Goal: Information Seeking & Learning: Learn about a topic

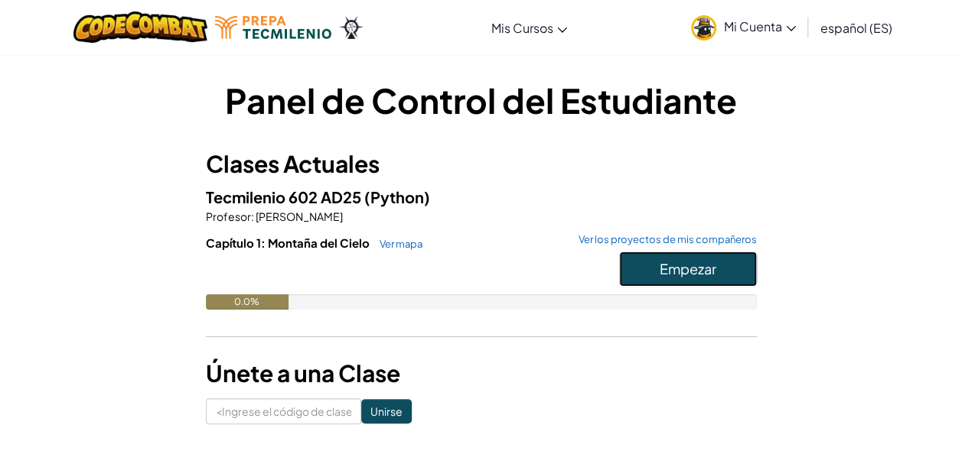
click at [648, 263] on button "Empezar" at bounding box center [688, 269] width 138 height 35
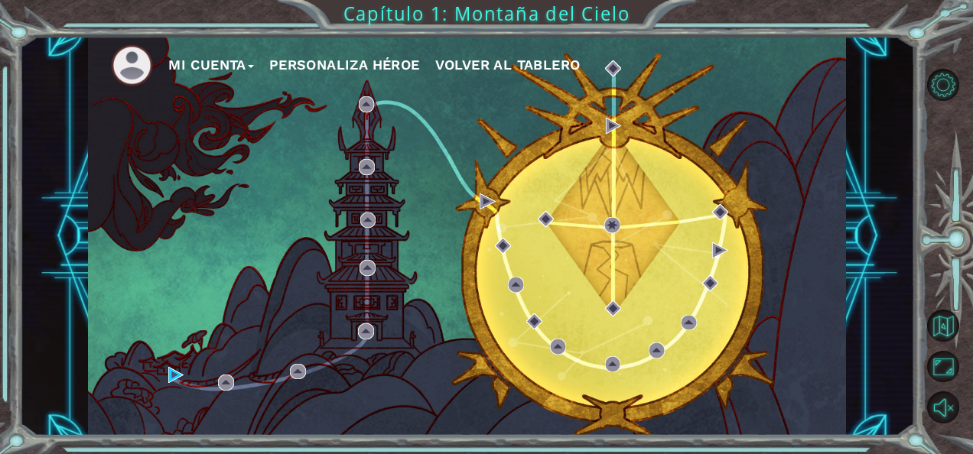
click at [172, 366] on div "Mi Cuenta Personaliza Héroe Volver al Tablero" at bounding box center [467, 237] width 758 height 400
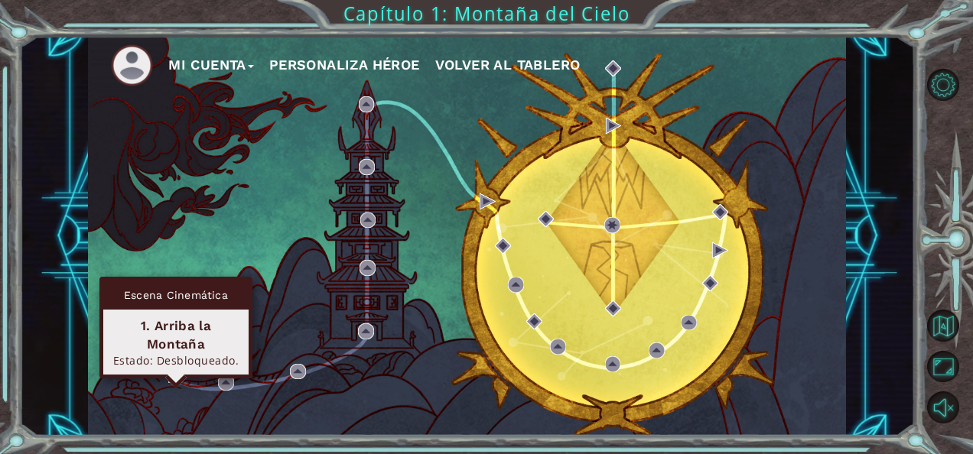
click at [173, 375] on img at bounding box center [176, 375] width 16 height 16
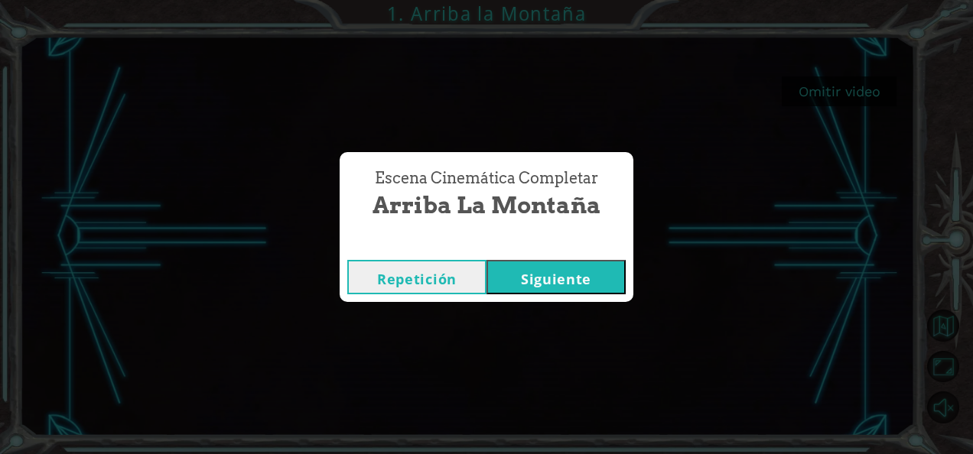
click at [535, 275] on button "Siguiente" at bounding box center [555, 277] width 139 height 34
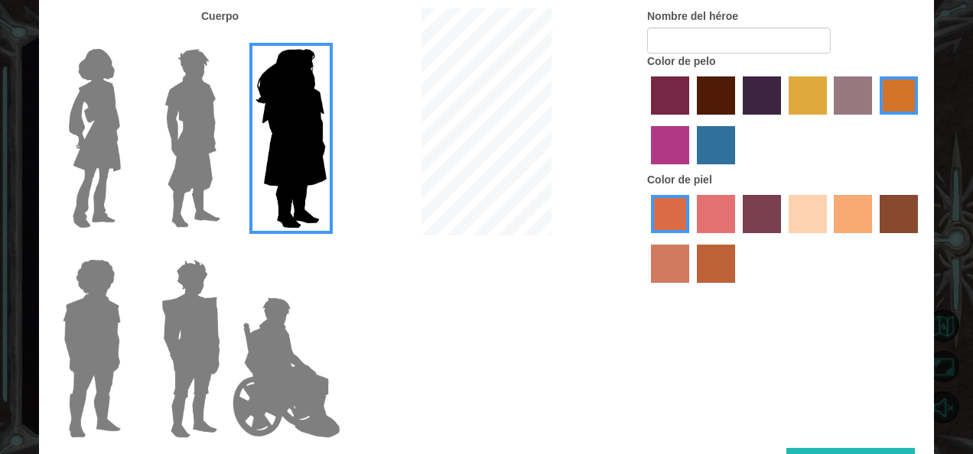
click at [213, 304] on img at bounding box center [190, 348] width 71 height 191
click at [226, 249] on input "Hero Garnet" at bounding box center [226, 249] width 0 height 0
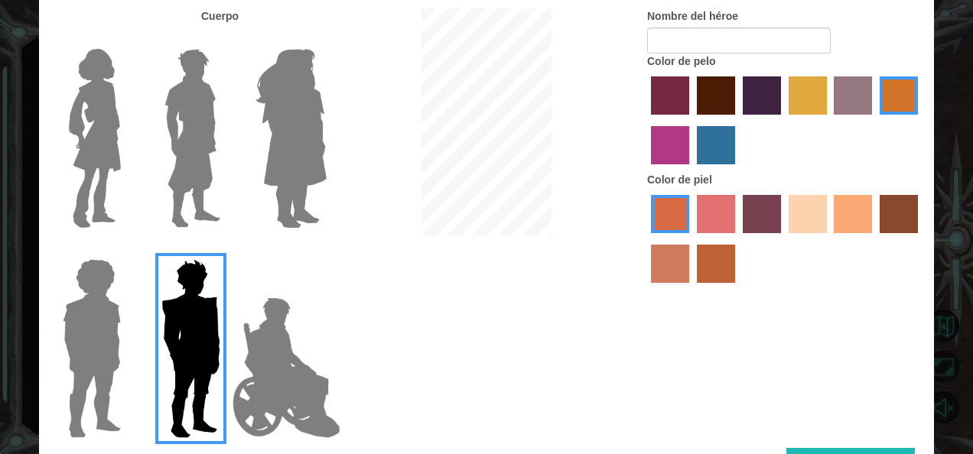
click at [190, 195] on img at bounding box center [192, 138] width 68 height 191
click at [226, 39] on input "Hero Lars" at bounding box center [226, 39] width 0 height 0
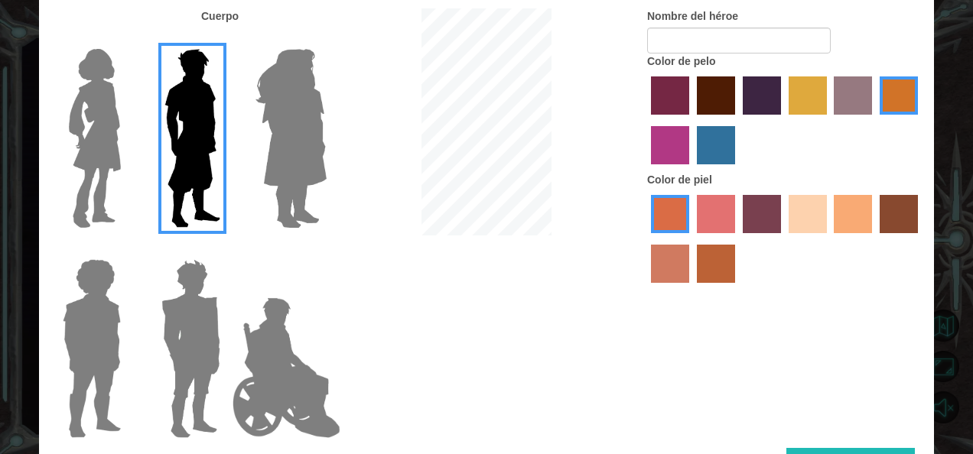
click at [326, 39] on input "Hero Amethyst" at bounding box center [326, 39] width 0 height 0
click at [127, 249] on input "Hero Steven" at bounding box center [127, 249] width 0 height 0
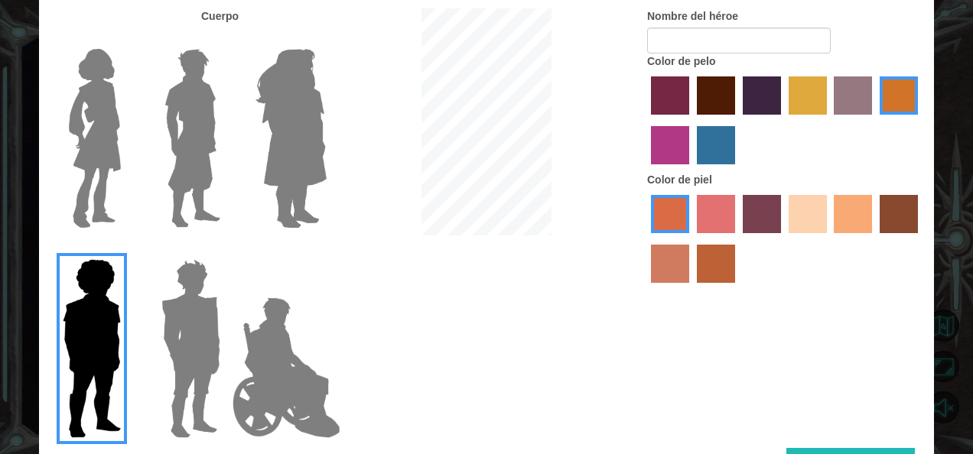
click at [226, 249] on input "Hero Garnet" at bounding box center [226, 249] width 0 height 0
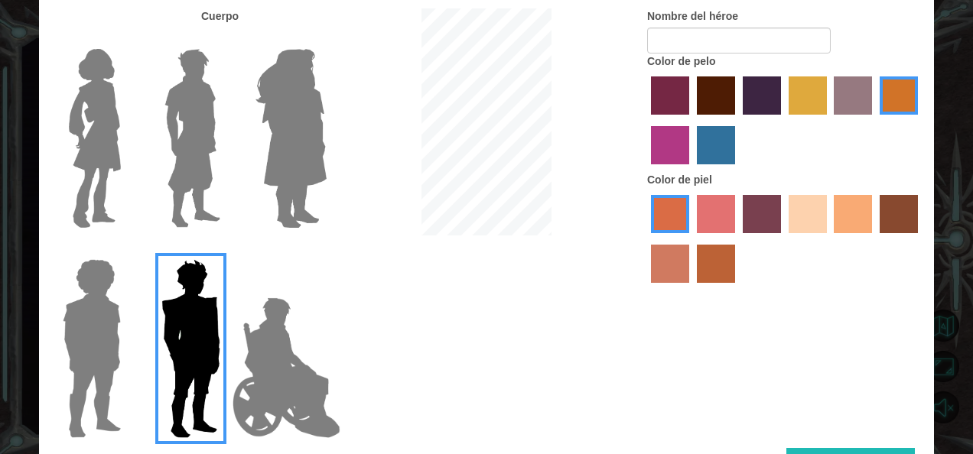
click at [326, 249] on input "Hero Jamie" at bounding box center [326, 249] width 0 height 0
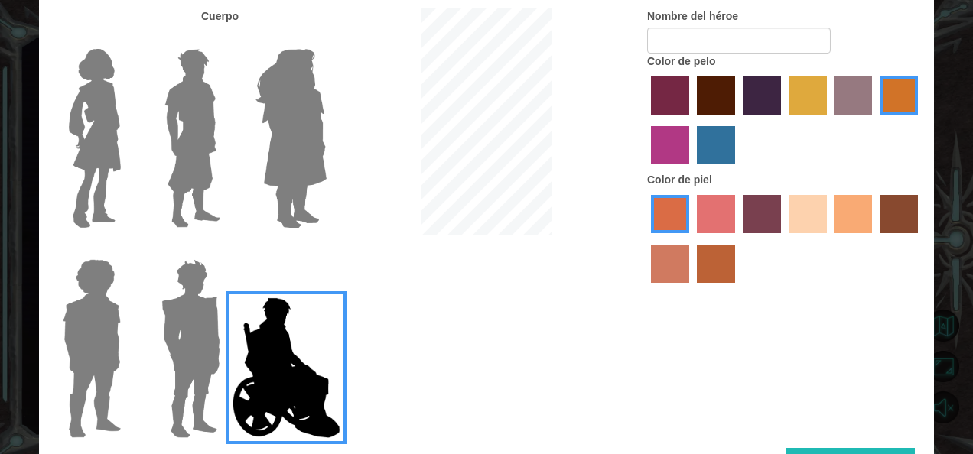
click at [127, 39] on input "Hero Connie" at bounding box center [127, 39] width 0 height 0
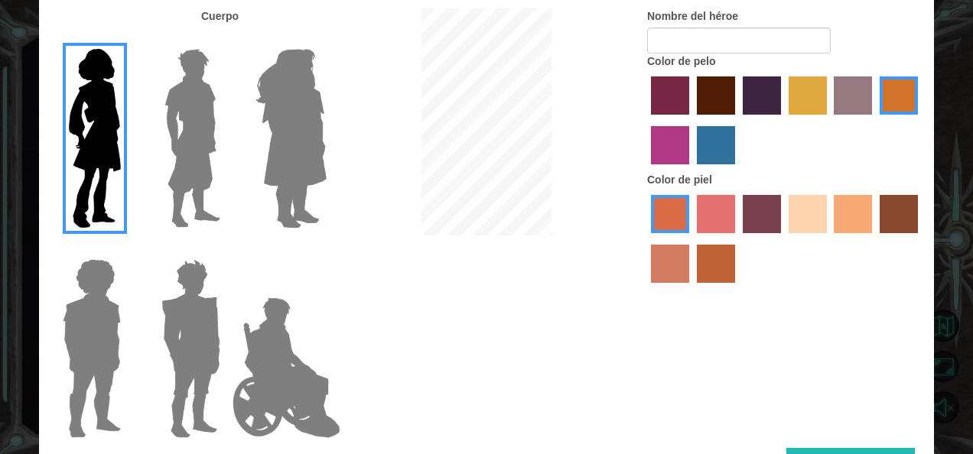
click at [226, 39] on input "Hero Lars" at bounding box center [226, 39] width 0 height 0
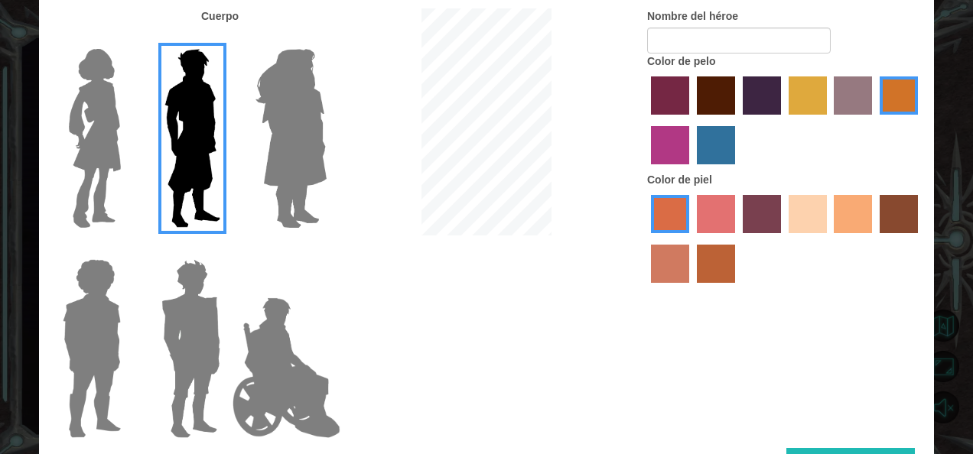
click at [326, 39] on input "Hero Amethyst" at bounding box center [326, 39] width 0 height 0
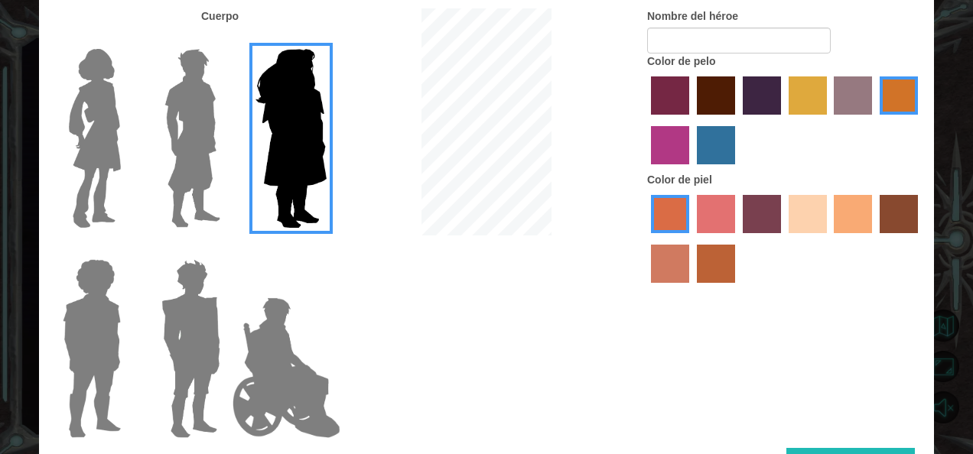
click at [127, 249] on input "Hero Steven" at bounding box center [127, 249] width 0 height 0
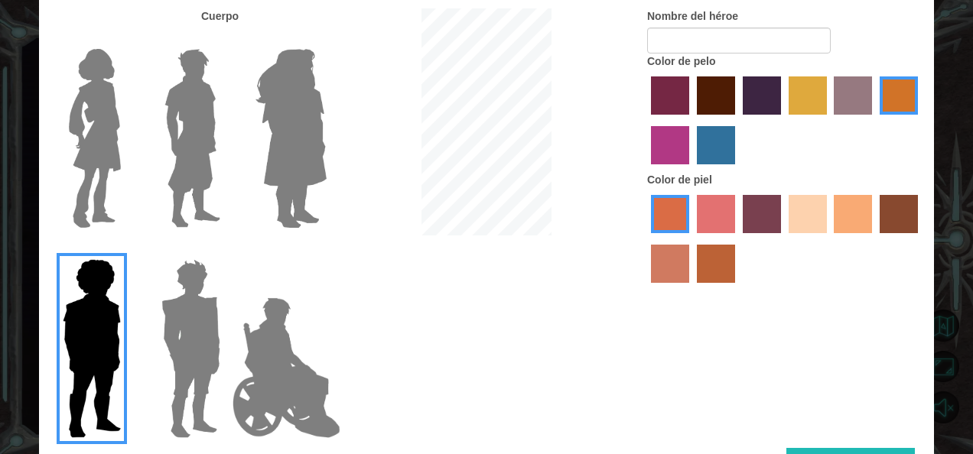
click at [226, 249] on input "Hero Garnet" at bounding box center [226, 249] width 0 height 0
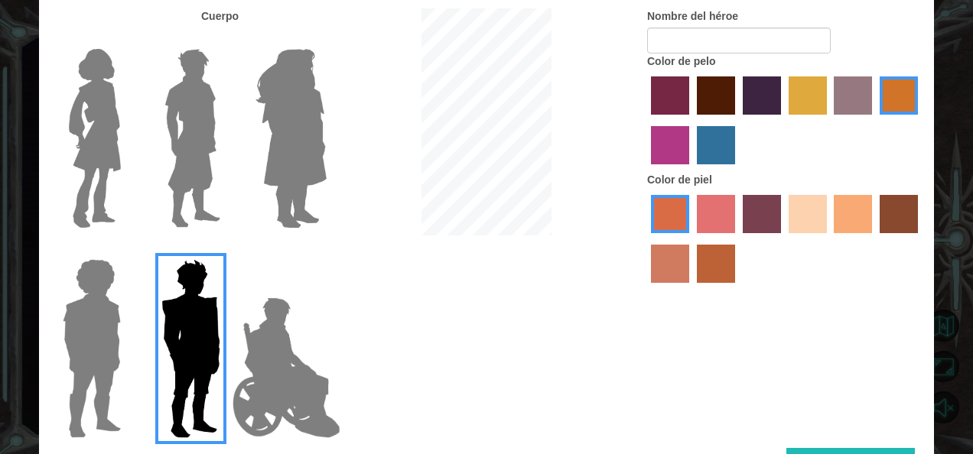
click at [326, 249] on input "Hero Jamie" at bounding box center [326, 249] width 0 height 0
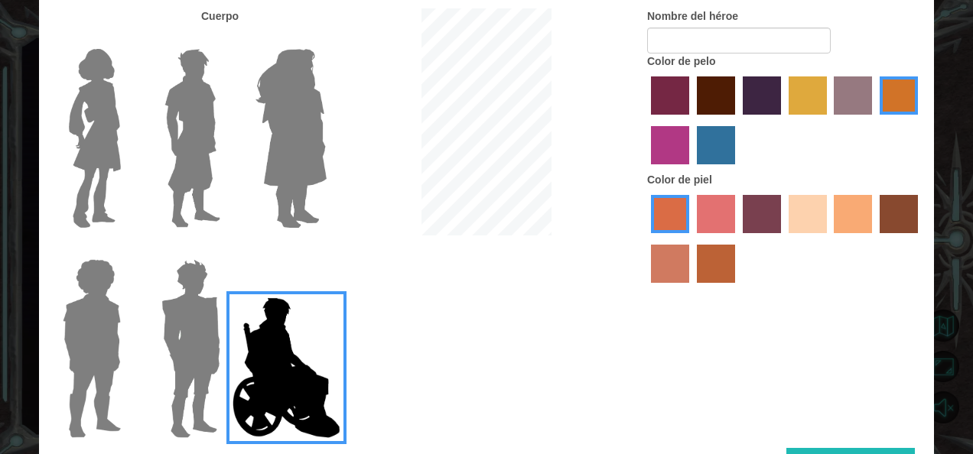
click at [127, 39] on input "Hero Connie" at bounding box center [127, 39] width 0 height 0
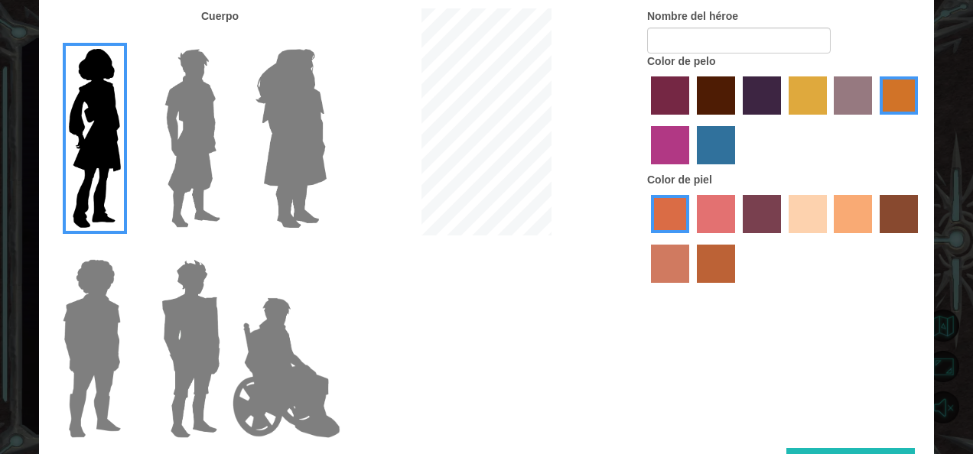
click at [226, 39] on input "Hero Lars" at bounding box center [226, 39] width 0 height 0
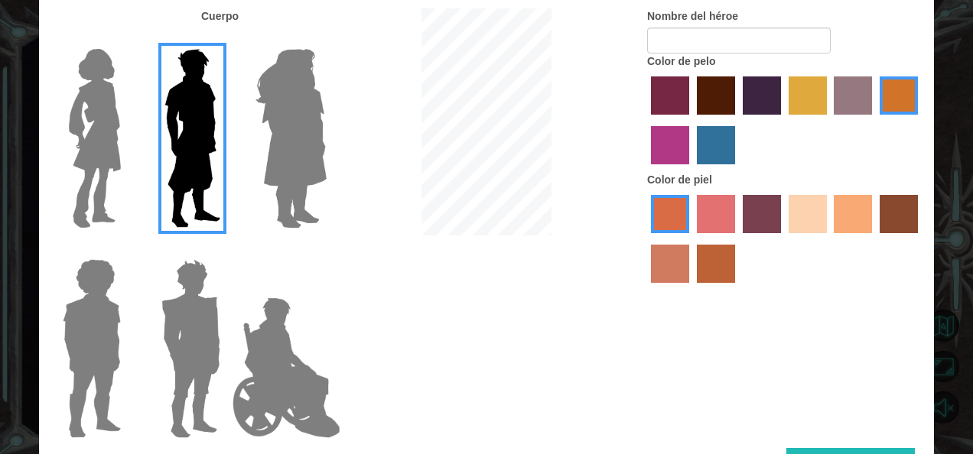
click at [819, 210] on label "color de piel de playa arenosa" at bounding box center [808, 214] width 38 height 38
click at [783, 239] on input "sandy beach skin color" at bounding box center [783, 239] width 0 height 0
click at [852, 226] on label "Color de piel de tacao" at bounding box center [853, 214] width 38 height 38
click at [829, 239] on input "tacao skin color" at bounding box center [829, 239] width 0 height 0
click at [822, 220] on label "color de piel de playa arenosa" at bounding box center [808, 214] width 38 height 38
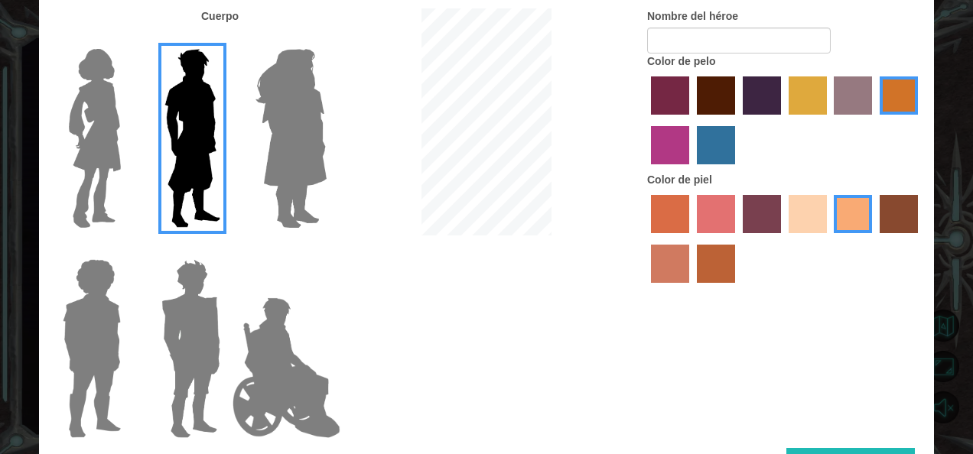
click at [783, 239] on input "sandy beach skin color" at bounding box center [783, 239] width 0 height 0
click at [804, 103] on label "color de cabello de tulipán" at bounding box center [808, 95] width 38 height 38
click at [783, 120] on input "tulip tree hair color" at bounding box center [783, 120] width 0 height 0
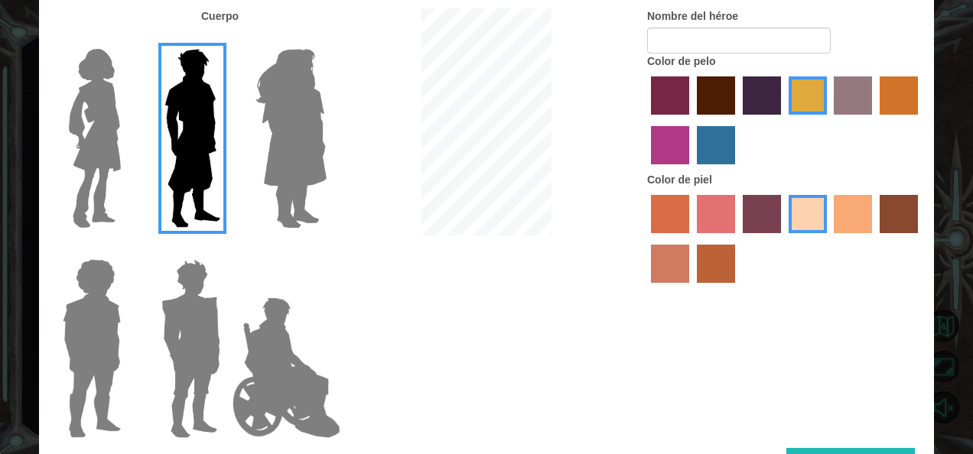
click at [753, 104] on label "color de cabello morado intenso" at bounding box center [762, 95] width 38 height 38
click at [737, 120] on input "hot purple hair color" at bounding box center [737, 120] width 0 height 0
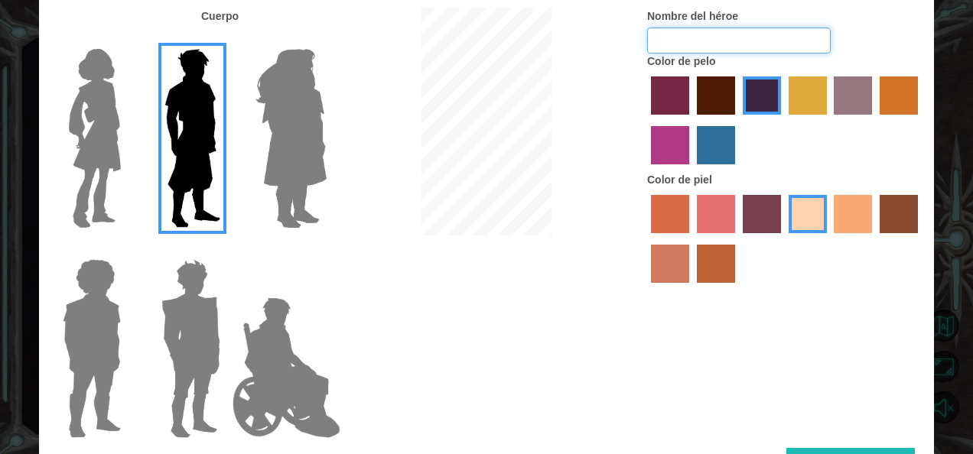
click at [742, 43] on input "Nombre del héroe" at bounding box center [739, 41] width 184 height 26
type input "marcoxs"
click at [885, 447] on div "Cuerpo Nombre del héroe marcoxs Color de pelo Color [PERSON_NAME]" at bounding box center [486, 228] width 895 height 440
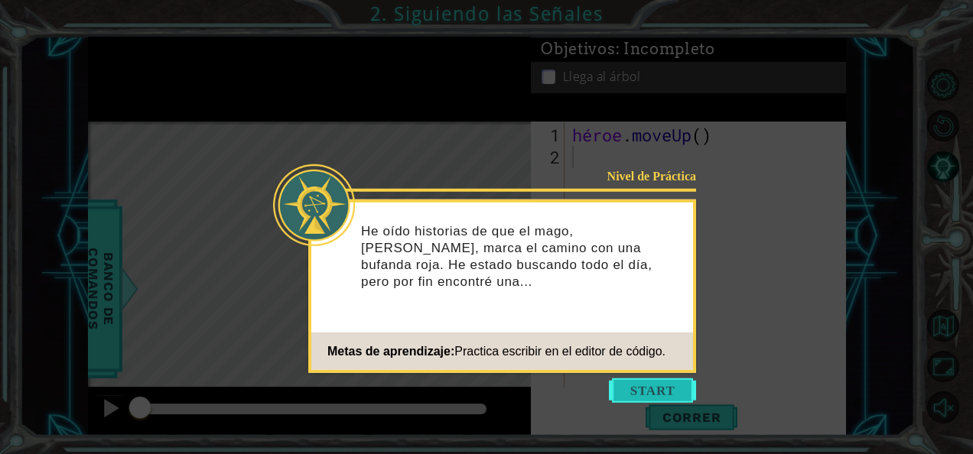
click at [662, 387] on button "Empezar" at bounding box center [652, 391] width 87 height 24
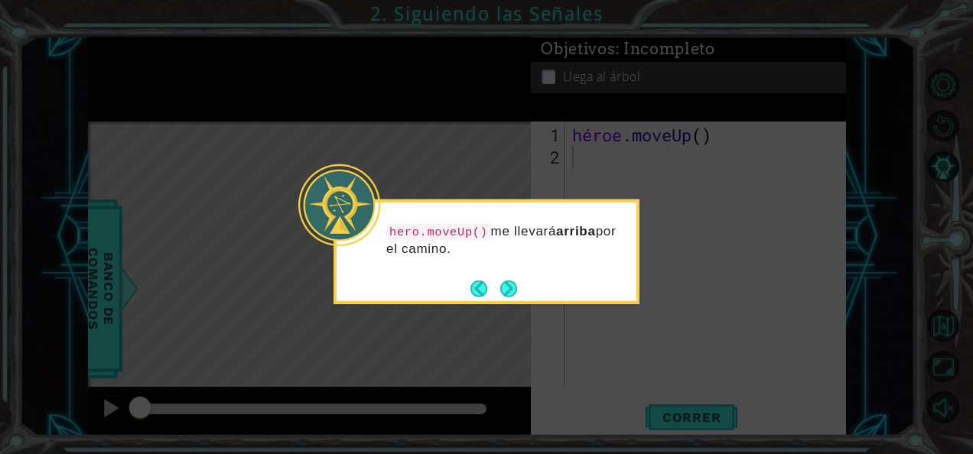
click at [623, 349] on icon at bounding box center [486, 227] width 973 height 454
click at [500, 280] on button "Próximo" at bounding box center [508, 288] width 17 height 17
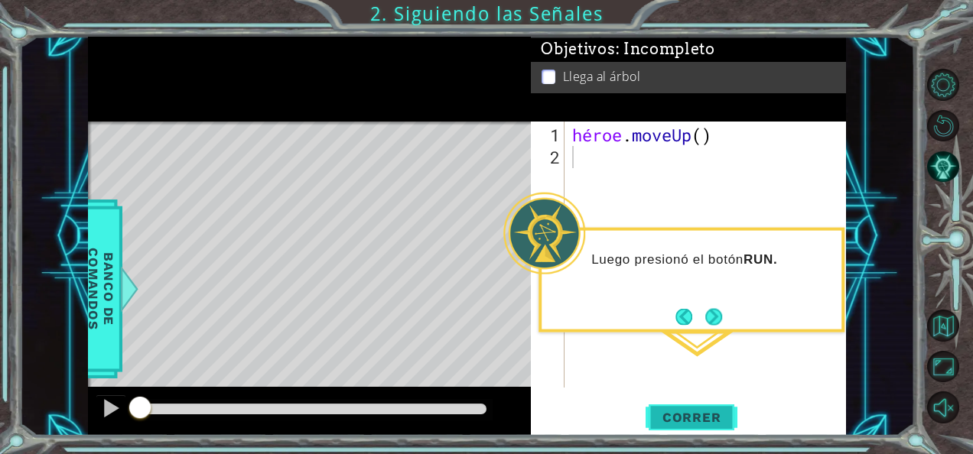
click at [688, 420] on span "Correr" at bounding box center [691, 417] width 89 height 15
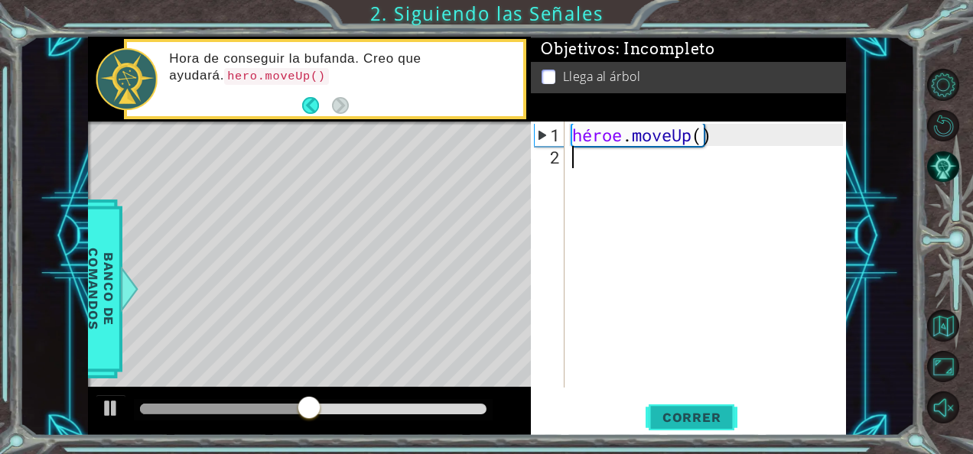
click at [676, 415] on span "Correr" at bounding box center [691, 417] width 89 height 15
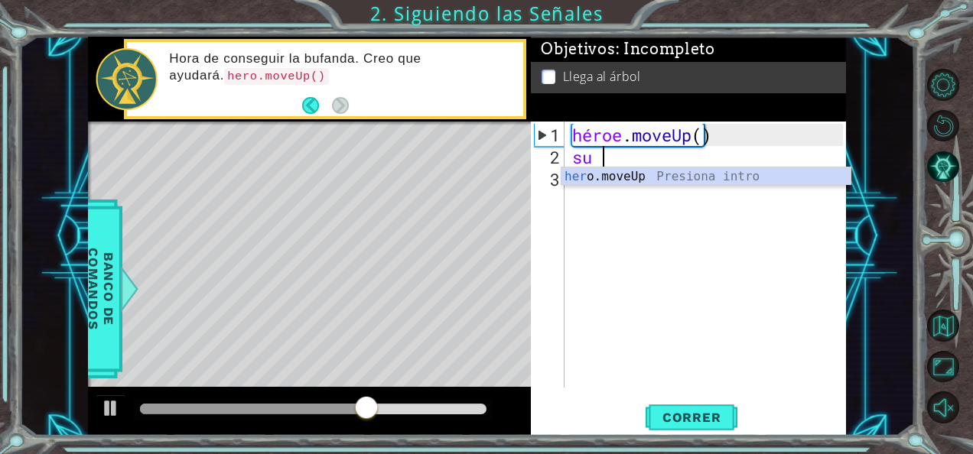
type textarea "hero"
click at [638, 178] on div "hero .moveUp Presiona intro" at bounding box center [706, 195] width 290 height 55
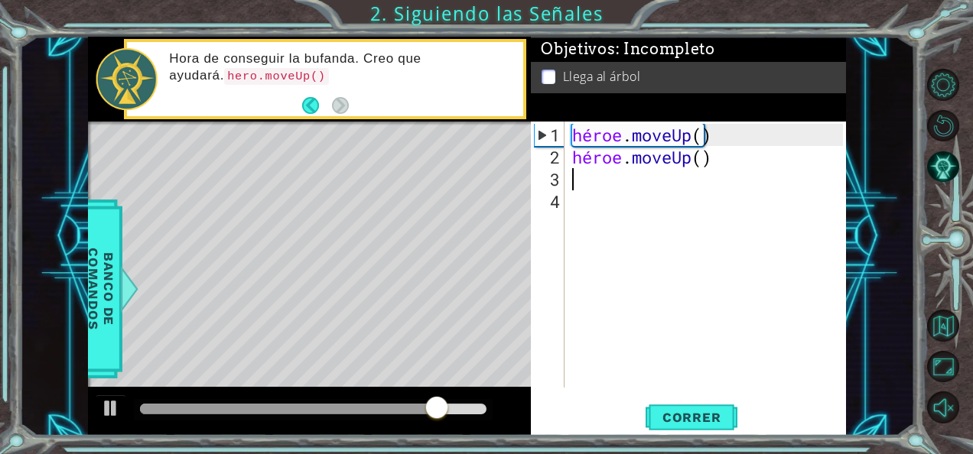
scroll to position [0, 0]
click at [670, 419] on span "Correr" at bounding box center [691, 417] width 89 height 15
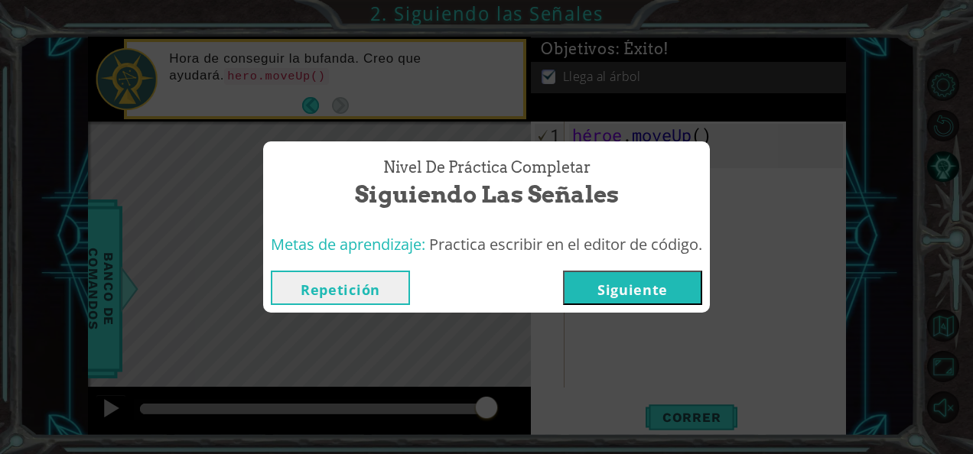
click at [609, 293] on button "Siguiente" at bounding box center [632, 288] width 139 height 34
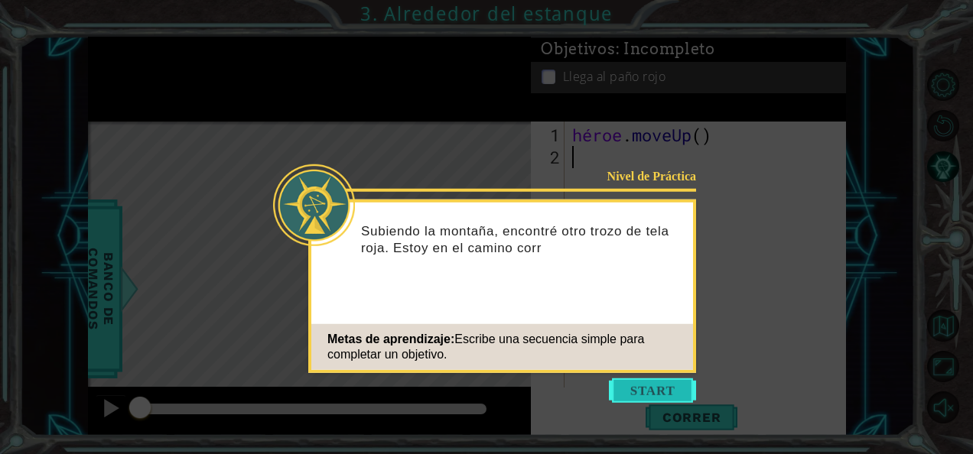
click at [672, 388] on button "Empezar" at bounding box center [652, 391] width 87 height 24
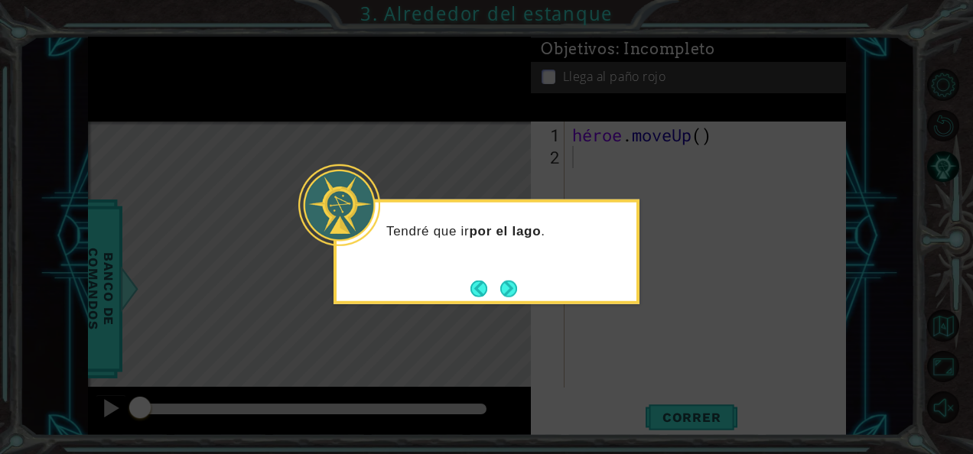
click at [665, 390] on icon at bounding box center [486, 227] width 973 height 454
click at [509, 285] on button "Próximo" at bounding box center [509, 289] width 18 height 18
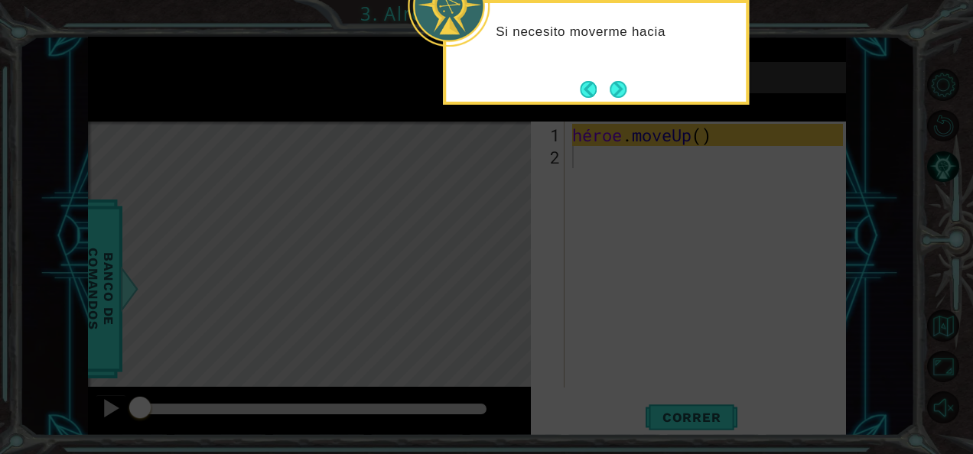
click at [548, 285] on icon at bounding box center [486, 68] width 973 height 773
click at [618, 80] on footer at bounding box center [603, 89] width 47 height 23
click at [620, 93] on button "Próximo" at bounding box center [618, 89] width 18 height 18
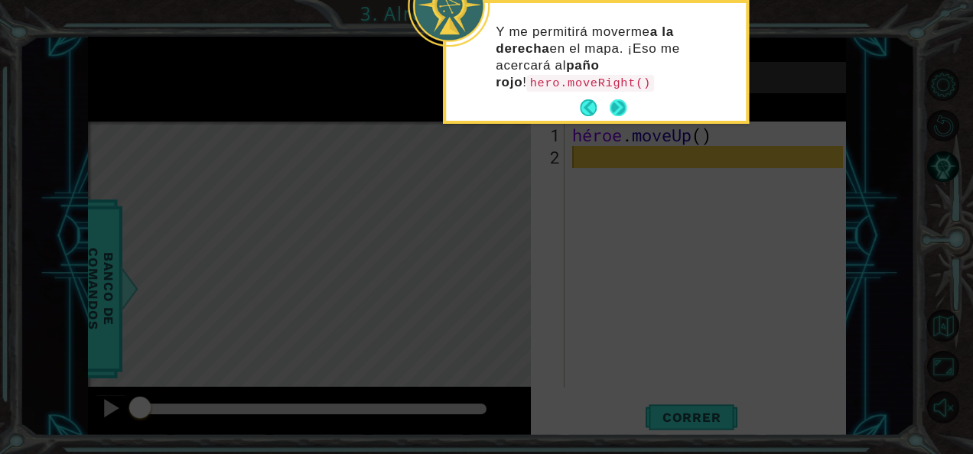
click at [618, 102] on button "Próximo" at bounding box center [618, 107] width 17 height 17
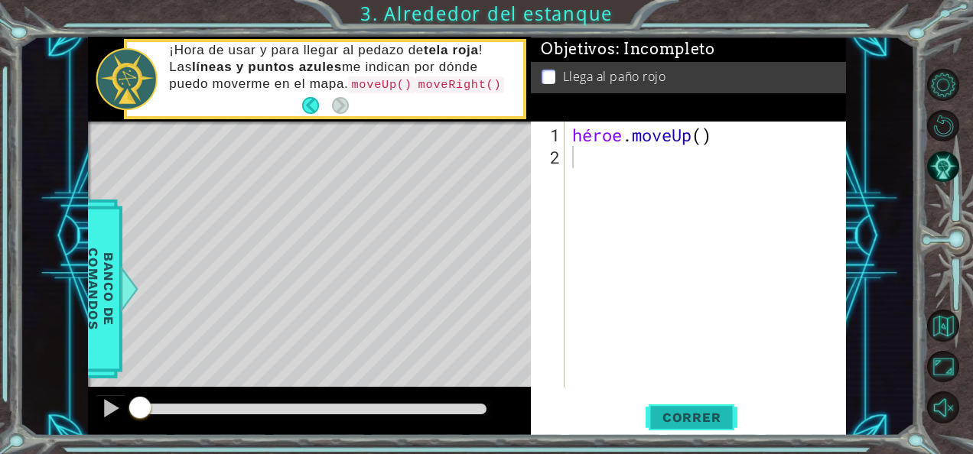
click at [662, 413] on span "Correr" at bounding box center [691, 417] width 89 height 15
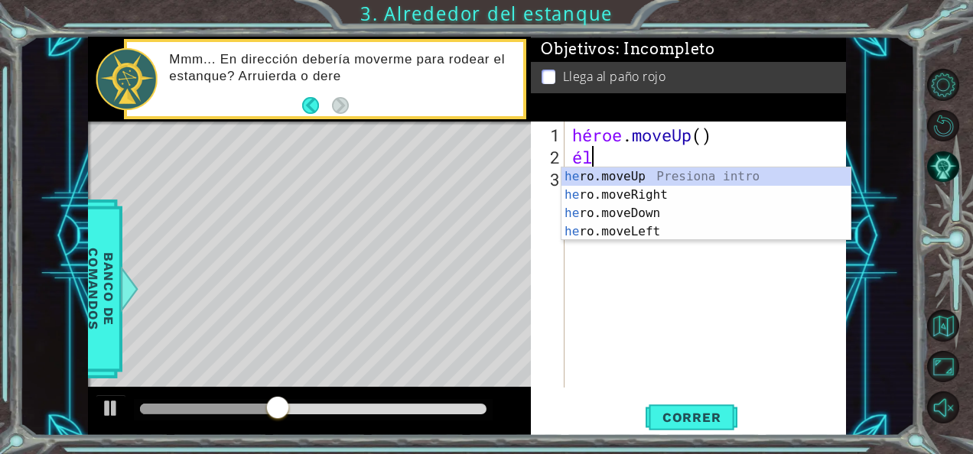
type textarea "her"
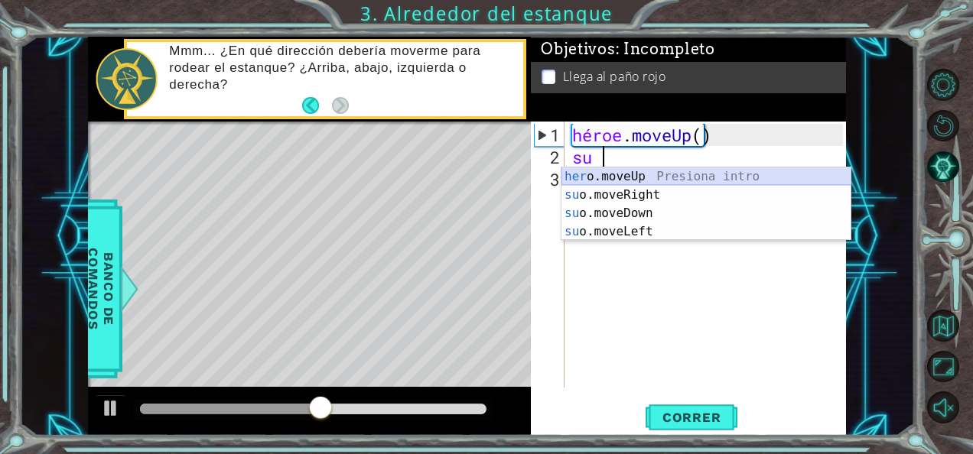
click at [664, 174] on div "her o.moveUp Presiona intro su o.moveRight Presiona intro su o.moveDown Presion…" at bounding box center [706, 223] width 290 height 110
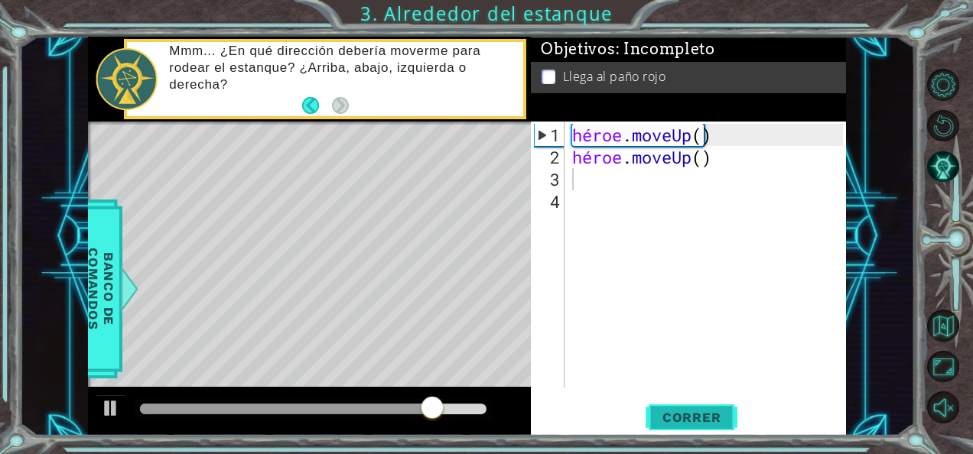
click at [685, 417] on span "Correr" at bounding box center [691, 417] width 89 height 15
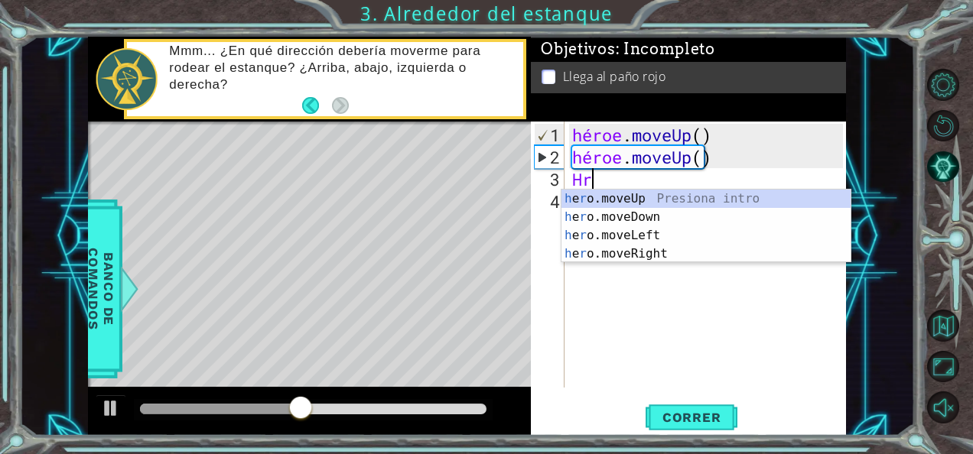
type textarea "h"
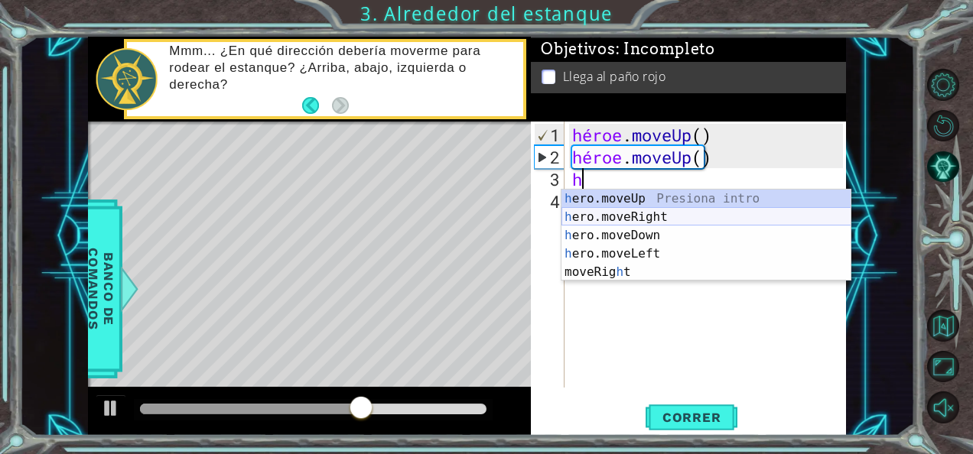
click at [638, 213] on div "h ero.moveUp Presiona intro h ero.moveRight Presiona intro h ero.moveDown Presi…" at bounding box center [706, 254] width 290 height 129
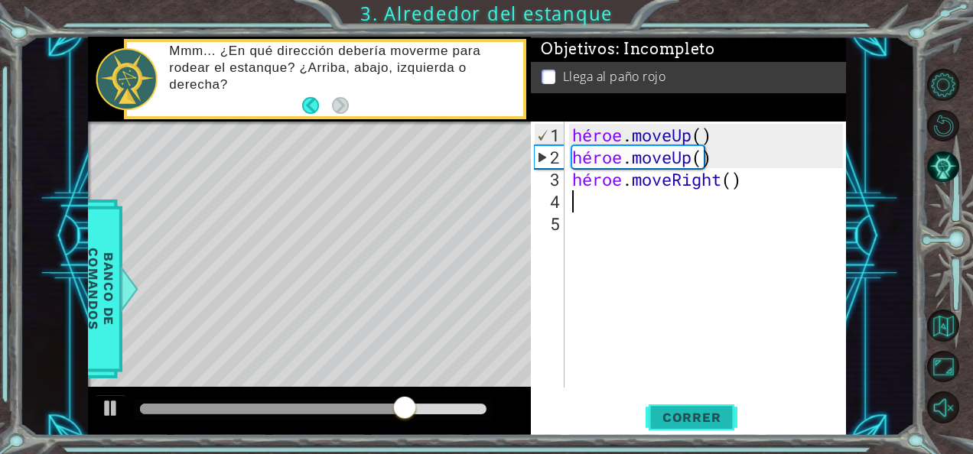
click at [675, 414] on span "Correr" at bounding box center [691, 417] width 89 height 15
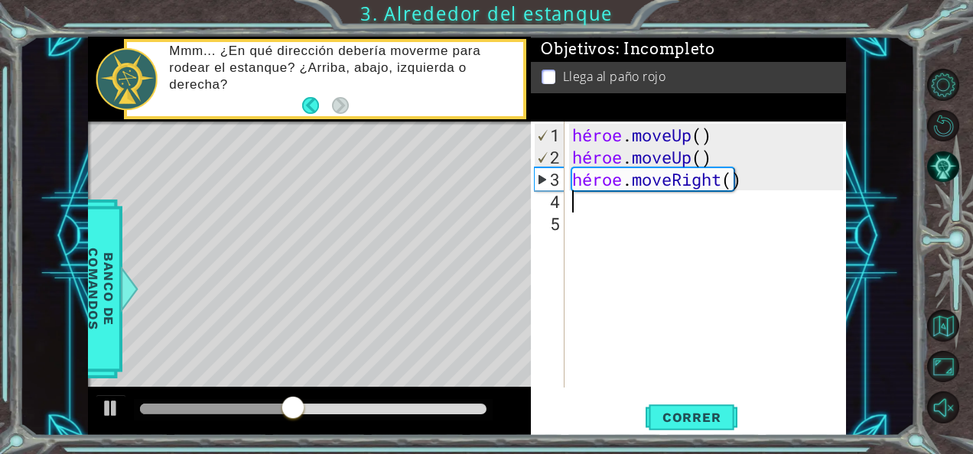
type textarea "h"
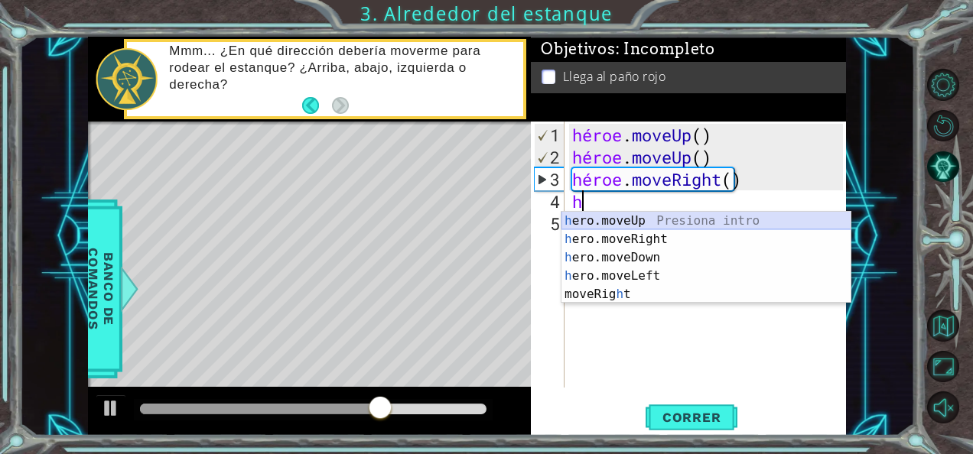
click at [643, 213] on div "h ero.moveUp Presiona intro h ero.moveRight Presiona intro h ero.moveDown Presi…" at bounding box center [706, 276] width 290 height 129
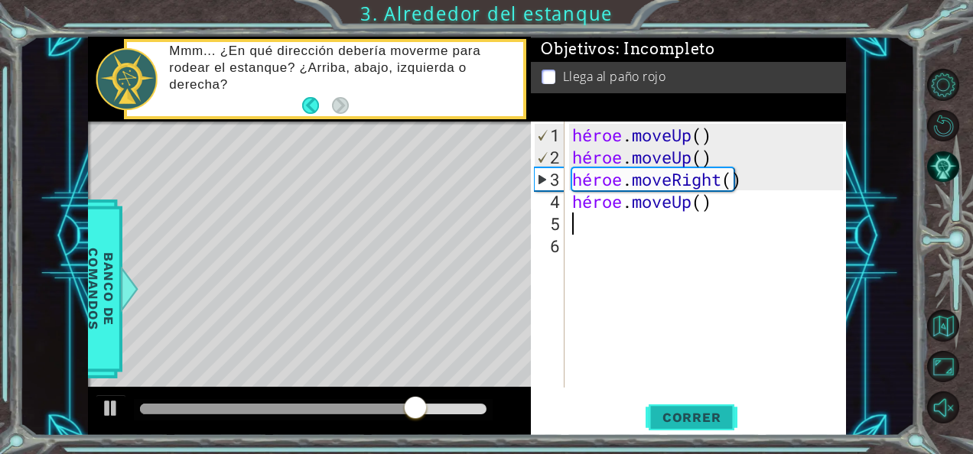
click at [689, 412] on span "Correr" at bounding box center [691, 417] width 89 height 15
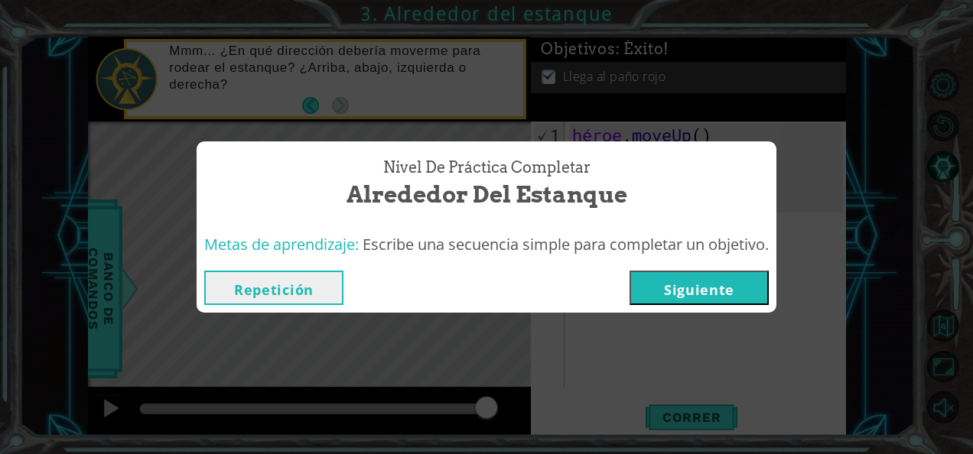
click at [757, 291] on button "Siguiente" at bounding box center [699, 288] width 139 height 34
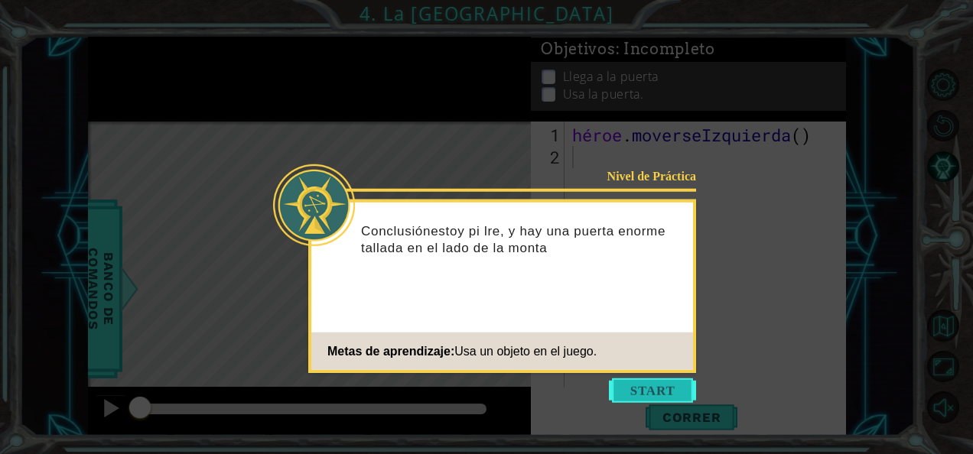
click at [668, 379] on button "Empezar" at bounding box center [652, 391] width 87 height 24
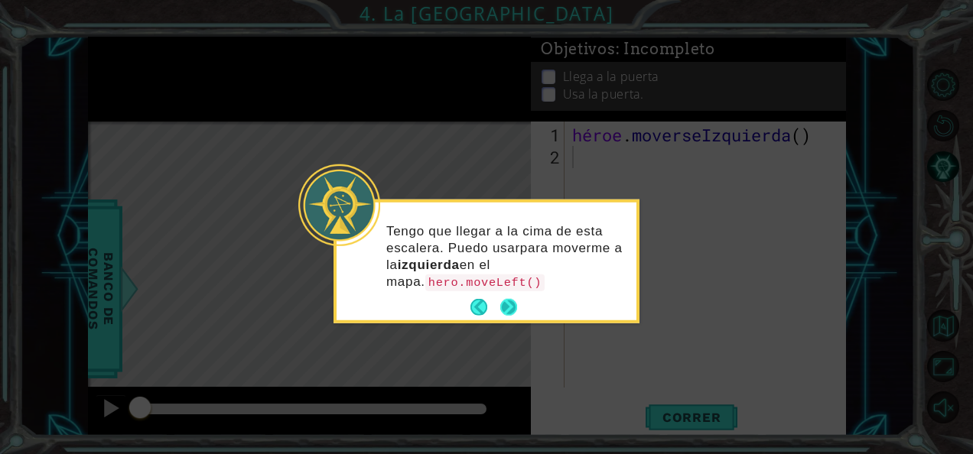
click at [512, 289] on code "hero.moveLeft()" at bounding box center [484, 283] width 119 height 17
click at [509, 302] on button "Próximo" at bounding box center [508, 307] width 19 height 19
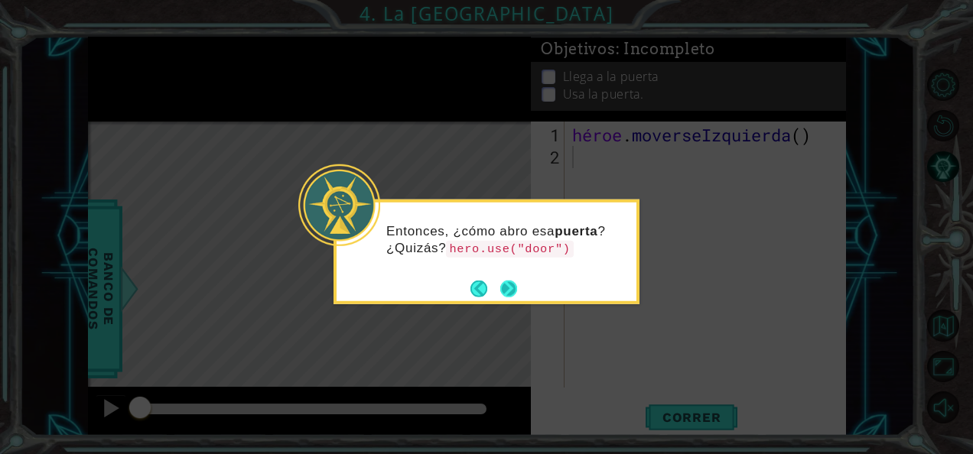
click at [506, 288] on button "Próximo" at bounding box center [509, 289] width 28 height 28
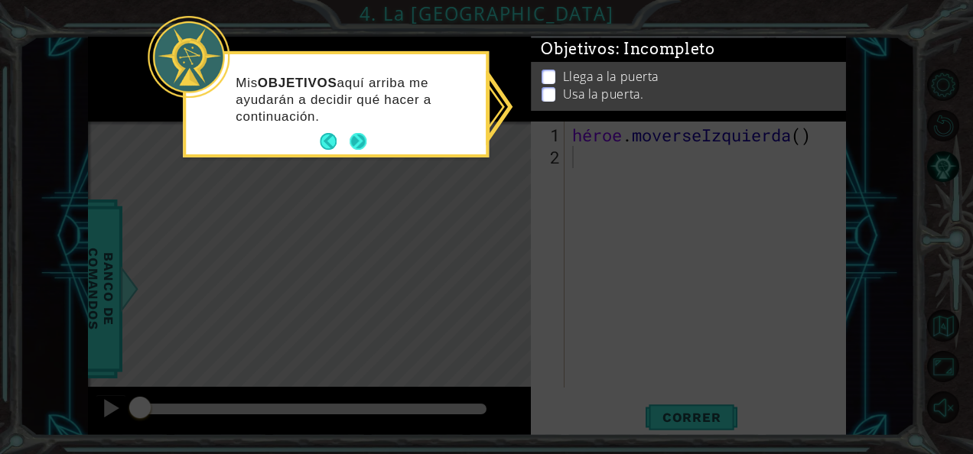
click at [356, 138] on button "Próximo" at bounding box center [358, 141] width 25 height 25
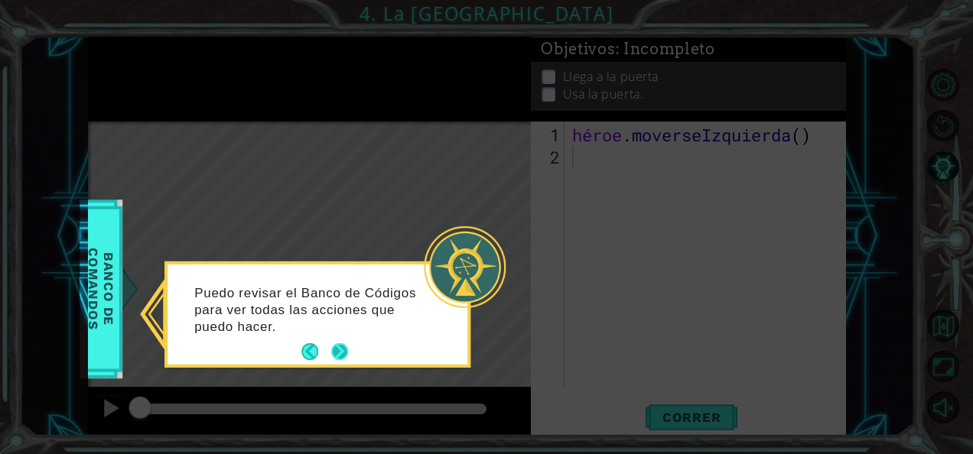
click at [336, 338] on div "Puedo revisar el Banco de Códigos para ver todas las acciones que puedo hacer." at bounding box center [318, 317] width 300 height 94
click at [340, 353] on button "Próximo" at bounding box center [339, 352] width 23 height 23
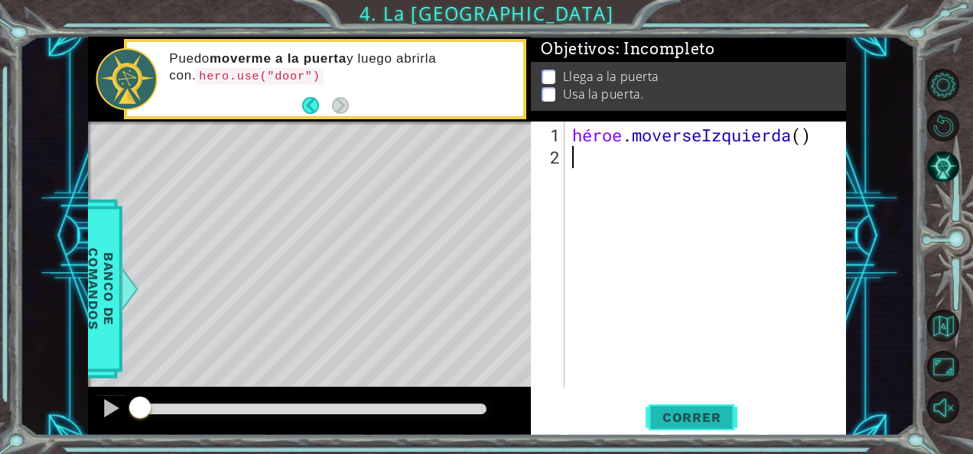
click at [696, 418] on span "Correr" at bounding box center [691, 417] width 89 height 15
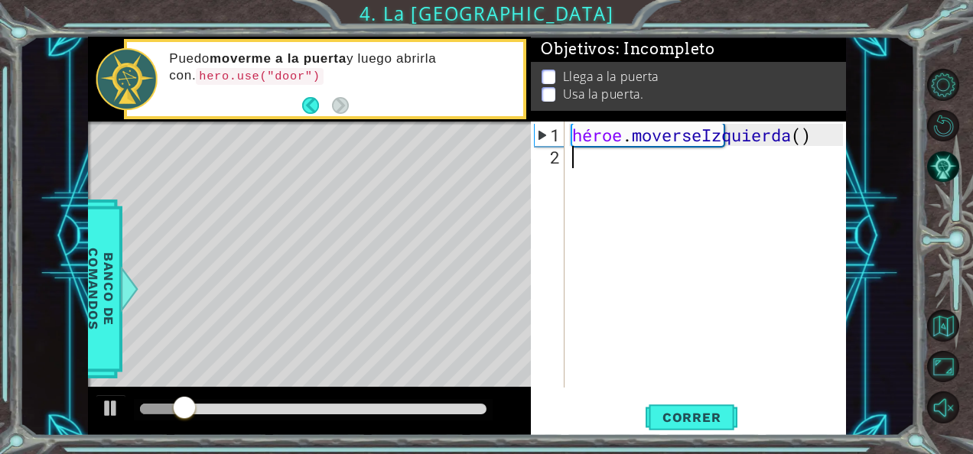
click at [718, 176] on div "héroe . [GEOGRAPHIC_DATA] ( )" at bounding box center [709, 279] width 281 height 311
click at [767, 138] on div "héroe . [GEOGRAPHIC_DATA] ( )" at bounding box center [709, 279] width 281 height 311
type textarea "hero.moveLeft()"
click at [811, 133] on div "héroe . [GEOGRAPHIC_DATA] ( )" at bounding box center [709, 279] width 281 height 311
click at [667, 155] on div "héroe . [GEOGRAPHIC_DATA] ( )" at bounding box center [709, 279] width 281 height 311
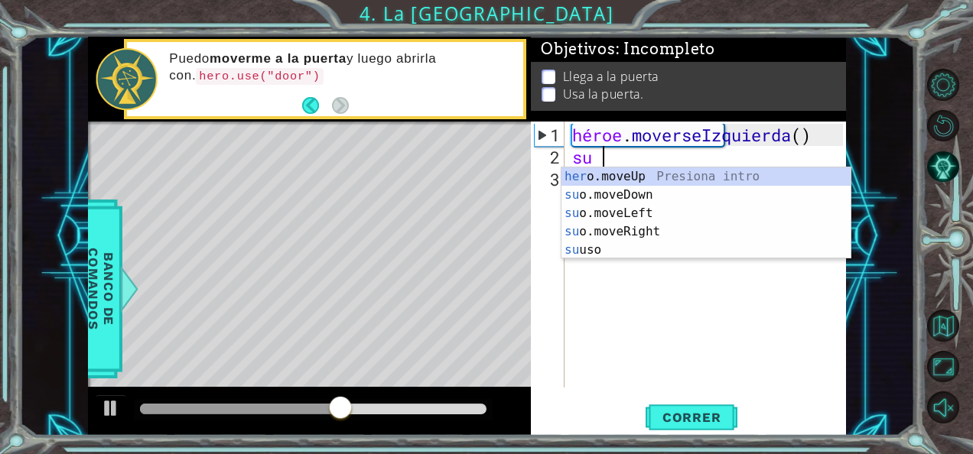
type textarea "h"
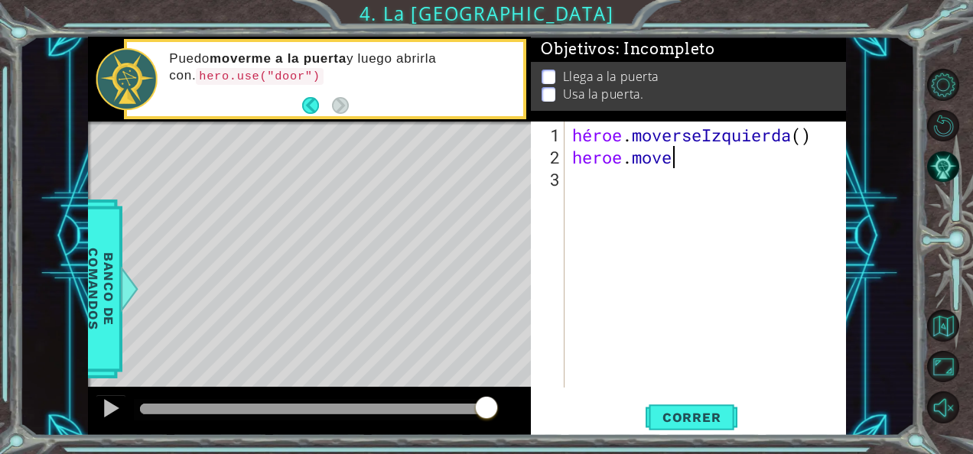
scroll to position [0, 4]
click at [690, 415] on span "Correr" at bounding box center [691, 417] width 89 height 15
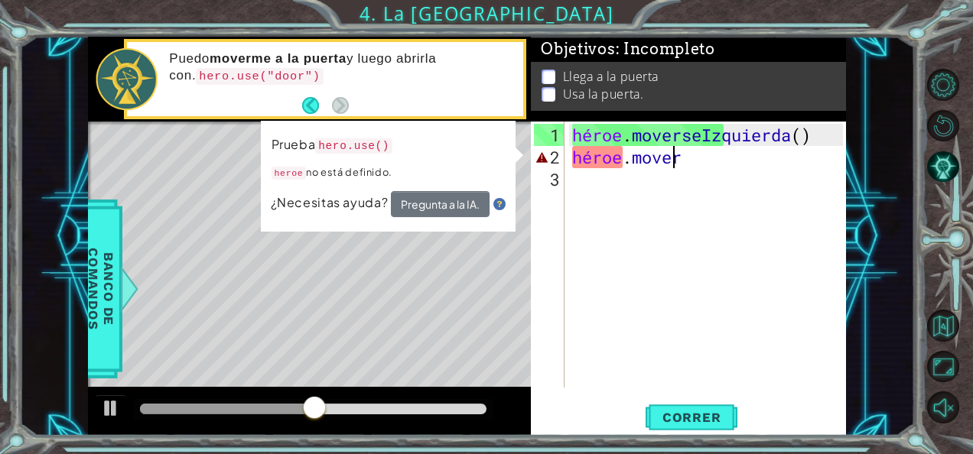
click at [699, 158] on div "héroe . moverseIzquierda ( ) héroe . mover" at bounding box center [709, 279] width 281 height 311
click at [695, 161] on div "héroe . moverseIzquierda ( ) héroe . mover" at bounding box center [709, 279] width 281 height 311
click at [682, 154] on div "héroe . moverseIzquierda ( ) héroe . mover" at bounding box center [709, 279] width 281 height 311
click at [679, 155] on div "héroe . moverseIzquierda ( ) héroe . mover" at bounding box center [709, 279] width 281 height 311
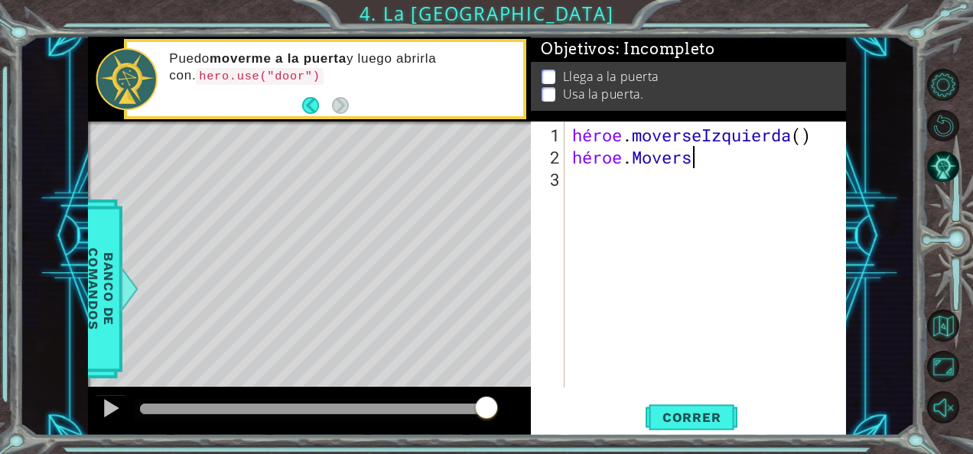
scroll to position [0, 5]
click at [688, 416] on span "Correr" at bounding box center [691, 417] width 89 height 15
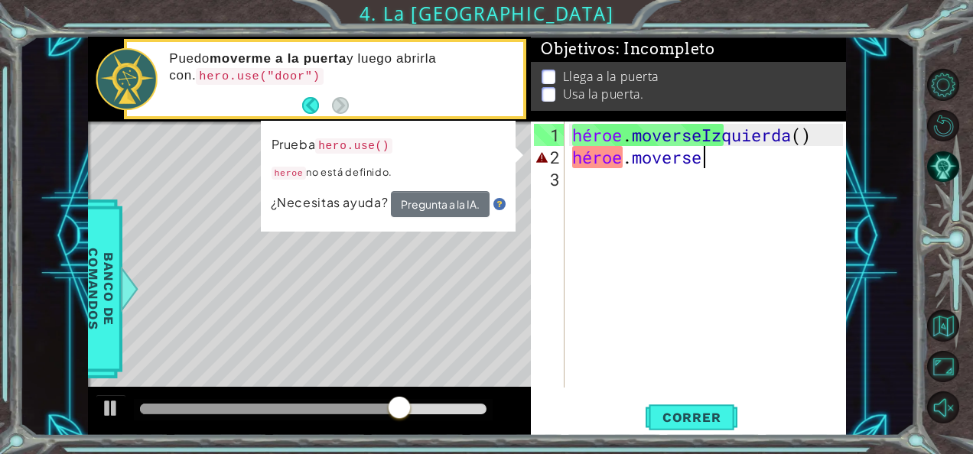
click at [726, 158] on div "héroe . moverseIzquierda ( ) héroe . moverse" at bounding box center [709, 279] width 281 height 311
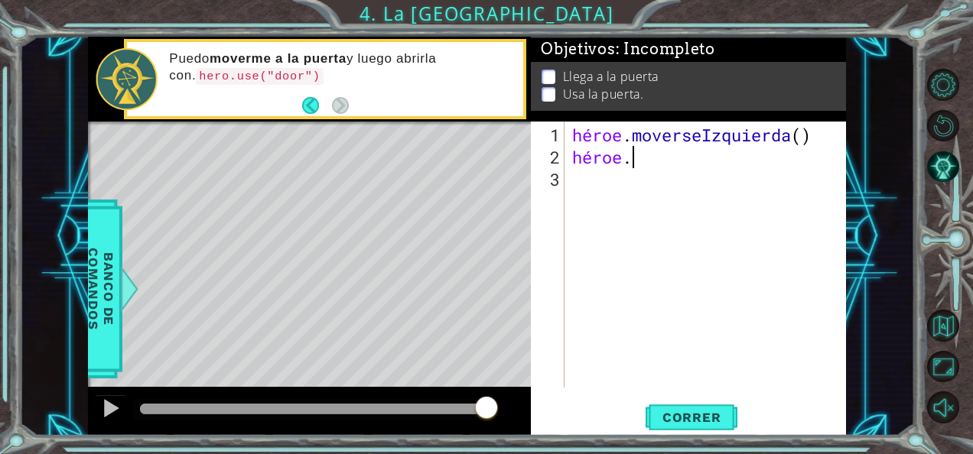
type textarea "heroe"
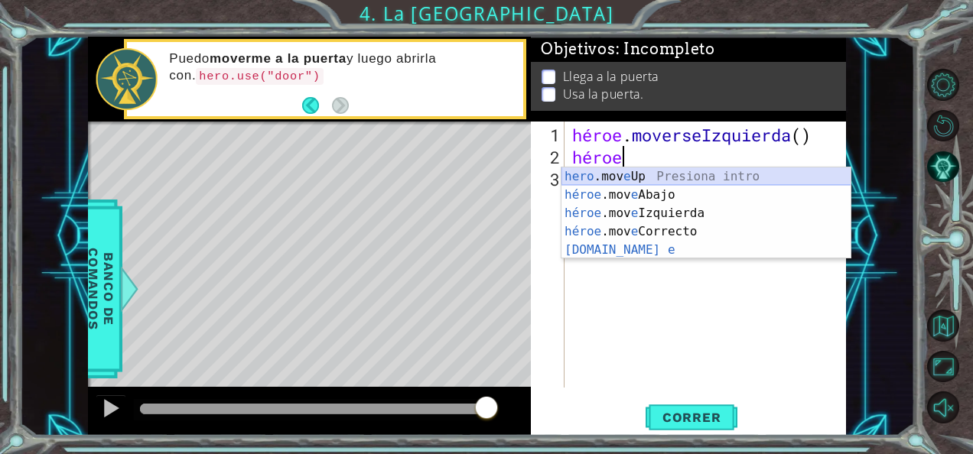
click at [707, 176] on div "hero .mov e Up Presiona intro héroe .mov e Abajo Presiona intro héroe .mov e Iz…" at bounding box center [706, 232] width 290 height 129
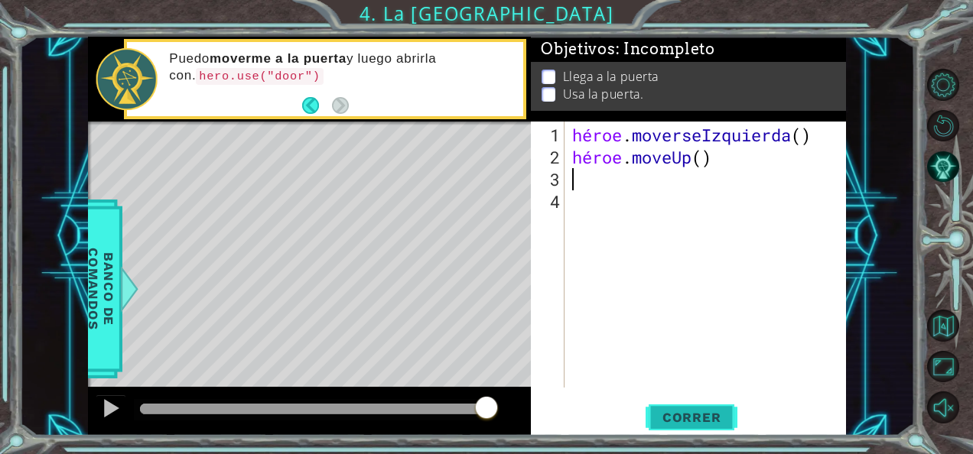
click at [670, 407] on button "Correr" at bounding box center [692, 417] width 92 height 31
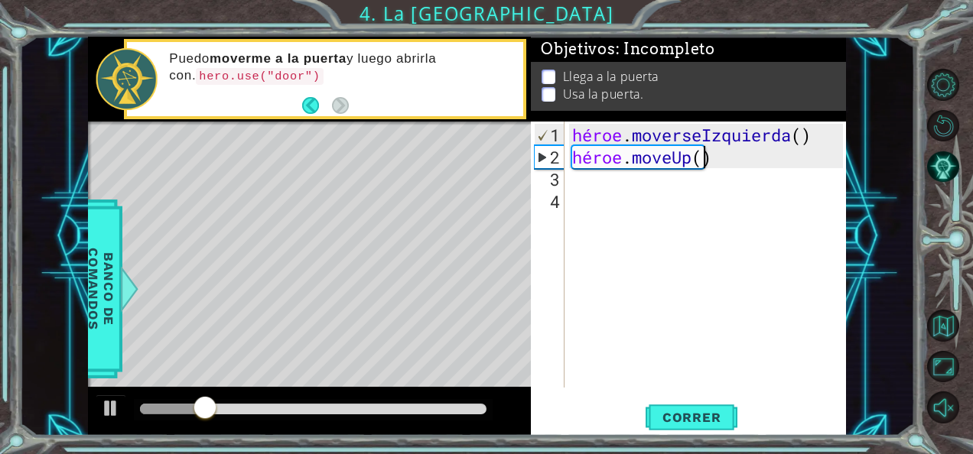
click at [705, 158] on div "héroe . moverseIzquierda ( ) héroe . moveUp ( )" at bounding box center [709, 279] width 281 height 311
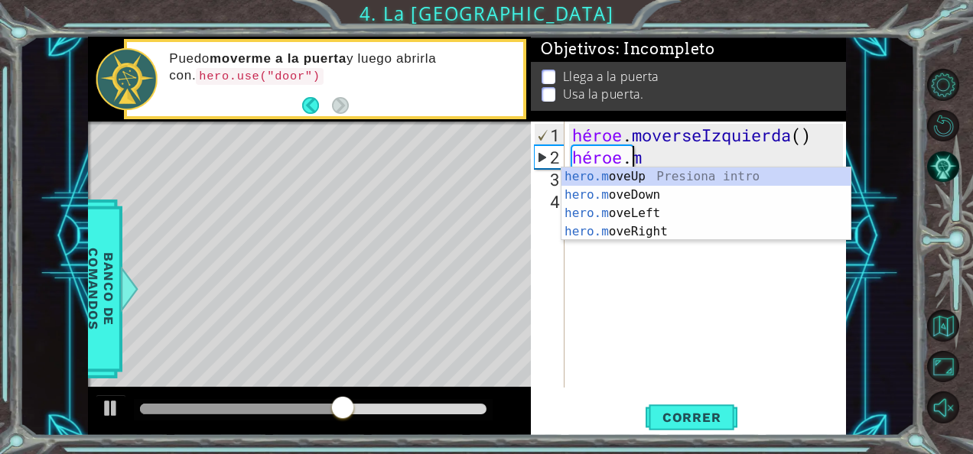
click at [820, 132] on div "héroe . moverseIzquierda ( ) héroe . m" at bounding box center [709, 279] width 281 height 311
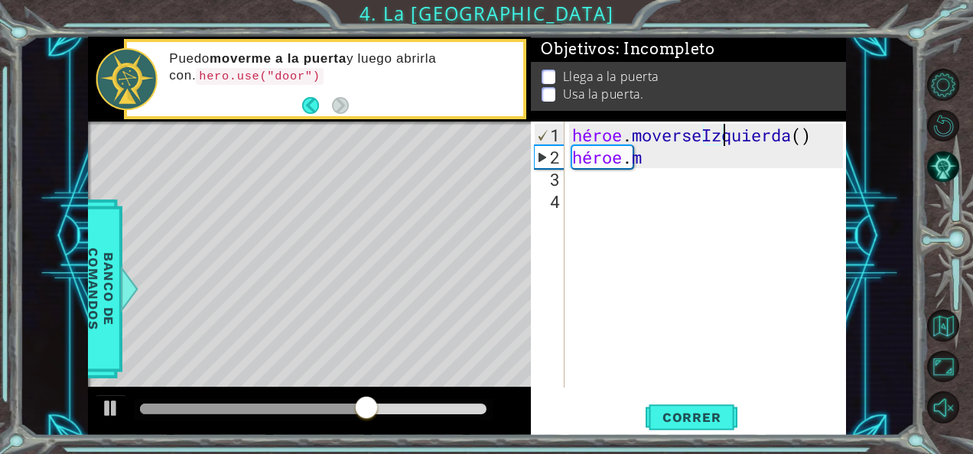
click at [822, 133] on div "héroe . moverseIzquierda ( ) héroe . m" at bounding box center [709, 279] width 281 height 311
click at [751, 165] on div "héroe . moverseIzquierda ( ) héroe . m" at bounding box center [709, 279] width 281 height 311
click at [757, 156] on div "héroe . moverseIzquierda ( ) héroe . m" at bounding box center [709, 279] width 281 height 311
click at [656, 155] on div "héroe . moverseIzquierda ( ) héroe . m" at bounding box center [709, 279] width 281 height 311
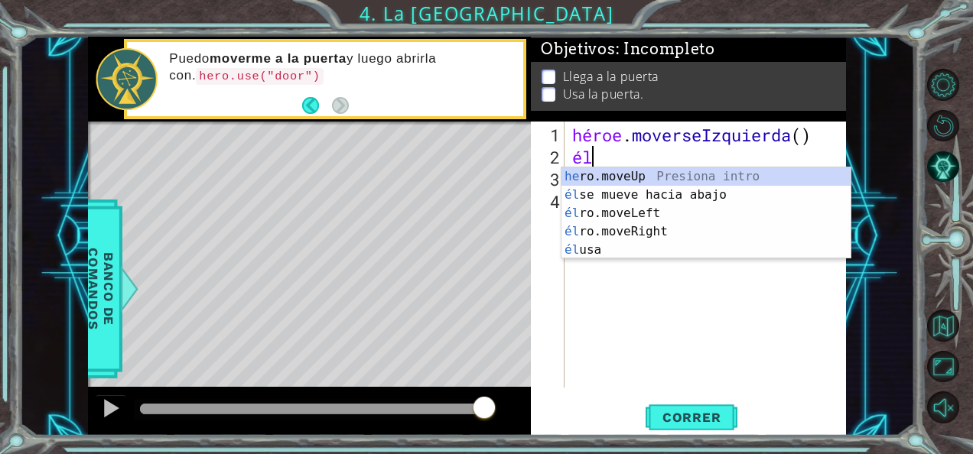
type textarea "h"
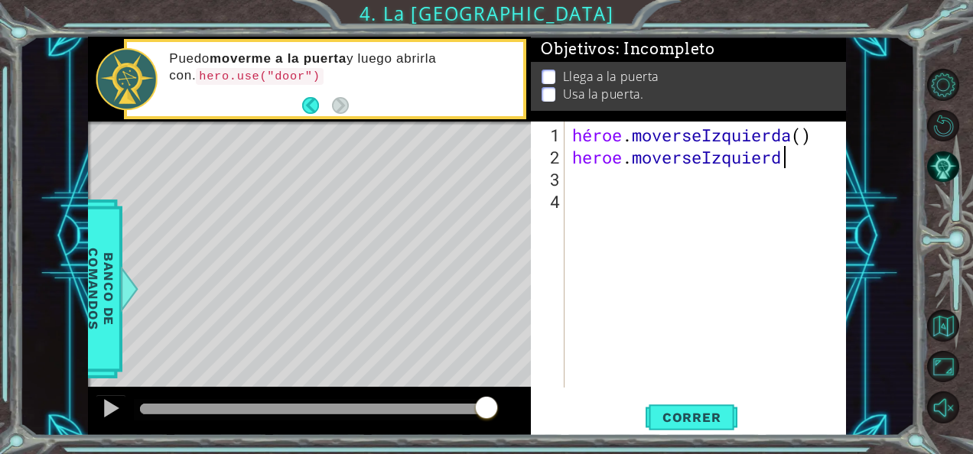
scroll to position [0, 9]
click at [680, 420] on span "Correr" at bounding box center [691, 417] width 89 height 15
click at [695, 413] on span "Correr" at bounding box center [691, 417] width 89 height 15
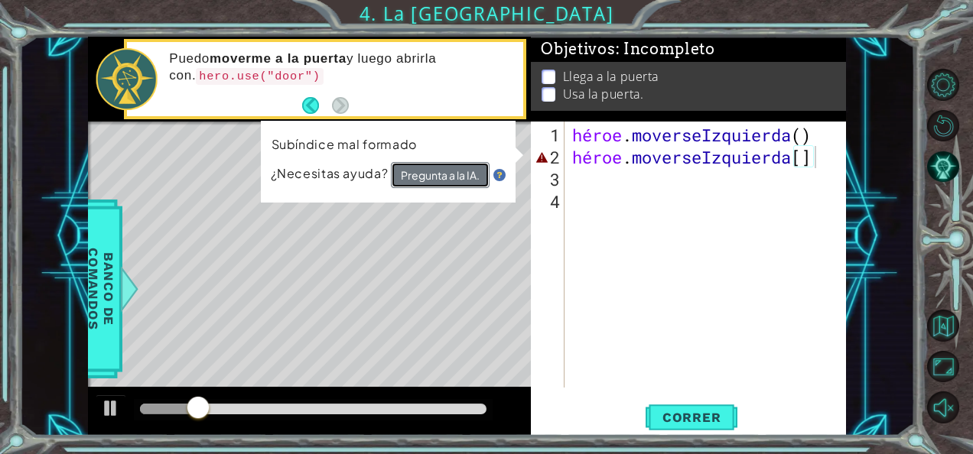
click at [444, 173] on button "Pregunta a la IA." at bounding box center [440, 175] width 99 height 26
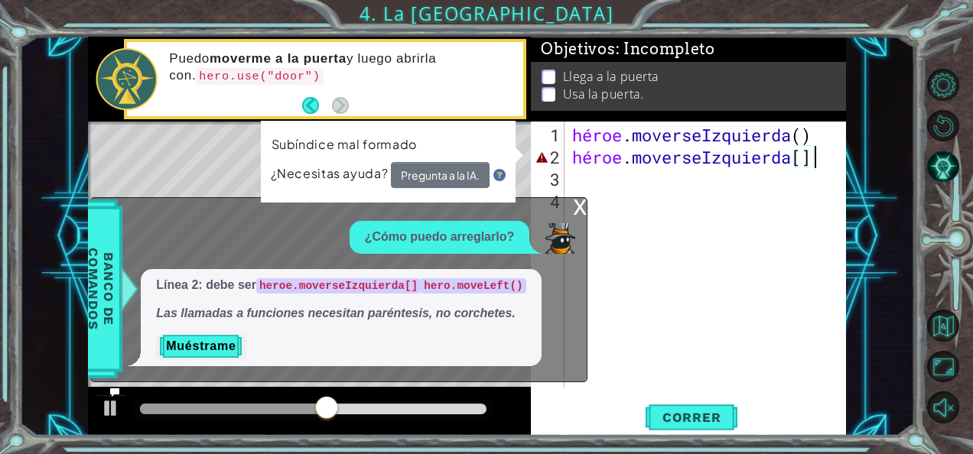
click at [814, 156] on div "héroe . moverseIzquierda ( ) héroe . moverseIzquierda [ ]" at bounding box center [709, 279] width 281 height 311
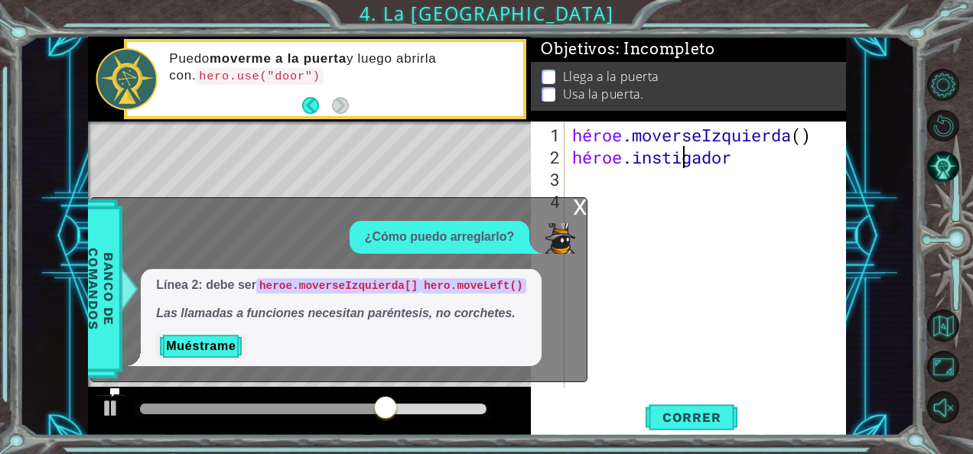
scroll to position [0, 4]
click at [750, 165] on div "héroe . moverseIzquierda ( ) héroe . mover" at bounding box center [709, 279] width 281 height 311
click at [736, 154] on div "héroe . moverseIzquierda ( ) héroe . mover" at bounding box center [709, 279] width 281 height 311
click at [685, 153] on div "héroe . moverseIzquierda ( ) héroe . mover" at bounding box center [709, 279] width 281 height 311
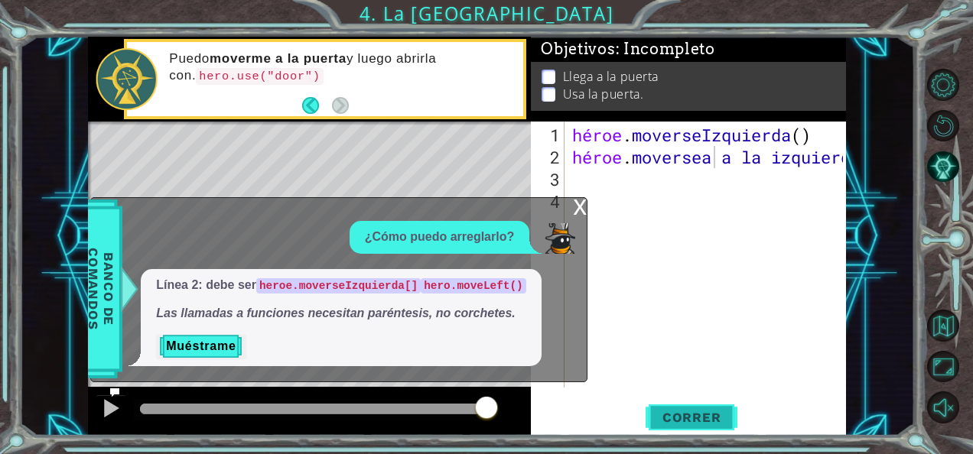
click at [688, 413] on span "Correr" at bounding box center [691, 417] width 89 height 15
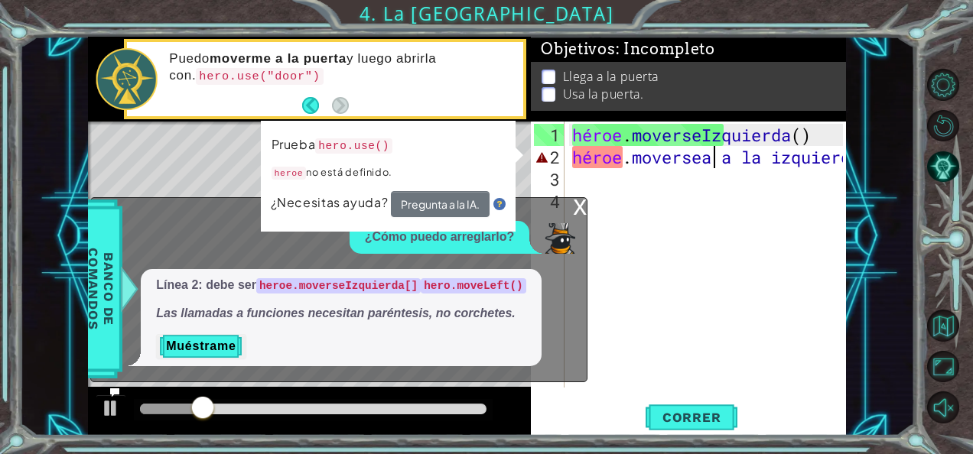
click at [837, 158] on div "héroe . moverseIzquierda ( ) héroe . moversea a la izquierda" at bounding box center [709, 279] width 281 height 311
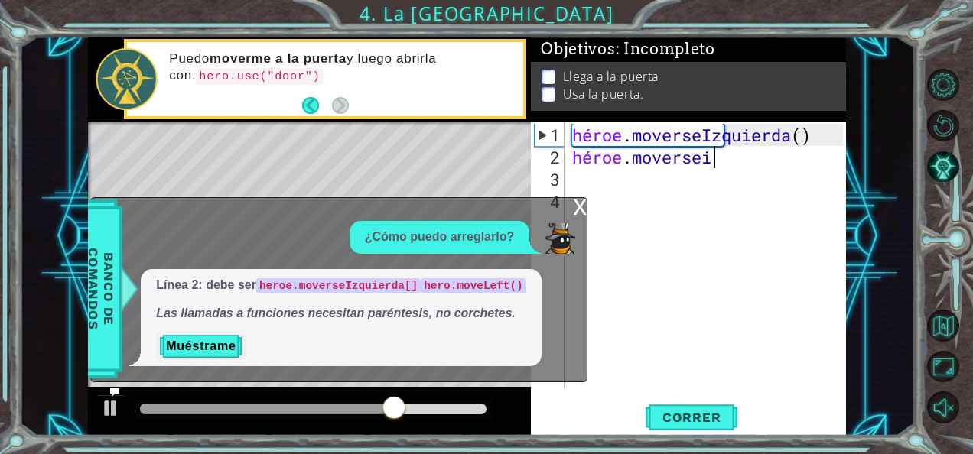
scroll to position [0, 6]
type textarea "heroe.moverseizquierda"
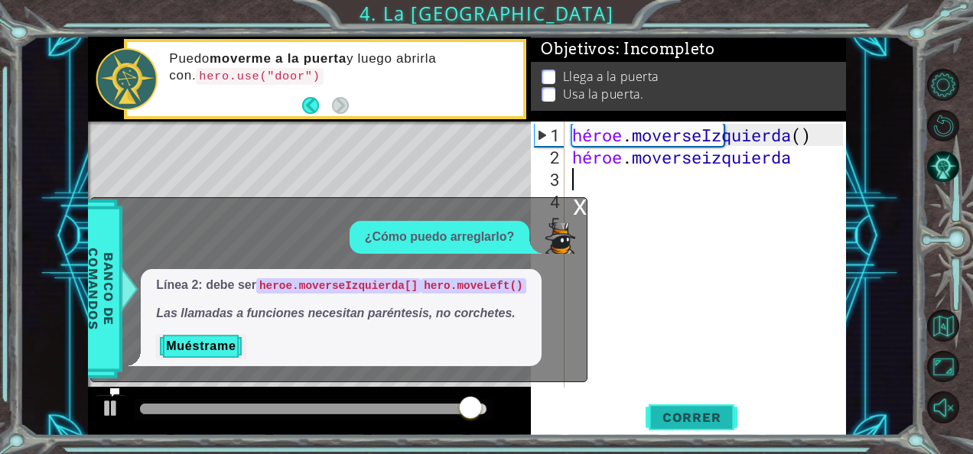
click at [667, 425] on button "Correr" at bounding box center [692, 417] width 92 height 31
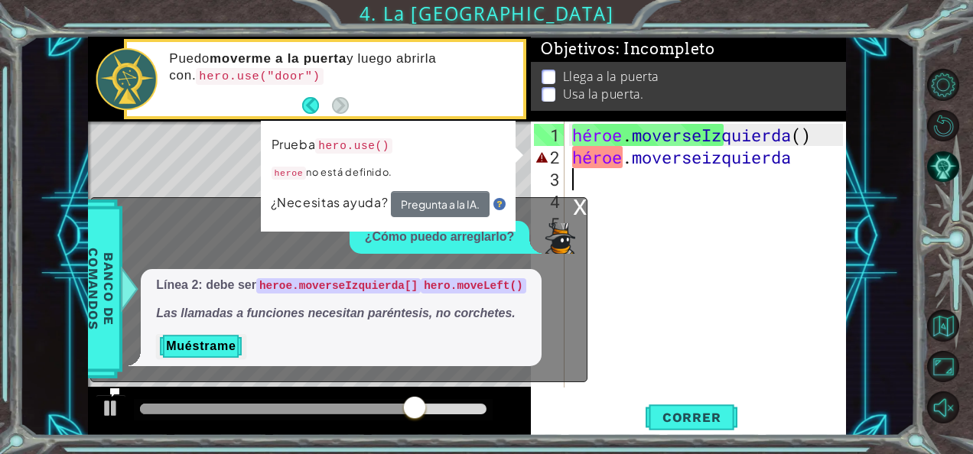
click at [622, 158] on div "héroe . moverseIzquierda ( ) héroe . moverseizquierda" at bounding box center [709, 279] width 281 height 311
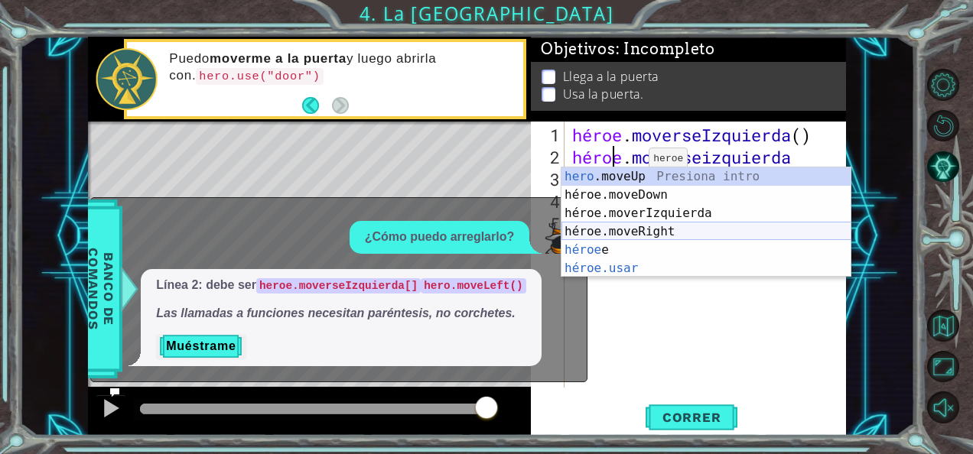
click at [652, 231] on div "hero .moveUp Presiona intro héroe.moveDown Presiona intro héroe.moverIzquierda …" at bounding box center [706, 241] width 290 height 147
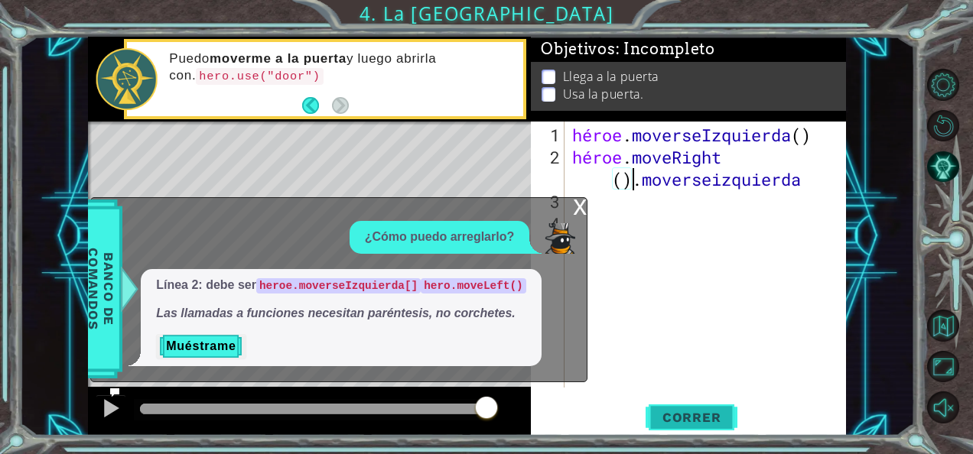
click at [682, 408] on button "Correr" at bounding box center [692, 417] width 92 height 31
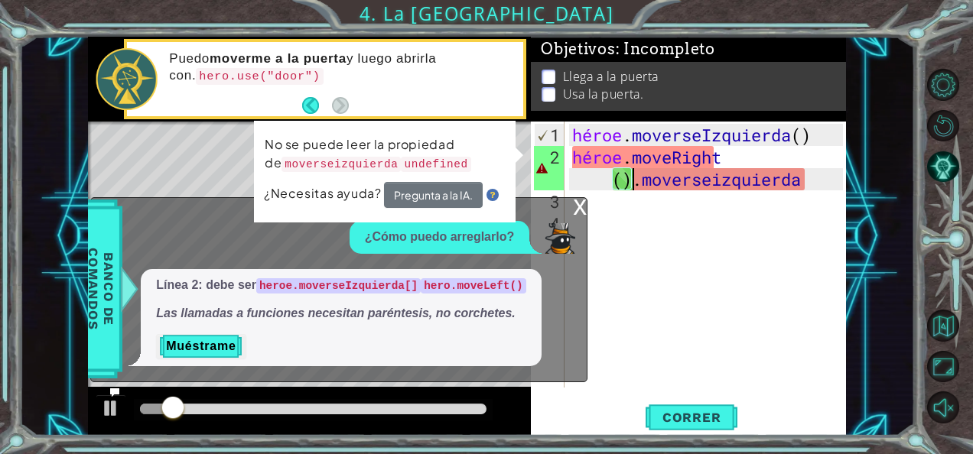
click at [803, 178] on div "héroe . moverseIzquierda ( ) héroe . moveRight ( ) . moverseizquierda" at bounding box center [709, 279] width 281 height 311
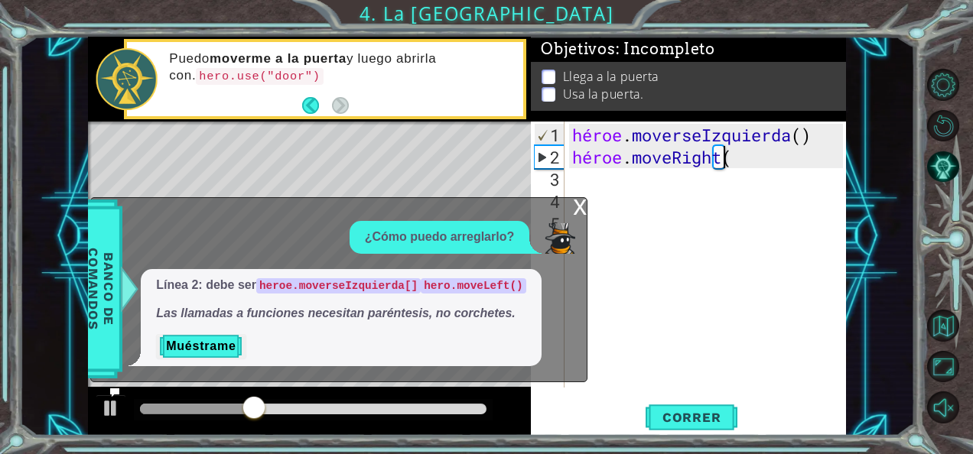
type textarea "hero.moveRight"
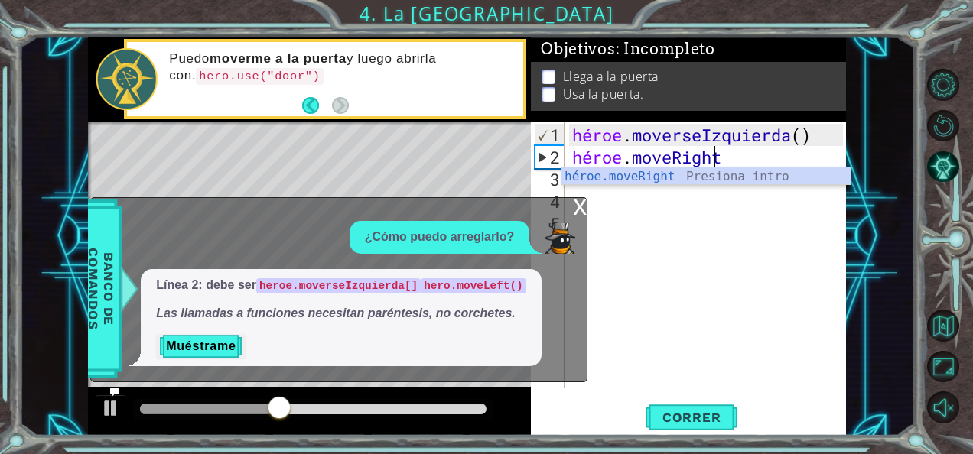
click at [803, 178] on div "héroe.moveRight Presiona intro" at bounding box center [706, 195] width 290 height 55
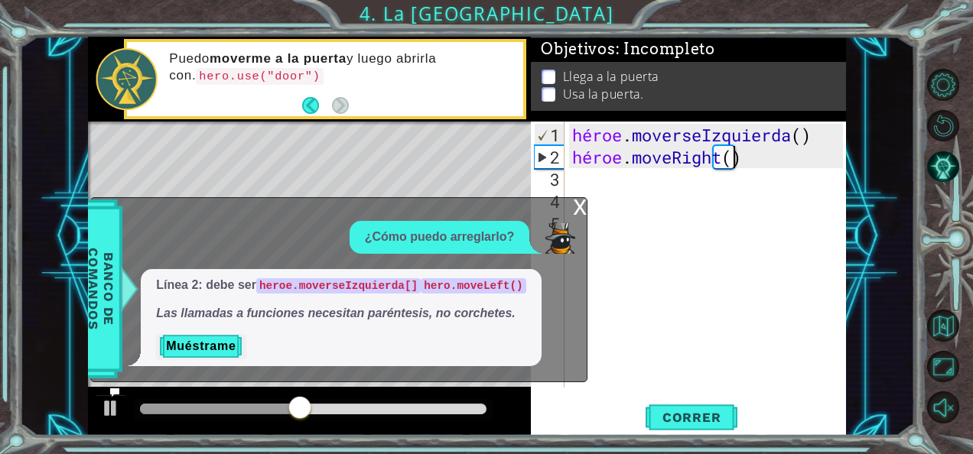
click at [775, 151] on div "héroe . moverseIzquierda ( ) héroe . moveRight ( )" at bounding box center [709, 279] width 281 height 311
type textarea "hero.moveRight()"
click at [771, 166] on div "héroe . moverseIzquierda ( ) héroe . moveRight ( )" at bounding box center [709, 279] width 281 height 311
click at [710, 408] on button "Correr" at bounding box center [692, 417] width 92 height 31
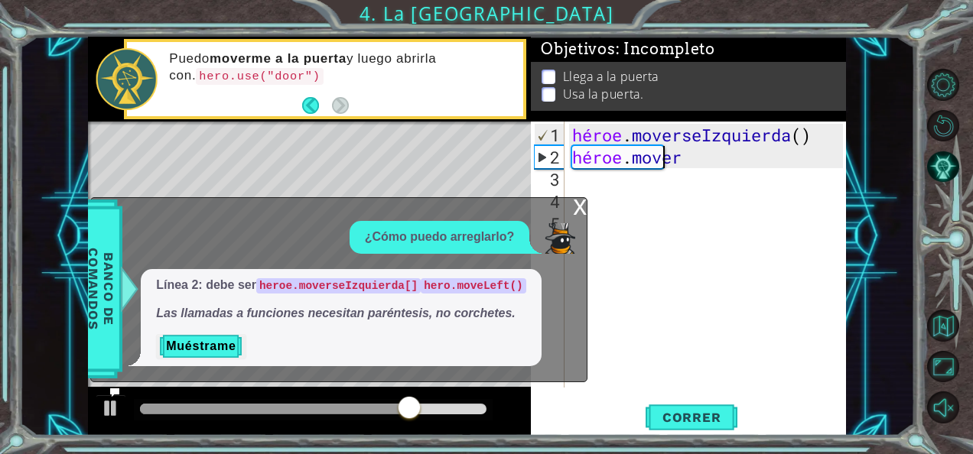
click at [746, 158] on div "héroe . moverseIzquierda ( ) héroe . mover" at bounding box center [709, 279] width 281 height 311
click at [553, 155] on font "2" at bounding box center [555, 157] width 10 height 22
type textarea "hero.move"
click at [650, 188] on div "héroe . moverseIzquierda ( ) héroe . mover" at bounding box center [709, 279] width 281 height 311
click at [644, 170] on div "héroe . moverseIzquierda ( ) héroe . mover" at bounding box center [709, 279] width 281 height 311
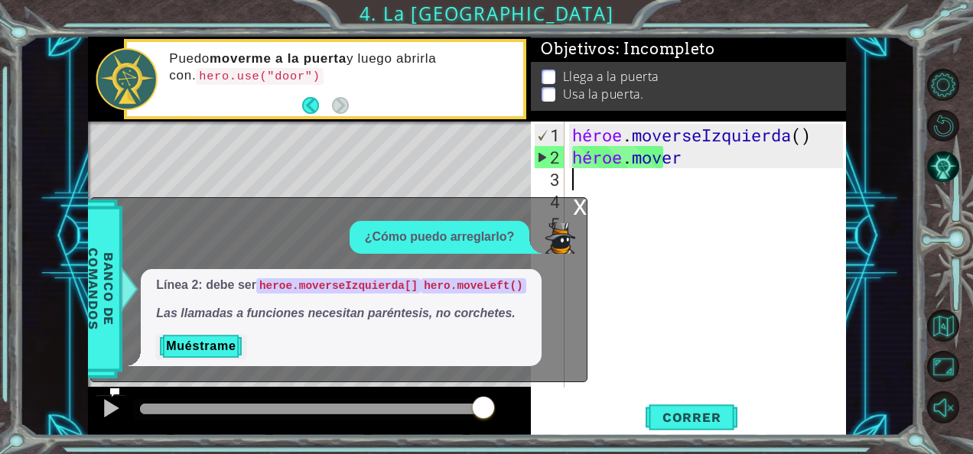
click at [698, 151] on div "héroe . moverseIzquierda ( ) héroe . mover" at bounding box center [709, 279] width 281 height 311
type textarea "hero.move"
click at [688, 170] on div "héroe . moverseIzquierda ( ) héroe . mover" at bounding box center [709, 279] width 281 height 311
click at [713, 423] on span "Correr" at bounding box center [691, 417] width 89 height 15
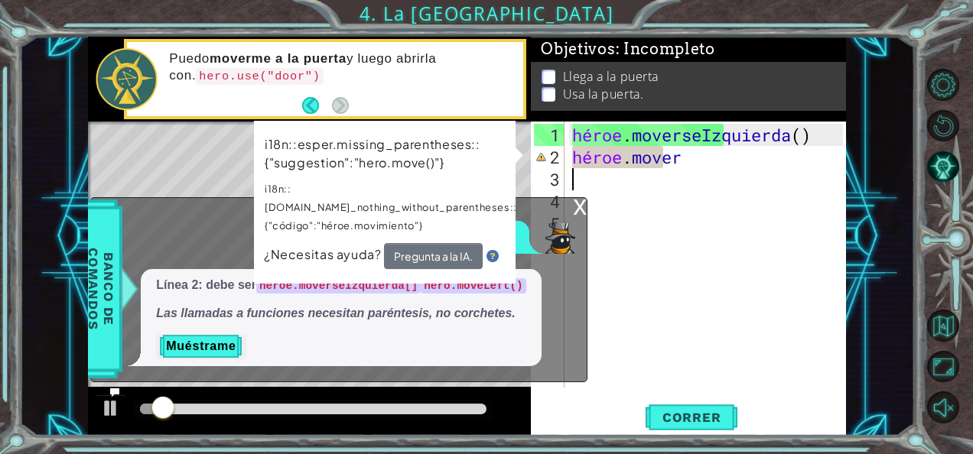
click at [744, 143] on div "héroe . moverseIzquierda ( ) héroe . mover" at bounding box center [709, 279] width 281 height 311
click at [744, 161] on div "héroe . moverseIzquierda ( ) héroe . mover" at bounding box center [709, 279] width 281 height 311
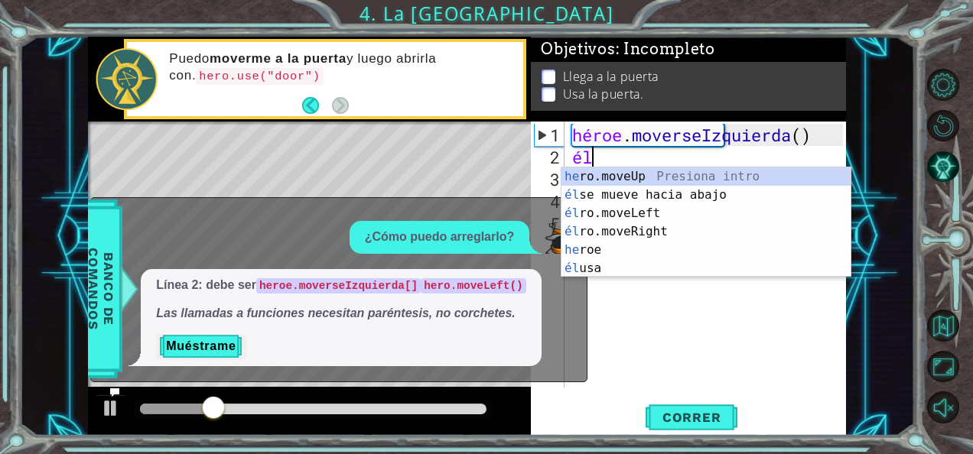
type textarea "h"
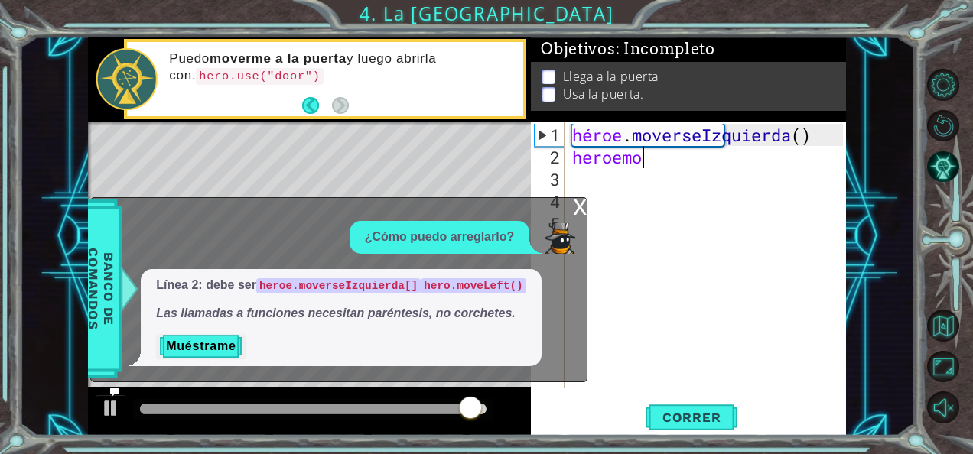
scroll to position [0, 2]
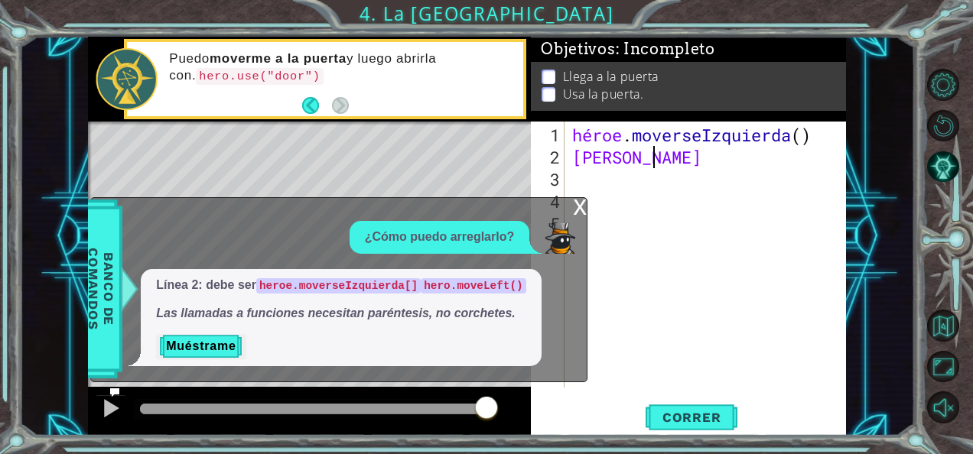
type textarea "heroemove"
click at [787, 155] on div "héroe . moverseIzquierda ( ) movimiento de héroe" at bounding box center [709, 279] width 281 height 311
click at [688, 417] on span "Correr" at bounding box center [691, 417] width 89 height 15
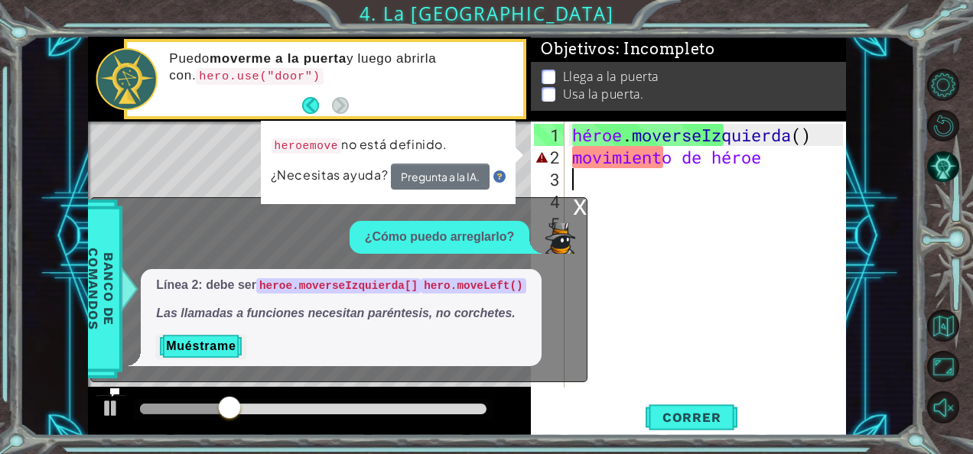
click at [790, 156] on div "héroe . moverseIzquierda ( ) movimiento de héroe" at bounding box center [709, 279] width 281 height 311
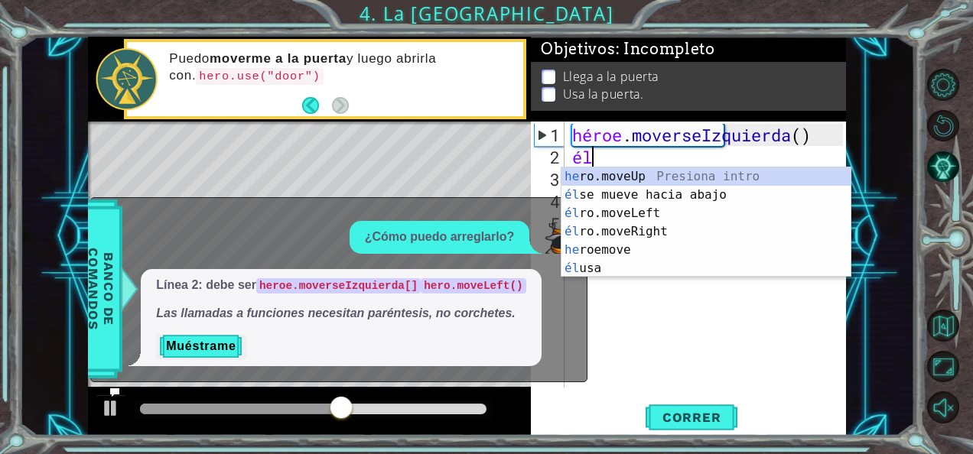
type textarea "h"
type textarea "hero"
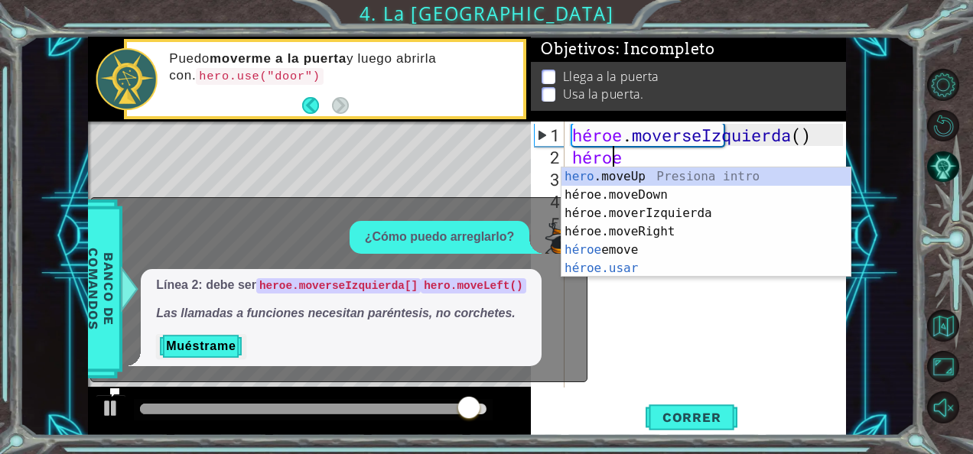
scroll to position [0, 1]
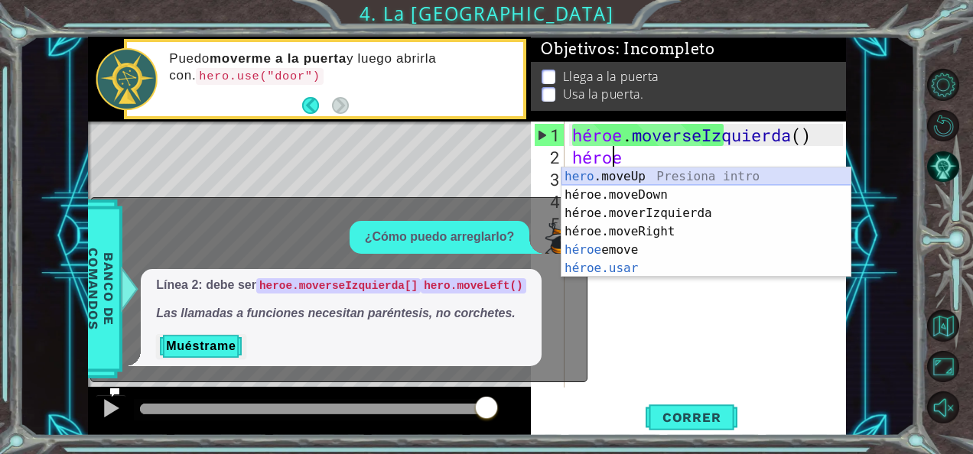
click at [740, 176] on div "hero .moveUp Presiona intro héroe.moveDown Presiona intro héroe.moverIzquierda …" at bounding box center [706, 241] width 290 height 147
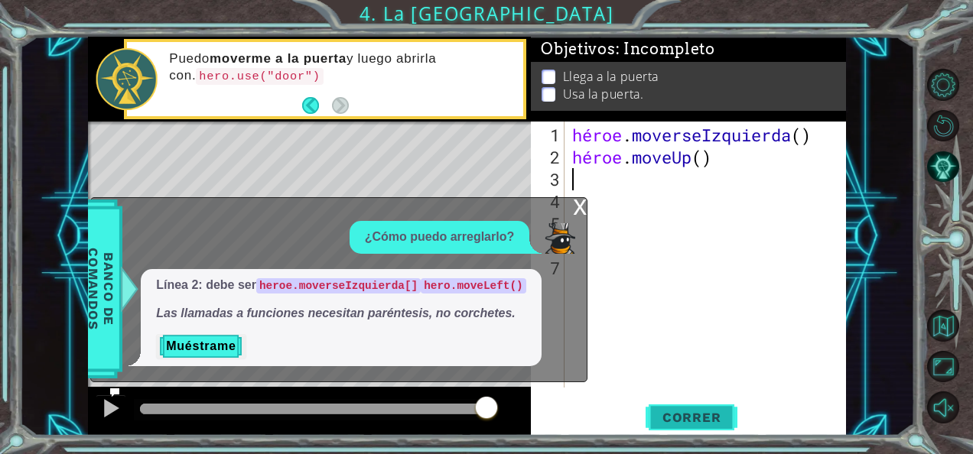
click at [692, 406] on button "Correr" at bounding box center [692, 417] width 92 height 31
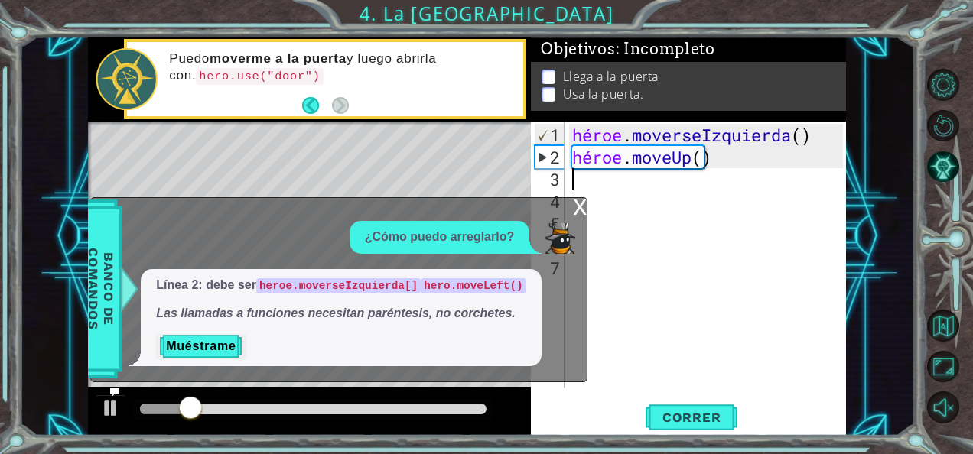
click at [578, 203] on div "x" at bounding box center [580, 205] width 14 height 15
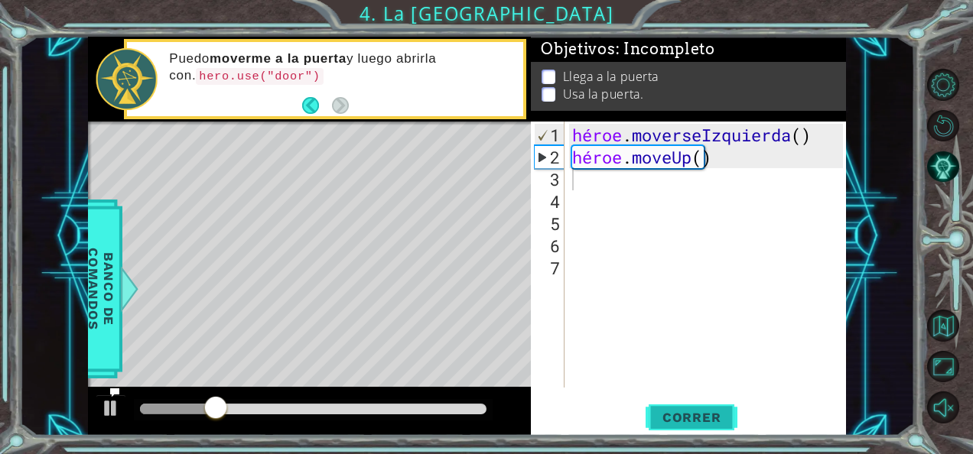
click at [668, 412] on span "Correr" at bounding box center [691, 417] width 89 height 15
click at [726, 167] on div "héroe . moverseIzquierda ( ) héroe . moveUp ( )" at bounding box center [709, 279] width 281 height 311
click at [707, 155] on div "héroe . moverseIzquierda ( ) héroe . moveUp ( )" at bounding box center [709, 279] width 281 height 311
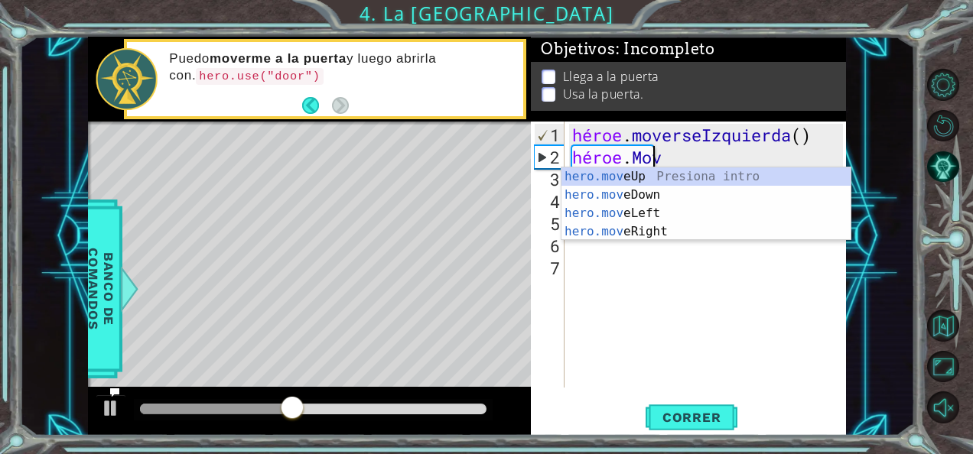
type textarea "[DOMAIN_NAME]"
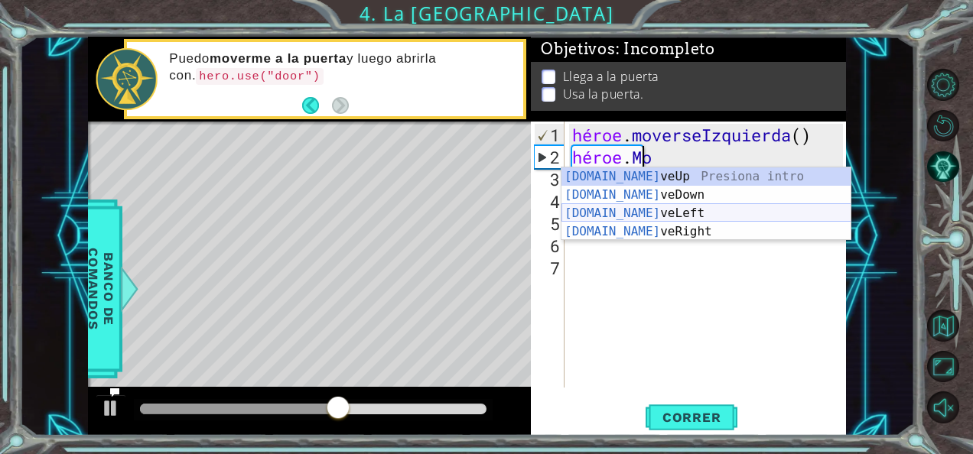
click at [651, 211] on div "[DOMAIN_NAME] veUp Presiona intro [DOMAIN_NAME] veDown Presiona intro [DOMAIN_N…" at bounding box center [706, 223] width 290 height 110
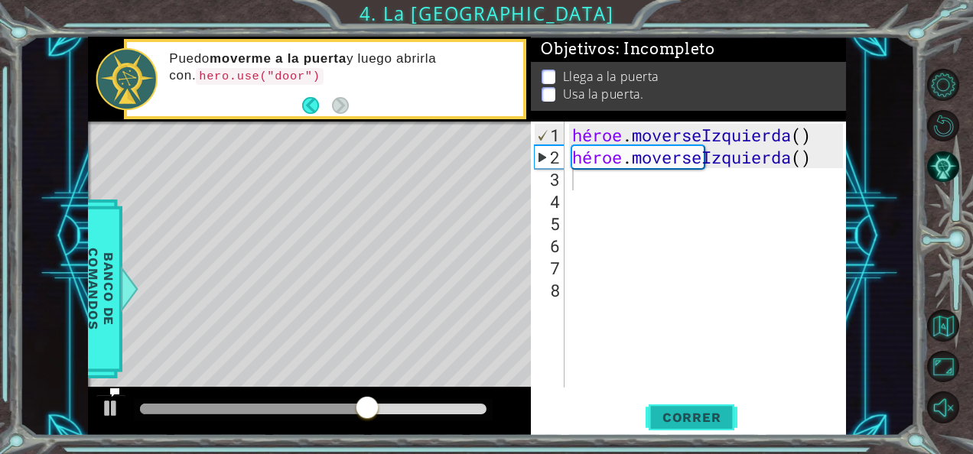
click at [673, 413] on span "Correr" at bounding box center [691, 417] width 89 height 15
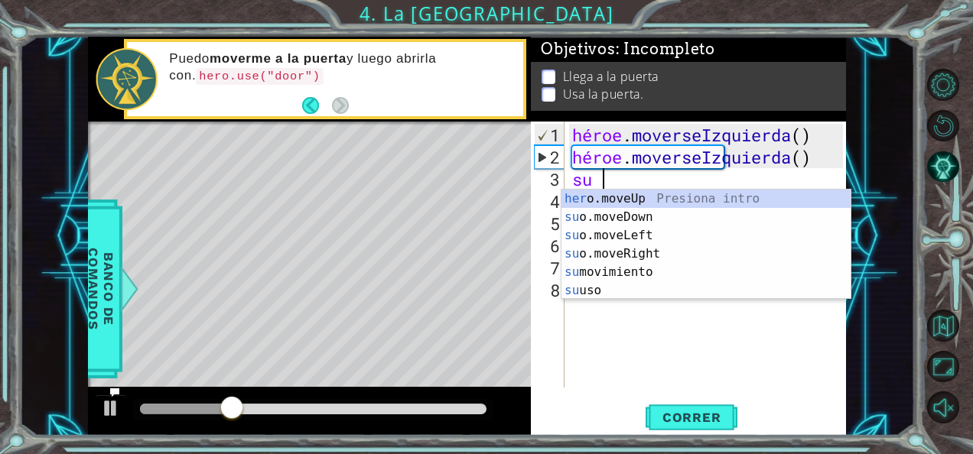
type textarea "hero"
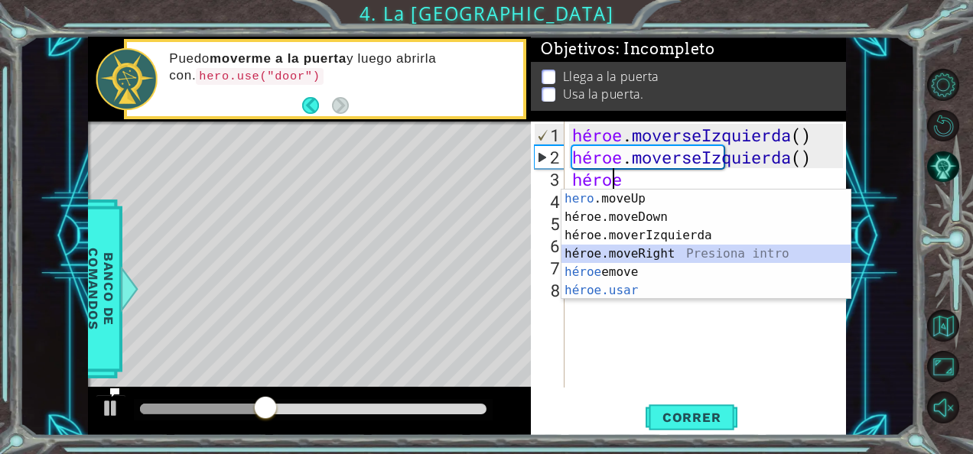
click at [676, 250] on div "hero .moveUp Presiona intro héroe.moveDown Presiona intro héroe.moverIzquierda …" at bounding box center [706, 263] width 290 height 147
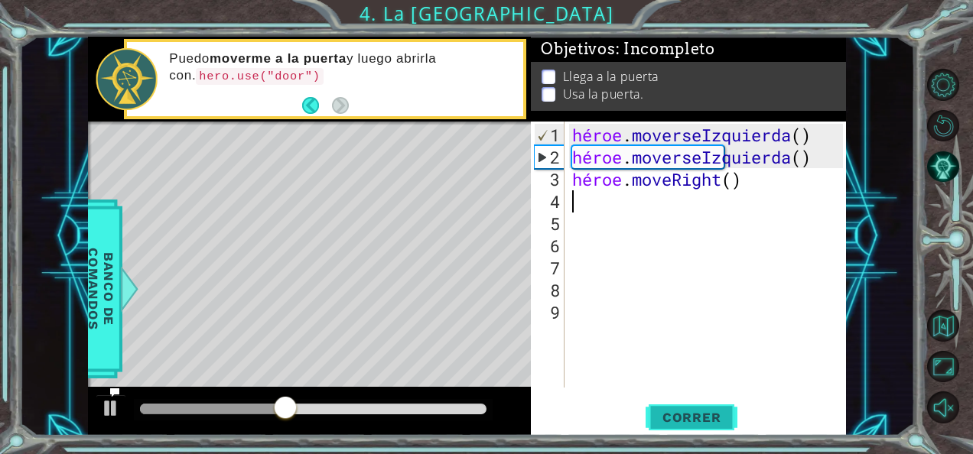
click at [691, 413] on span "Correr" at bounding box center [691, 417] width 89 height 15
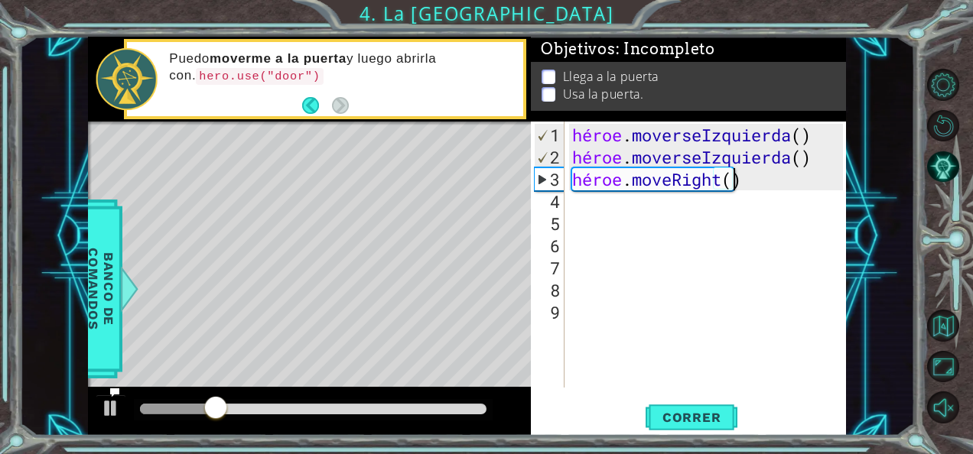
click at [757, 179] on div "héroe . moverseIzquierda ( ) héroe . moverseIzquierda ( ) héroe . moveRight ( )" at bounding box center [709, 279] width 281 height 311
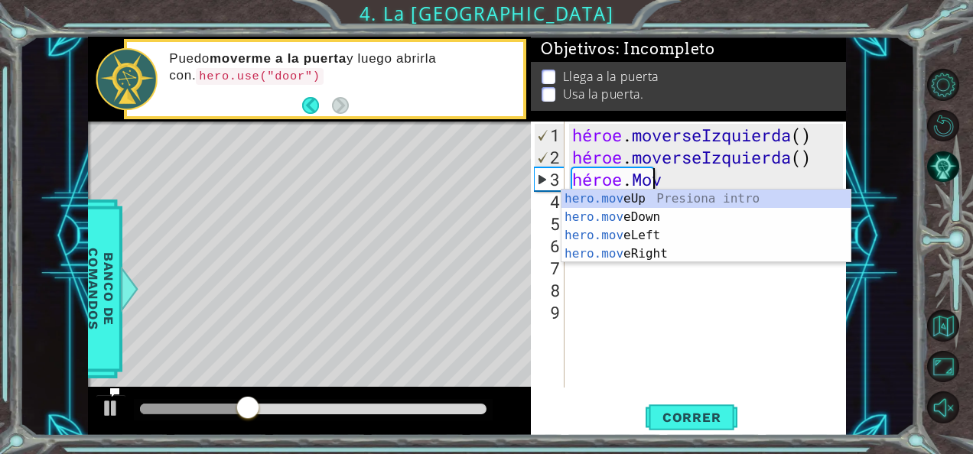
type textarea "[DOMAIN_NAME]"
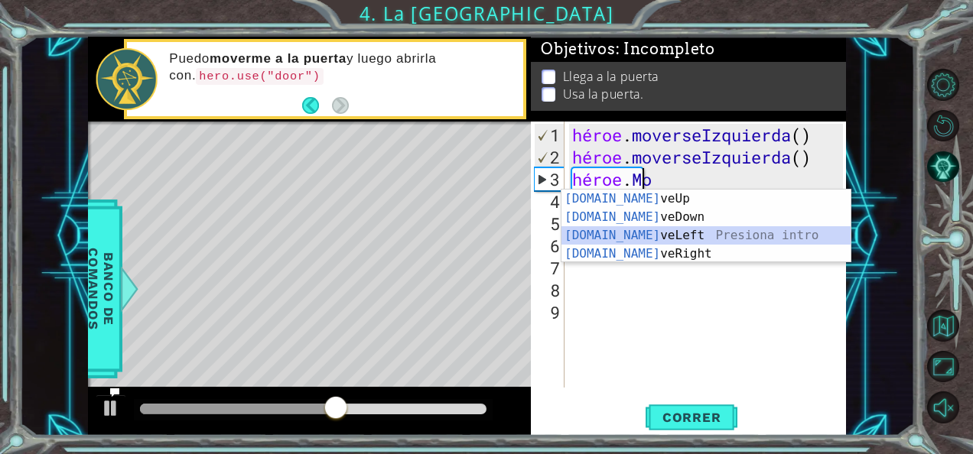
click at [707, 227] on div "[DOMAIN_NAME] veUp Presiona intro [DOMAIN_NAME] veDown Presiona intro [DOMAIN_N…" at bounding box center [706, 245] width 290 height 110
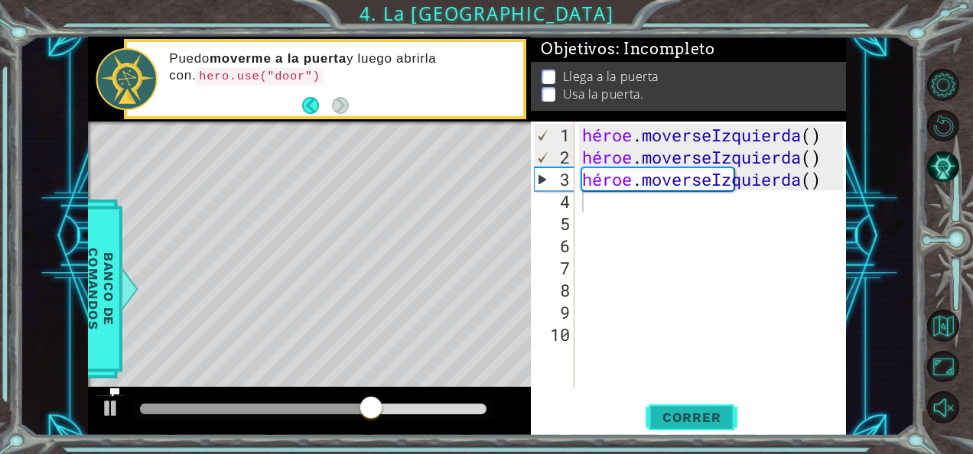
click at [672, 419] on span "Correr" at bounding box center [691, 417] width 89 height 15
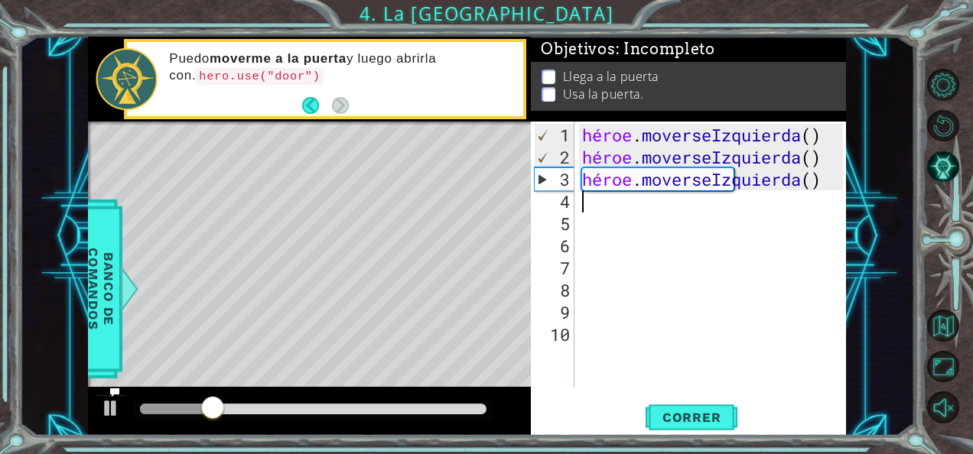
click at [800, 181] on div "héroe . moverseIzquierda ( ) héroe . moverseIzquierda ( ) héroe . [GEOGRAPHIC_D…" at bounding box center [715, 279] width 272 height 311
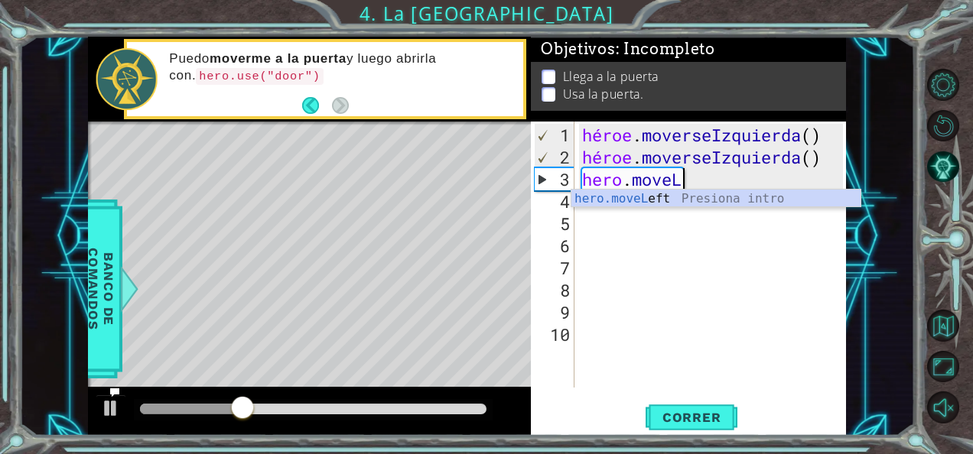
type textarea "hero.move"
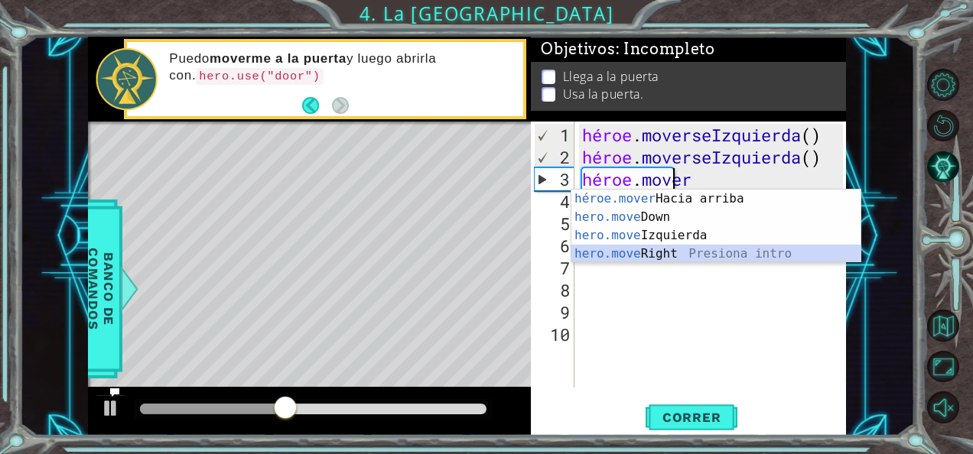
click at [721, 252] on div "héroe.mover Hacia arriba Presiona intro hero.move Down Presiona intro hero.move…" at bounding box center [716, 245] width 290 height 110
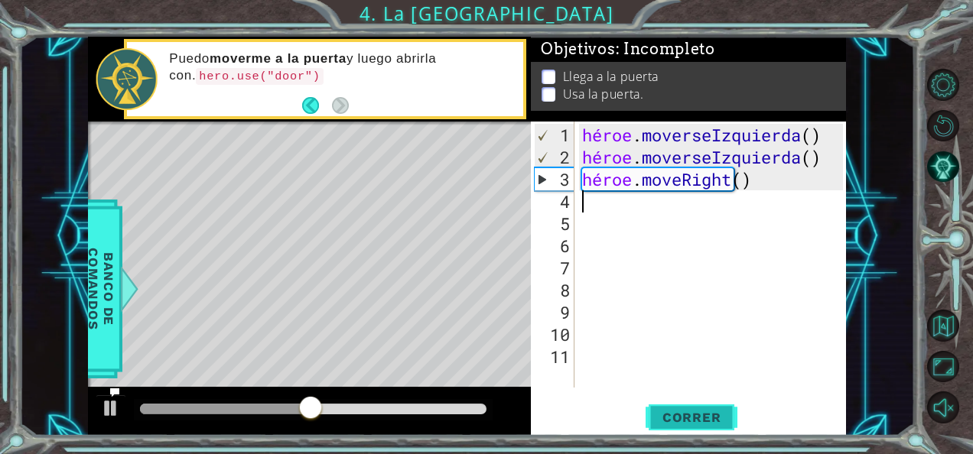
click at [692, 405] on button "Correr" at bounding box center [692, 417] width 92 height 31
click at [774, 184] on div "héroe . moverseIzquierda ( ) héroe . moverseIzquierda ( ) héroe . moveRight ( )" at bounding box center [715, 279] width 272 height 311
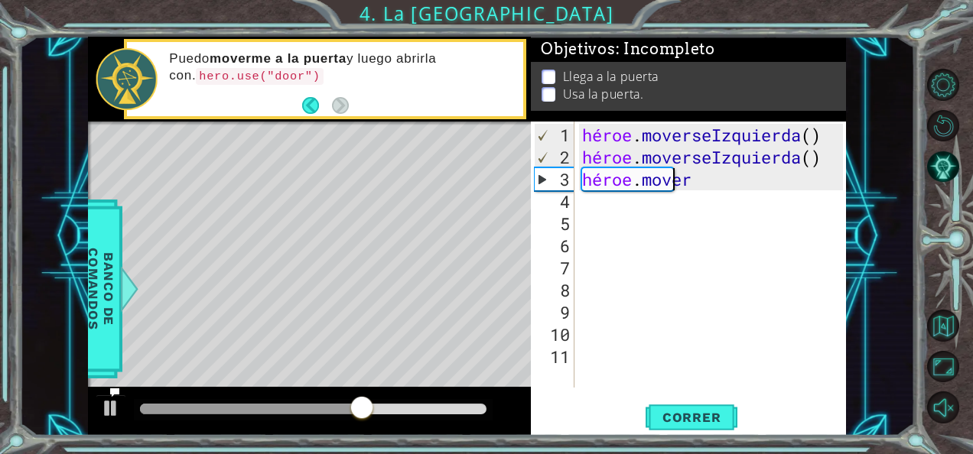
click at [721, 181] on div "héroe . moverseIzquierda ( ) héroe . moverseIzquierda ( ) héroe . mover" at bounding box center [715, 279] width 272 height 311
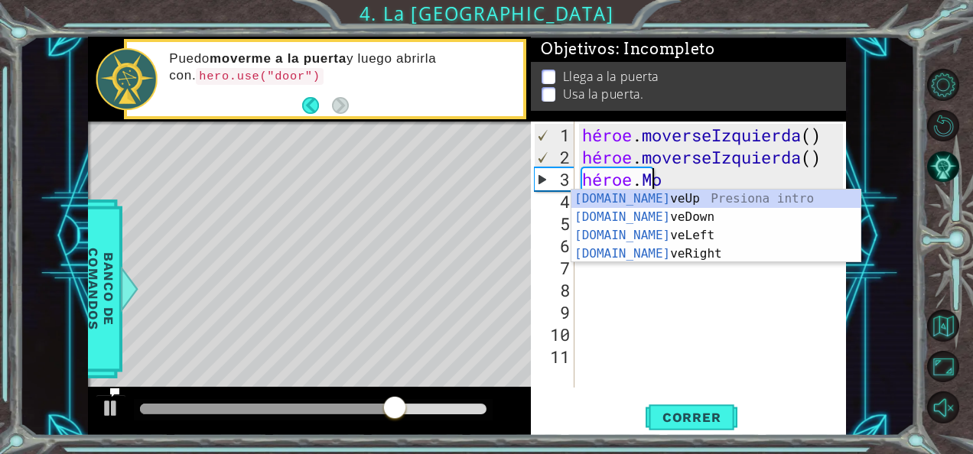
type textarea "hero.m"
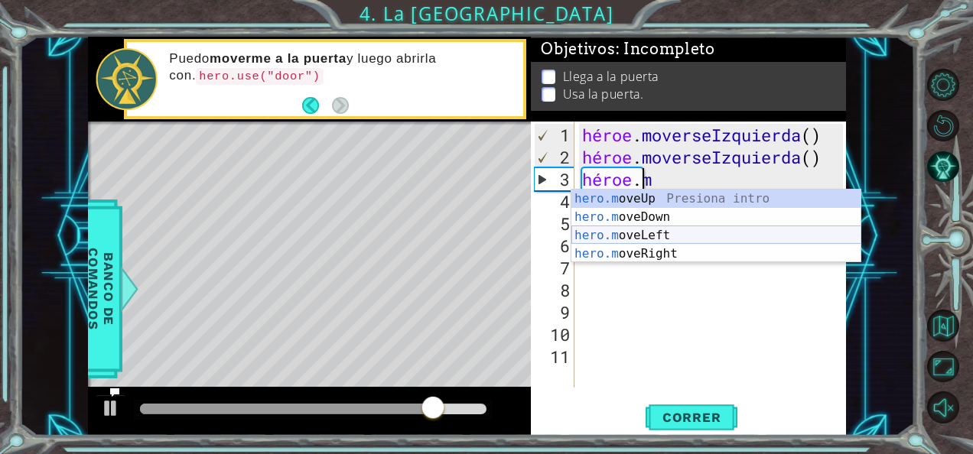
click at [699, 229] on div "hero.m oveUp Presiona intro hero.m oveDown Presiona intro hero.m oveLeft Presio…" at bounding box center [716, 245] width 290 height 110
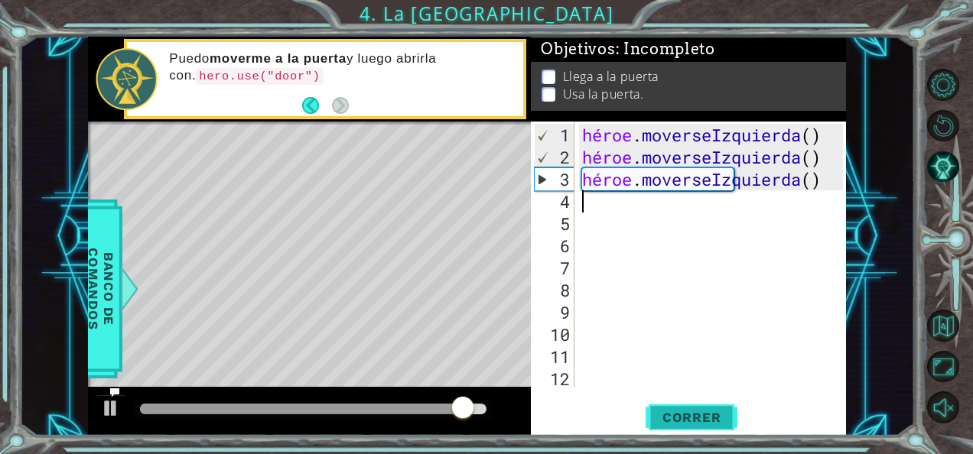
click at [701, 404] on button "Correr" at bounding box center [692, 417] width 92 height 31
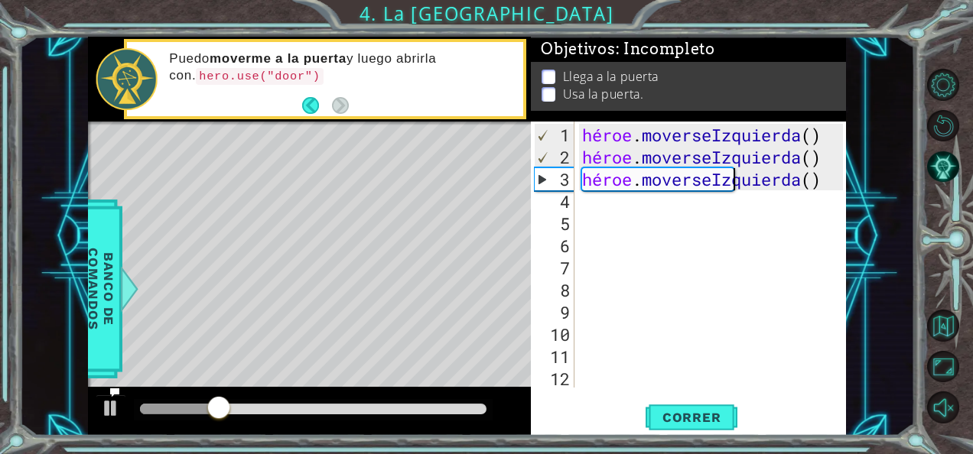
click at [802, 184] on div "héroe . moverseIzquierda ( ) héroe . moverseIzquierda ( ) héroe . [GEOGRAPHIC_D…" at bounding box center [715, 279] width 272 height 311
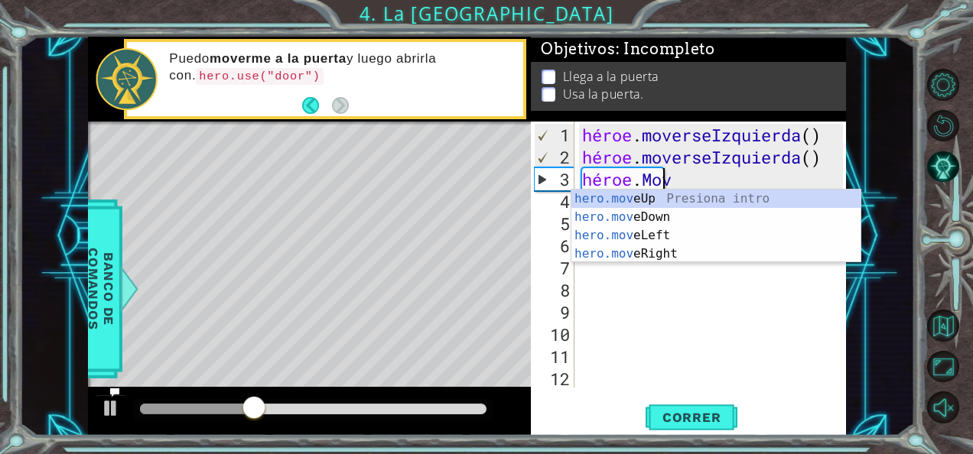
type textarea "[DOMAIN_NAME]"
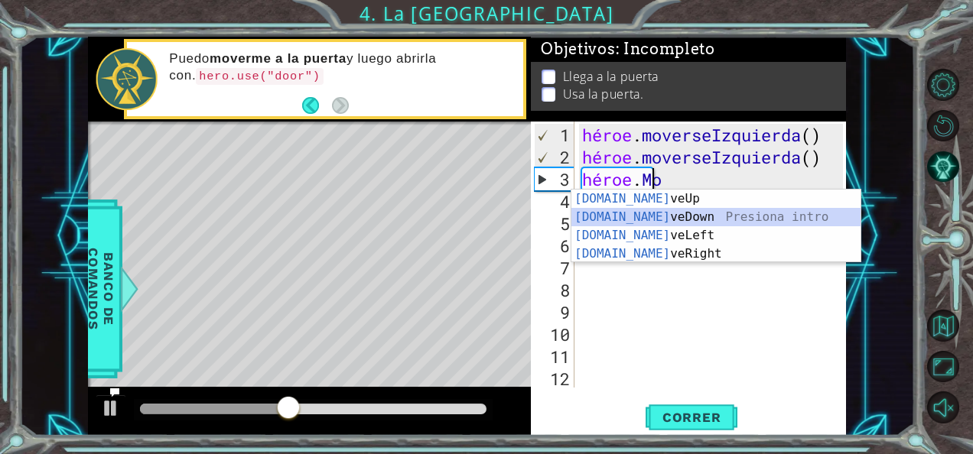
click at [771, 211] on div "[DOMAIN_NAME] veUp Presiona intro [DOMAIN_NAME] veDown Presiona intro [DOMAIN_N…" at bounding box center [716, 245] width 290 height 110
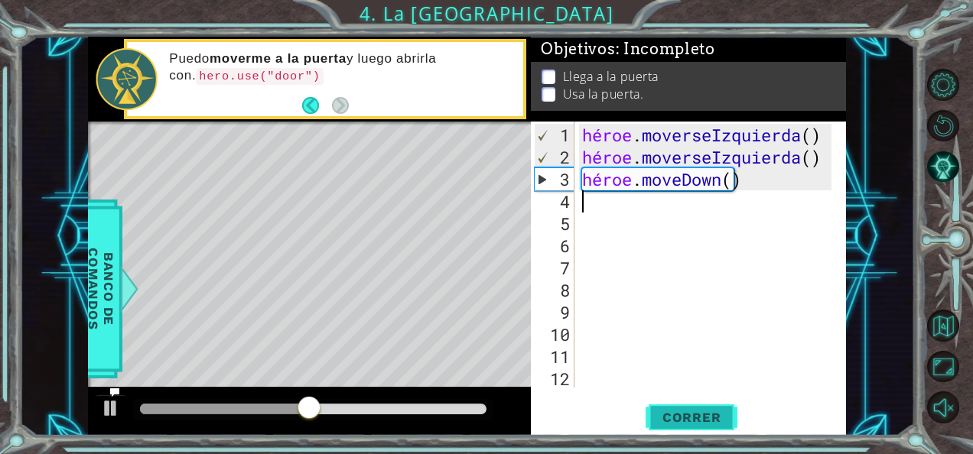
click at [669, 405] on button "Correr" at bounding box center [692, 417] width 92 height 31
click at [737, 182] on div "héroe . moverseIzquierda ( ) héroe . moverseIzquierda ( ) héroe . moveDown ( )" at bounding box center [709, 279] width 260 height 311
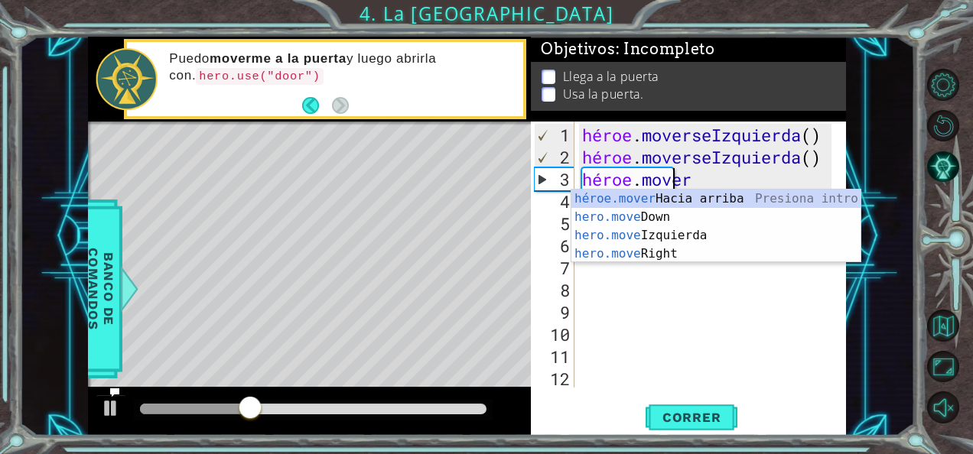
type textarea "hero.mov"
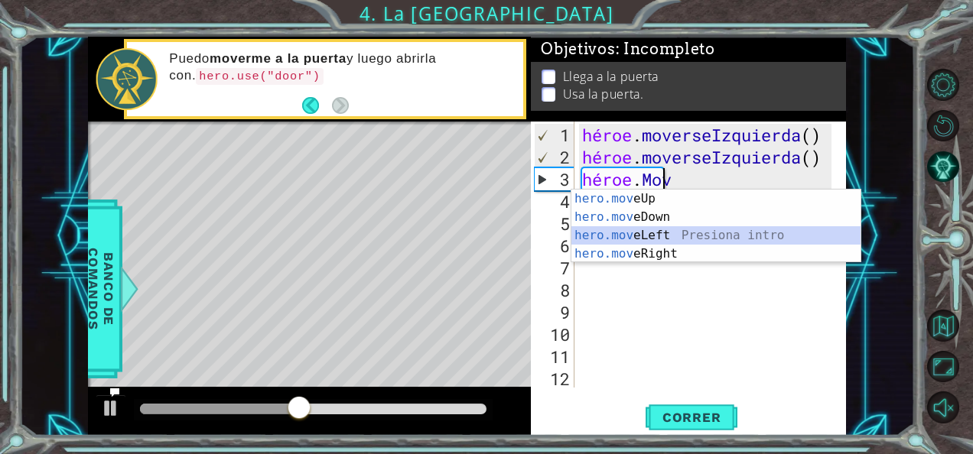
click at [716, 235] on div "hero.mov eUp Presiona intro hero.mov eDown Presiona intro hero.mov eLeft Presio…" at bounding box center [716, 245] width 290 height 110
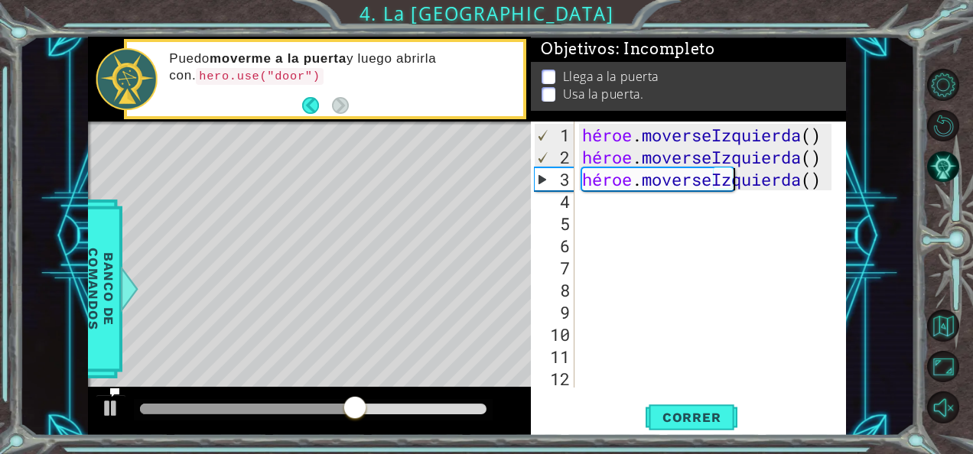
click at [776, 178] on div "héroe . moverseIzquierda ( ) héroe . moverseIzquierda ( ) héroe . [GEOGRAPHIC_D…" at bounding box center [709, 279] width 260 height 311
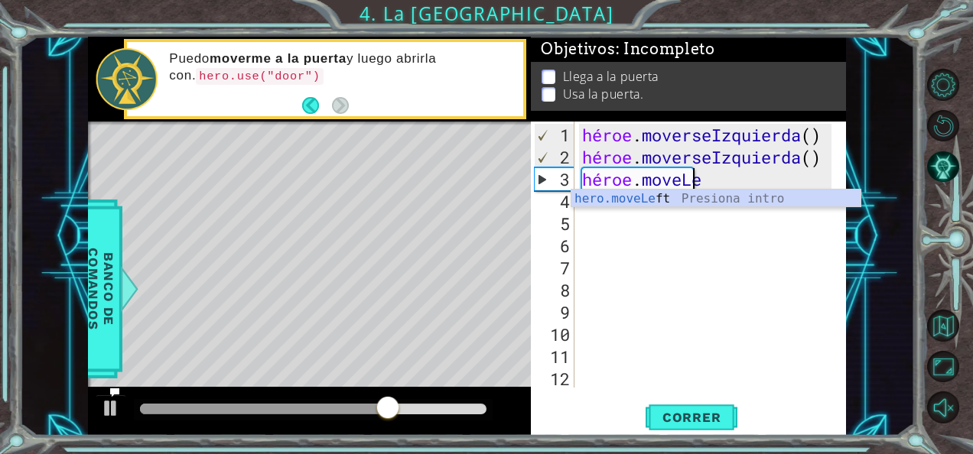
type textarea "hero.moveL"
click at [757, 203] on div "hero.moveL eft Presiona intro" at bounding box center [716, 217] width 290 height 55
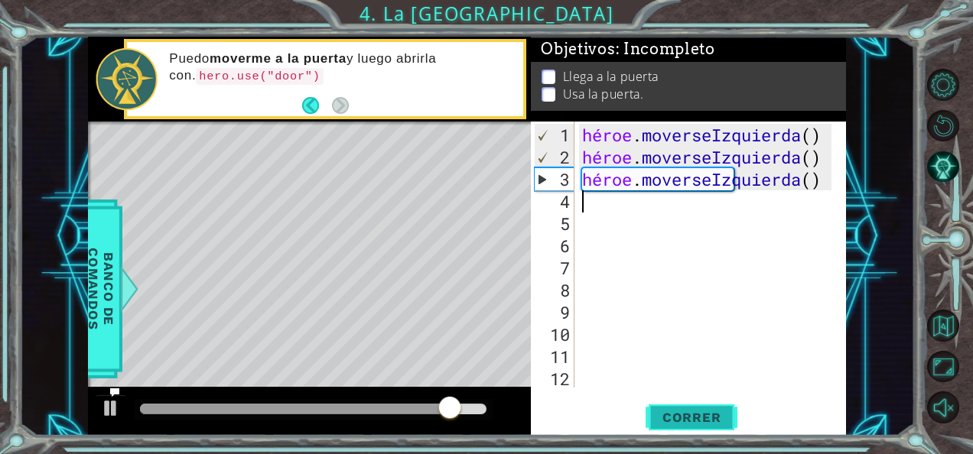
click at [705, 410] on span "Correr" at bounding box center [691, 417] width 89 height 15
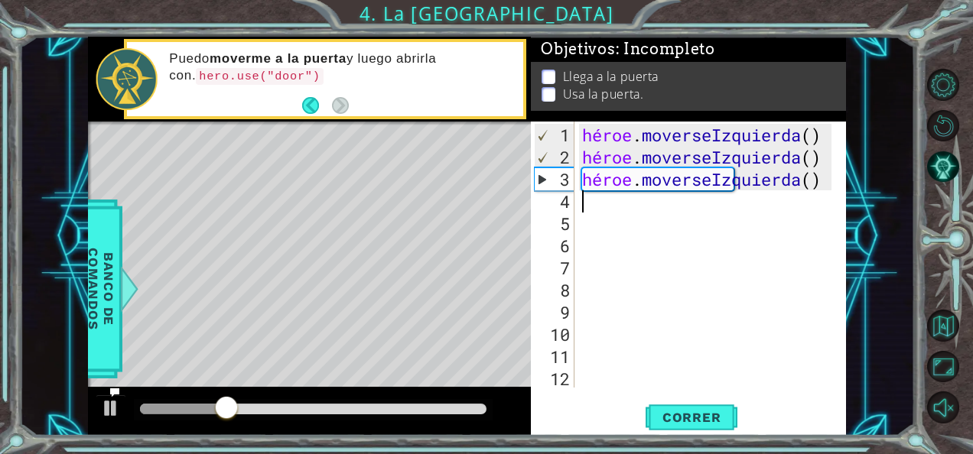
click at [783, 177] on div "héroe . moverseIzquierda ( ) héroe . moverseIzquierda ( ) héroe . [GEOGRAPHIC_D…" at bounding box center [709, 279] width 260 height 311
click at [805, 177] on div "héroe . moverseIzquierda ( ) héroe . moverseIzquierda ( ) héroe . [GEOGRAPHIC_D…" at bounding box center [709, 279] width 260 height 311
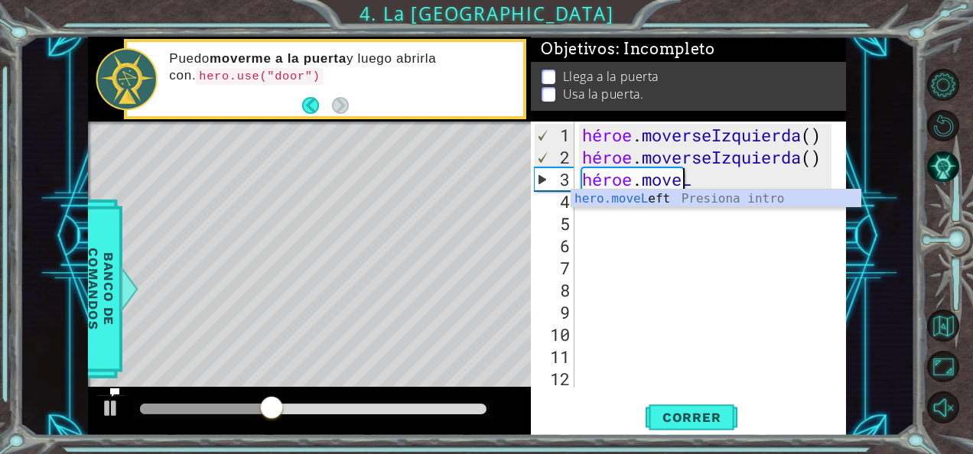
type textarea "hero.move"
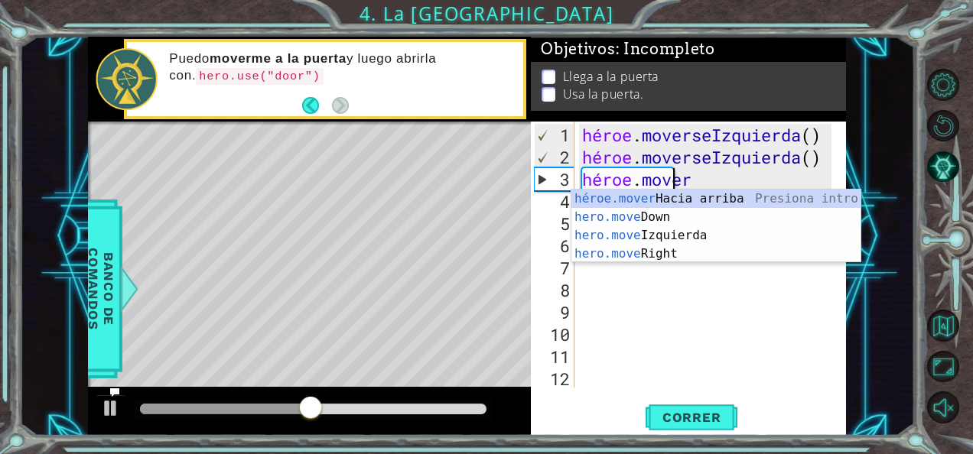
click at [756, 264] on div "héroe . moverseIzquierda ( ) héroe . moverseIzquierda ( ) héroe . mover" at bounding box center [709, 279] width 260 height 311
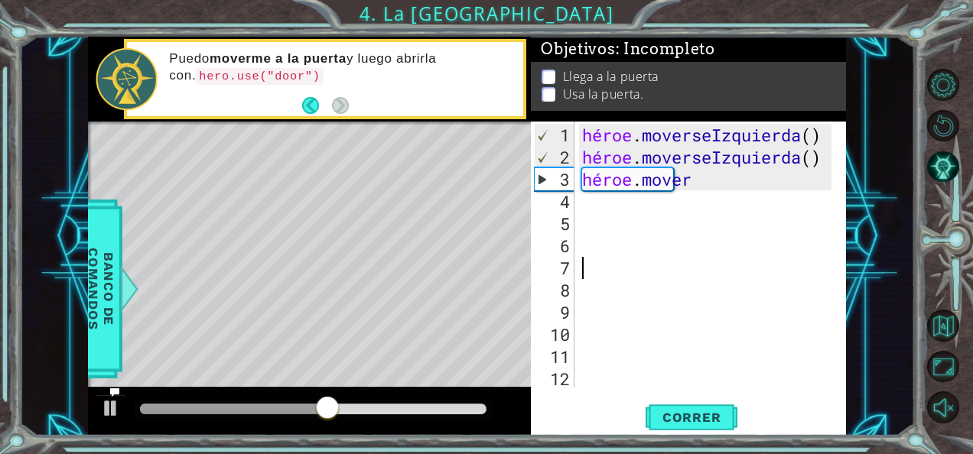
click at [750, 173] on div "héroe . moverseIzquierda ( ) héroe . moverseIzquierda ( ) héroe . mover" at bounding box center [709, 279] width 260 height 311
type textarea "hero.move"
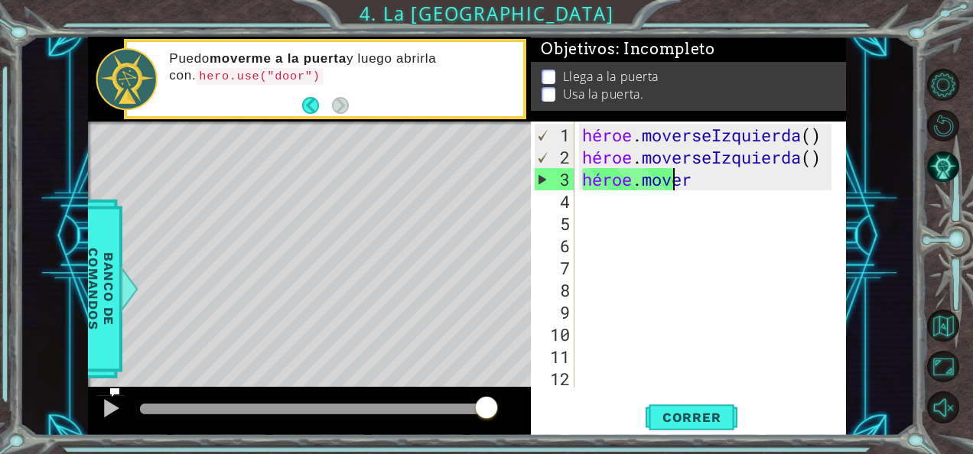
click at [696, 183] on div "héroe . moverseIzquierda ( ) héroe . moverseIzquierda ( ) héroe . mover" at bounding box center [709, 279] width 260 height 311
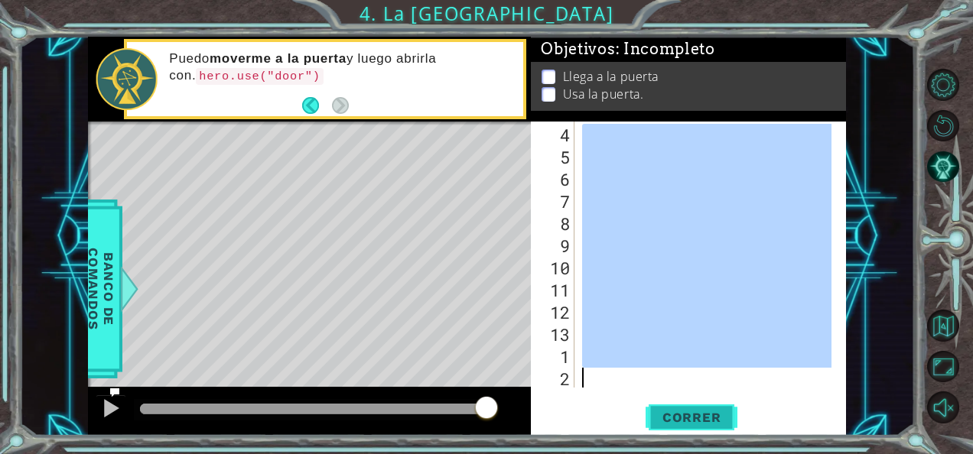
drag, startPoint x: 696, startPoint y: 183, endPoint x: 679, endPoint y: 411, distance: 228.6
click at [679, 411] on div "hero.move 4 5 6 7 8 9 10 11 12 13 1 2 ההההההההההההההההההההההההההההההההההההההההה…" at bounding box center [688, 279] width 315 height 314
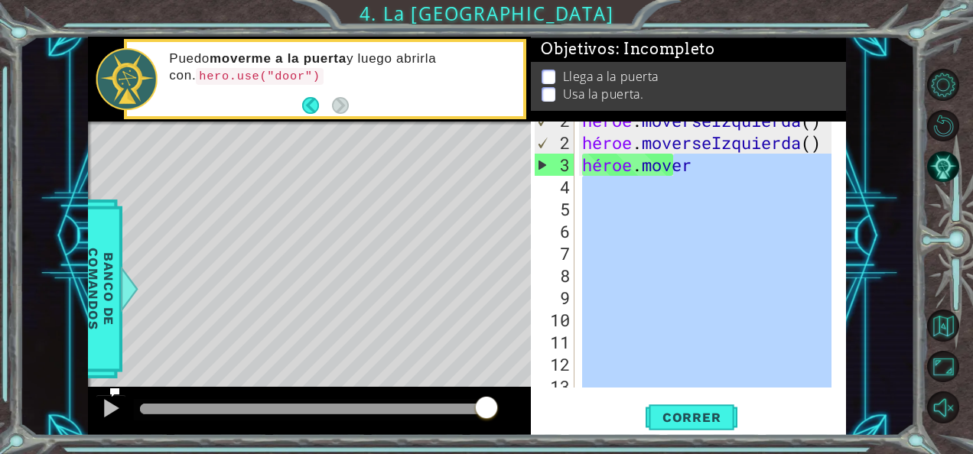
scroll to position [0, 0]
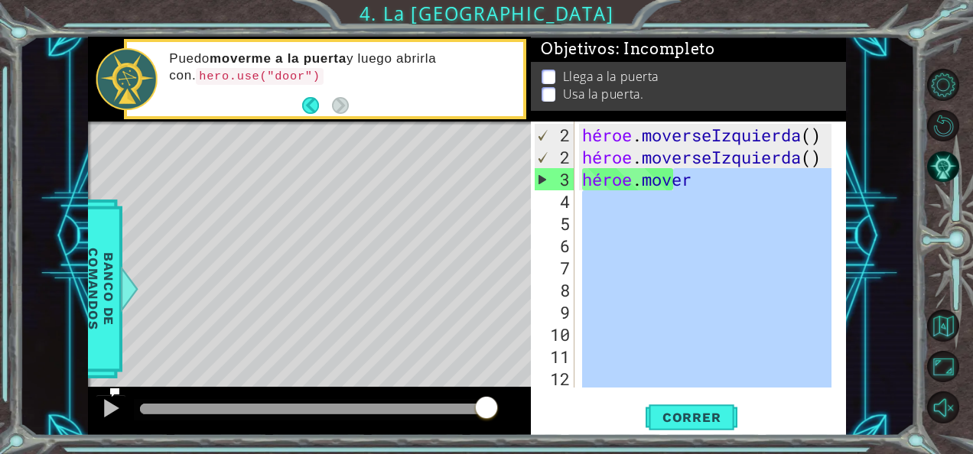
click at [726, 366] on div "héroe . moverseIzquierda ( ) héroe . moverseIzquierda ( ) héroe . mover" at bounding box center [705, 255] width 252 height 266
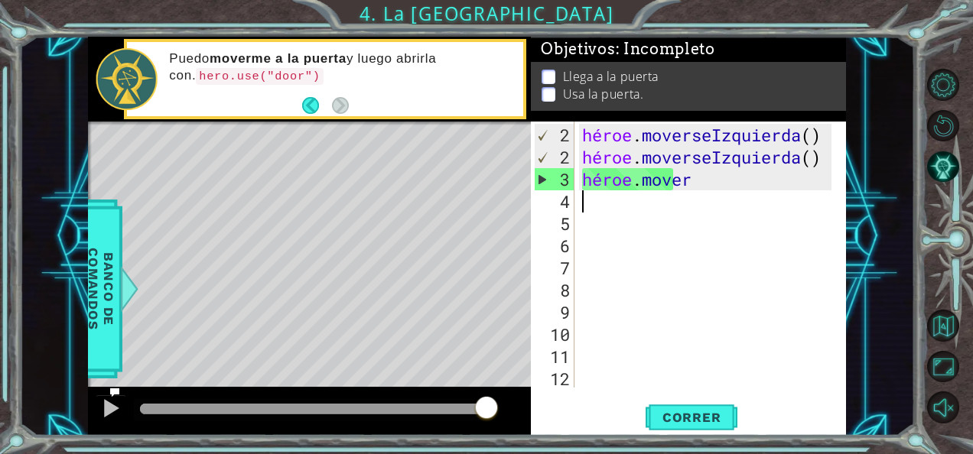
click at [739, 195] on div "héroe . moverseIzquierda ( ) héroe . moverseIzquierda ( ) héroe . mover" at bounding box center [709, 279] width 260 height 311
click at [739, 190] on div "héroe . moverseIzquierda ( ) héroe . moverseIzquierda ( ) héroe . mover" at bounding box center [709, 279] width 260 height 311
click at [735, 182] on div "héroe . moverseIzquierda ( ) héroe . moverseIzquierda ( ) héroe . mover" at bounding box center [709, 279] width 260 height 311
type textarea "hero.mov"
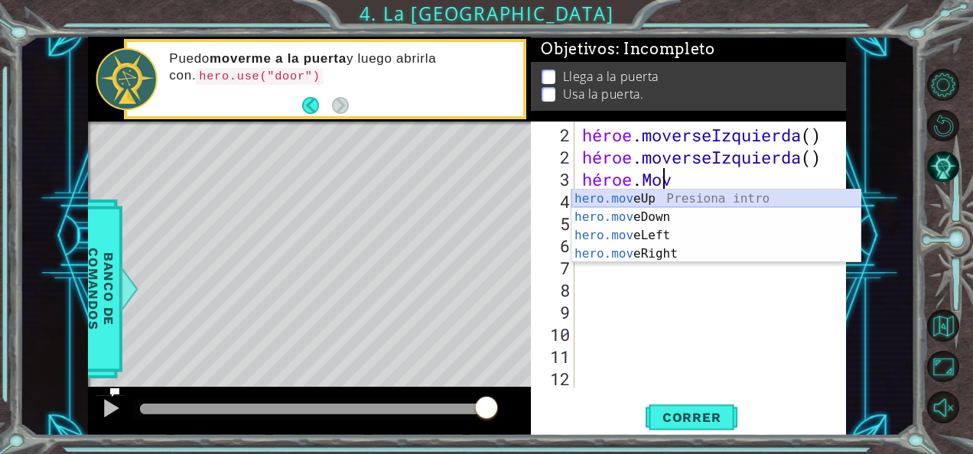
click at [682, 198] on div "hero.mov eUp Presiona intro hero.mov eDown Presiona intro hero.mov eLeft Presio…" at bounding box center [716, 245] width 290 height 110
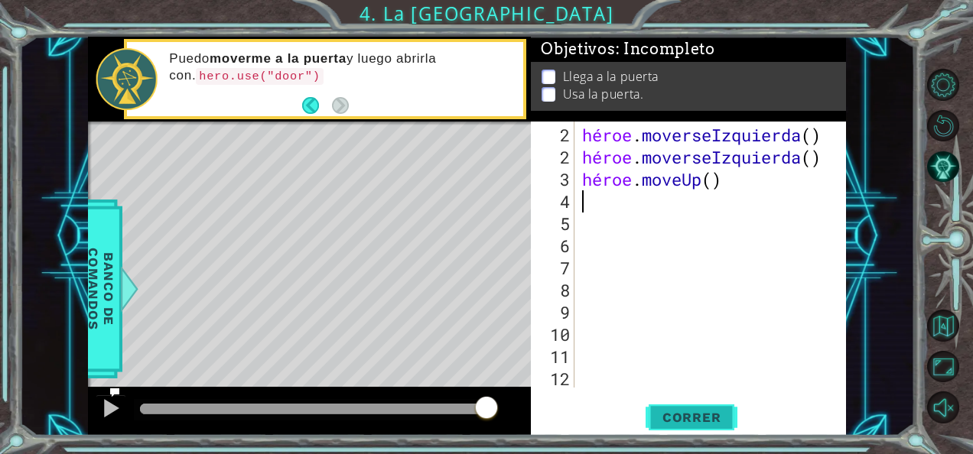
click at [675, 408] on button "Correr" at bounding box center [692, 417] width 92 height 31
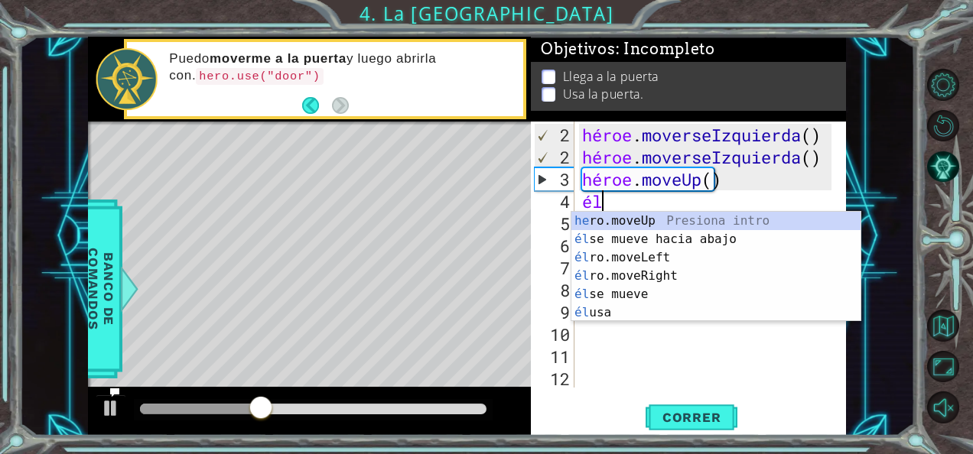
type textarea "her"
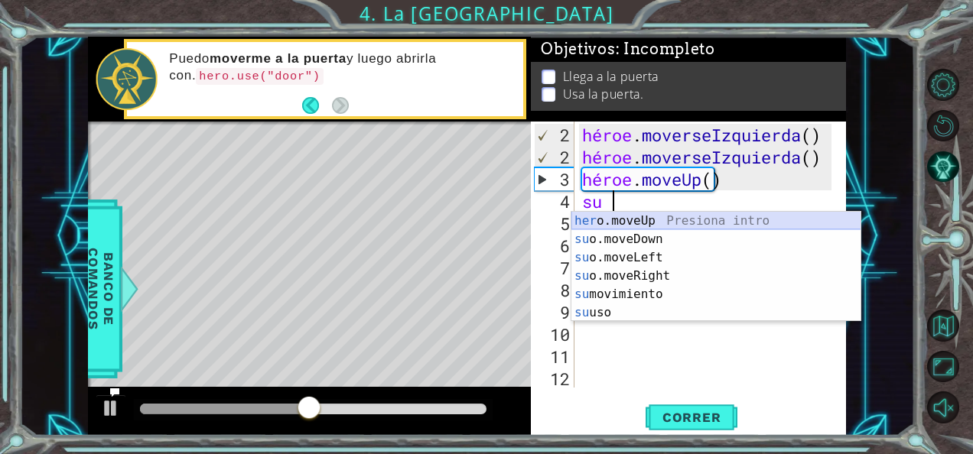
click at [672, 216] on div "her o.moveUp Presiona intro su o.moveDown Presiona intro su o.moveLeft Presiona…" at bounding box center [716, 285] width 290 height 147
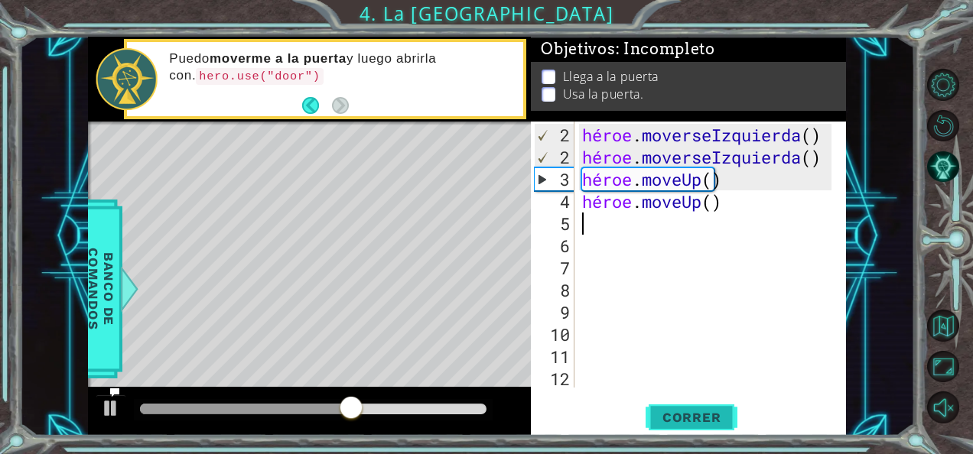
click at [683, 421] on span "Correr" at bounding box center [691, 417] width 89 height 15
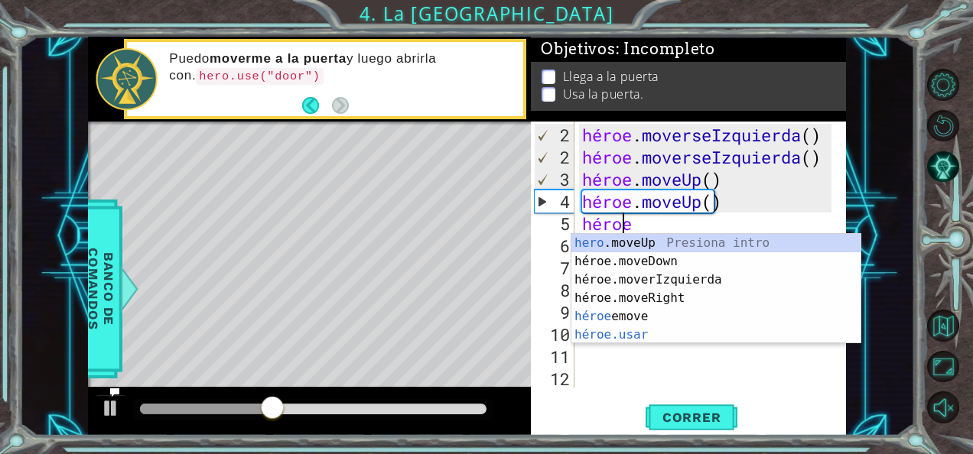
scroll to position [0, 2]
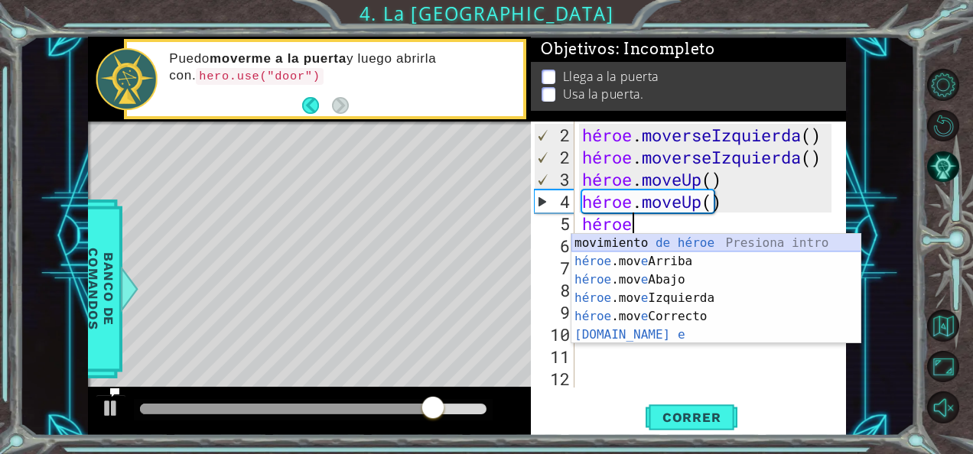
click at [645, 240] on div "movimiento de héroe Presiona intro héroe .mov e Arriba Presiona intro héroe .mo…" at bounding box center [716, 307] width 290 height 147
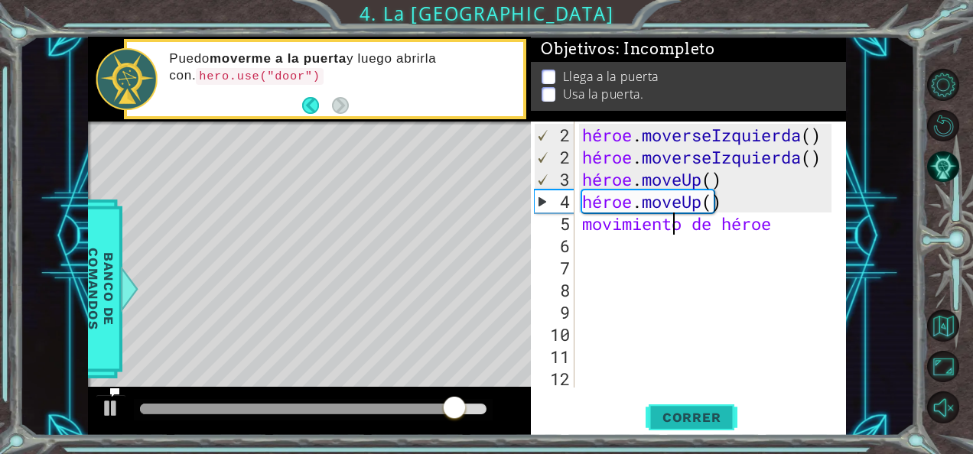
click at [696, 416] on span "Correr" at bounding box center [691, 417] width 89 height 15
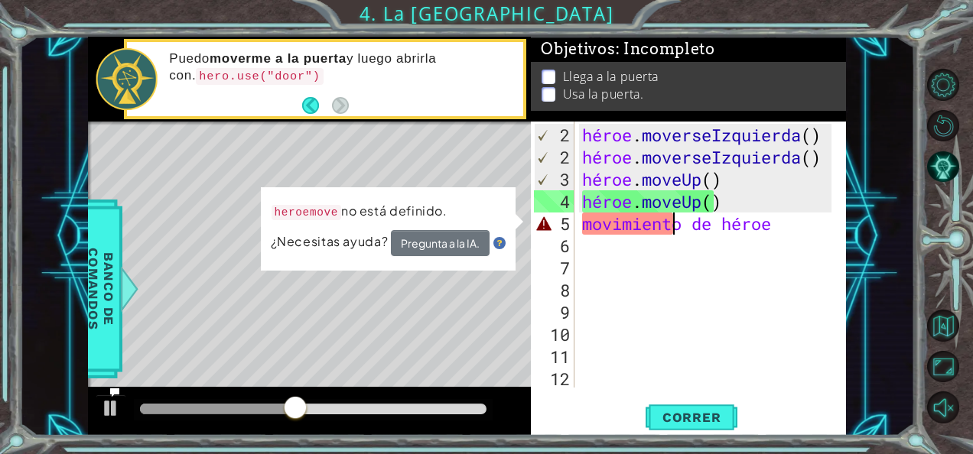
click at [765, 223] on div "héroe . moverseIzquierda ( ) héroe . moverseIzquierda ( ) héroe . moveUp ( ) hé…" at bounding box center [709, 279] width 260 height 311
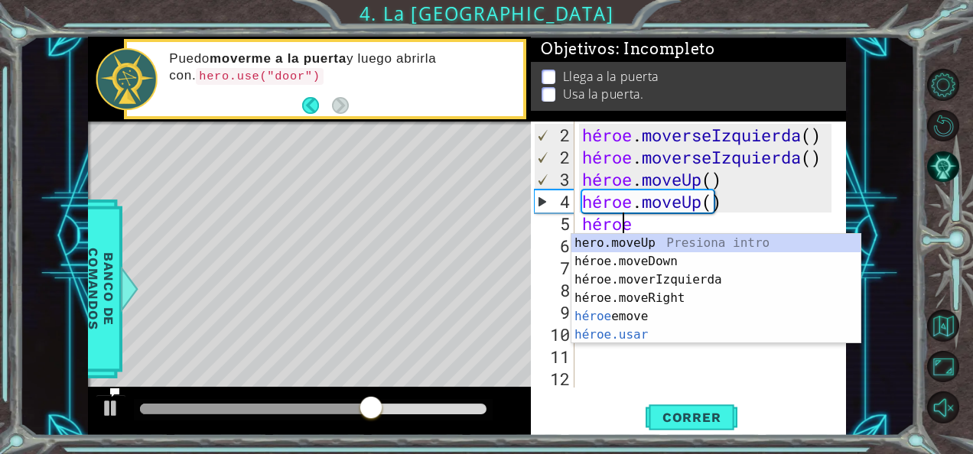
scroll to position [0, 1]
type textarea "h"
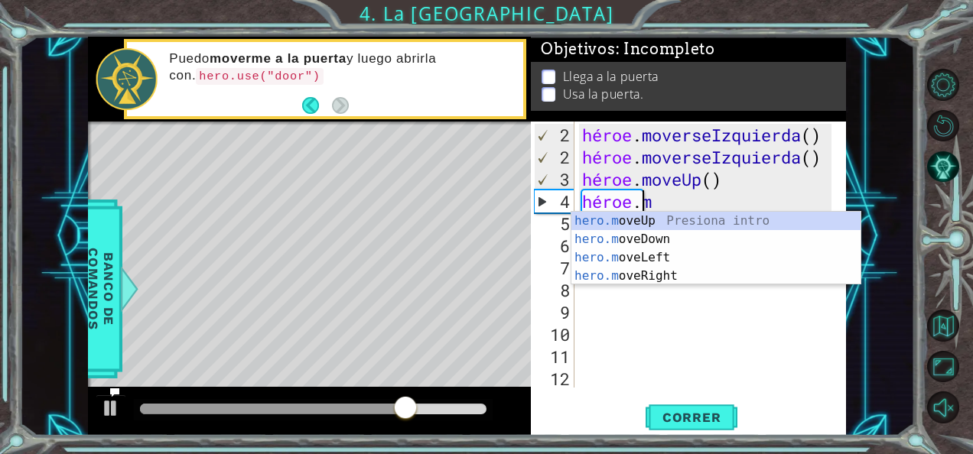
type textarea "h"
type textarea "hero.moveUp()"
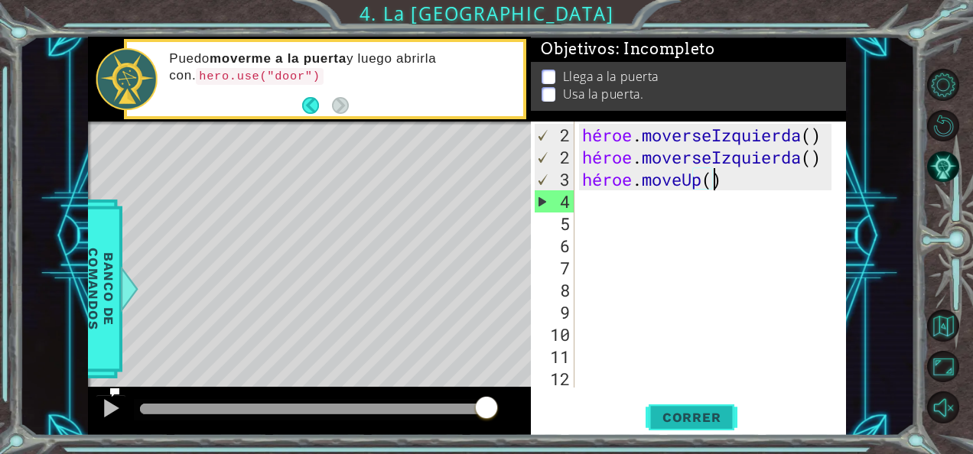
click at [701, 410] on span "Correr" at bounding box center [691, 417] width 89 height 15
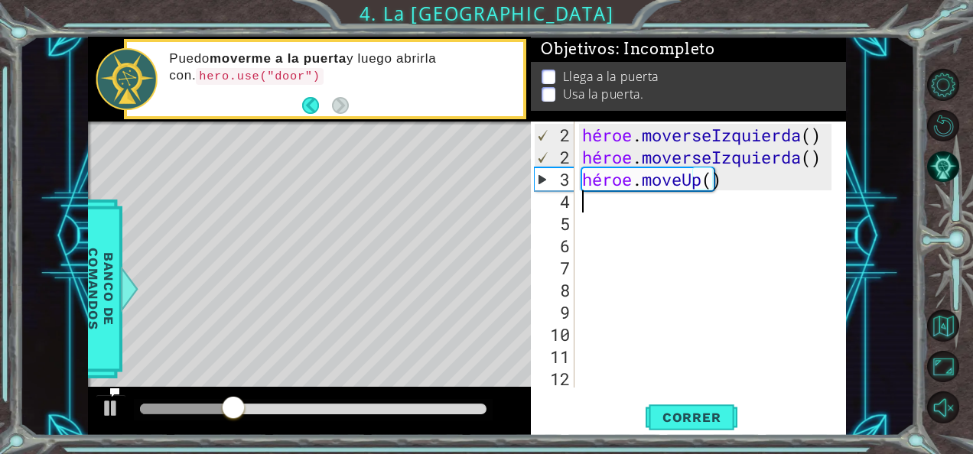
click at [701, 210] on div "héroe . moverseIzquierda ( ) héroe . moverseIzquierda ( ) héroe . moveUp ( )" at bounding box center [709, 279] width 260 height 311
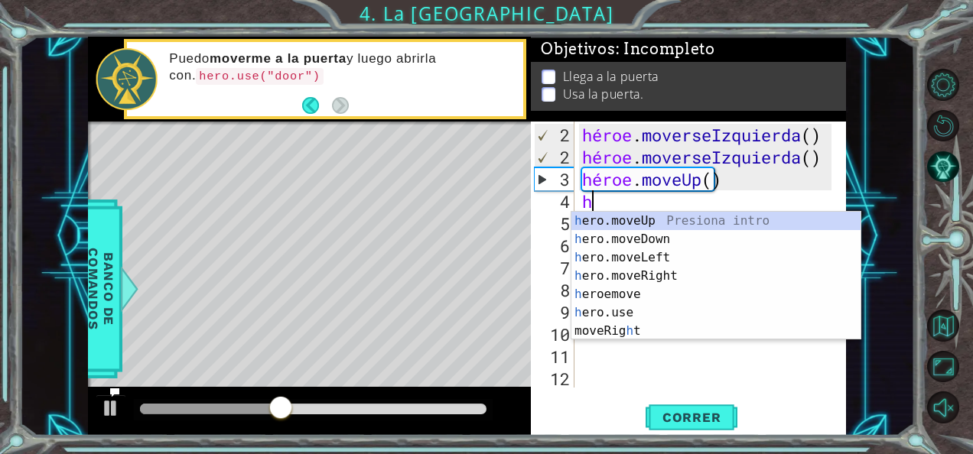
type textarea "he"
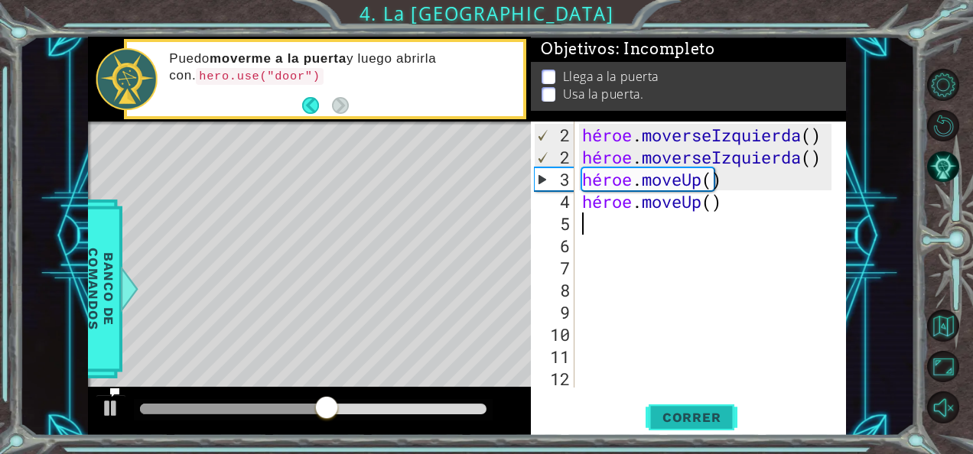
click at [693, 403] on button "Correr" at bounding box center [692, 417] width 92 height 31
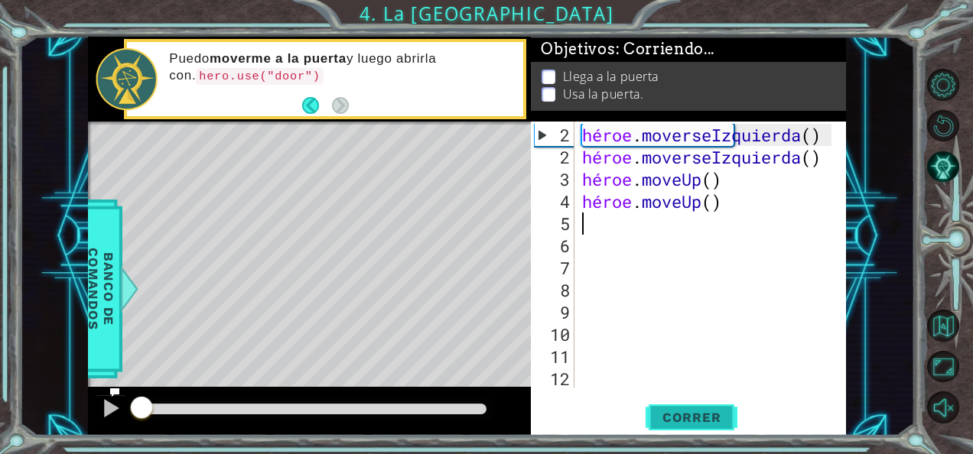
click at [694, 403] on button "Correr" at bounding box center [692, 417] width 92 height 31
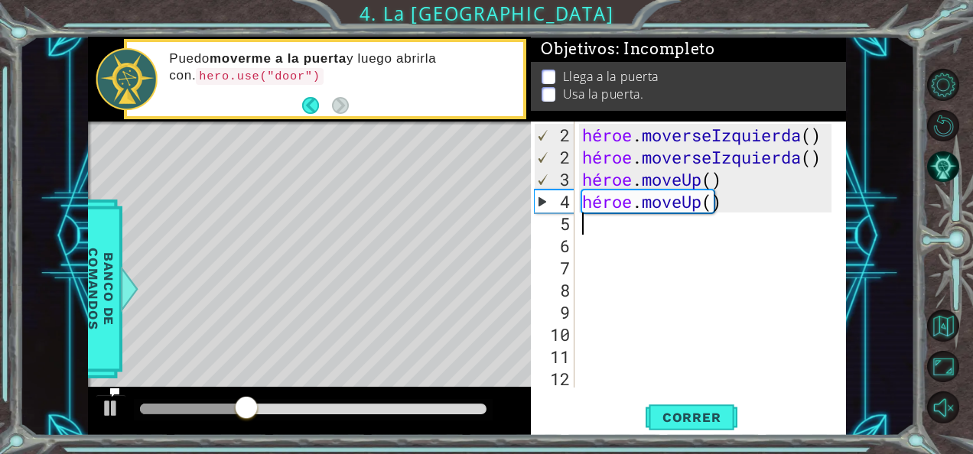
type textarea "h"
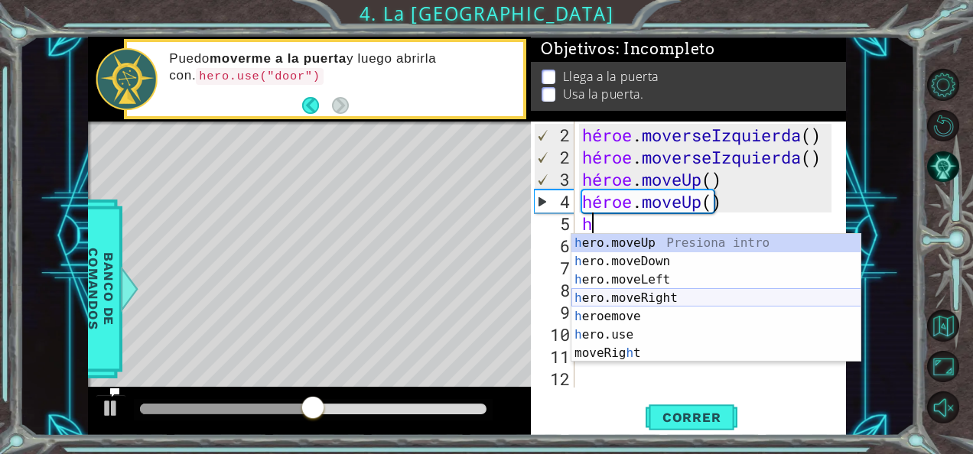
click at [719, 298] on div "h ero.moveUp Presiona intro h ero.moveDown Presiona intro h ero.moveLeft Presio…" at bounding box center [716, 316] width 290 height 165
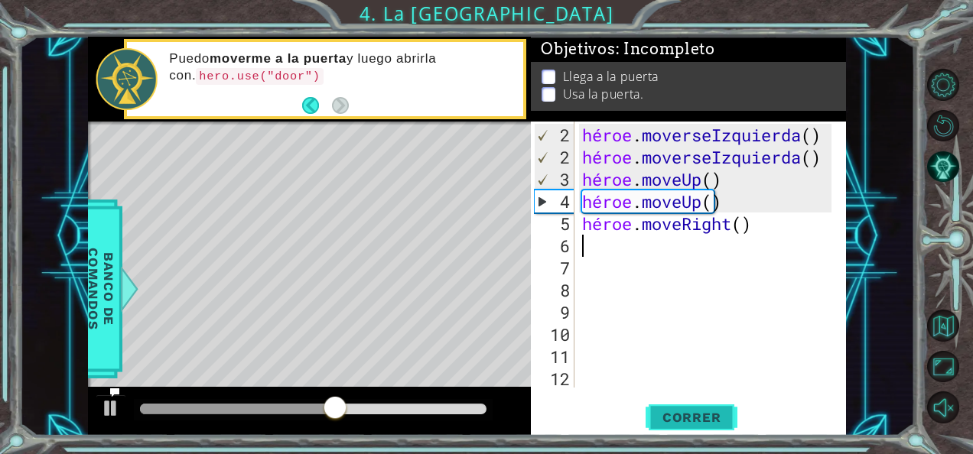
click at [699, 414] on span "Correr" at bounding box center [691, 417] width 89 height 15
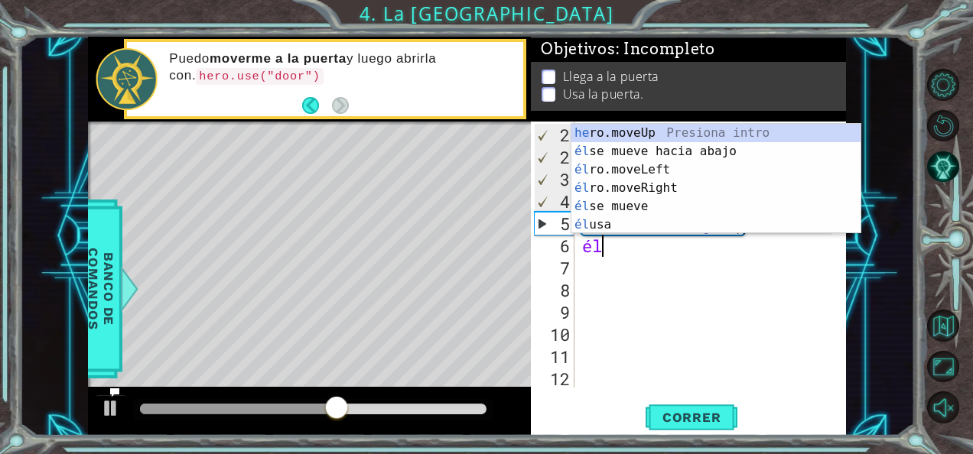
type textarea "h"
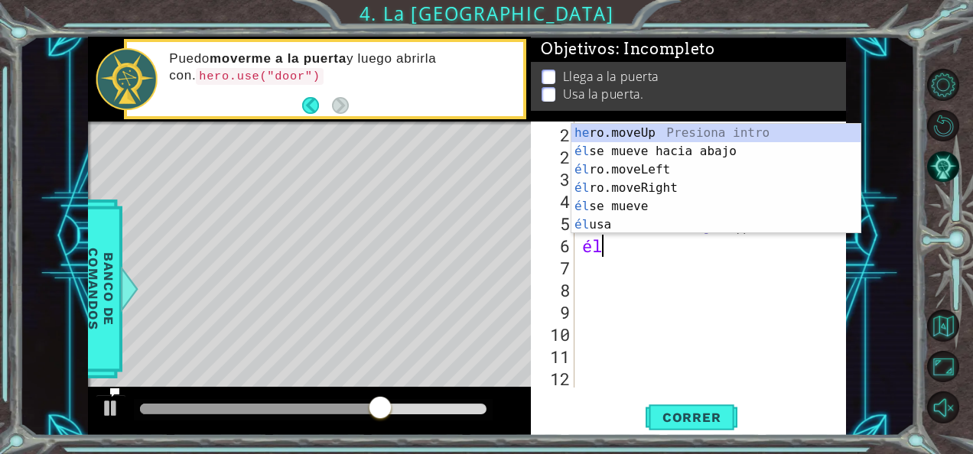
type textarea "her"
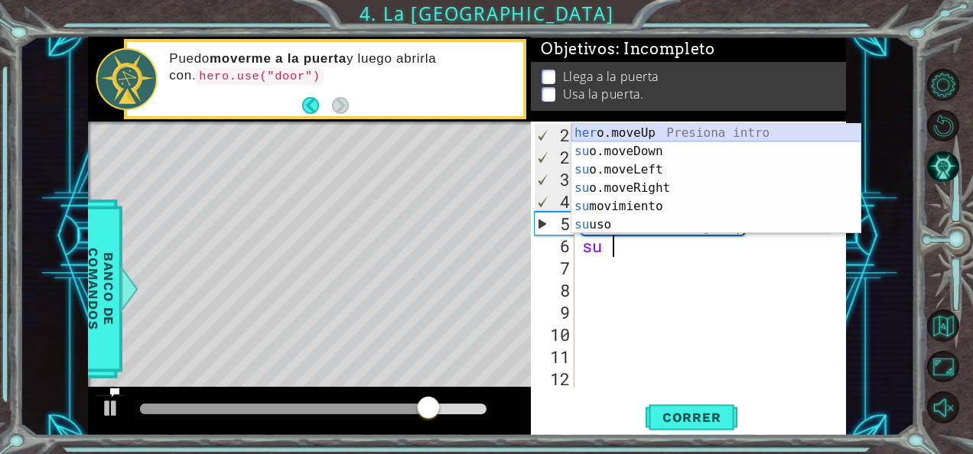
click at [619, 129] on div "her o.moveUp Presiona intro su o.moveDown Presiona intro su o.moveLeft Presiona…" at bounding box center [716, 197] width 290 height 147
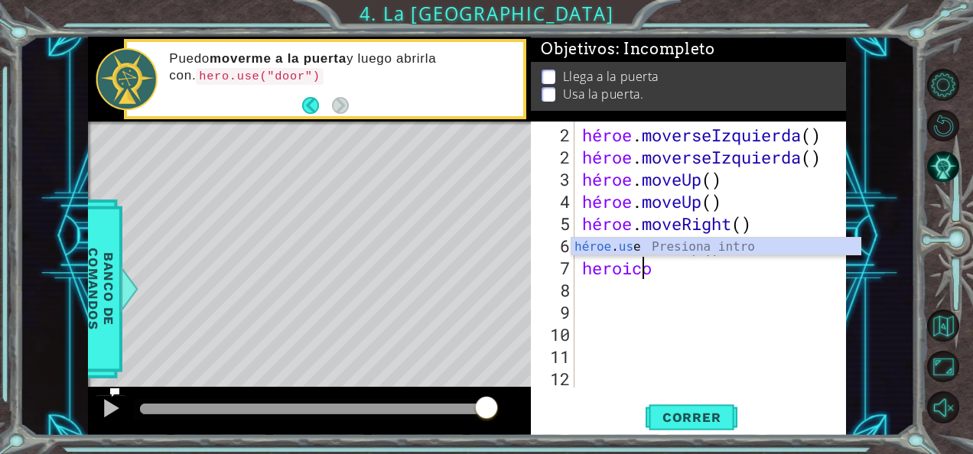
scroll to position [0, 2]
click at [665, 245] on div "héroe . use Presiona intro" at bounding box center [716, 265] width 290 height 55
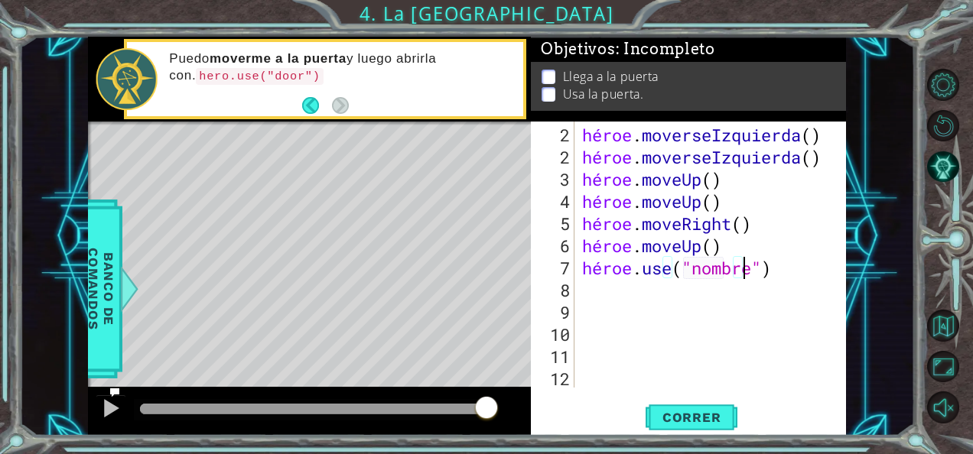
click at [754, 266] on div "héroe . moverseIzquierda ( ) héroe . moverseIzquierda ( ) héroe . moveUp ( ) hé…" at bounding box center [709, 279] width 260 height 311
click at [759, 263] on div "héroe . moverseIzquierda ( ) héroe . moverseIzquierda ( ) héroe . moveUp ( ) hé…" at bounding box center [709, 279] width 260 height 311
click at [711, 425] on button "Correr" at bounding box center [692, 417] width 92 height 31
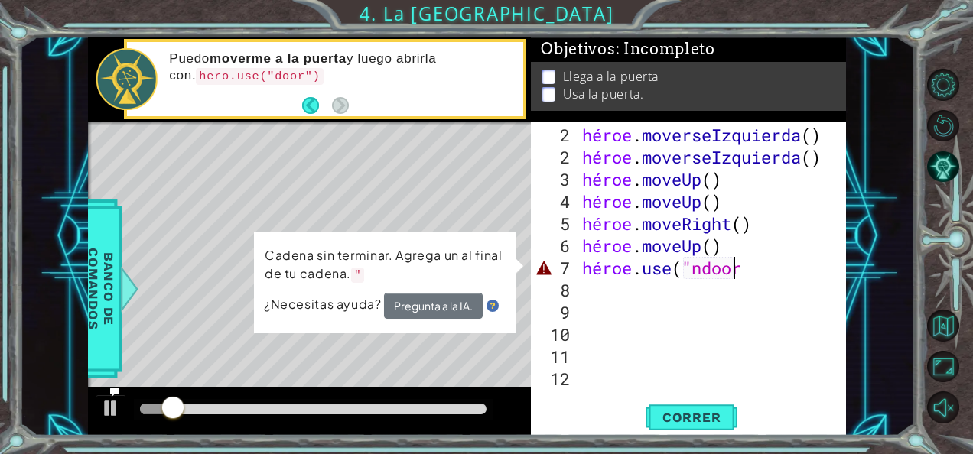
click at [743, 272] on div "héroe . moverseIzquierda ( ) héroe . moverseIzquierda ( ) héroe . moveUp ( ) hé…" at bounding box center [709, 279] width 260 height 311
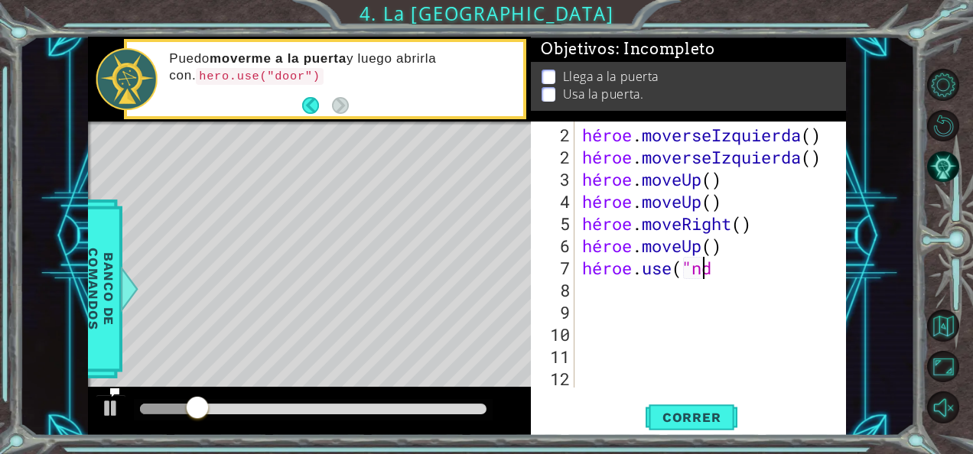
scroll to position [0, 4]
click at [753, 265] on div "héroe . moverseIzquierda ( ) héroe . moverseIzquierda ( ) héroe . moveUp ( ) hé…" at bounding box center [709, 279] width 260 height 311
click at [701, 269] on div "héroe . moverseIzquierda ( ) héroe . moverseIzquierda ( ) héroe . moveUp ( ) hé…" at bounding box center [709, 279] width 260 height 311
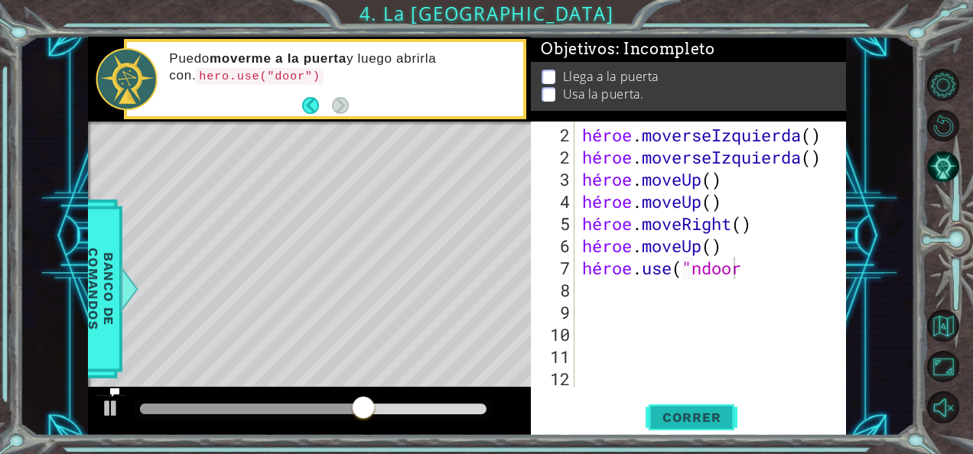
click at [718, 408] on button "Correr" at bounding box center [692, 417] width 92 height 31
type textarea "hero.use("n"
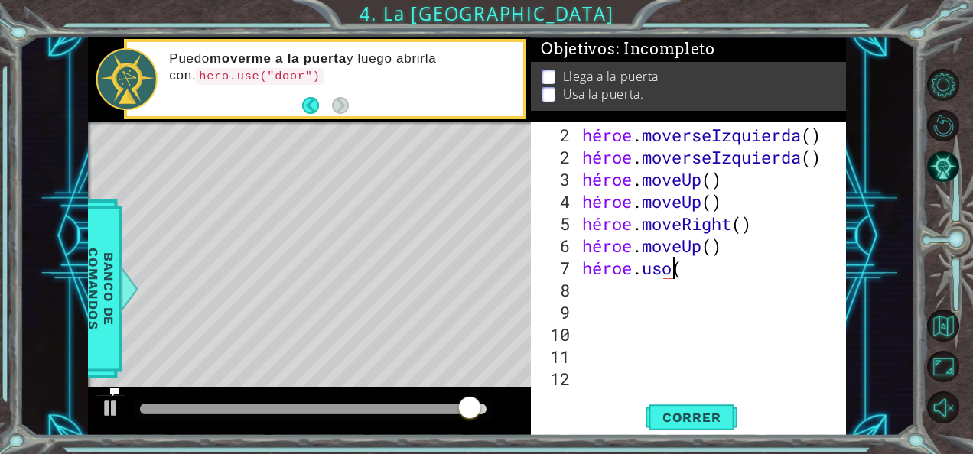
scroll to position [0, 3]
click at [695, 269] on div "héroe . moverseIzquierda ( ) héroe . moverseIzquierda ( ) héroe . moveUp ( ) hé…" at bounding box center [709, 279] width 260 height 311
click at [695, 268] on div "héroe . moverseIzquierda ( ) héroe . moverseIzquierda ( ) héroe . moveUp ( ) hé…" at bounding box center [709, 279] width 260 height 311
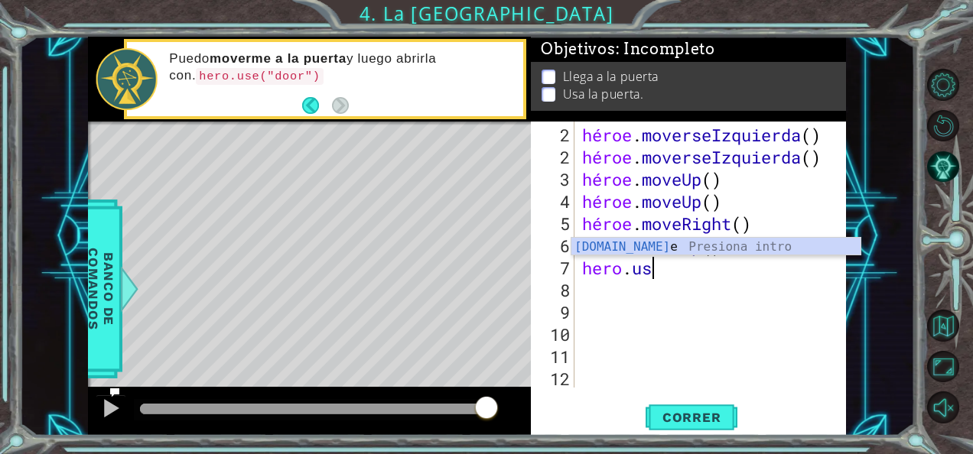
scroll to position [0, 2]
click at [688, 248] on div "[DOMAIN_NAME] e Presiona intro" at bounding box center [716, 265] width 290 height 55
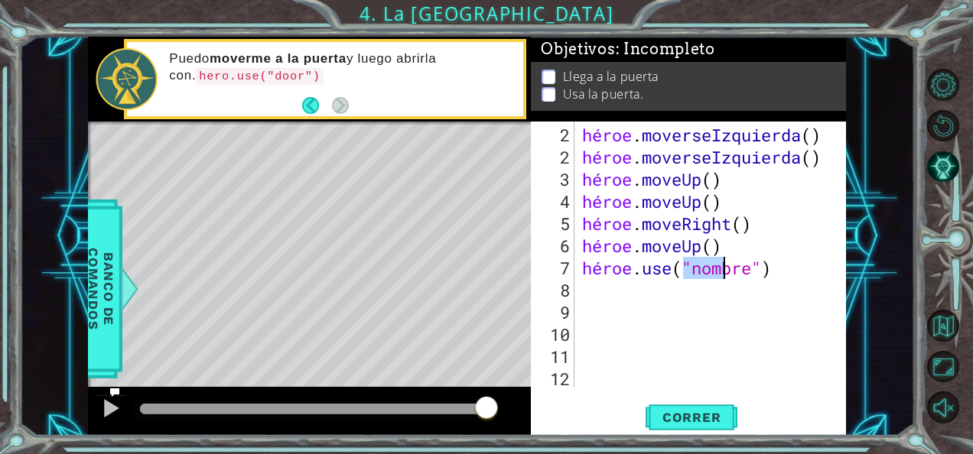
click at [753, 265] on div "héroe . moverseIzquierda ( ) héroe . moverseIzquierda ( ) héroe . moveUp ( ) hé…" at bounding box center [709, 279] width 260 height 311
click at [698, 403] on button "Correr" at bounding box center [692, 417] width 92 height 31
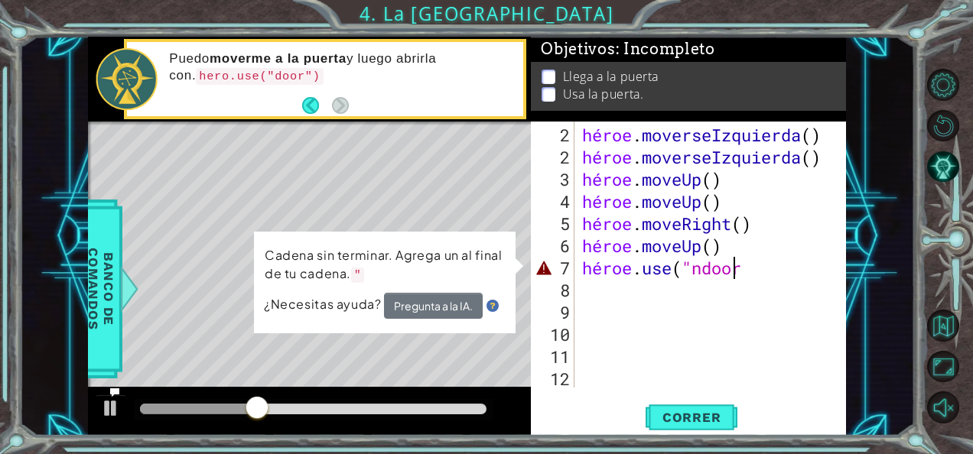
click at [760, 263] on div "héroe . moverseIzquierda ( ) héroe . moverseIzquierda ( ) héroe . moveUp ( ) hé…" at bounding box center [709, 279] width 260 height 311
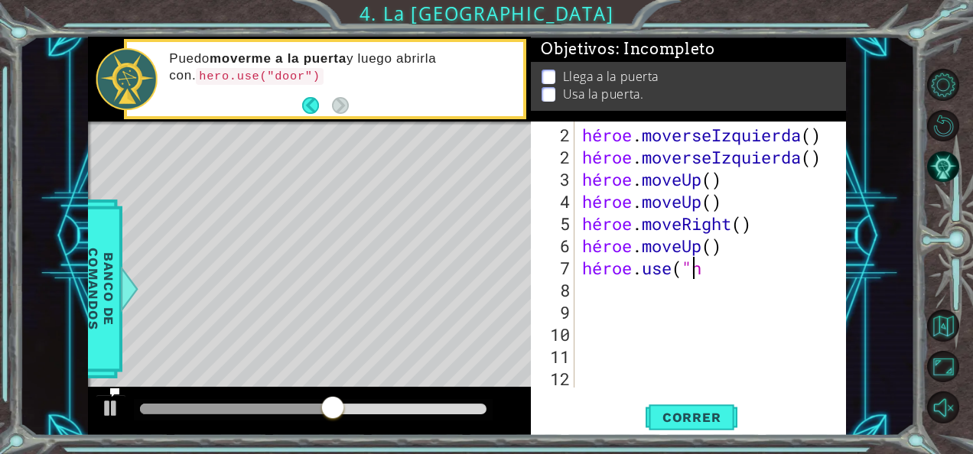
scroll to position [0, 4]
drag, startPoint x: 692, startPoint y: 271, endPoint x: 721, endPoint y: 273, distance: 28.4
click at [721, 273] on div "héroe . moverseIzquierda ( ) héroe . moverseIzquierda ( ) héroe . moveUp ( ) hé…" at bounding box center [709, 279] width 260 height 311
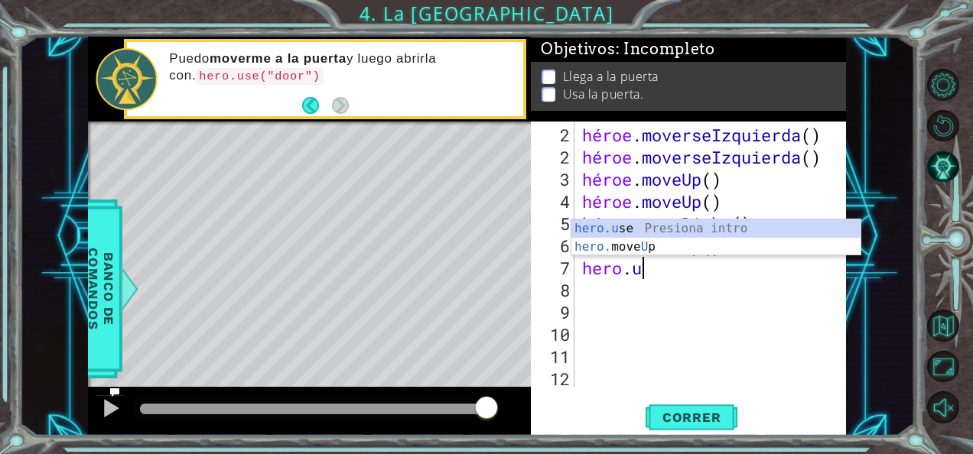
scroll to position [0, 2]
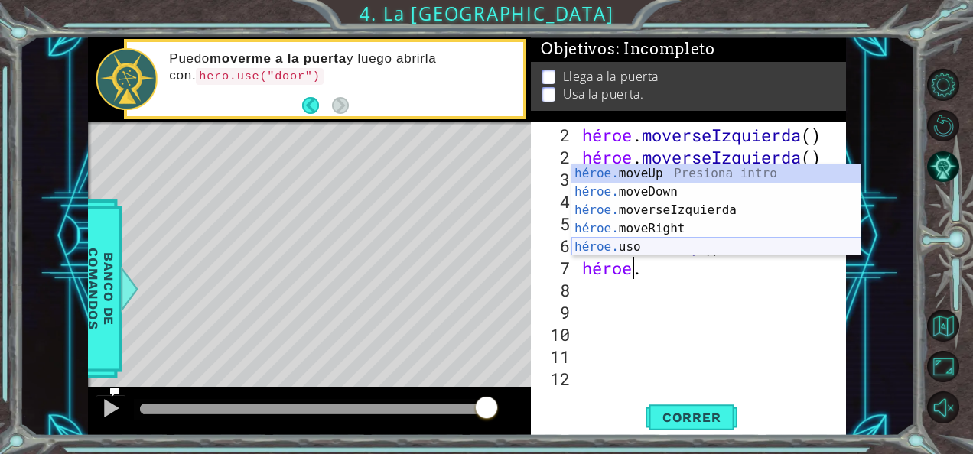
click at [704, 245] on div "héroe. moveUp Presiona intro héroe. moveDown Presiona intro héroe. moverseIzqui…" at bounding box center [716, 228] width 290 height 129
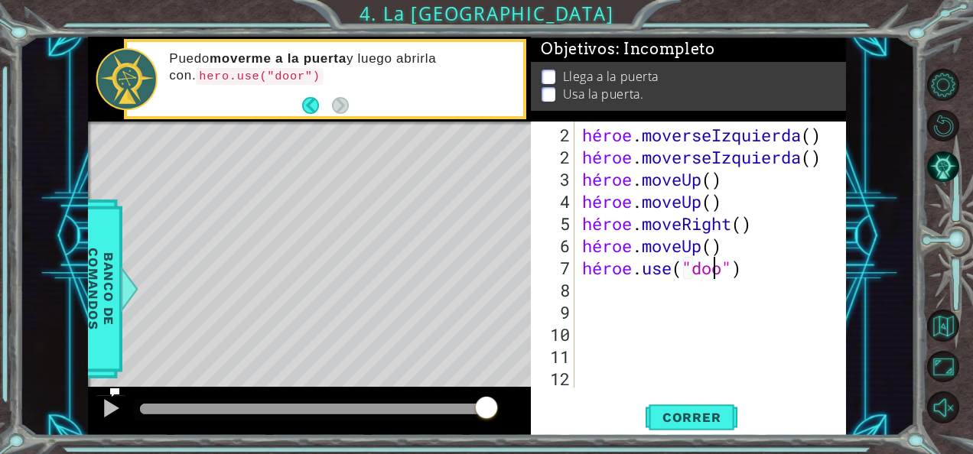
scroll to position [0, 6]
click at [698, 421] on span "Correr" at bounding box center [691, 417] width 89 height 15
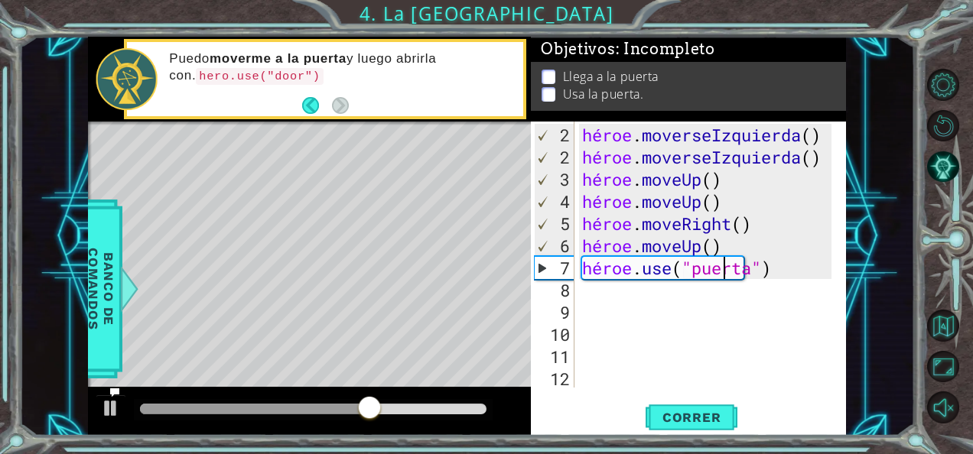
click at [753, 268] on div "héroe . moverseIzquierda ( ) héroe . moverseIzquierda ( ) héroe . moveUp ( ) hé…" at bounding box center [709, 279] width 260 height 311
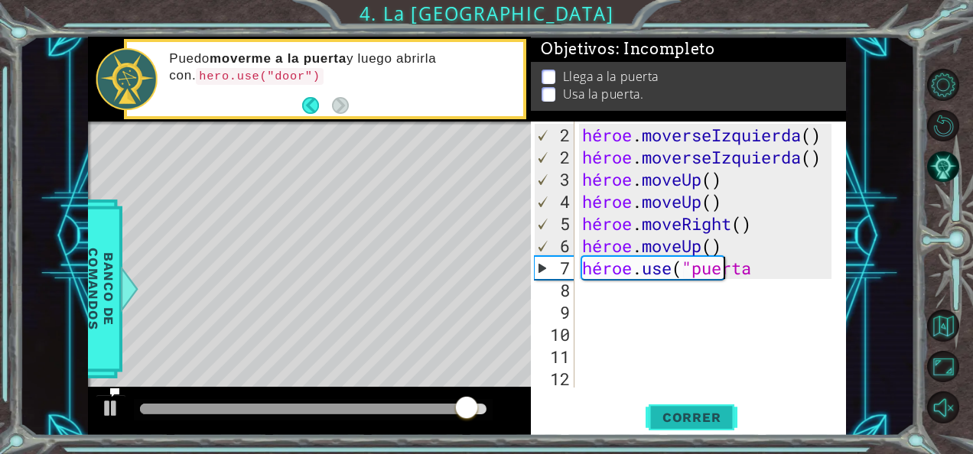
click at [708, 404] on button "Correr" at bounding box center [692, 417] width 92 height 31
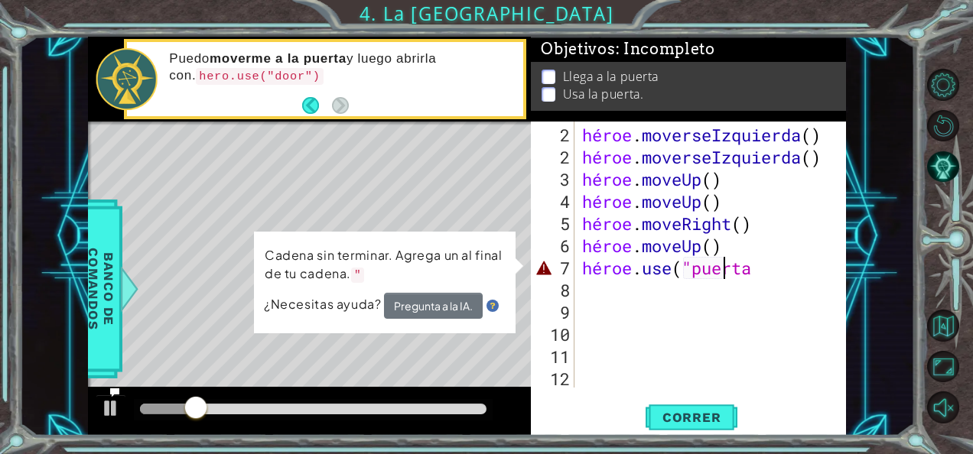
click at [765, 270] on div "héroe . moverseIzquierda ( ) héroe . moverseIzquierda ( ) héroe . moveUp ( ) hé…" at bounding box center [709, 279] width 260 height 311
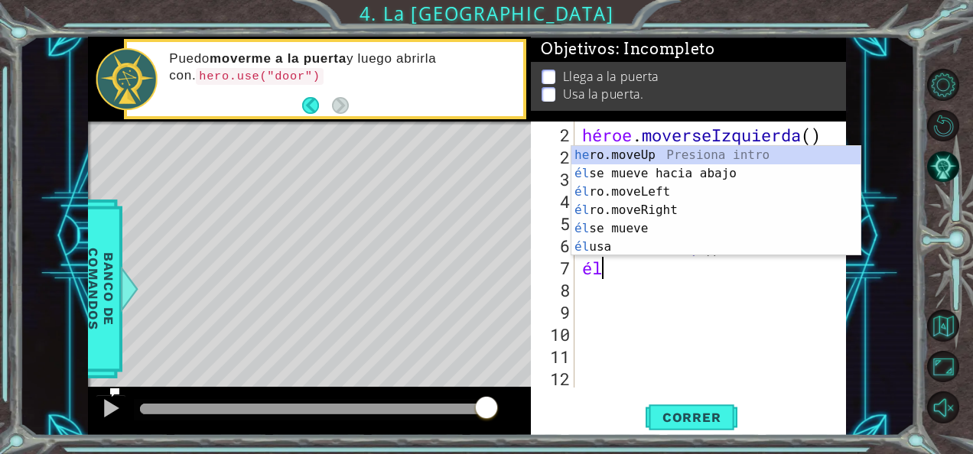
scroll to position [0, 0]
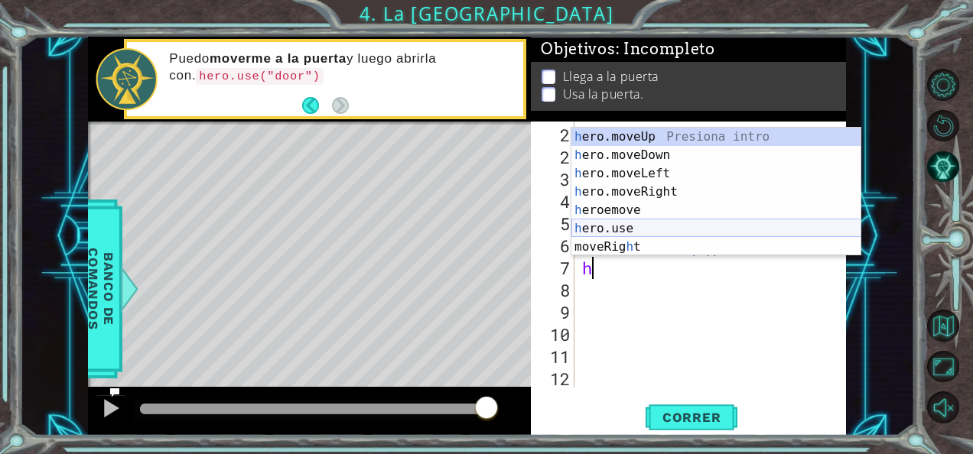
click at [624, 228] on div "h ero.moveUp Presiona intro h ero.moveDown Presiona intro h ero.moveLeft Presio…" at bounding box center [716, 210] width 290 height 165
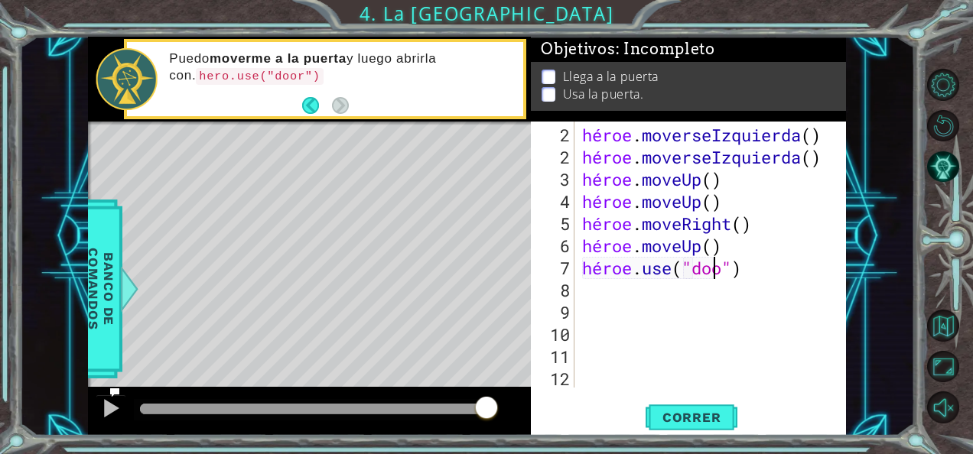
scroll to position [0, 6]
click at [688, 400] on div "hero.use("door") 2 2 3 4 5 6 7 8 9 10 11 12 13 héroe . moverseIzquierda ( ) hér…" at bounding box center [688, 279] width 315 height 314
click at [689, 405] on button "Correr" at bounding box center [692, 417] width 92 height 31
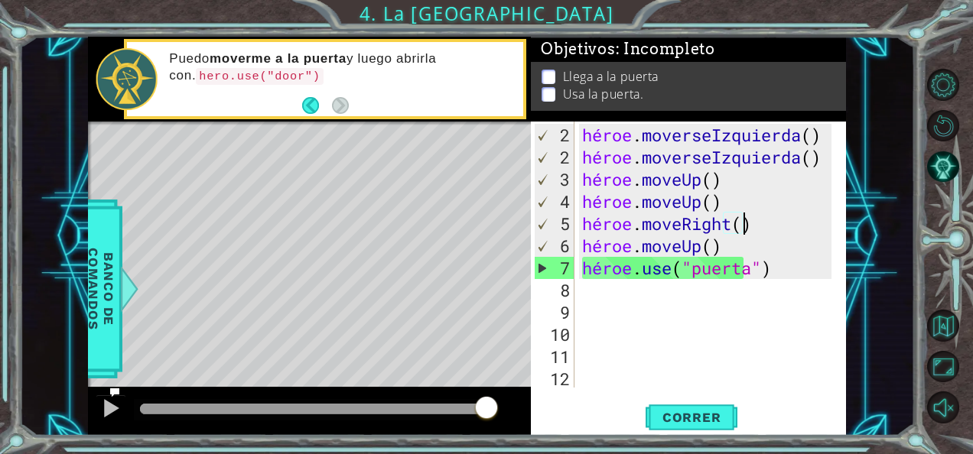
click at [767, 229] on div "héroe . moverseIzquierda ( ) héroe . moverseIzquierda ( ) héroe . moveUp ( ) hé…" at bounding box center [709, 279] width 260 height 311
click at [771, 221] on div "héroe . moverseIzquierda ( ) héroe . moverseIzquierda ( ) héroe . moveUp ( ) hé…" at bounding box center [709, 279] width 260 height 311
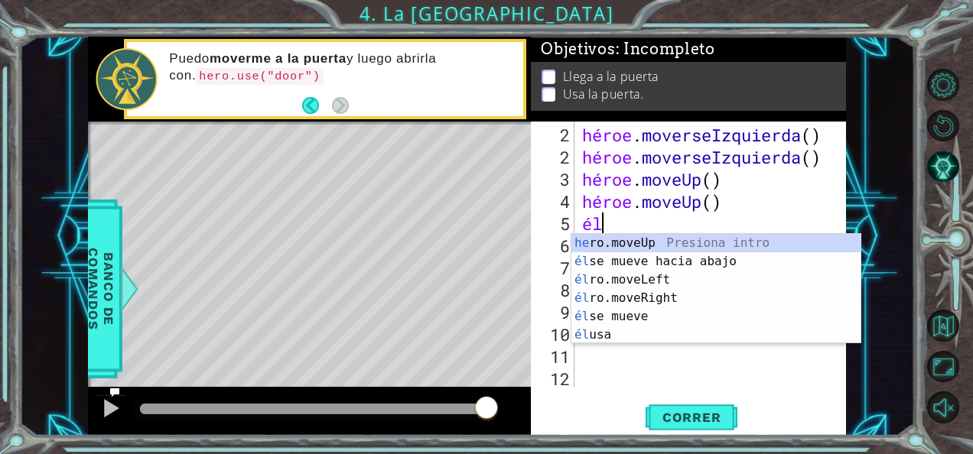
scroll to position [0, 0]
type textarea "h"
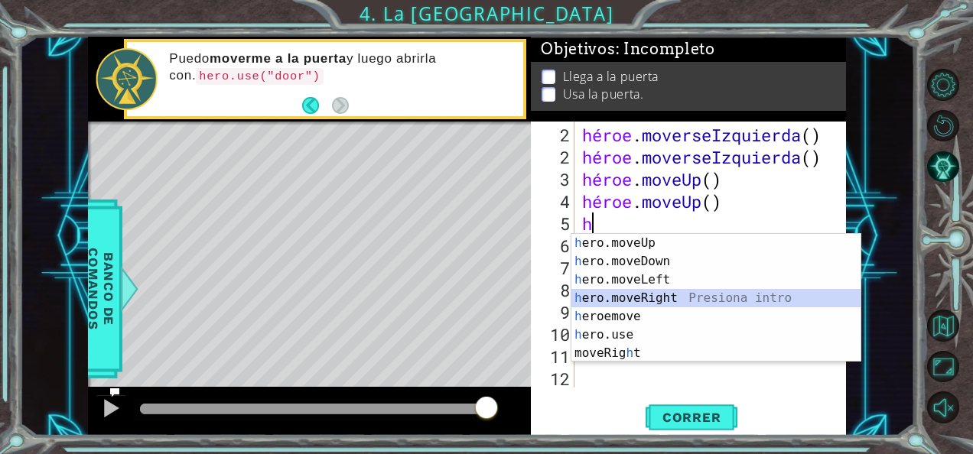
click at [665, 295] on div "h ero.moveUp Presiona intro h ero.moveDown Presiona intro h ero.moveLeft Presio…" at bounding box center [716, 316] width 290 height 165
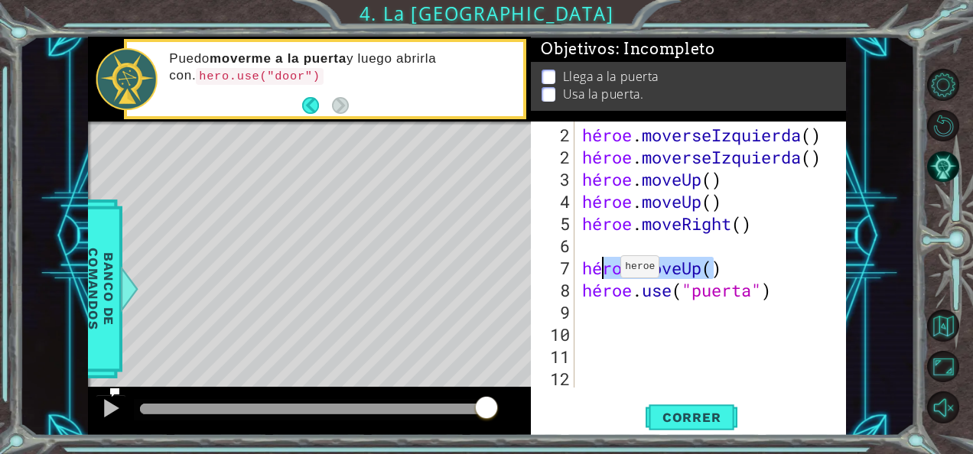
drag, startPoint x: 736, startPoint y: 265, endPoint x: 607, endPoint y: 273, distance: 128.8
click at [607, 273] on div "héroe . moverseIzquierda ( ) héroe . moverseIzquierda ( ) héroe . moveUp ( ) hé…" at bounding box center [709, 279] width 260 height 311
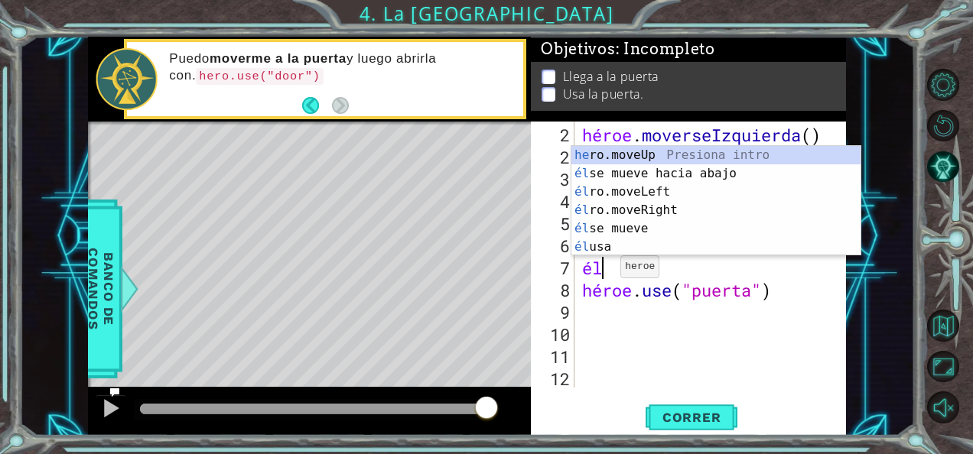
type textarea "h"
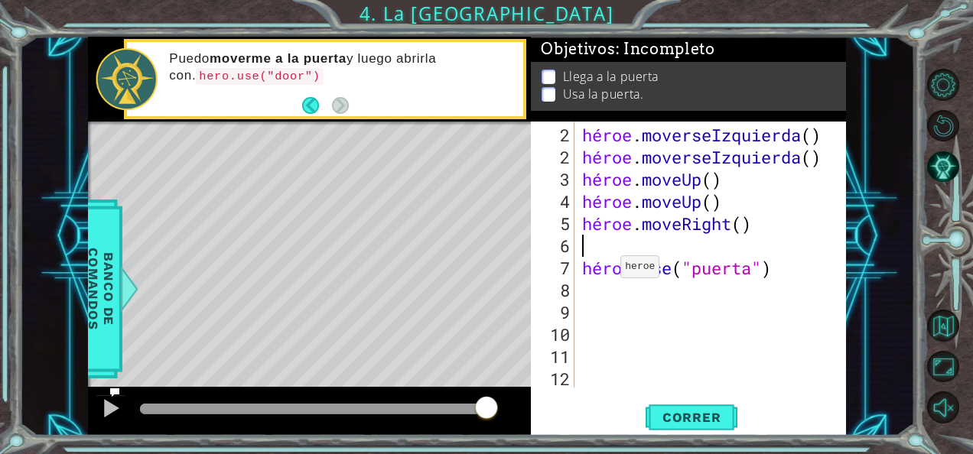
type textarea "hero.moveRight()"
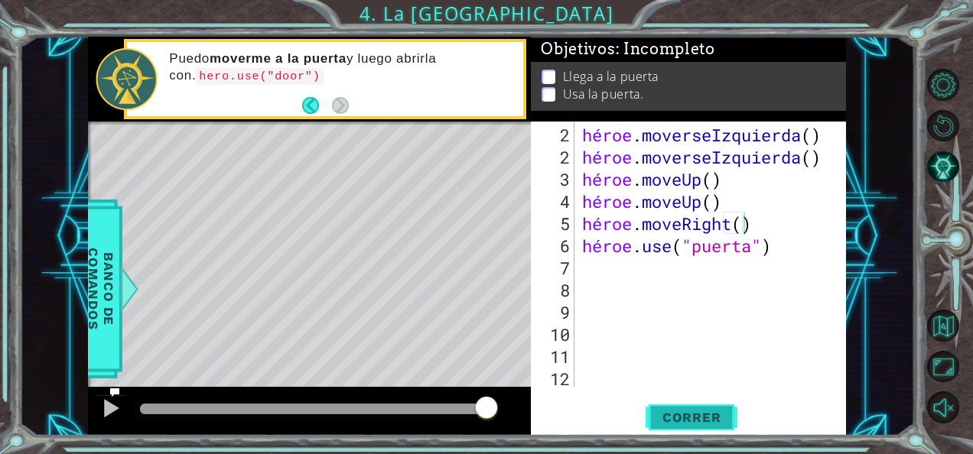
click at [695, 413] on span "Correr" at bounding box center [691, 417] width 89 height 15
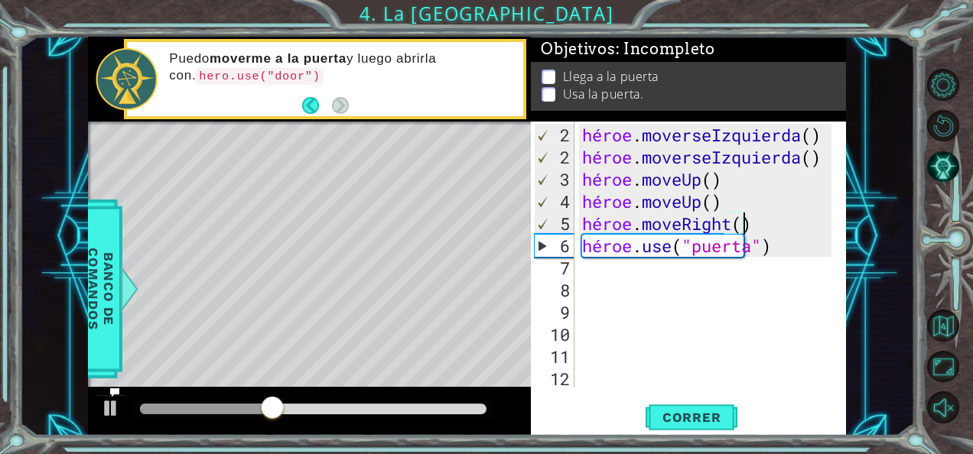
click at [763, 223] on div "héroe . moverseIzquierda ( ) héroe . moverseIzquierda ( ) héroe . moveUp ( ) hé…" at bounding box center [709, 279] width 260 height 311
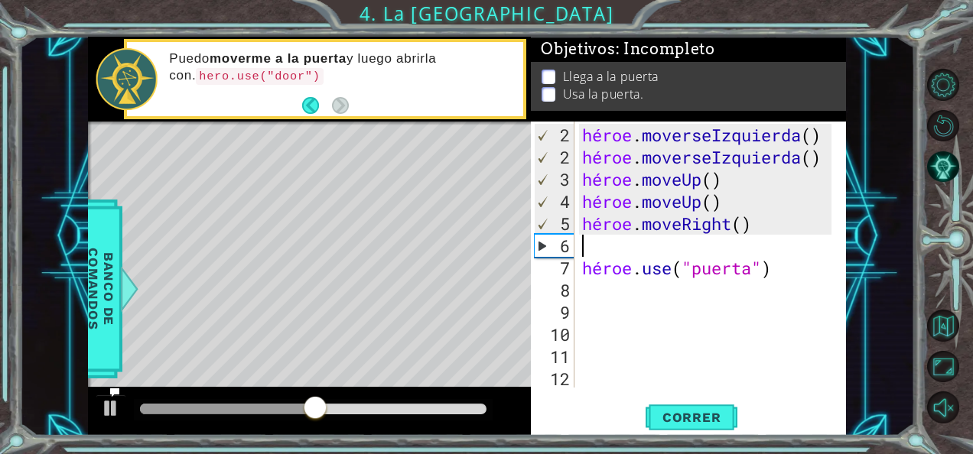
type textarea "m"
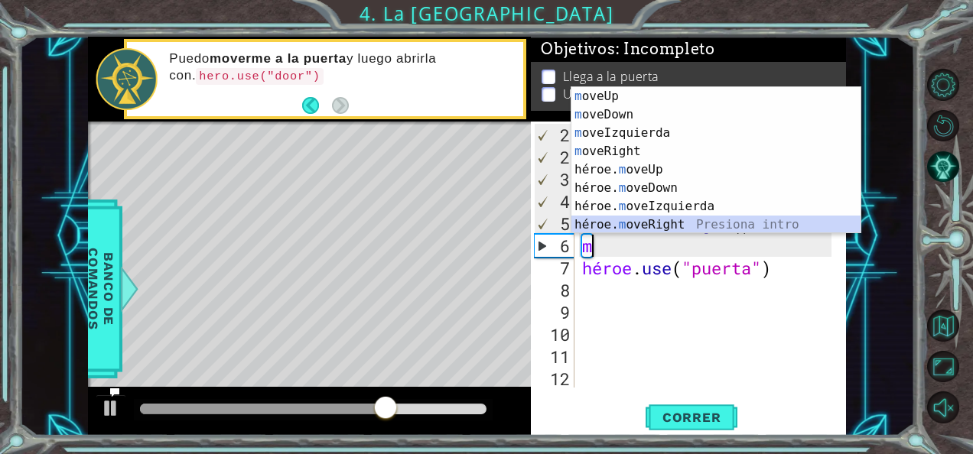
click at [675, 219] on div "m oveUp Presiona intro m oveDown Presiona intro m oveIzquierda Presiona intro m…" at bounding box center [716, 179] width 290 height 184
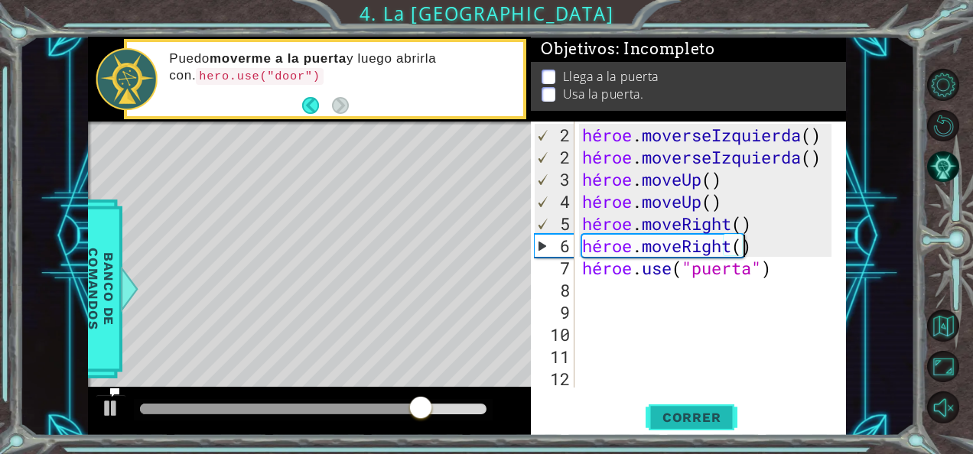
type textarea "hero.moveRight()"
click at [714, 412] on span "Correr" at bounding box center [691, 417] width 89 height 15
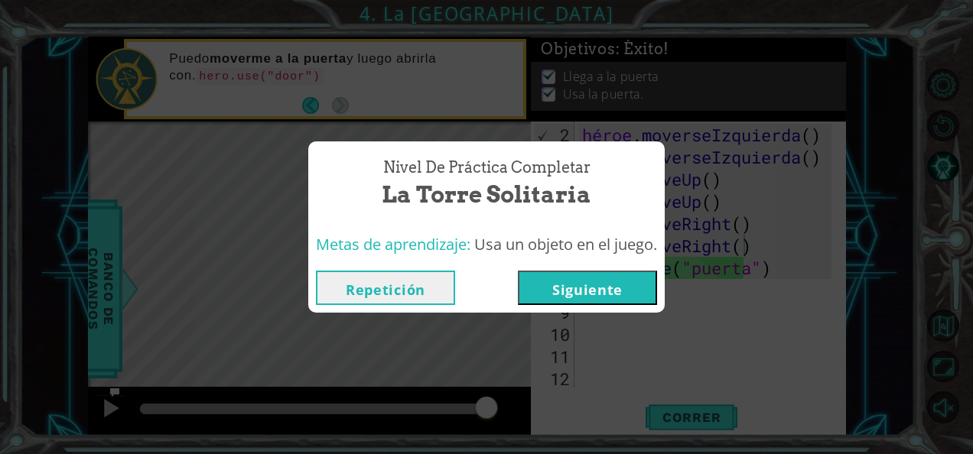
click at [595, 296] on button "Siguiente" at bounding box center [587, 288] width 139 height 34
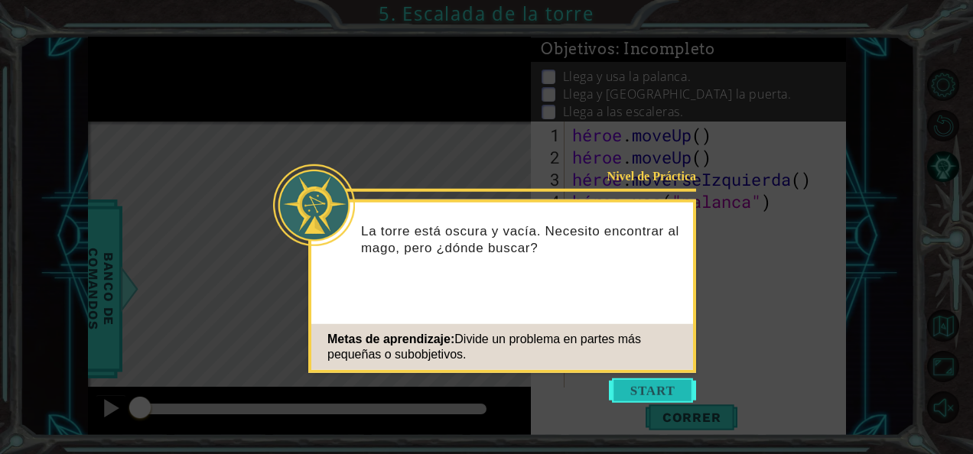
click at [675, 386] on button "Empezar" at bounding box center [652, 391] width 87 height 24
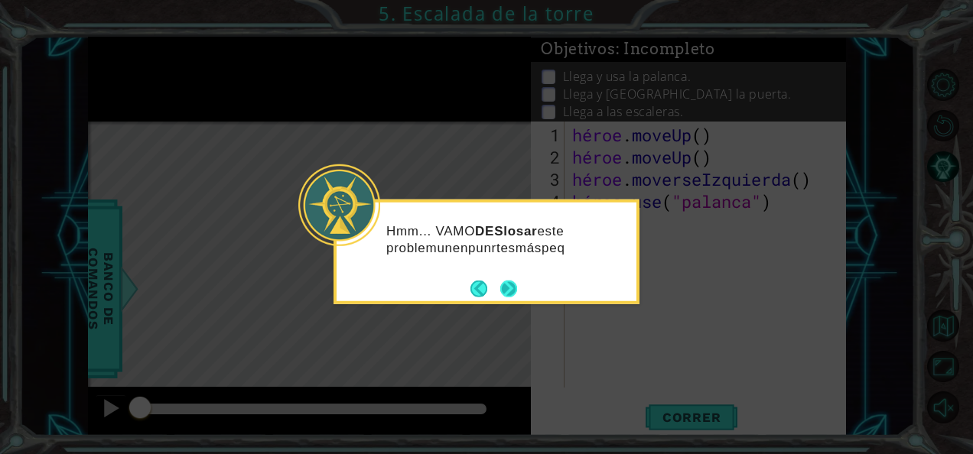
click at [506, 292] on button "Próximo" at bounding box center [508, 288] width 27 height 27
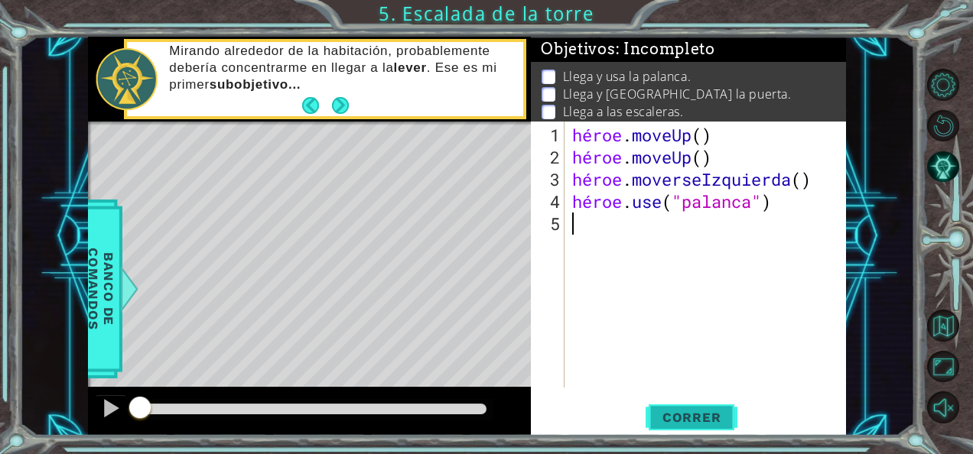
click at [653, 410] on span "Correr" at bounding box center [691, 417] width 89 height 15
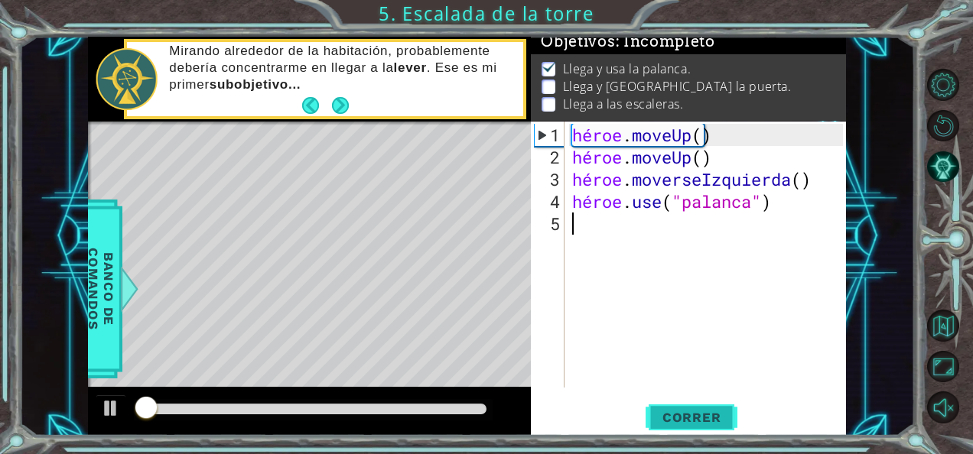
scroll to position [13, 0]
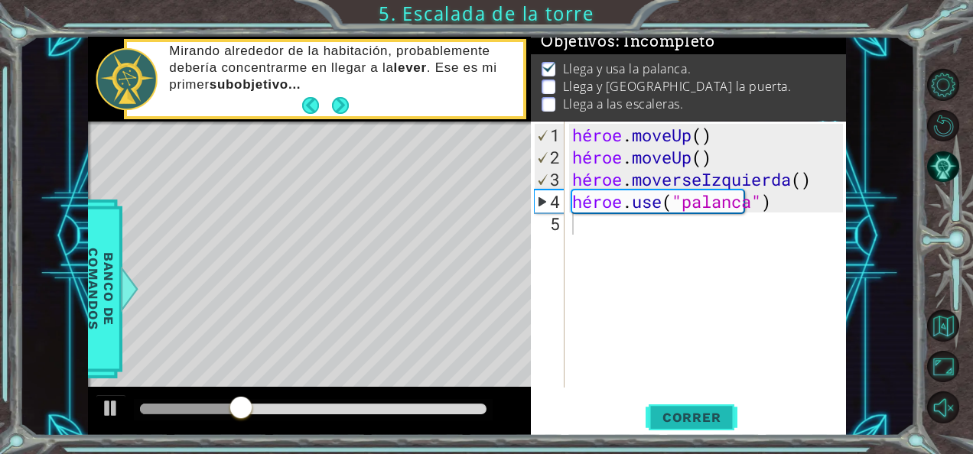
click at [678, 421] on span "Correr" at bounding box center [691, 417] width 89 height 15
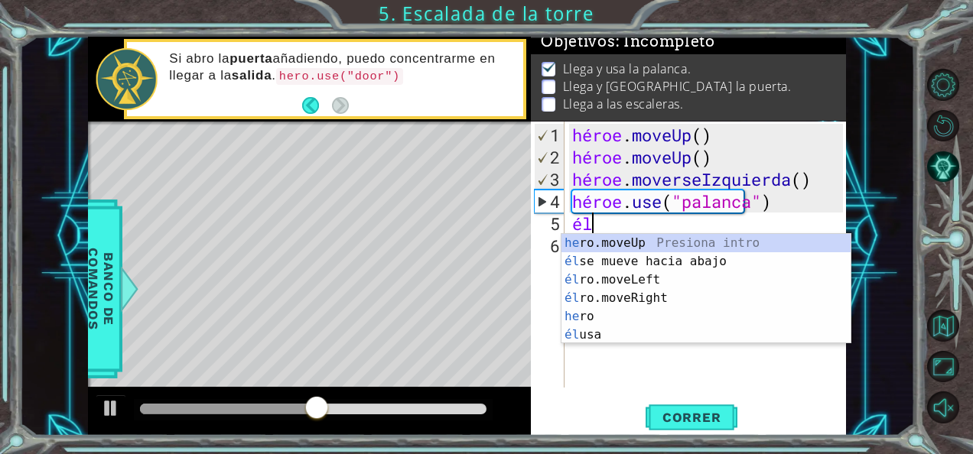
type textarea "her"
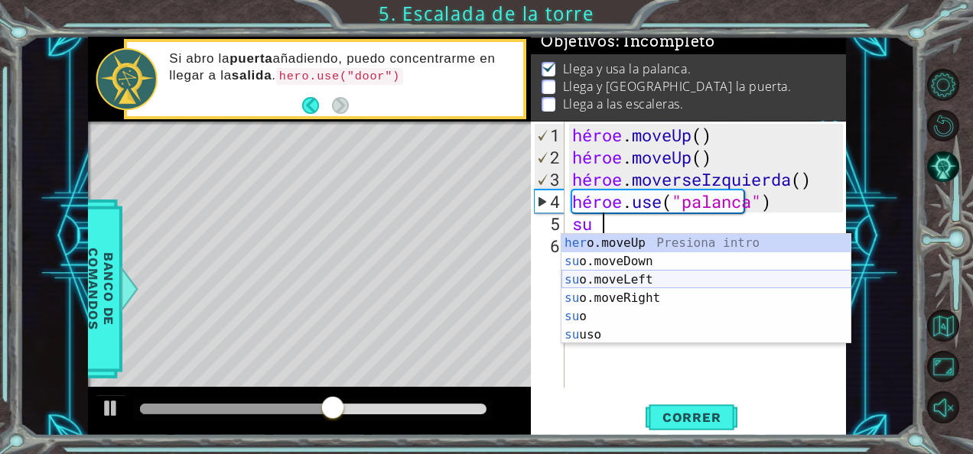
click at [686, 281] on div "her o.moveUp Presiona intro su o.moveDown Presiona intro su o.moveLeft Presiona…" at bounding box center [706, 307] width 290 height 147
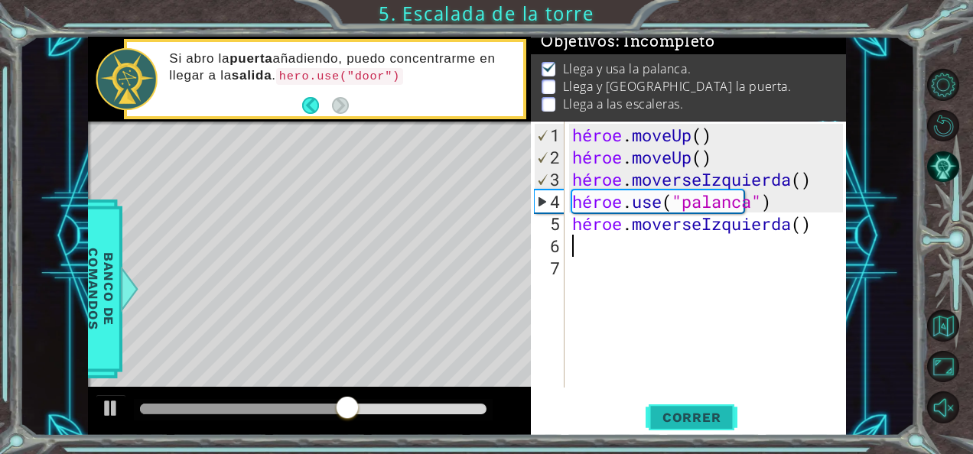
click at [693, 415] on span "Correr" at bounding box center [691, 417] width 89 height 15
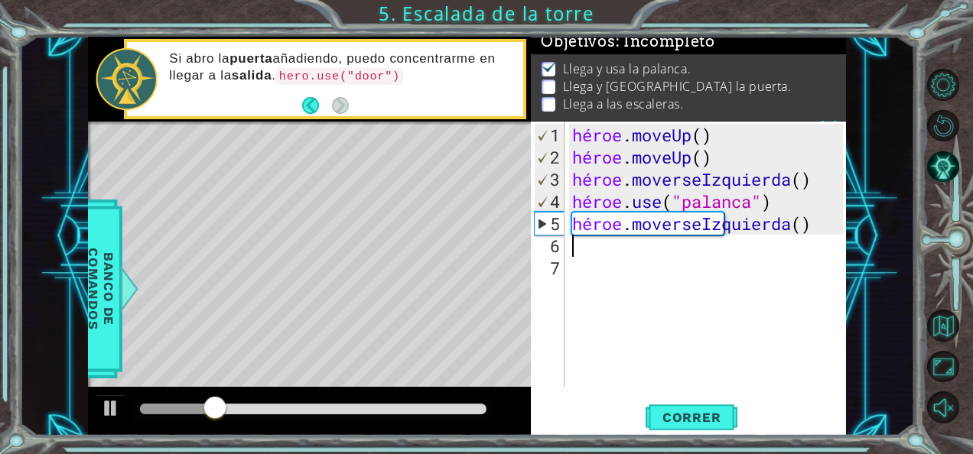
click at [811, 233] on div "héroe . moveUp ( ) héroe . moveUp ( ) héroe . moverseIzquierda ( ) héroe . use …" at bounding box center [709, 279] width 281 height 311
click at [788, 220] on div "héroe . moveUp ( ) héroe . moveUp ( ) héroe . moverseIzquierda ( ) héroe . use …" at bounding box center [709, 279] width 281 height 311
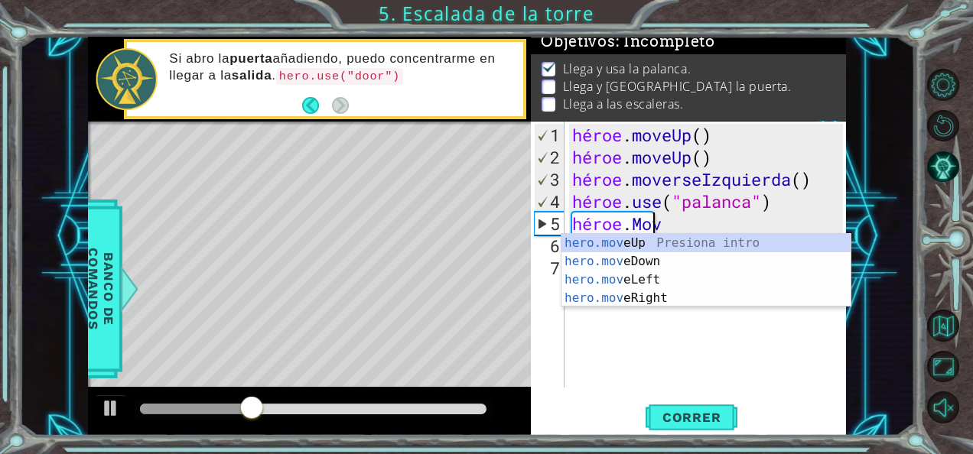
type textarea "[DOMAIN_NAME]"
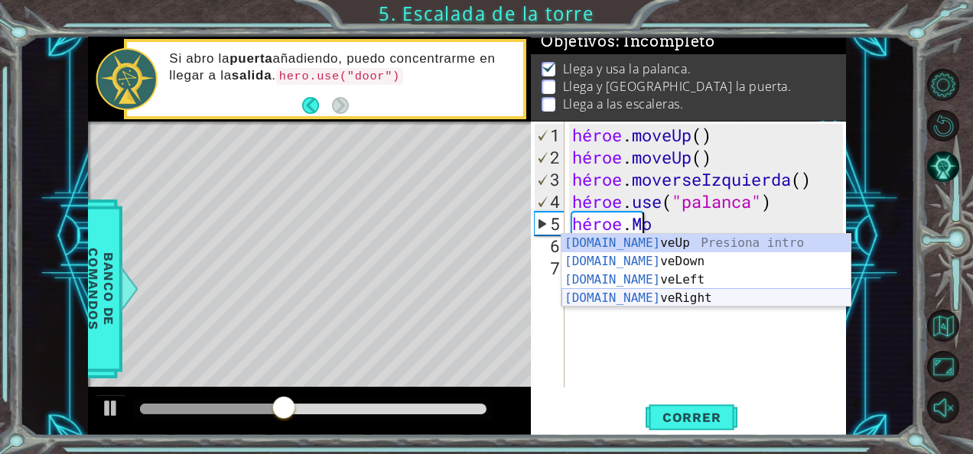
click at [711, 298] on div "[DOMAIN_NAME] veUp Presiona intro [DOMAIN_NAME] veDown Presiona intro [DOMAIN_N…" at bounding box center [706, 289] width 290 height 110
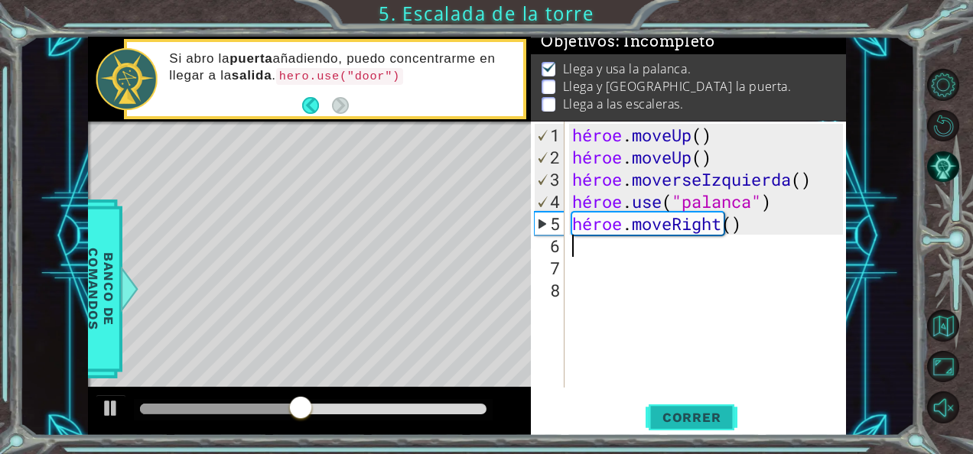
click at [710, 419] on span "Correr" at bounding box center [691, 417] width 89 height 15
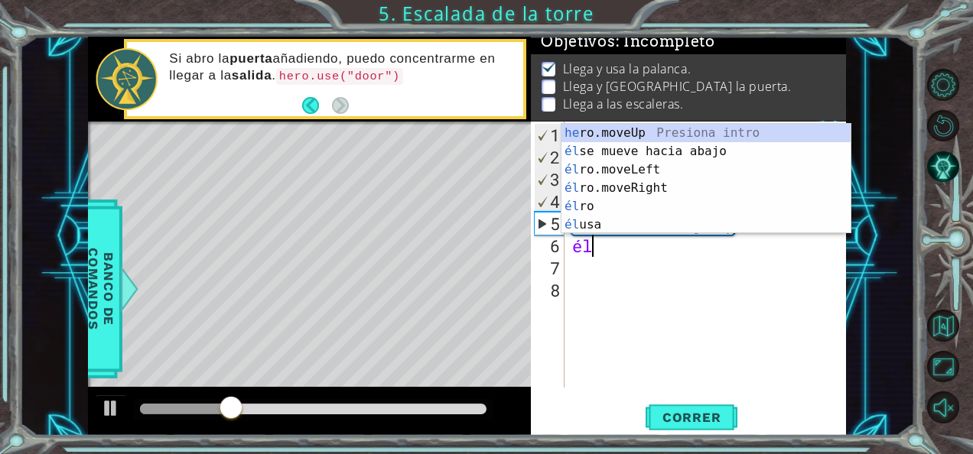
type textarea "hero"
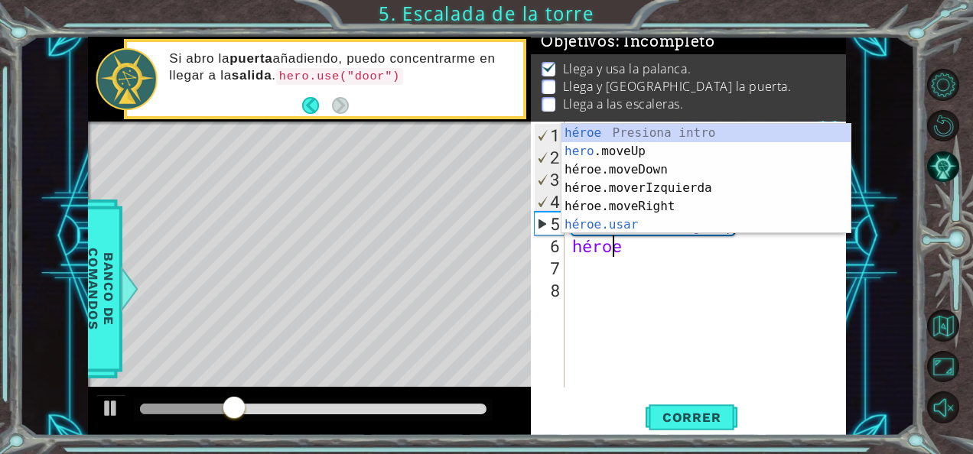
scroll to position [0, 1]
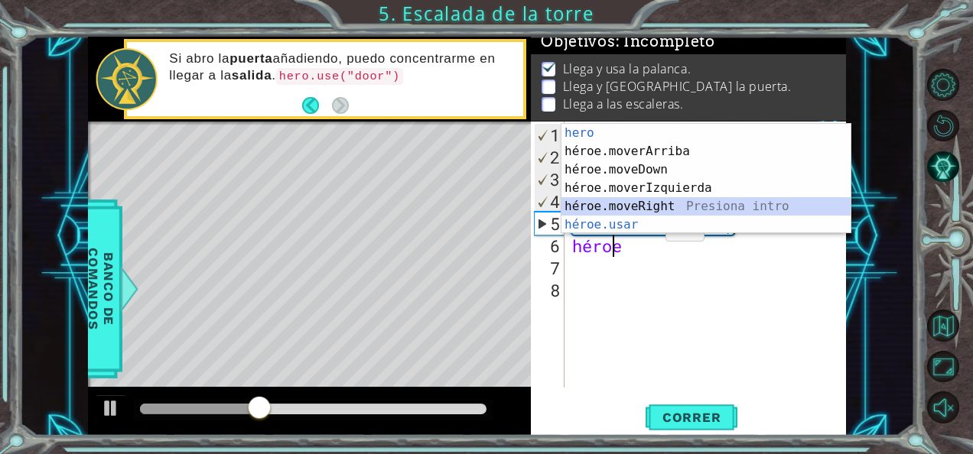
click at [655, 207] on div "hero presiona intro héroe.moverArriba Presiona intro héroe.moveDown Presiona in…" at bounding box center [706, 197] width 290 height 147
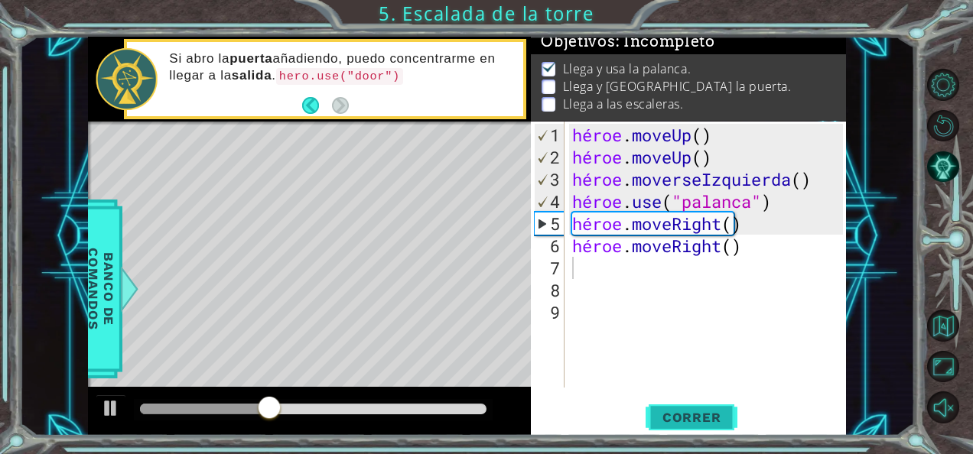
click at [665, 422] on span "Correr" at bounding box center [691, 417] width 89 height 15
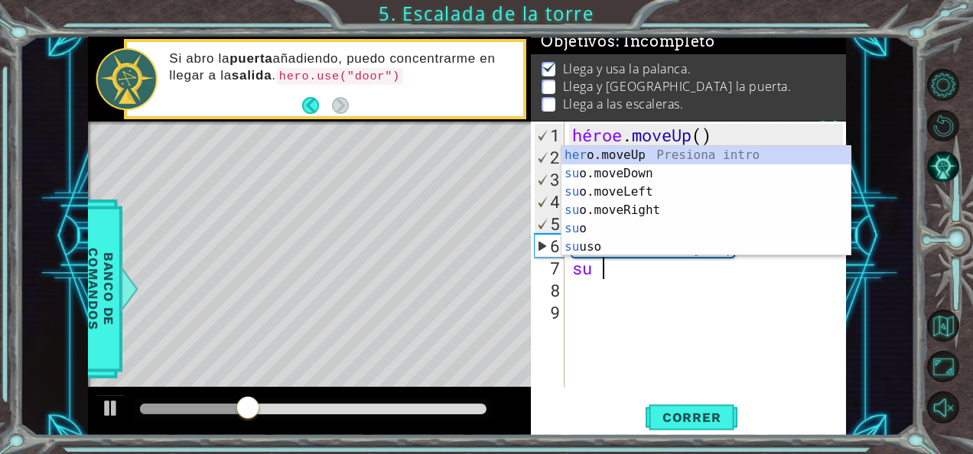
type textarea "hero"
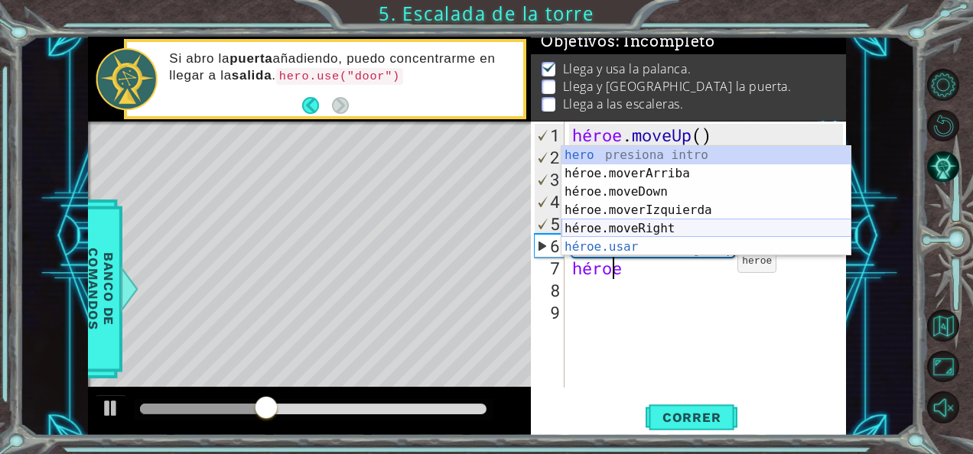
click at [692, 224] on div "hero presiona intro héroe.moverArriba Presiona intro héroe.moveDown Presiona in…" at bounding box center [706, 219] width 290 height 147
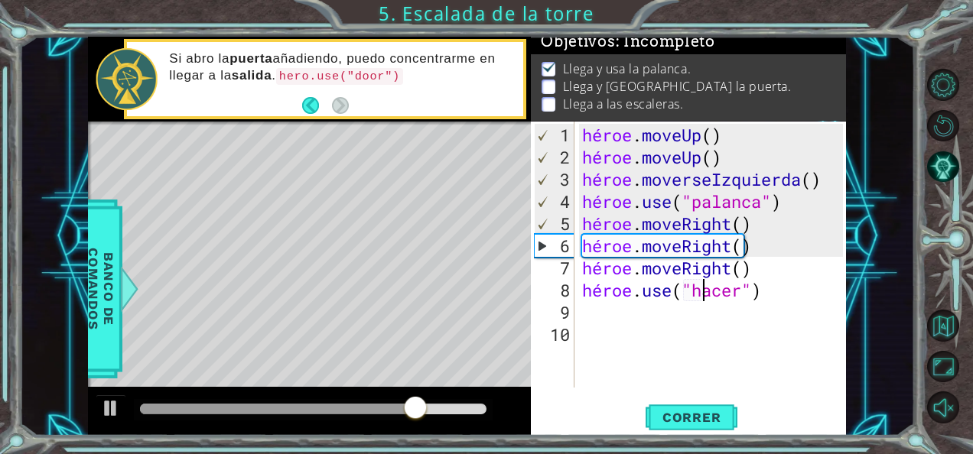
scroll to position [0, 6]
type textarea "hero.use("door")"
click at [700, 415] on span "Correr" at bounding box center [691, 417] width 89 height 15
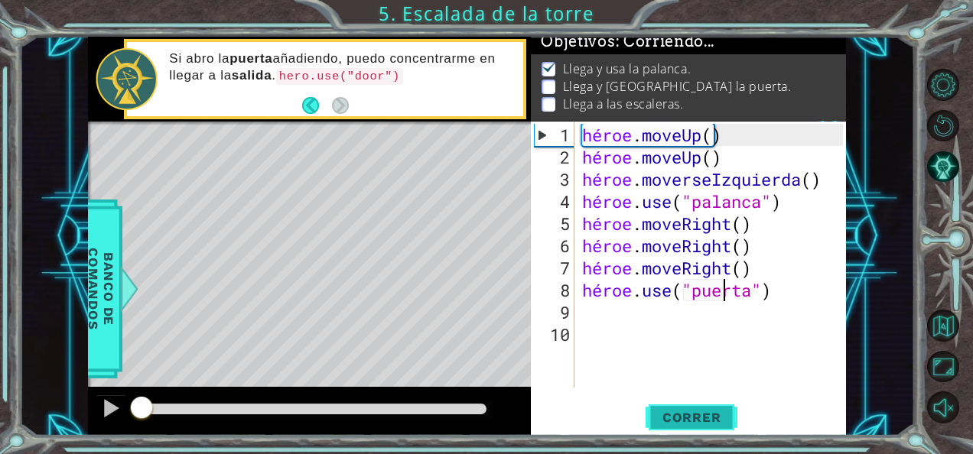
scroll to position [13, 0]
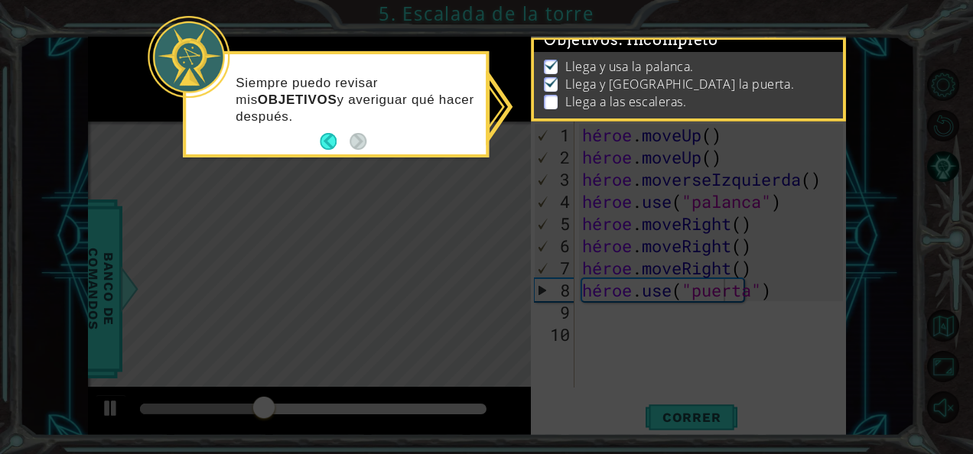
click at [695, 207] on icon at bounding box center [486, 227] width 973 height 454
click at [318, 129] on div "Siempre puedo revisar mis OBJETIVOS y averiguar qué hacer después." at bounding box center [336, 107] width 300 height 94
click at [332, 139] on button "Atrás" at bounding box center [335, 141] width 30 height 17
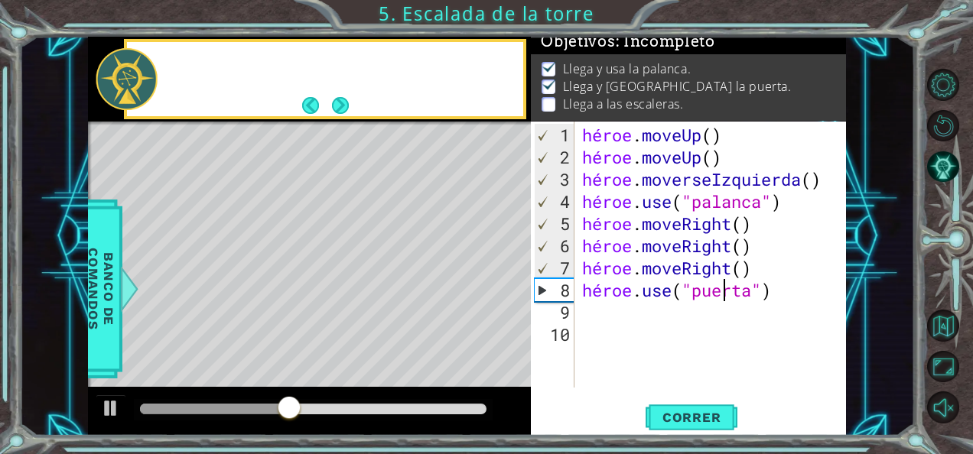
scroll to position [11, 0]
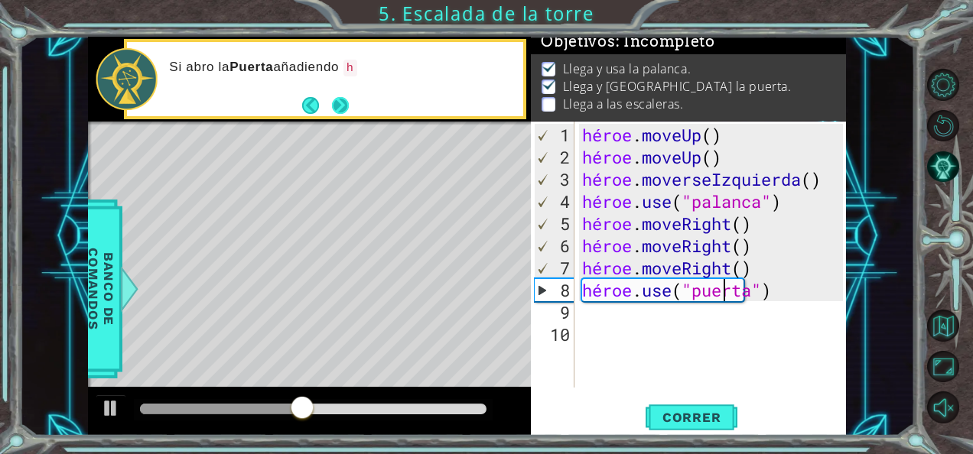
click at [341, 107] on button "Próximo" at bounding box center [340, 106] width 21 height 21
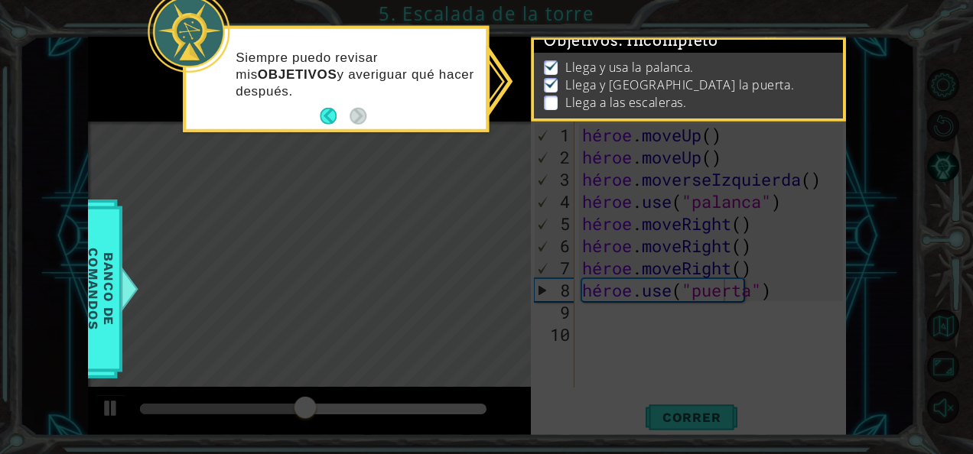
scroll to position [13, 0]
click at [332, 116] on button "Atrás" at bounding box center [335, 116] width 30 height 17
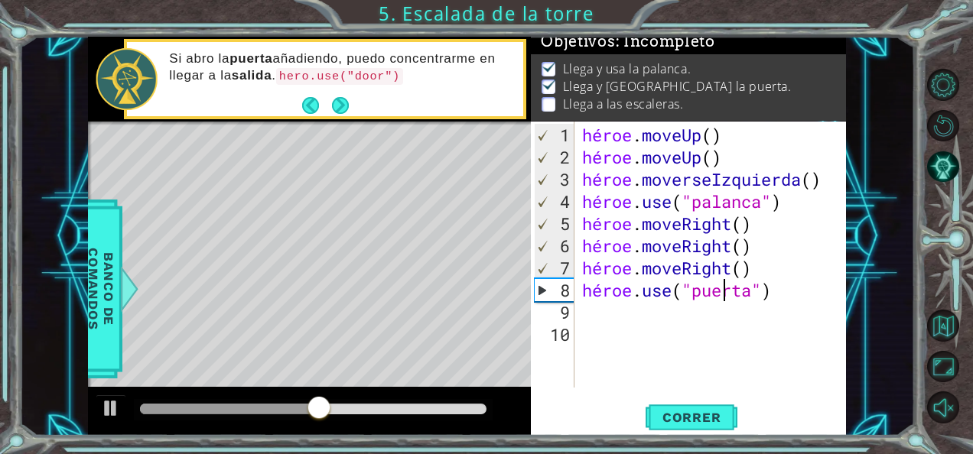
scroll to position [11, 0]
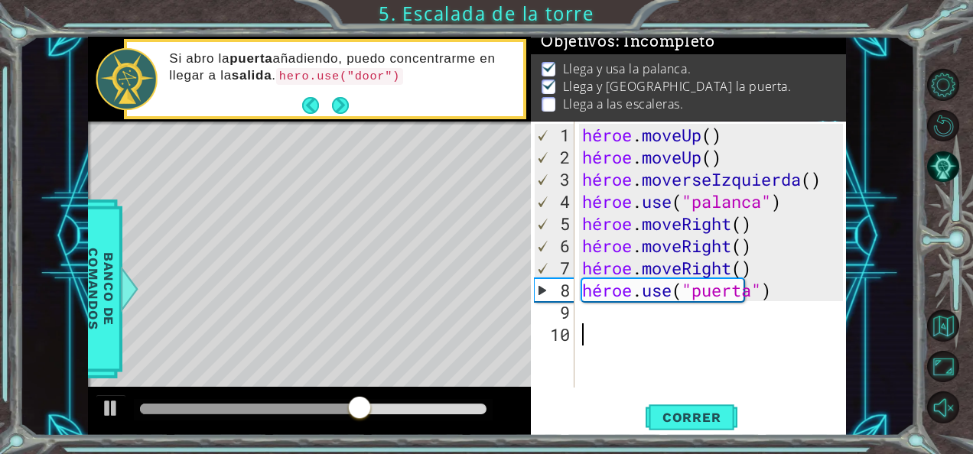
click at [634, 327] on div "héroe . moveUp ( ) héroe . moveUp ( ) héroe . moverseIzquierda ( ) héroe . use …" at bounding box center [715, 279] width 272 height 311
click at [630, 309] on div "héroe . moveUp ( ) héroe . moveUp ( ) héroe . moverseIzquierda ( ) héroe . use …" at bounding box center [715, 279] width 272 height 311
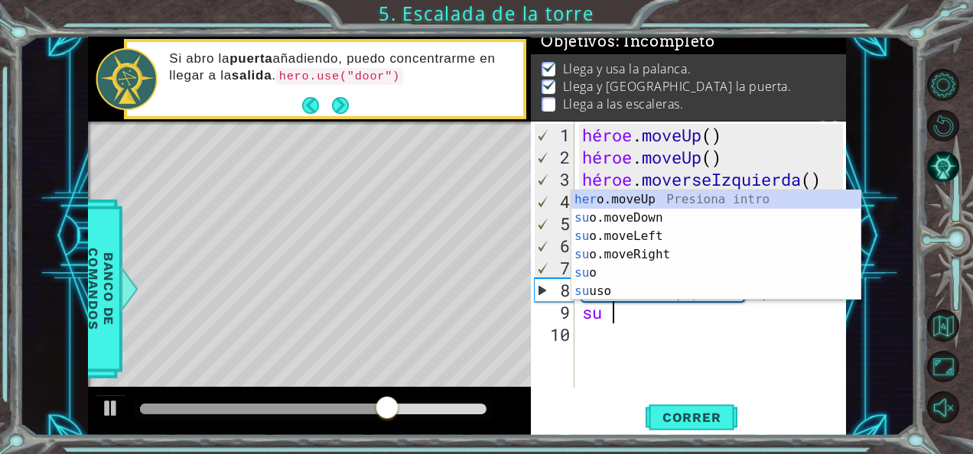
type textarea "hero"
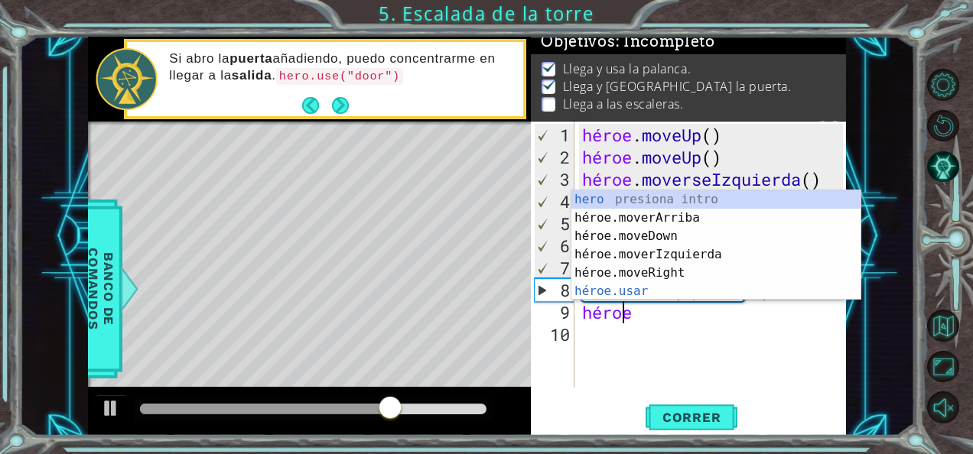
scroll to position [0, 1]
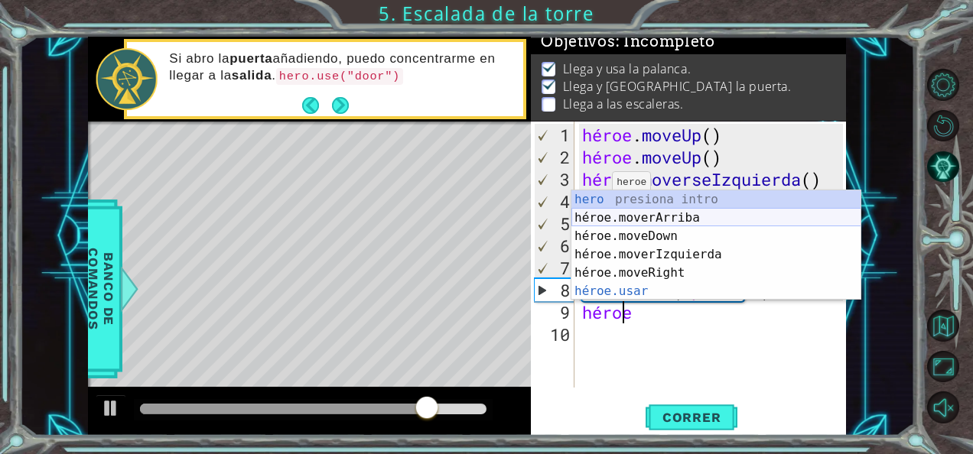
click at [624, 217] on div "hero presiona intro héroe.moverArriba Presiona intro héroe.moveDown Presiona in…" at bounding box center [716, 263] width 290 height 147
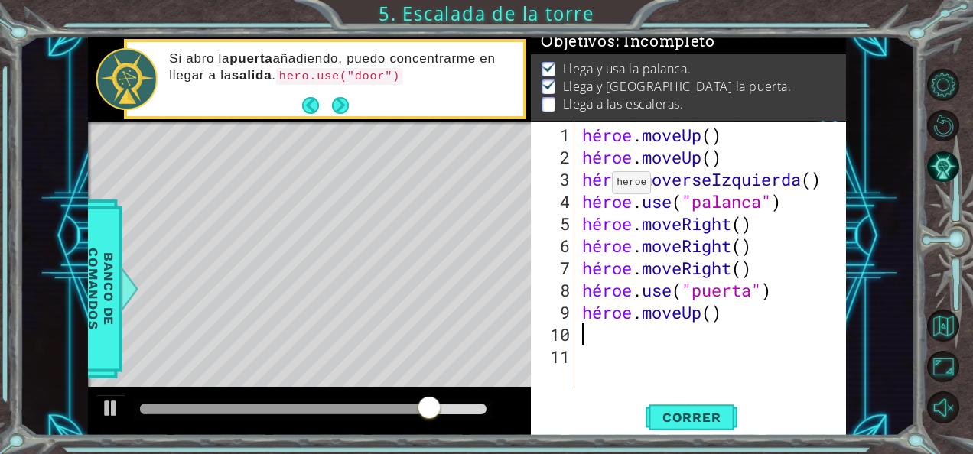
scroll to position [0, 0]
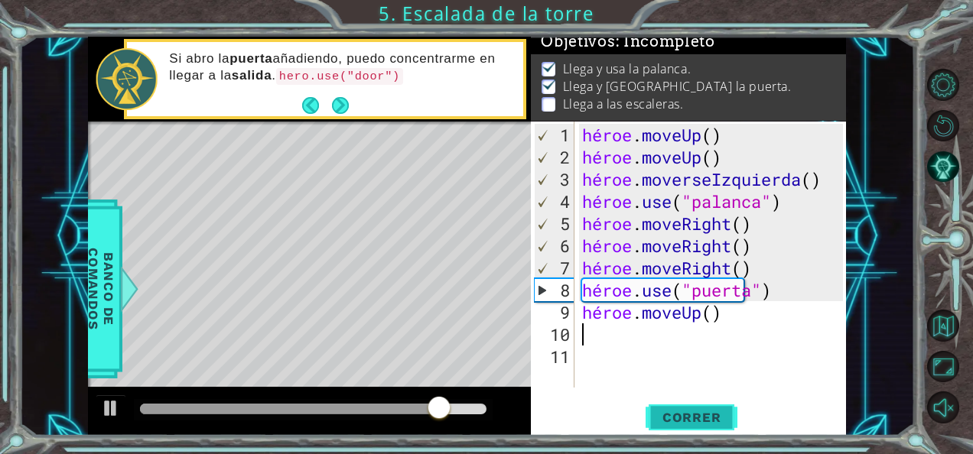
click at [681, 416] on span "Correr" at bounding box center [691, 417] width 89 height 15
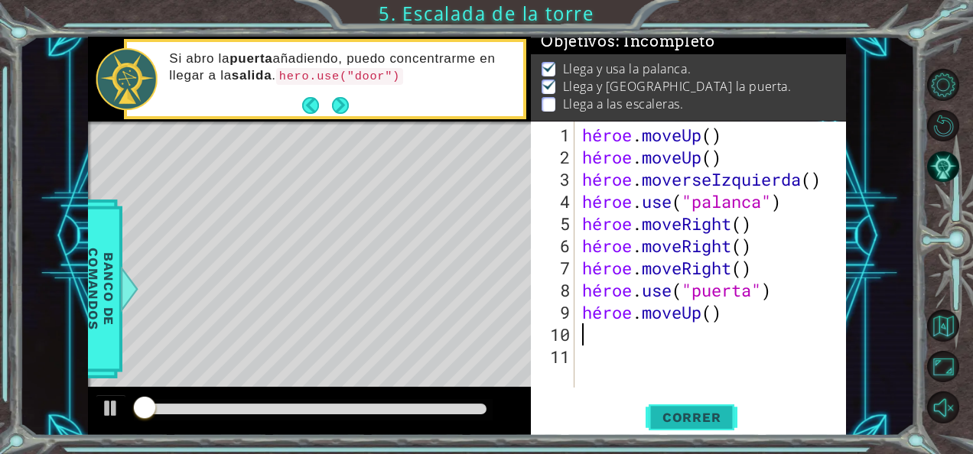
scroll to position [13, 0]
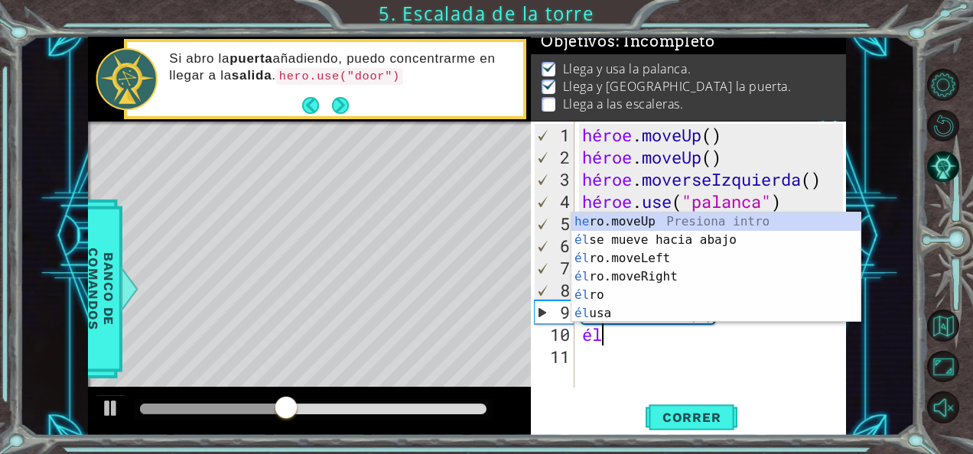
type textarea "her"
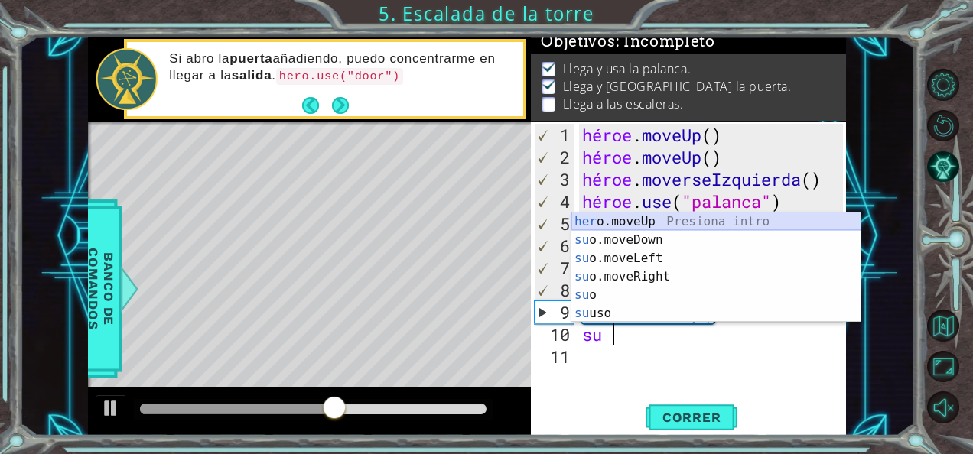
click at [656, 220] on div "her o.moveUp Presiona intro su o.moveDown Presiona intro su o.moveLeft Presiona…" at bounding box center [716, 286] width 290 height 147
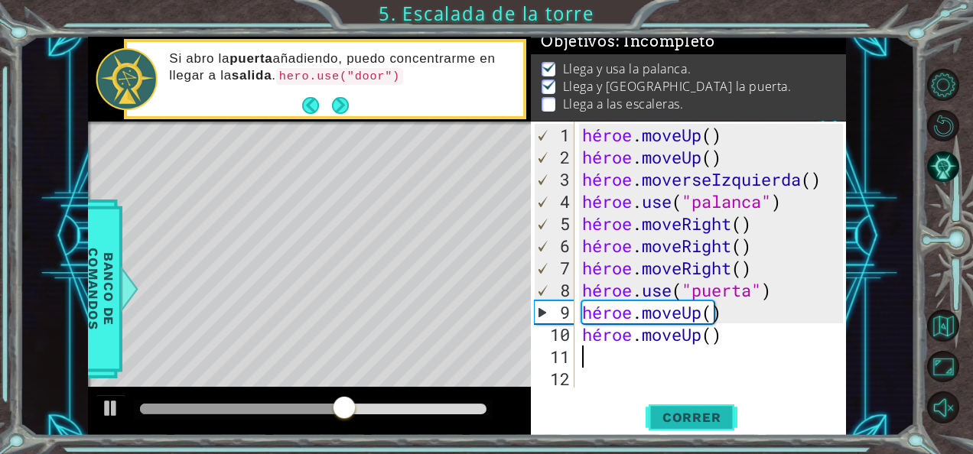
click at [659, 421] on span "Correr" at bounding box center [691, 417] width 89 height 15
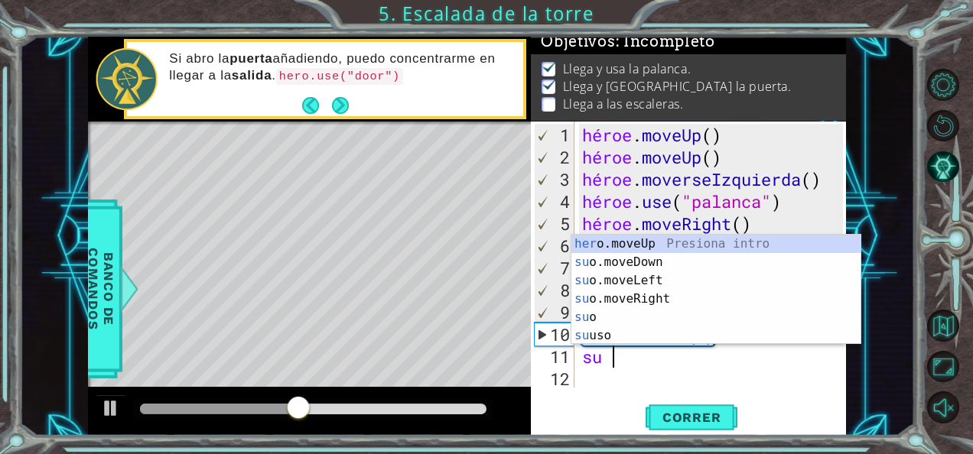
type textarea "hero"
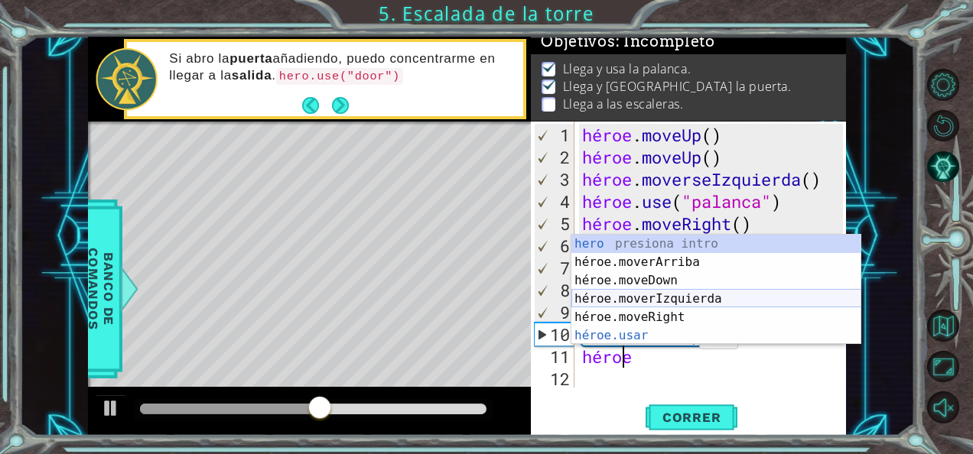
click at [690, 301] on div "hero presiona intro héroe.moverArriba Presiona intro héroe.moveDown Presiona in…" at bounding box center [716, 308] width 290 height 147
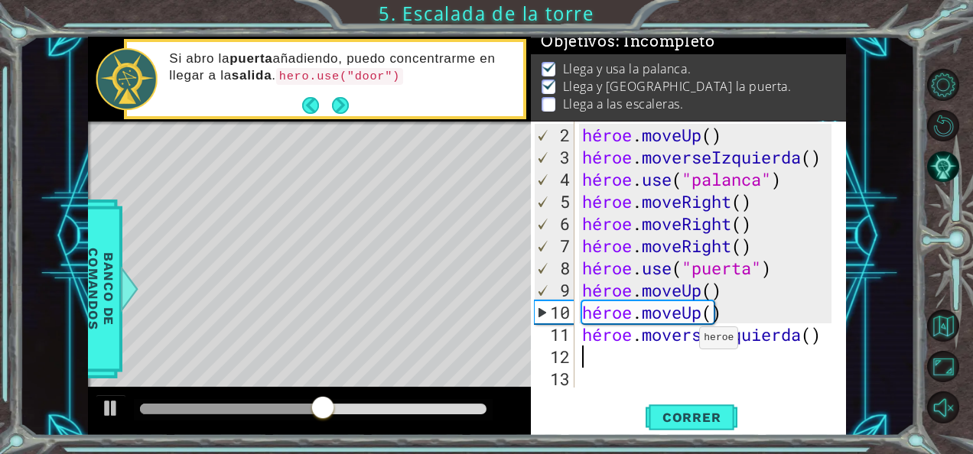
scroll to position [22, 0]
click at [675, 362] on div "héroe . moveUp ( ) héroe . moverseIzquierda ( ) héroe . use ( "palanca" ) héroe…" at bounding box center [709, 279] width 260 height 311
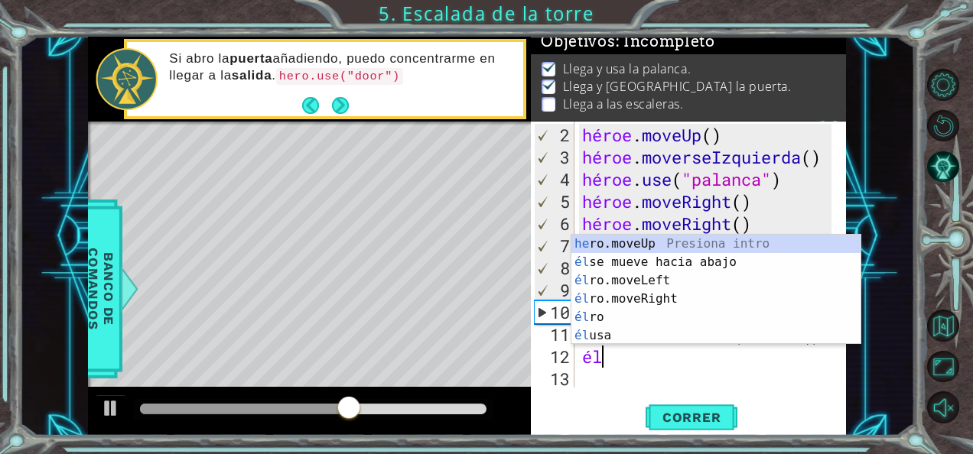
type textarea "her"
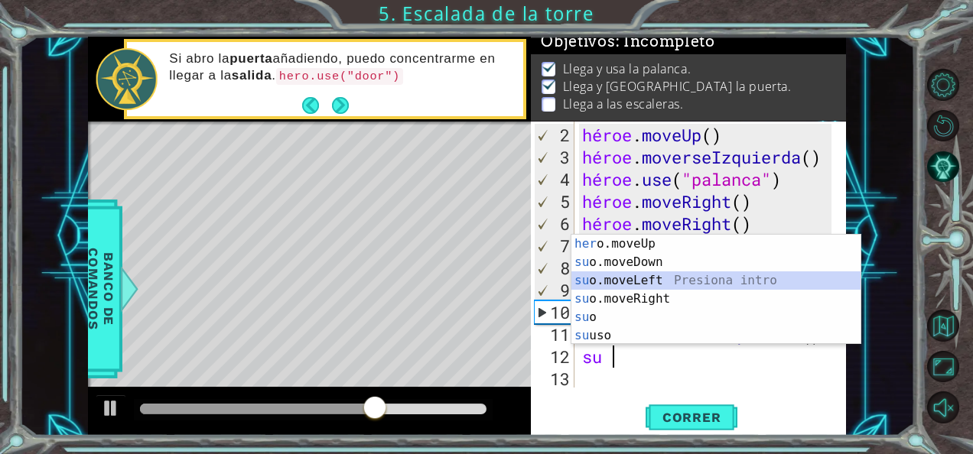
click at [667, 277] on div "her o.moveUp Presiona intro su o.moveDown Presiona intro su o.moveLeft Presiona…" at bounding box center [716, 308] width 290 height 147
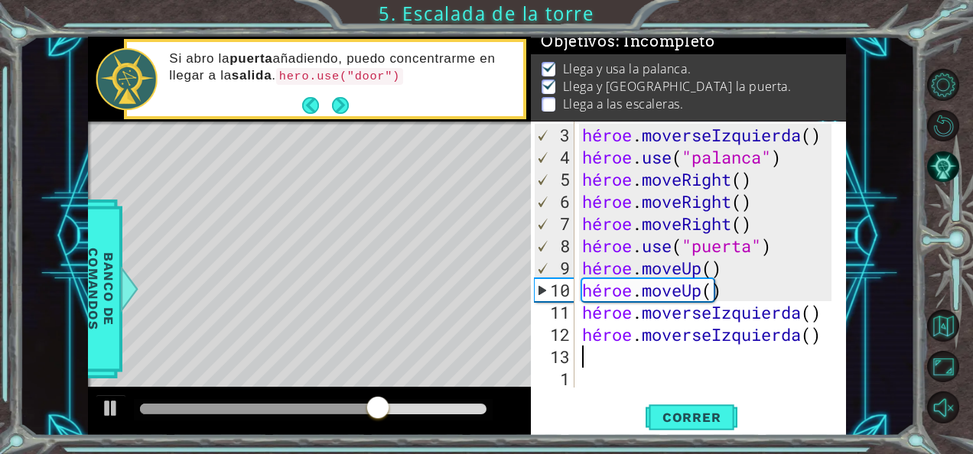
scroll to position [44, 0]
click at [673, 415] on span "Correr" at bounding box center [691, 417] width 89 height 15
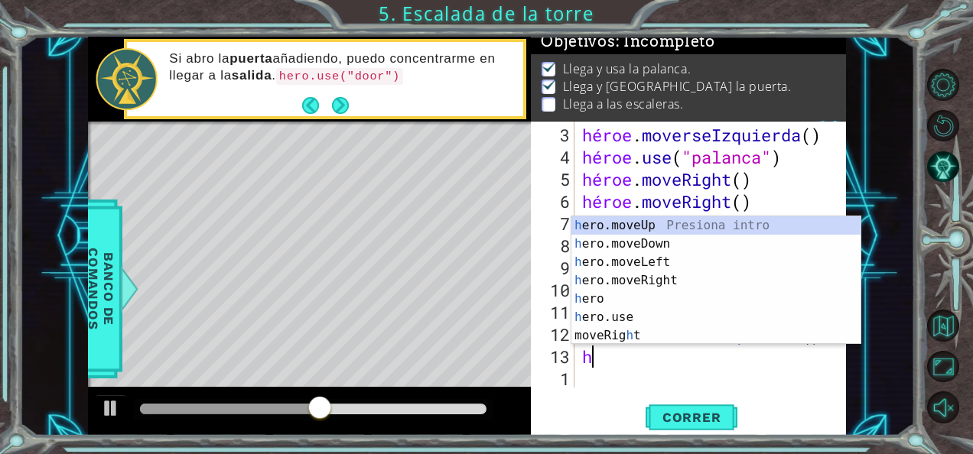
type textarea "hre"
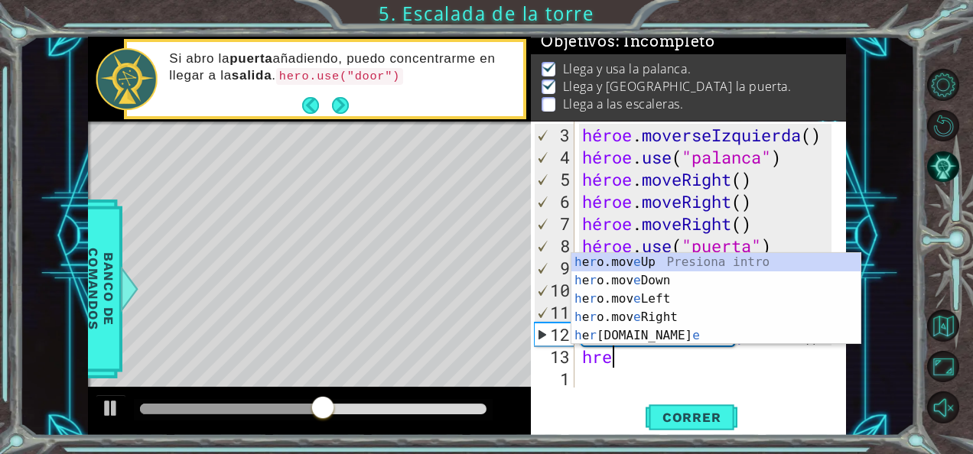
scroll to position [0, 0]
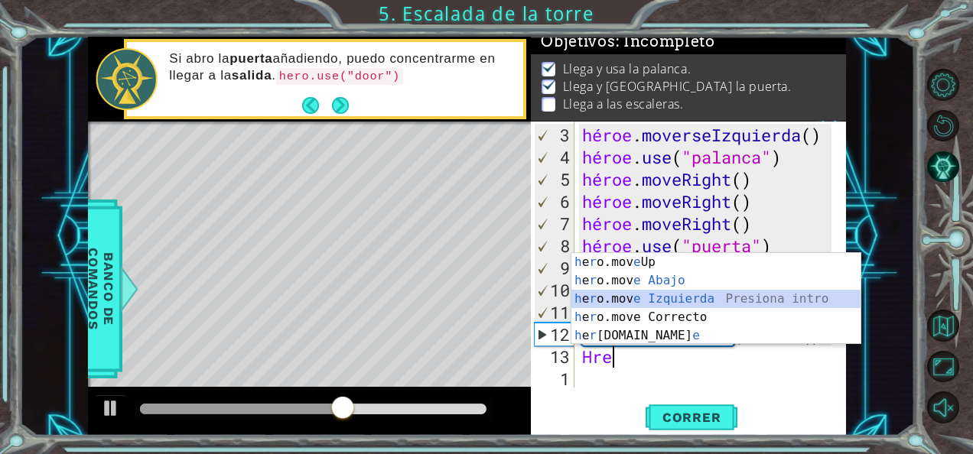
click at [646, 291] on div "h e r o.mov e Up Presiona intro h e r o.mov e Abajo Presiona intro h e r o.mov …" at bounding box center [716, 317] width 290 height 129
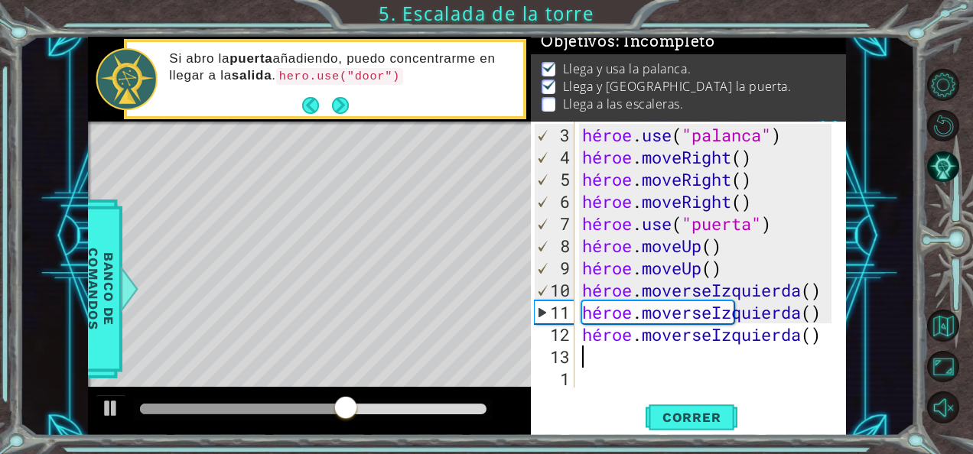
scroll to position [67, 0]
click at [668, 424] on span "Correr" at bounding box center [691, 417] width 89 height 15
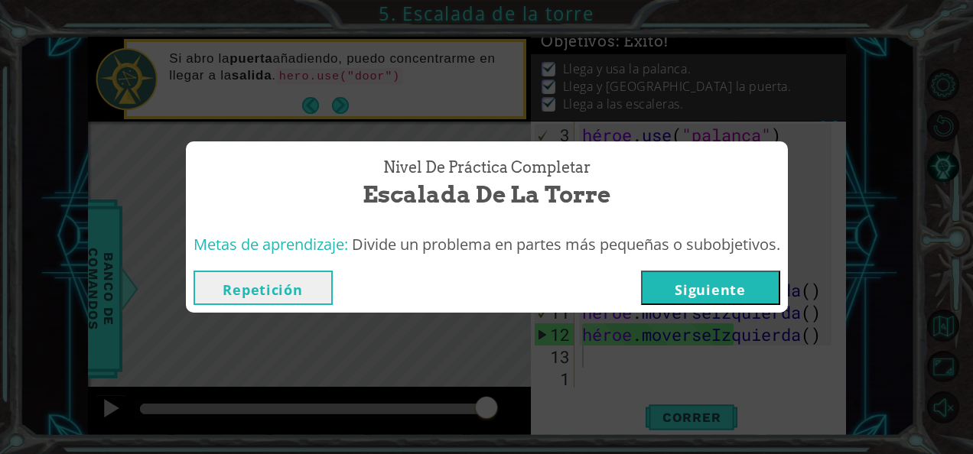
click at [735, 278] on button "Siguiente" at bounding box center [710, 288] width 139 height 34
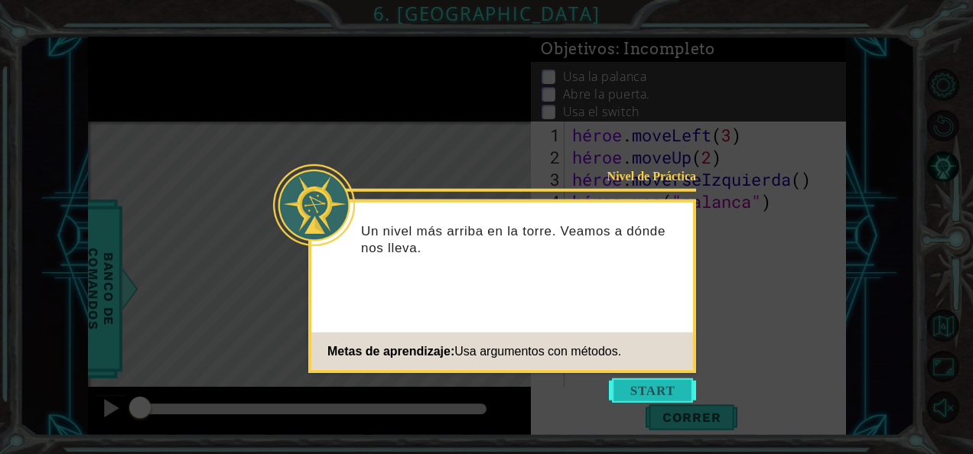
click at [656, 384] on button "Empezar" at bounding box center [652, 391] width 87 height 24
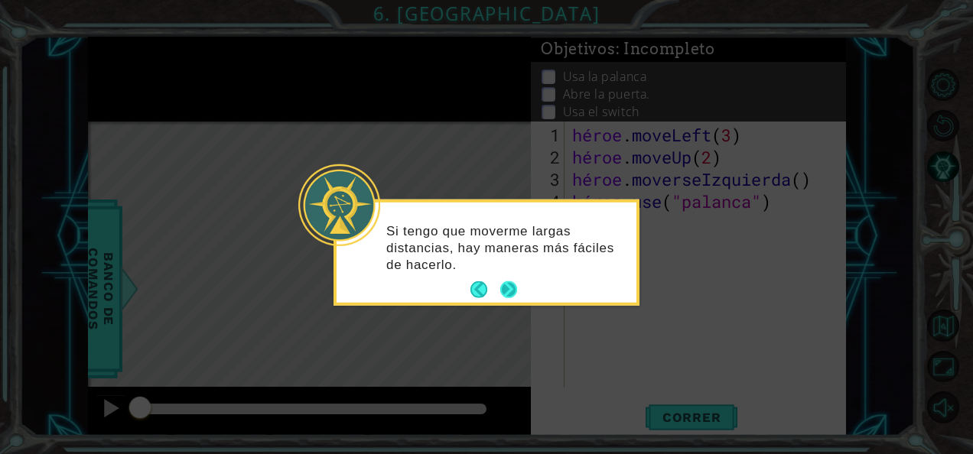
click at [512, 288] on button "Próximo" at bounding box center [508, 289] width 17 height 17
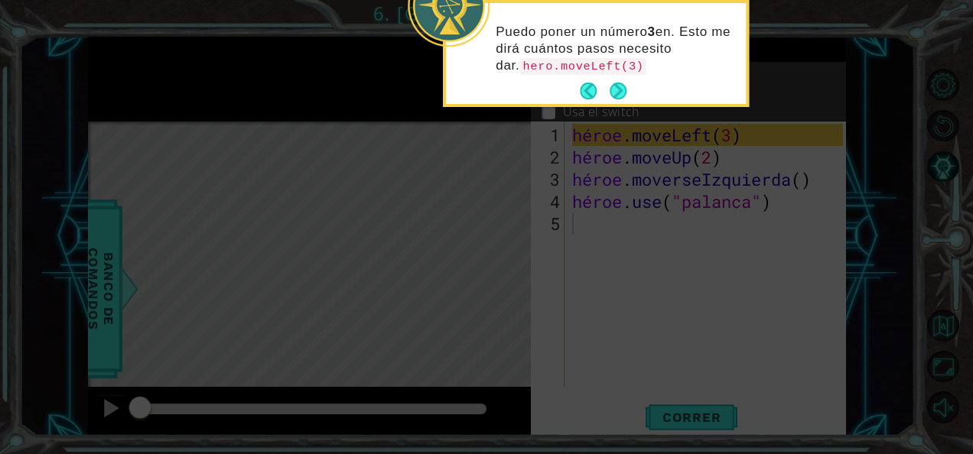
click at [510, 202] on icon at bounding box center [486, 68] width 973 height 773
click at [612, 83] on button "Próximo" at bounding box center [619, 92] width 18 height 18
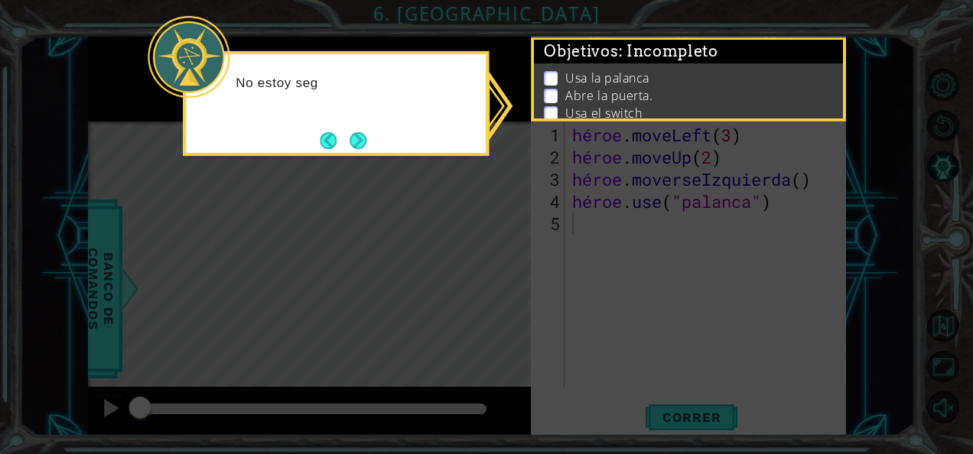
click at [387, 213] on icon at bounding box center [486, 227] width 973 height 454
click at [356, 129] on footer at bounding box center [343, 140] width 47 height 23
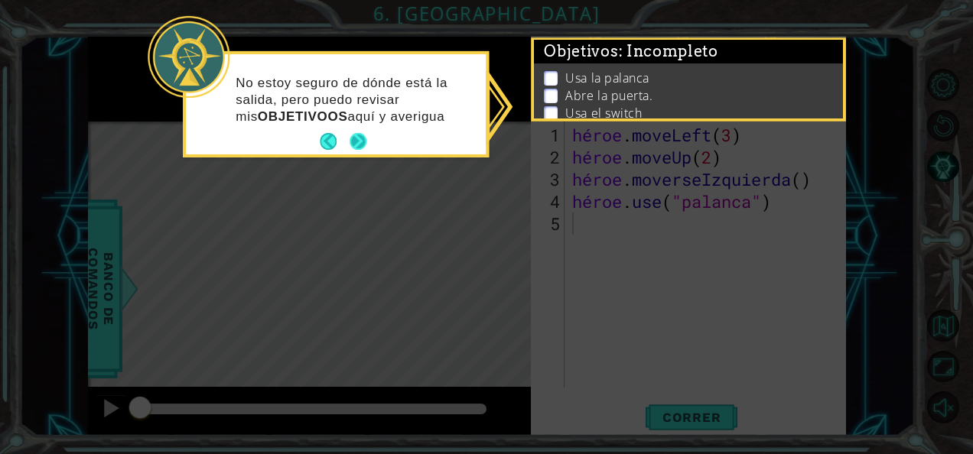
click at [361, 141] on button "Próximo" at bounding box center [359, 142] width 18 height 18
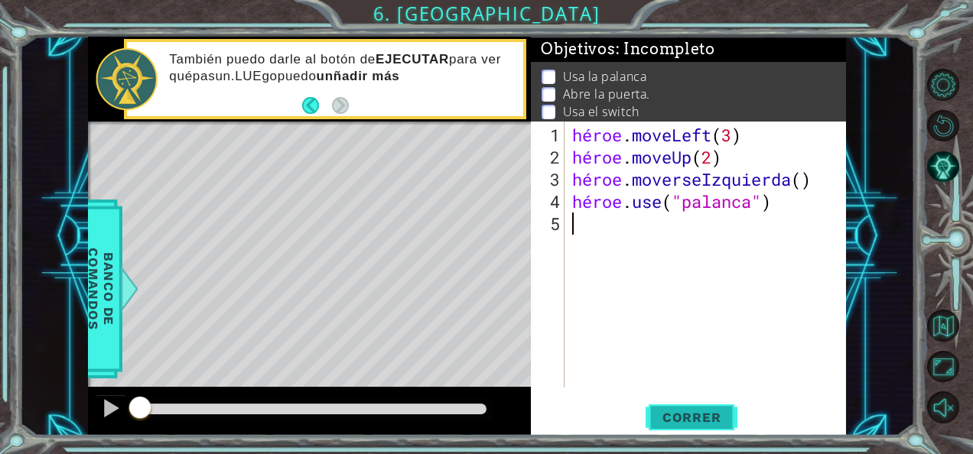
click at [683, 421] on span "Correr" at bounding box center [691, 417] width 89 height 15
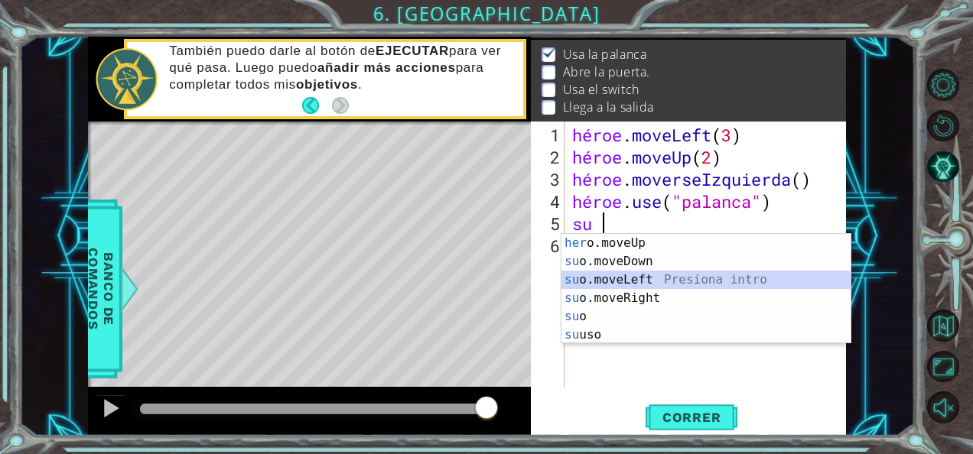
click at [695, 276] on div "her o.moveUp Presiona intro su o.moveDown Presiona intro su o.moveLeft Presiona…" at bounding box center [706, 307] width 290 height 147
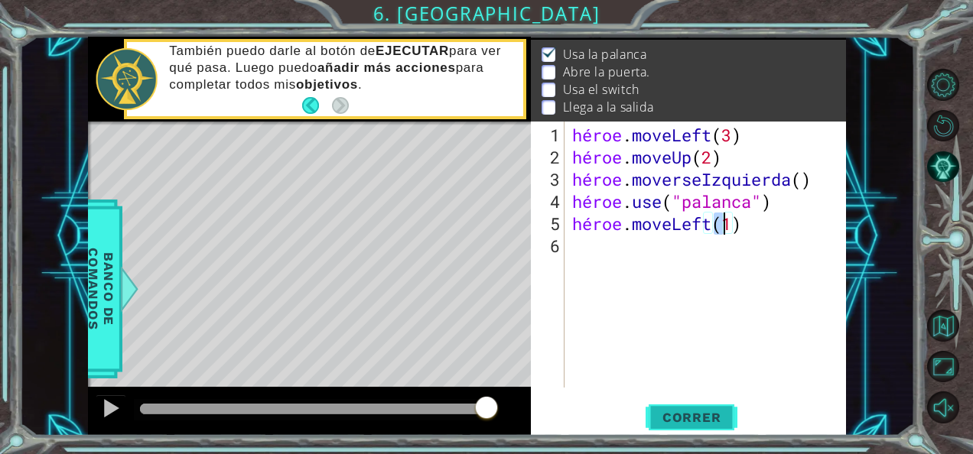
type textarea "hero.moveLeft(1)"
click at [688, 412] on span "Correr" at bounding box center [691, 417] width 89 height 15
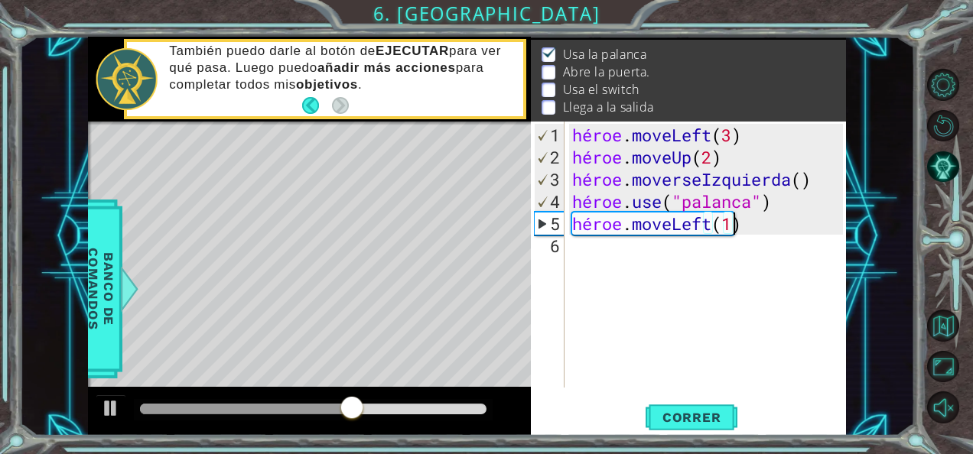
click at [737, 222] on div "héroe . moveLeft ( 3 ) héroe . moveUp ( 2 ) héroe . moverseIzquierda ( ) héroe …" at bounding box center [709, 279] width 281 height 311
click at [713, 253] on div "héroe . moveLeft ( 3 ) héroe . moveUp ( 2 ) héroe . moverseIzquierda ( ) héroe …" at bounding box center [709, 279] width 281 height 311
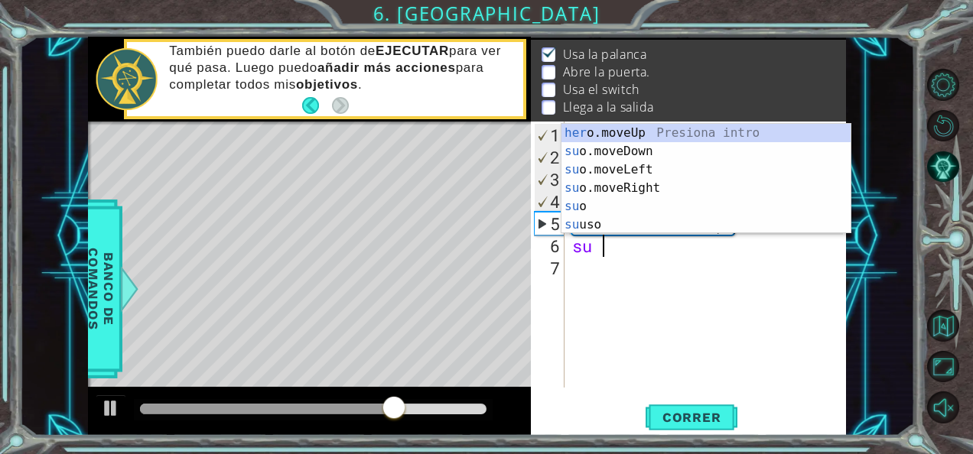
scroll to position [0, 1]
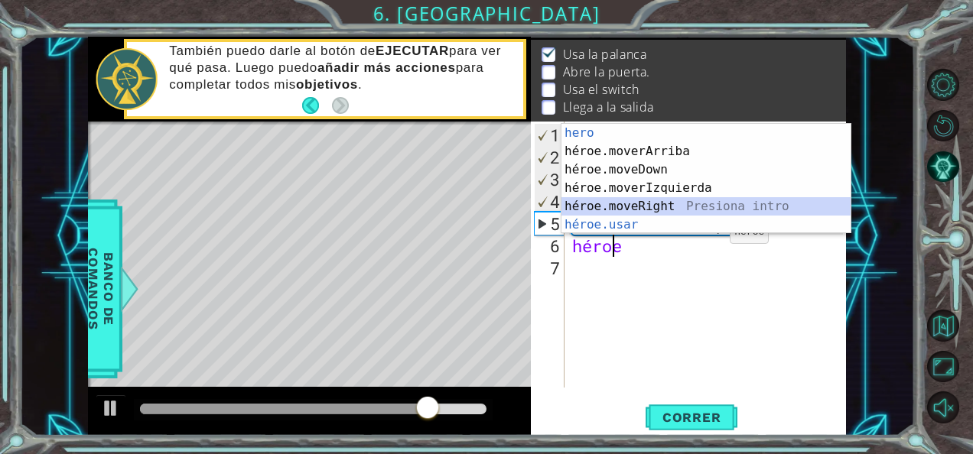
click at [699, 214] on div "hero presiona intro héroe.moverArriba Presiona intro héroe.moveDown Presiona in…" at bounding box center [706, 197] width 290 height 147
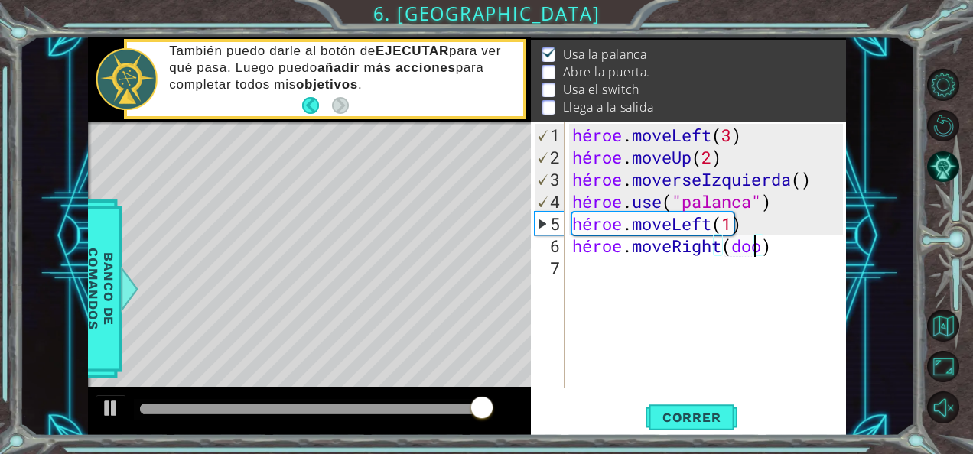
scroll to position [0, 8]
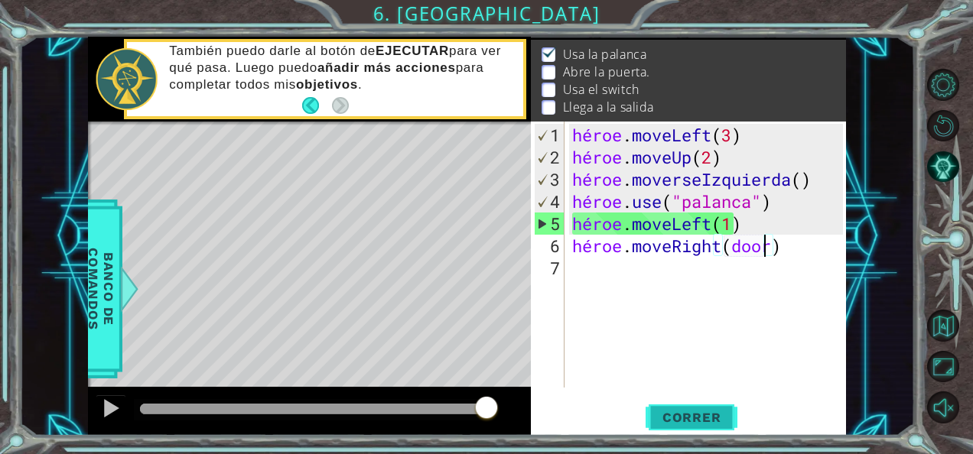
click at [713, 418] on span "Correr" at bounding box center [691, 417] width 89 height 15
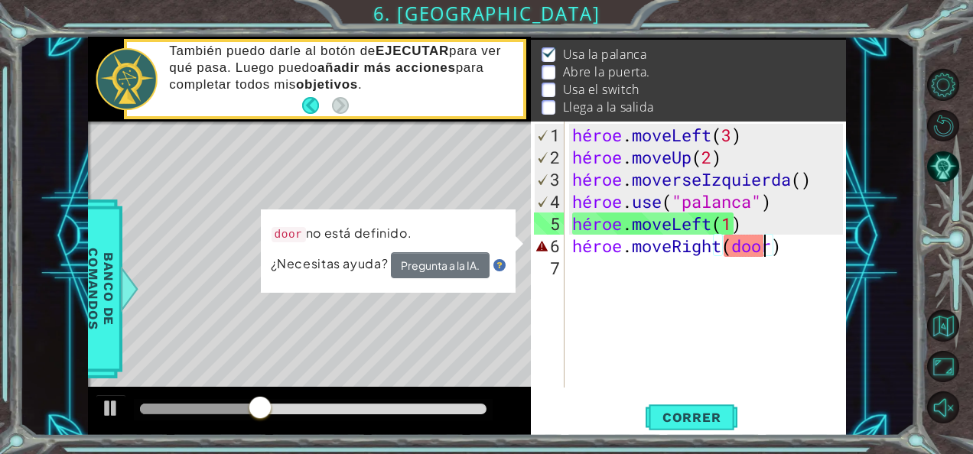
click at [785, 248] on div "héroe . moveLeft ( 3 ) héroe . moveUp ( 2 ) héroe . moverseIzquierda ( ) héroe …" at bounding box center [709, 279] width 281 height 311
click at [773, 246] on div "héroe . moveLeft ( 3 ) héroe . moveUp ( 2 ) héroe . moverseIzquierda ( ) héroe …" at bounding box center [709, 279] width 281 height 311
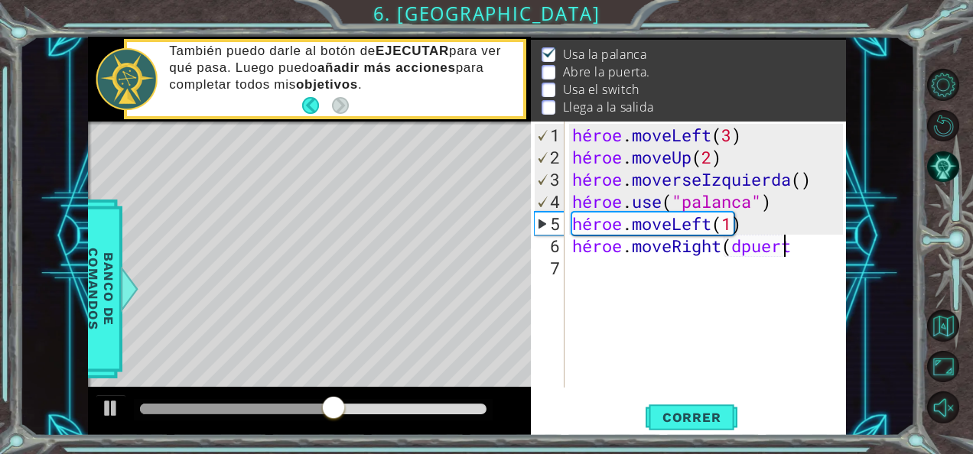
scroll to position [0, 9]
click at [705, 395] on div "hero.moveRight(dpuerta 1 2 3 4 5 6 7 héroe . moveLeft ( 3 ) héroe . moveUp ( 2 …" at bounding box center [688, 279] width 315 height 314
click at [707, 403] on button "Correr" at bounding box center [692, 417] width 92 height 31
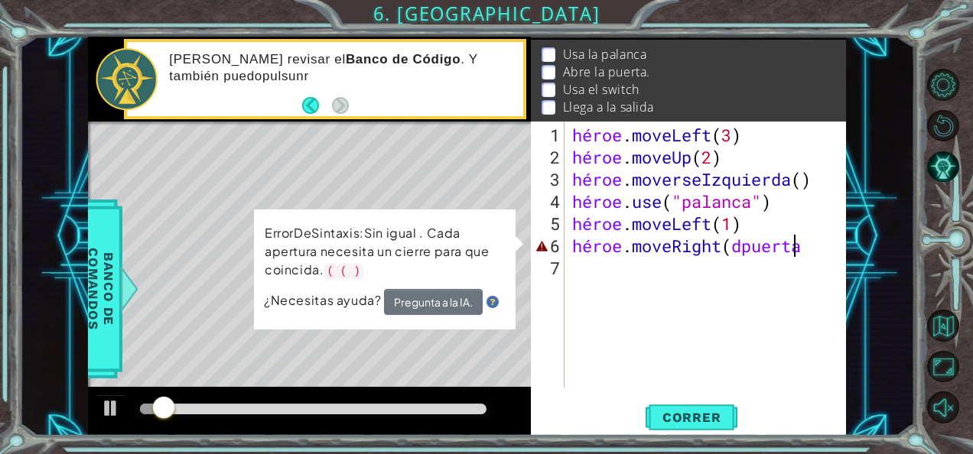
click at [806, 252] on div "héroe . moveLeft ( 3 ) héroe . moveUp ( 2 ) héroe . moverseIzquierda ( ) héroe …" at bounding box center [709, 279] width 281 height 311
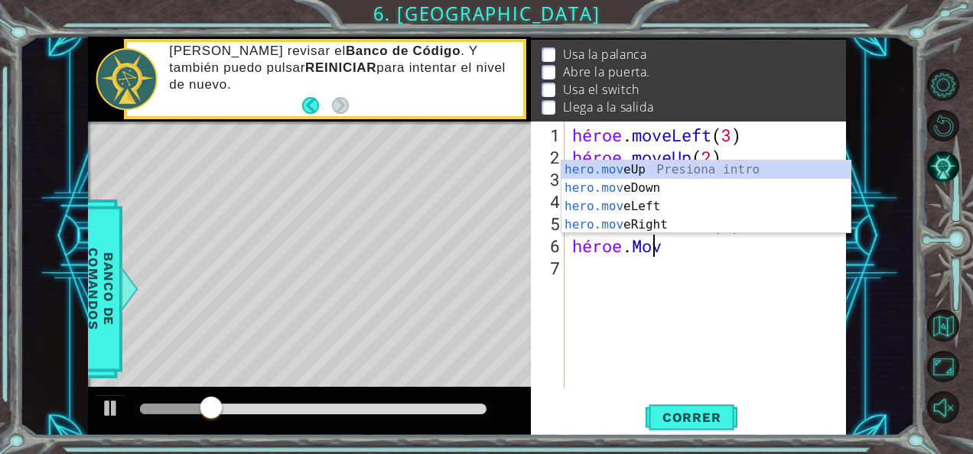
scroll to position [0, 2]
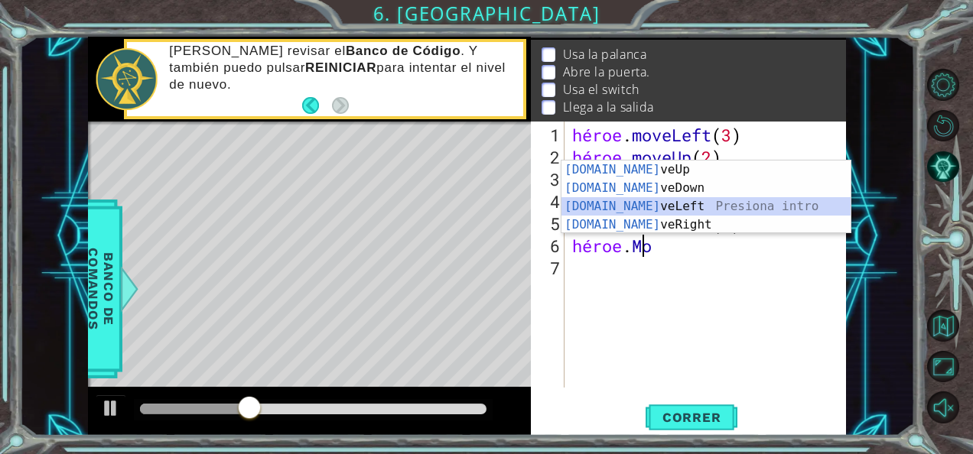
click at [635, 211] on div "[DOMAIN_NAME] veUp Presiona intro [DOMAIN_NAME] veDown Presiona intro [DOMAIN_N…" at bounding box center [706, 216] width 290 height 110
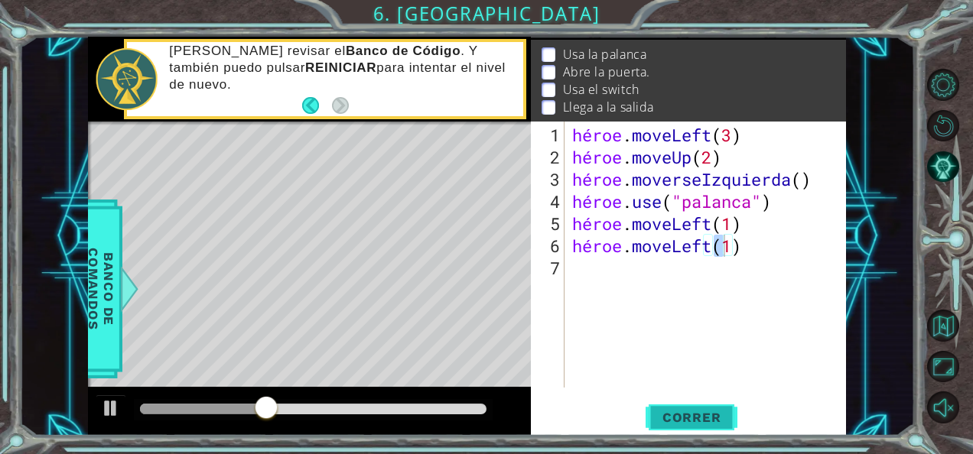
click at [702, 419] on span "Correr" at bounding box center [691, 417] width 89 height 15
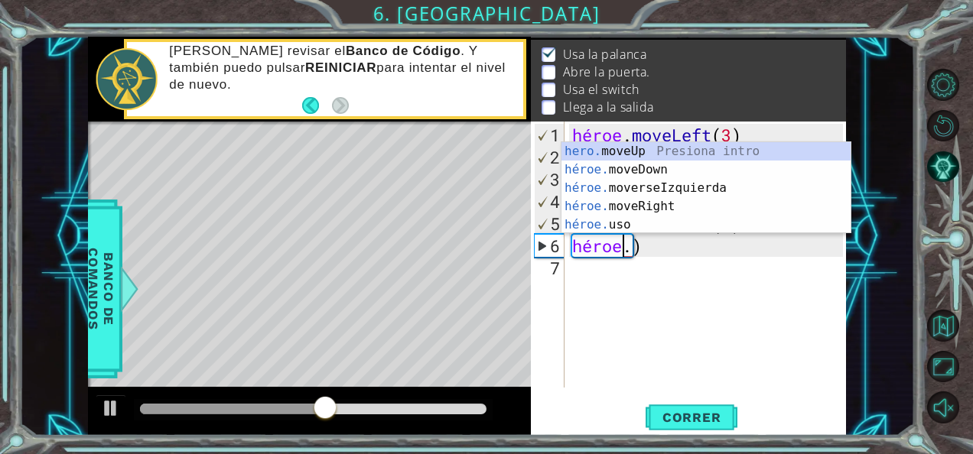
scroll to position [0, 2]
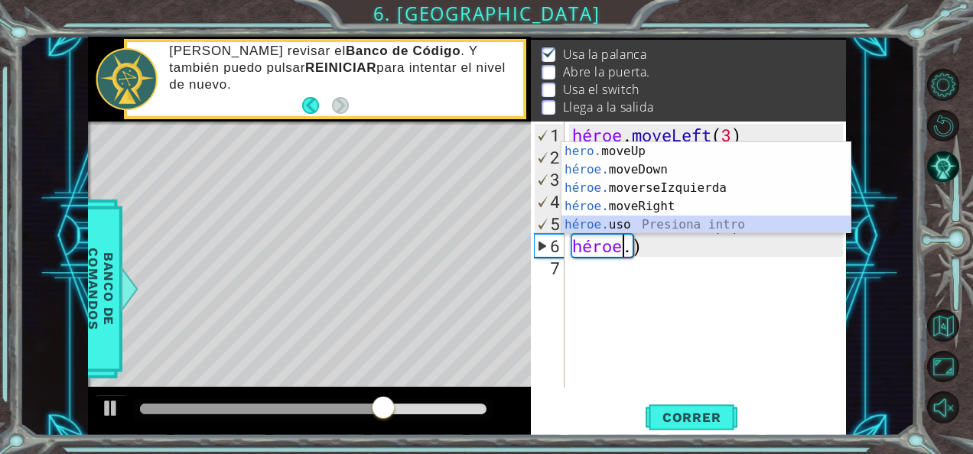
click at [675, 228] on div "hero. moveUp Presiona intro héroe. moveDown Presiona intro héroe. moverseIzquie…" at bounding box center [706, 206] width 290 height 129
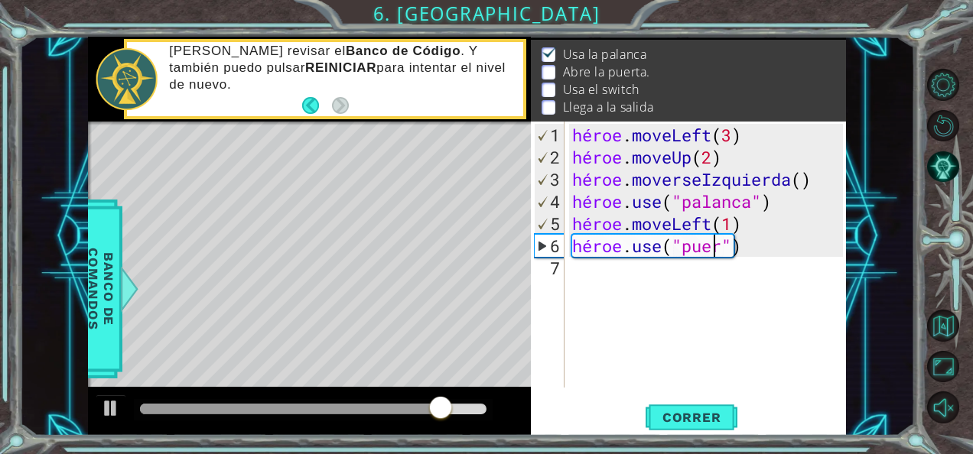
scroll to position [0, 7]
click at [704, 416] on span "Correr" at bounding box center [691, 417] width 89 height 15
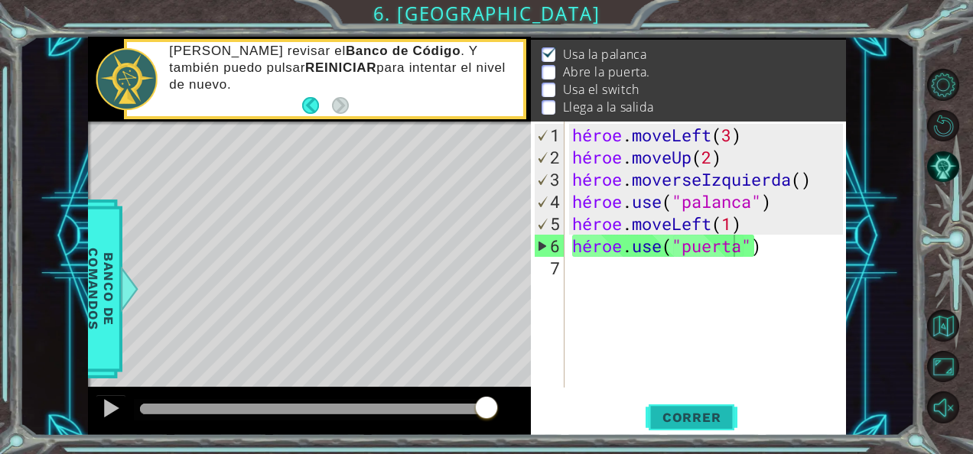
click at [698, 427] on button "Correr" at bounding box center [692, 417] width 92 height 31
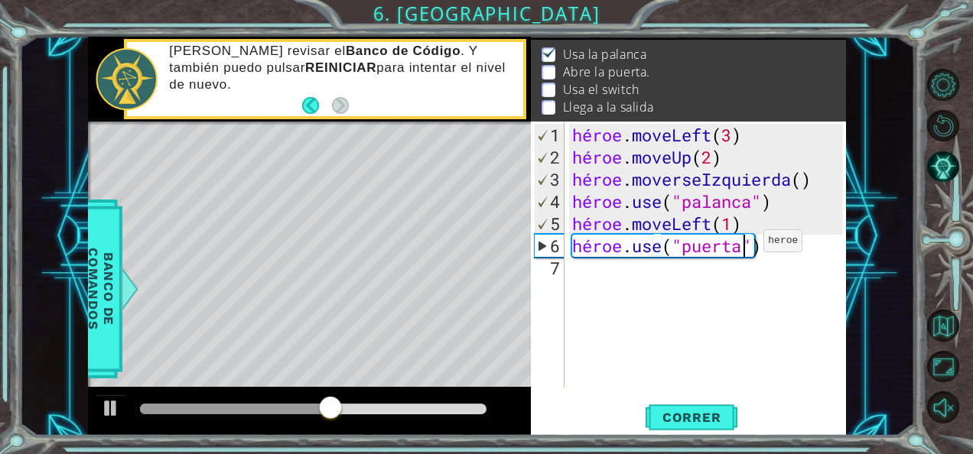
click at [740, 247] on div "héroe . moveLeft ( 3 ) héroe . moveUp ( 2 ) héroe . moverseIzquierda ( ) héroe …" at bounding box center [709, 279] width 281 height 311
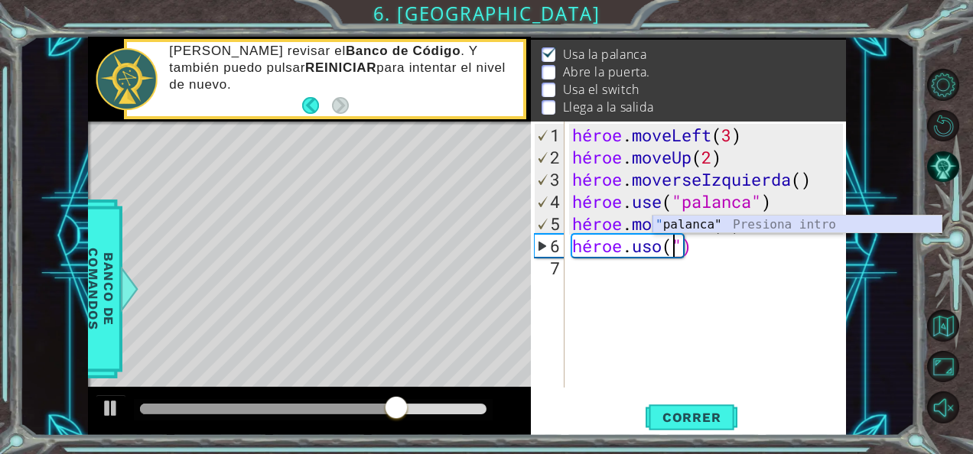
click at [752, 221] on div "" palanca" Presiona intro" at bounding box center [797, 243] width 290 height 55
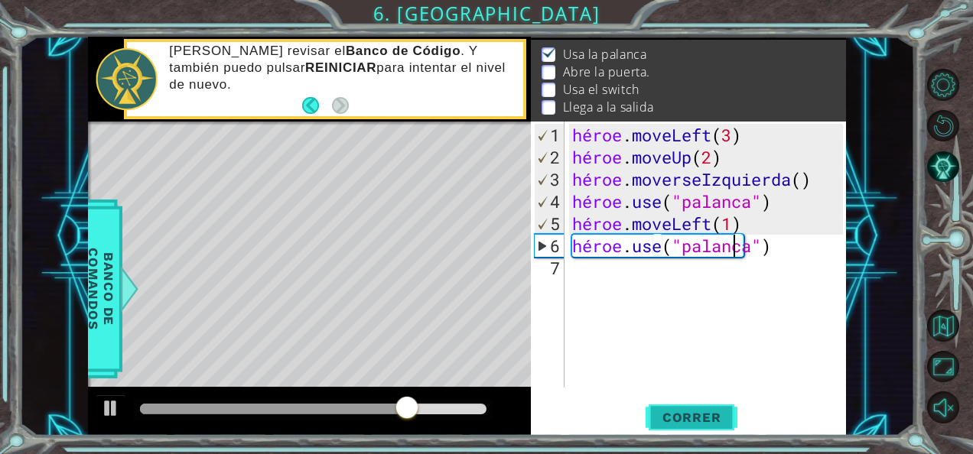
click at [703, 413] on span "Correr" at bounding box center [691, 417] width 89 height 15
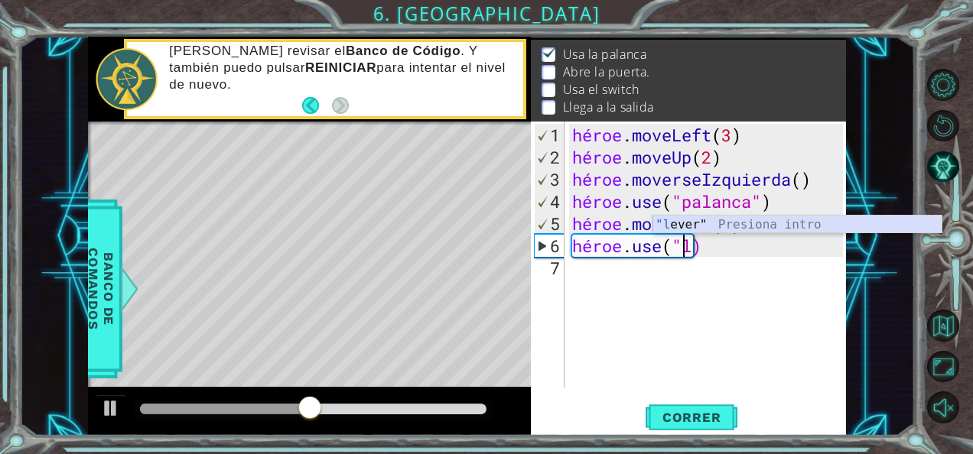
click at [750, 229] on div ""l ever" Presiona intro" at bounding box center [797, 243] width 290 height 55
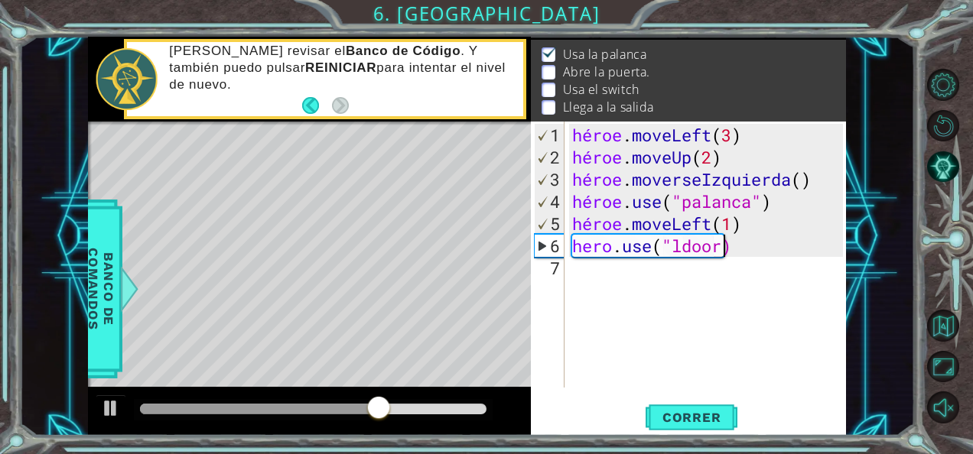
scroll to position [0, 6]
click at [727, 249] on div "héroe . moveLeft ( 3 ) héroe . moveUp ( 2 ) héroe . moverseIzquierda ( ) héroe …" at bounding box center [709, 279] width 281 height 311
click at [691, 412] on span "Correr" at bounding box center [691, 417] width 89 height 15
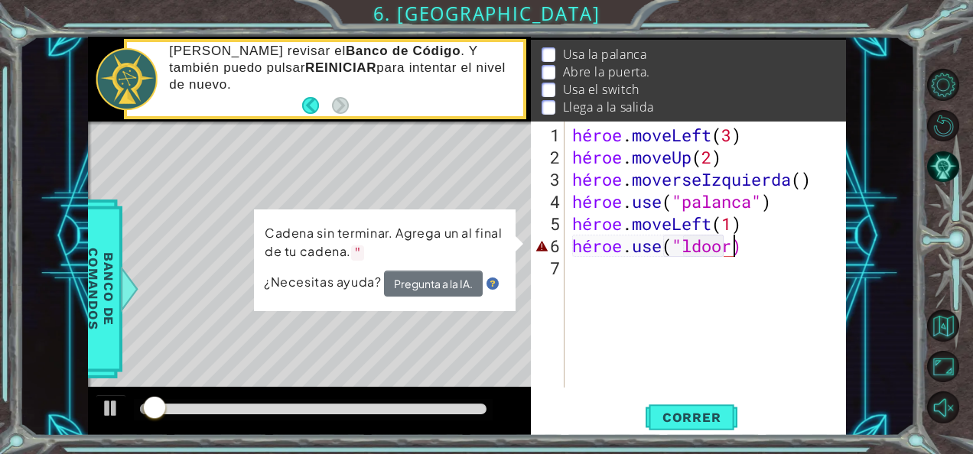
click at [734, 249] on div "héroe . moveLeft ( 3 ) héroe . moveUp ( 2 ) héroe . moverseIzquierda ( ) héroe …" at bounding box center [709, 279] width 281 height 311
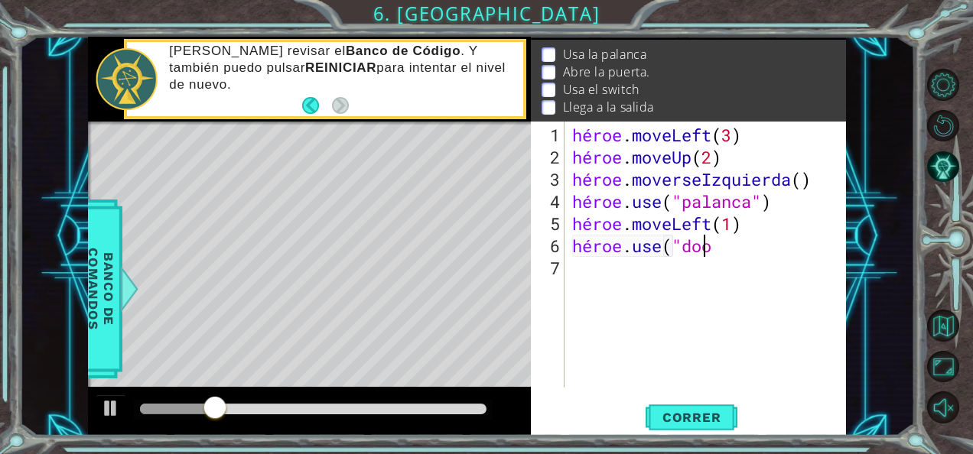
scroll to position [0, 5]
click at [708, 420] on span "Correr" at bounding box center [691, 417] width 89 height 15
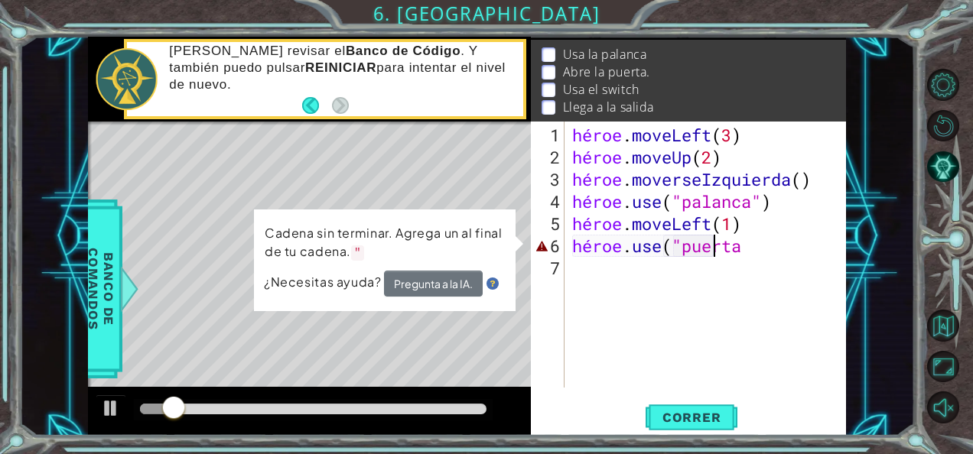
click at [762, 246] on div "héroe . moveLeft ( 3 ) héroe . moveUp ( 2 ) héroe . moverseIzquierda ( ) héroe …" at bounding box center [709, 279] width 281 height 311
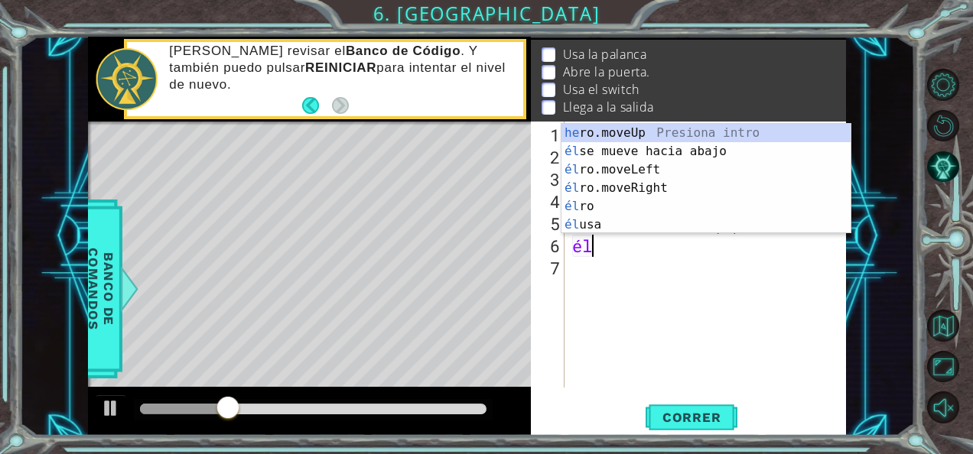
scroll to position [0, 0]
type textarea "h"
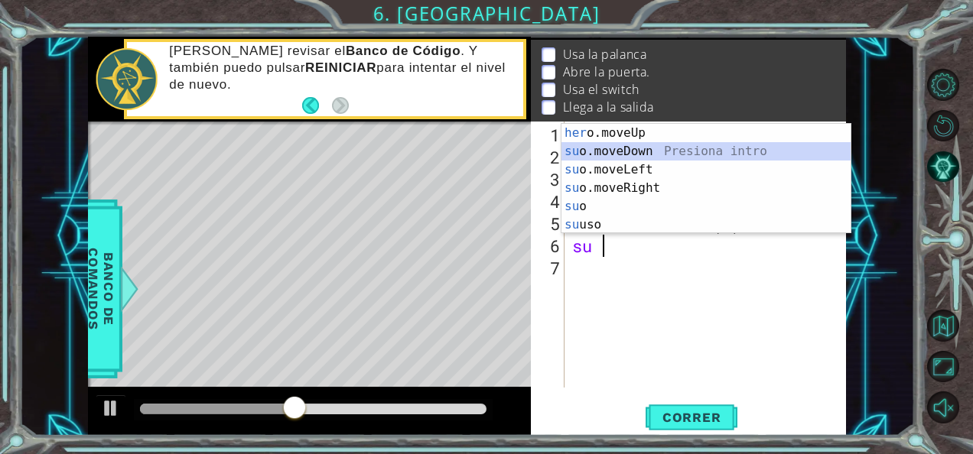
click at [734, 148] on div "her o.moveUp Presiona intro su o.moveDown Presiona intro su o.moveLeft Presiona…" at bounding box center [706, 197] width 290 height 147
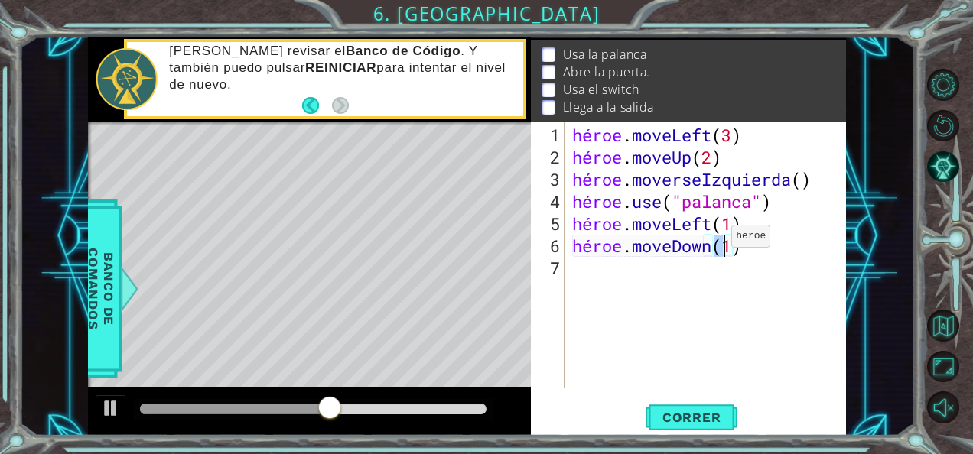
click at [709, 242] on div "héroe . moveLeft ( 3 ) héroe . moveUp ( 2 ) héroe . moverseIzquierda ( ) héroe …" at bounding box center [706, 255] width 274 height 266
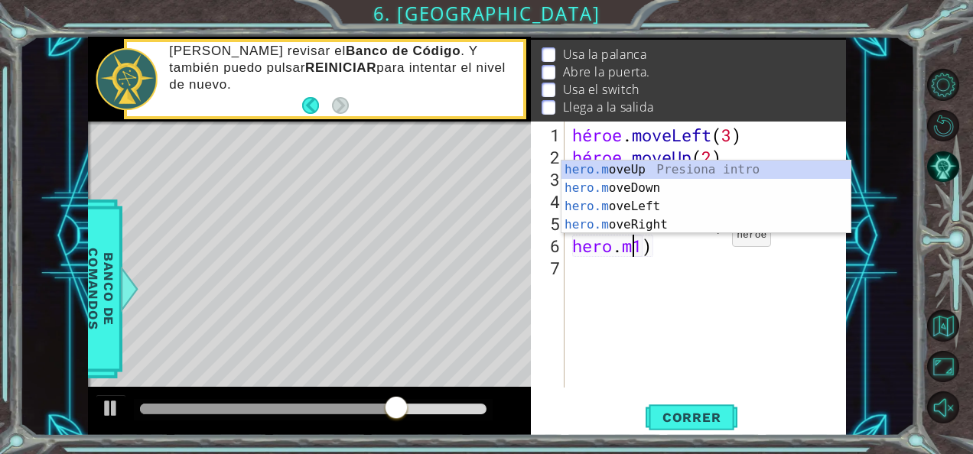
scroll to position [0, 3]
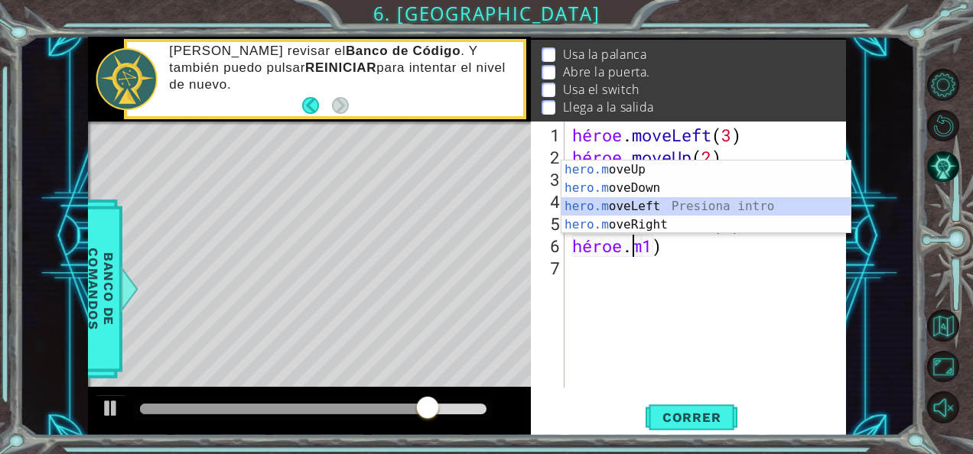
click at [664, 202] on div "hero.m oveUp Presiona intro hero.m oveDown Presiona intro hero.m oveLeft Presio…" at bounding box center [706, 216] width 290 height 110
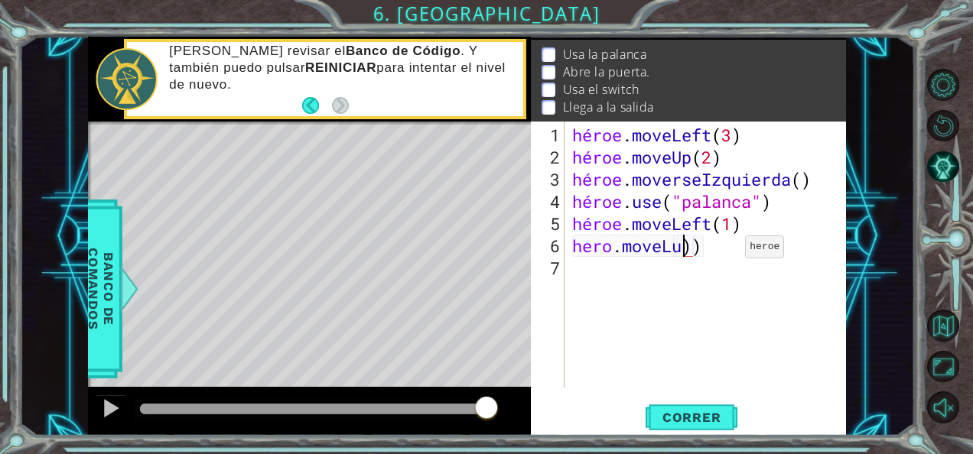
scroll to position [0, 5]
click at [681, 244] on div "héroe . moveLeft ( 3 ) héroe . moveUp ( 2 ) héroe . moverseIzquierda ( ) héroe …" at bounding box center [709, 279] width 281 height 311
click at [721, 416] on span "Correr" at bounding box center [691, 417] width 89 height 15
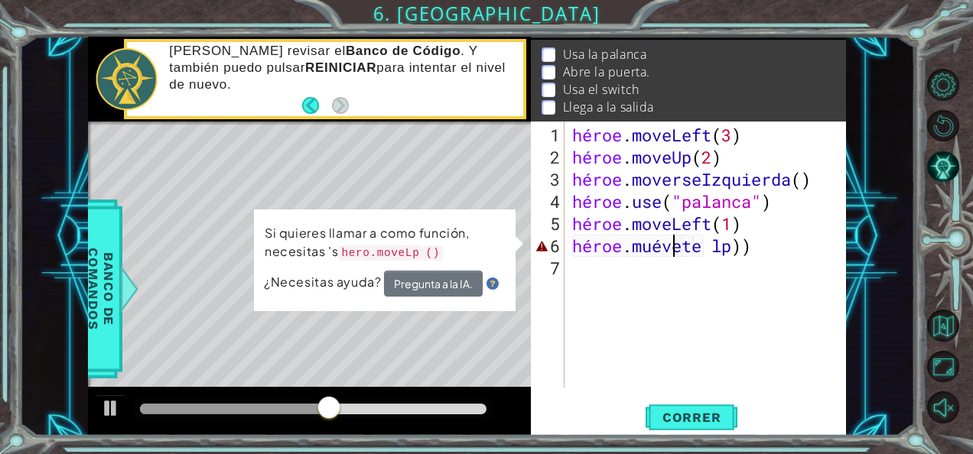
click at [751, 240] on div "héroe . moveLeft ( 3 ) héroe . moveUp ( 2 ) héroe . moverseIzquierda ( ) héroe …" at bounding box center [709, 279] width 281 height 311
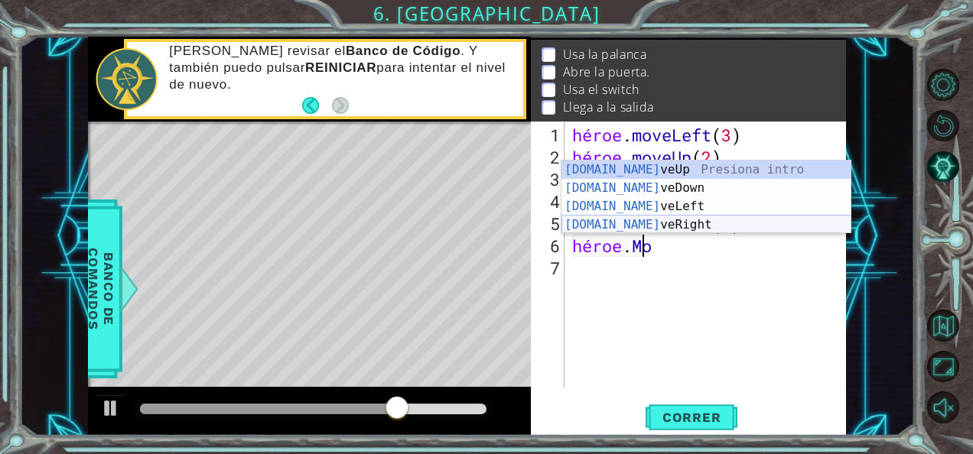
scroll to position [0, 2]
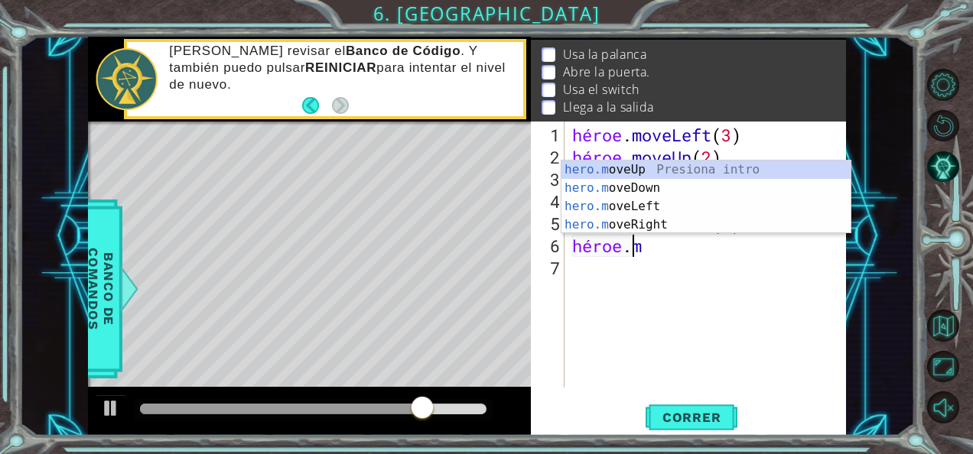
click at [733, 251] on div "héroe . moveLeft ( 3 ) héroe . moveUp ( 2 ) héroe . moverseIzquierda ( ) héroe …" at bounding box center [709, 279] width 281 height 311
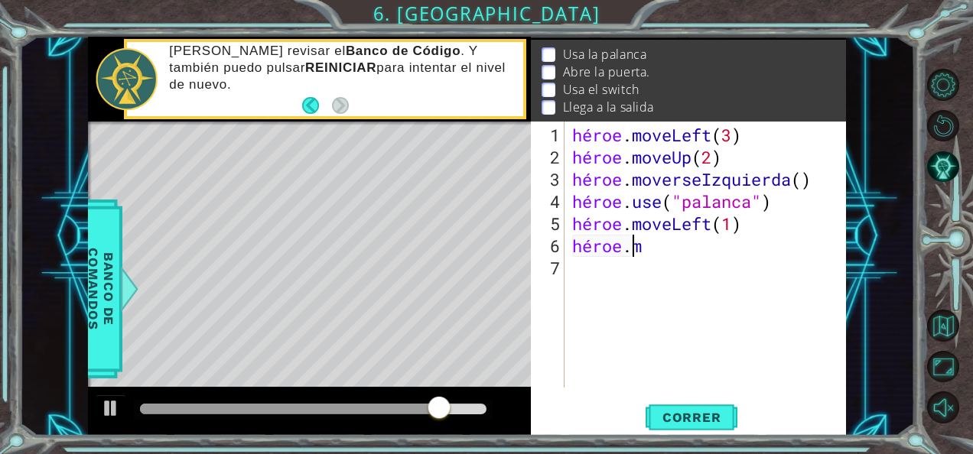
click at [702, 242] on div "héroe . moveLeft ( 3 ) héroe . moveUp ( 2 ) héroe . moverseIzquierda ( ) héroe …" at bounding box center [709, 279] width 281 height 311
click at [680, 252] on div "héroe . moveLeft ( 3 ) héroe . moveUp ( 2 ) héroe . moverseIzquierda ( ) héroe …" at bounding box center [709, 279] width 281 height 311
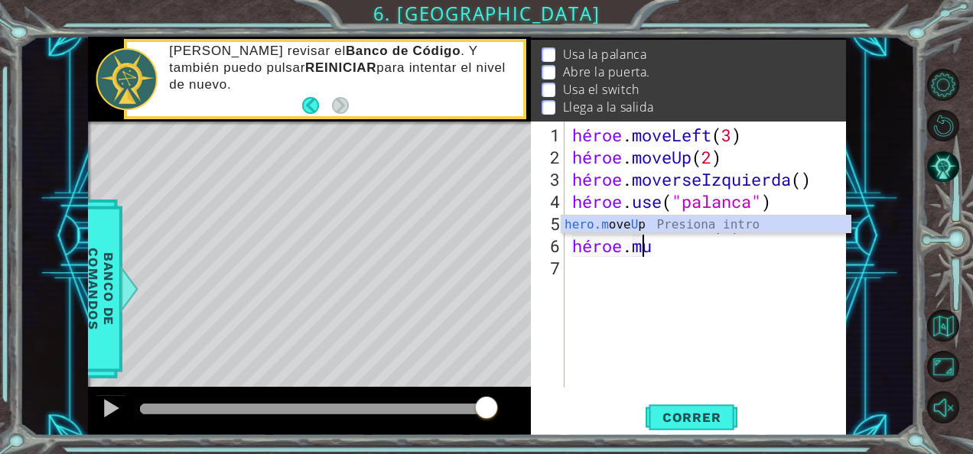
type textarea "hero.m"
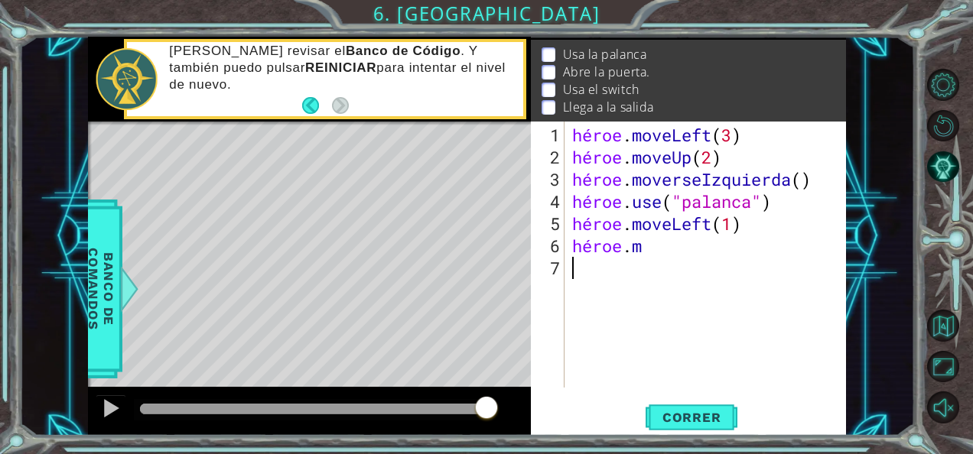
click at [716, 337] on div "héroe . moveLeft ( 3 ) héroe . moveUp ( 2 ) héroe . moverseIzquierda ( ) héroe …" at bounding box center [709, 279] width 281 height 311
click at [716, 254] on div "héroe . moveLeft ( 3 ) héroe . moveUp ( 2 ) héroe . moverseIzquierda ( ) héroe …" at bounding box center [709, 279] width 281 height 311
click at [717, 252] on div "héroe . moveLeft ( 3 ) héroe . moveUp ( 2 ) héroe . moverseIzquierda ( ) héroe …" at bounding box center [709, 279] width 281 height 311
click at [655, 246] on div "héroe . moveLeft ( 3 ) héroe . moveUp ( 2 ) héroe . moverseIzquierda ( ) héroe …" at bounding box center [709, 279] width 281 height 311
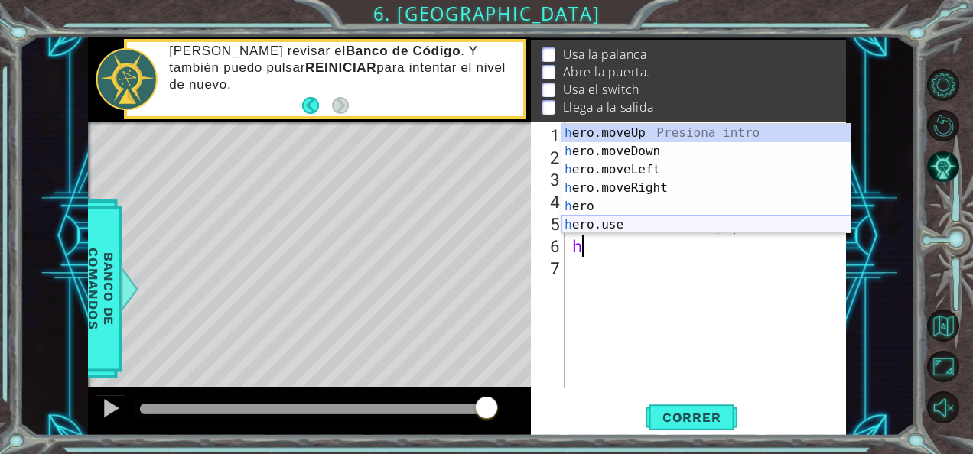
click at [613, 226] on div "h ero.moveUp Presiona intro h ero.moveDown Presiona intro h ero.moveLeft Presio…" at bounding box center [706, 197] width 290 height 147
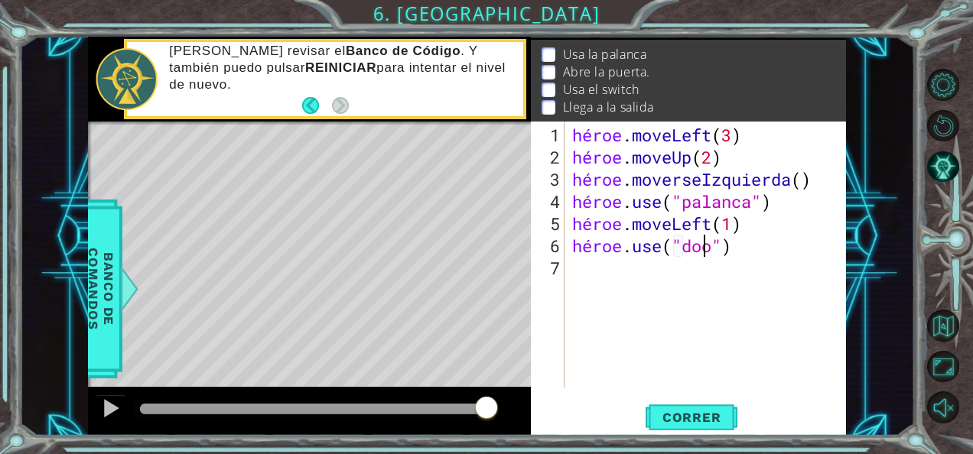
scroll to position [0, 6]
type textarea "hero.use("door")"
click at [682, 413] on span "Correr" at bounding box center [691, 417] width 89 height 15
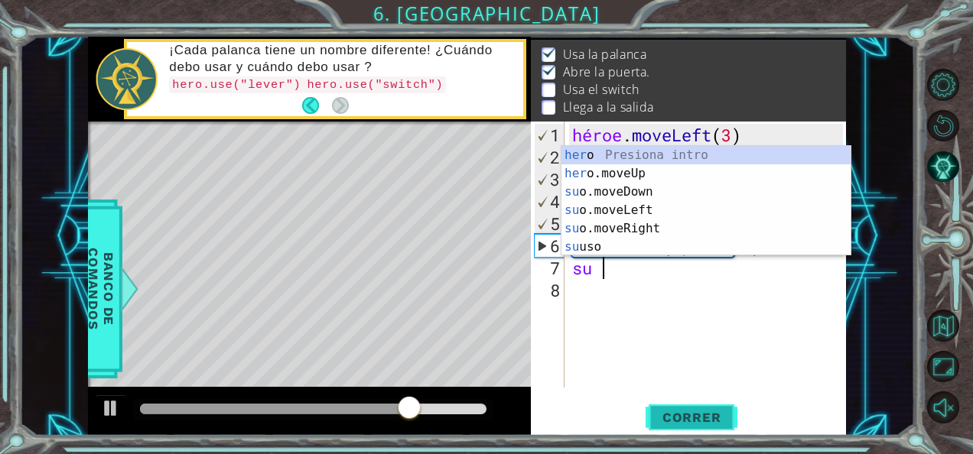
scroll to position [0, 1]
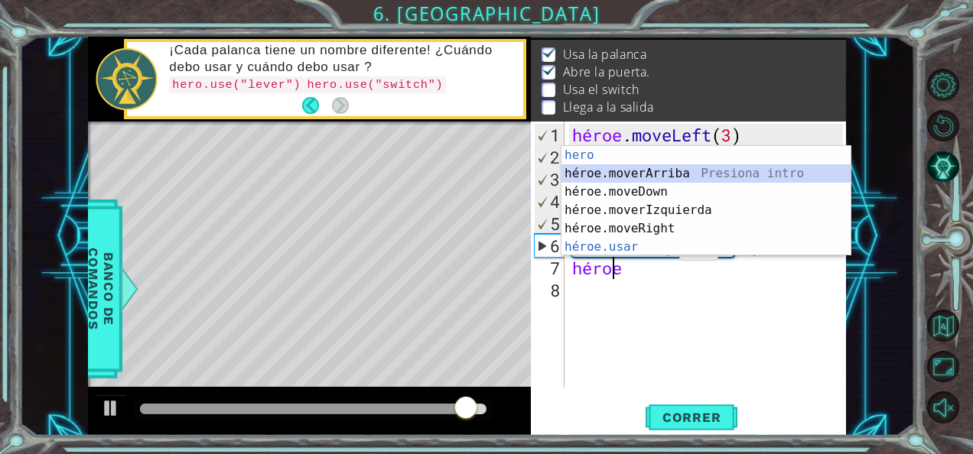
click at [688, 172] on div "hero Presiona intro héroe.moverArriba Presiona intro héroe.moveDown Presiona in…" at bounding box center [706, 219] width 290 height 147
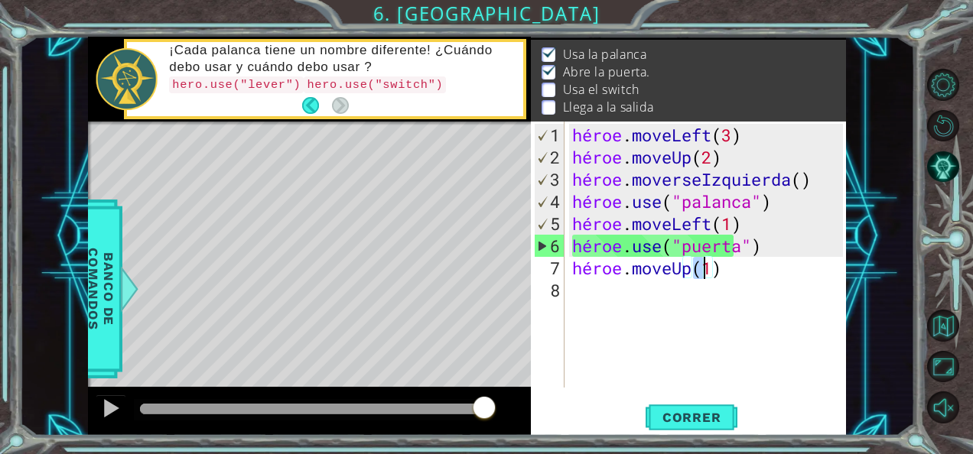
click at [712, 272] on div "héroe . moveLeft ( 3 ) héroe . moveUp ( 2 ) héroe . moverseIzquierda ( ) héroe …" at bounding box center [709, 279] width 281 height 311
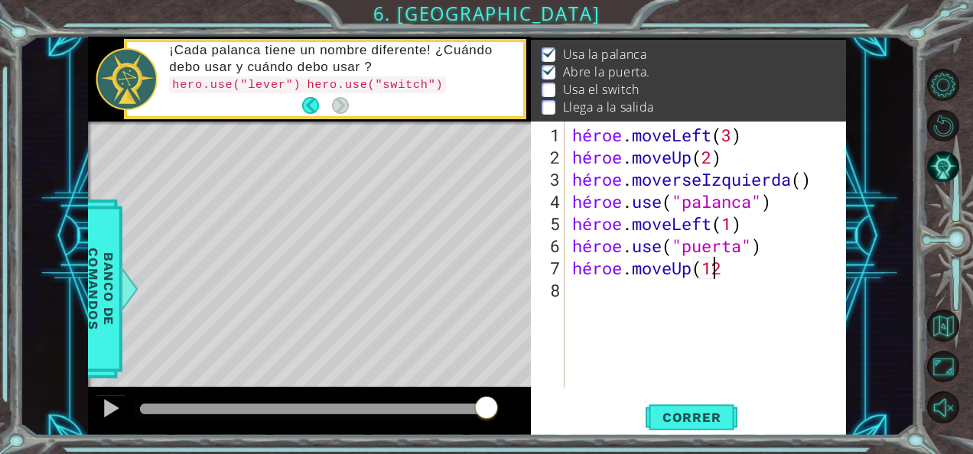
scroll to position [0, 5]
click at [739, 265] on div "héroe . moveLeft ( 3 ) héroe . moveUp ( 2 ) héroe . moverseIzquierda ( ) héroe …" at bounding box center [709, 279] width 281 height 311
type textarea "hero.moveUp(1"
click at [697, 404] on button "Correr" at bounding box center [692, 417] width 92 height 31
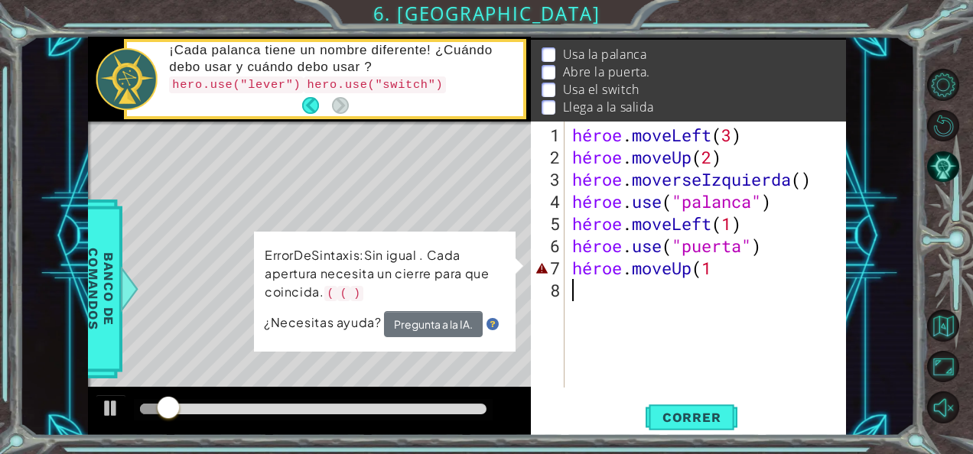
click at [785, 278] on div "héroe . moveLeft ( 3 ) héroe . moveUp ( 2 ) héroe . moverseIzquierda ( ) héroe …" at bounding box center [709, 279] width 281 height 311
click at [754, 263] on div "héroe . moveLeft ( 3 ) héroe . moveUp ( 2 ) héroe . moverseIzquierda ( ) héroe …" at bounding box center [709, 279] width 281 height 311
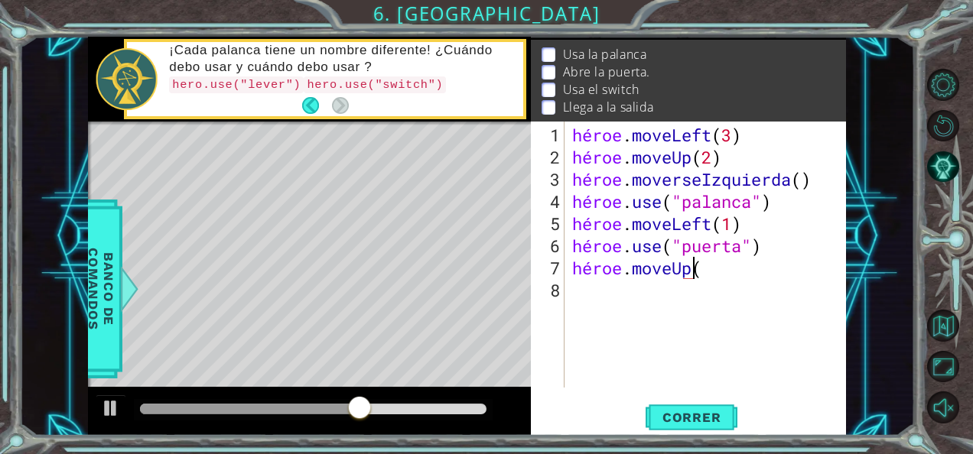
scroll to position [0, 5]
type textarea "hero.moveUp(2)"
click at [684, 284] on div "héroe . moveLeft ( 3 ) héroe . moveUp ( 2 ) héroe . moverseIzquierda ( ) héroe …" at bounding box center [709, 279] width 281 height 311
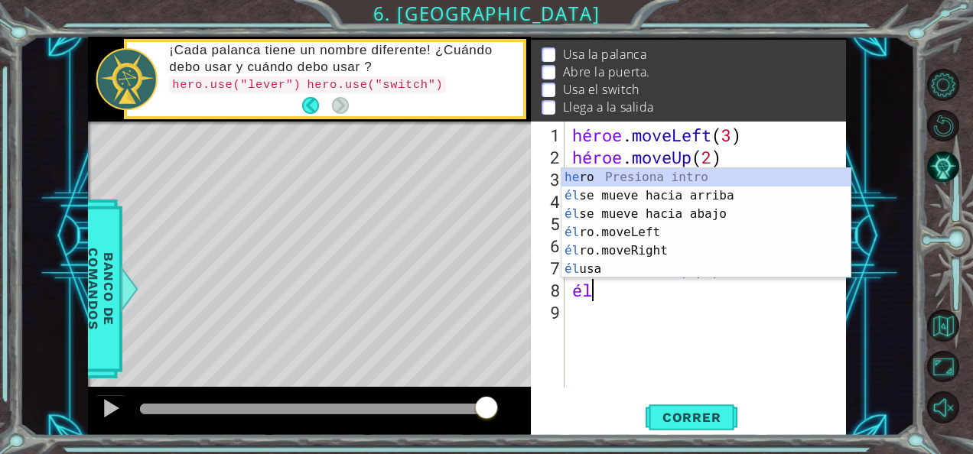
scroll to position [0, 0]
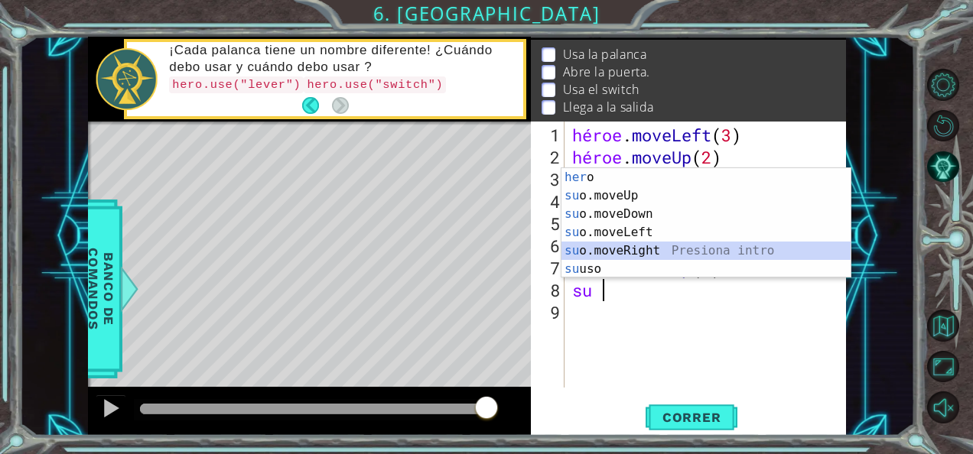
click at [648, 250] on div "her o Presiona intro su o.moveUp Presiona intro su o.moveDown Presiona intro su…" at bounding box center [706, 241] width 290 height 147
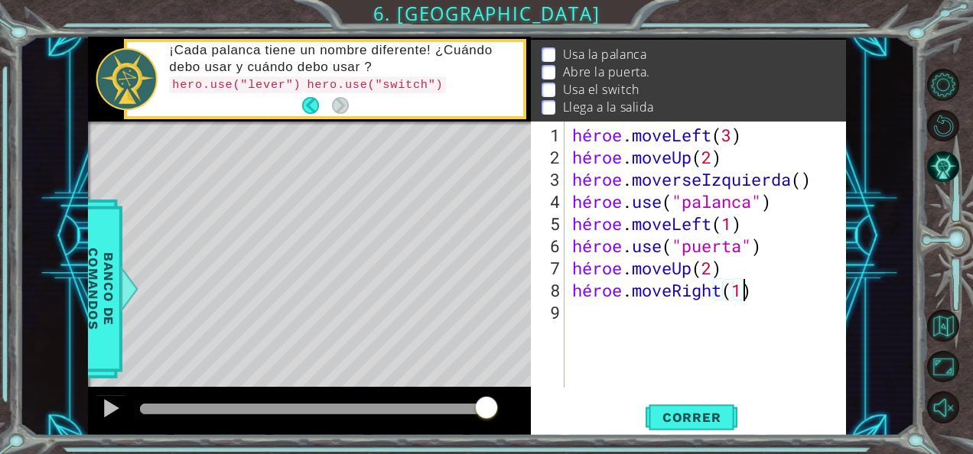
click at [744, 289] on div "héroe . moveLeft ( 3 ) héroe . moveUp ( 2 ) héroe . moverseIzquierda ( ) héroe …" at bounding box center [709, 279] width 281 height 311
type textarea "hero.moveRight(2)"
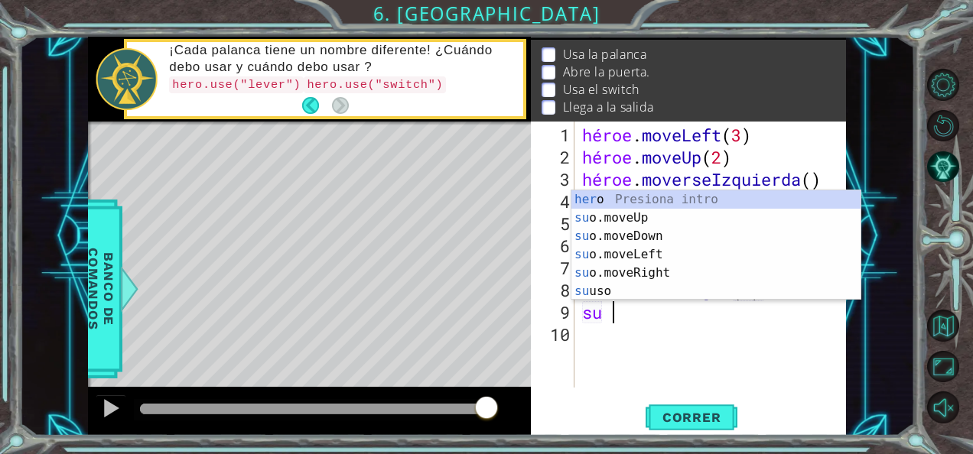
scroll to position [0, 1]
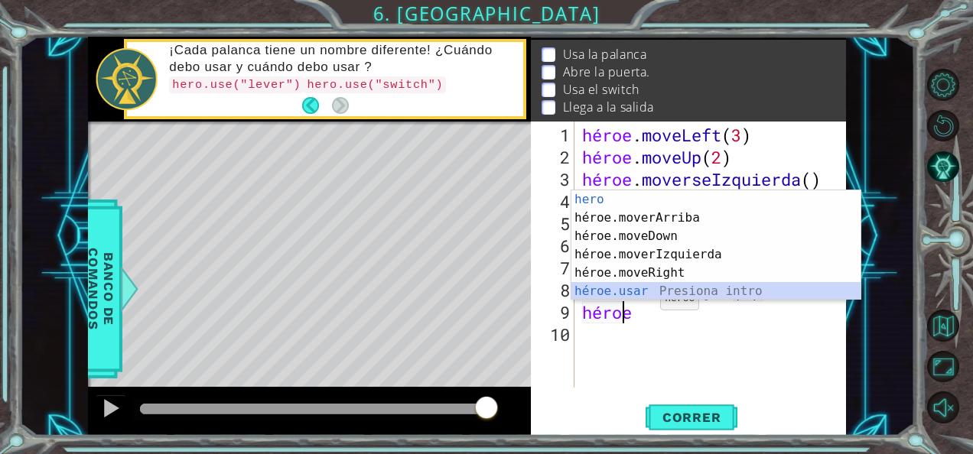
click at [627, 292] on div "hero Presiona intro héroe.moverArriba Presiona intro héroe.moveDown Presiona in…" at bounding box center [716, 263] width 290 height 147
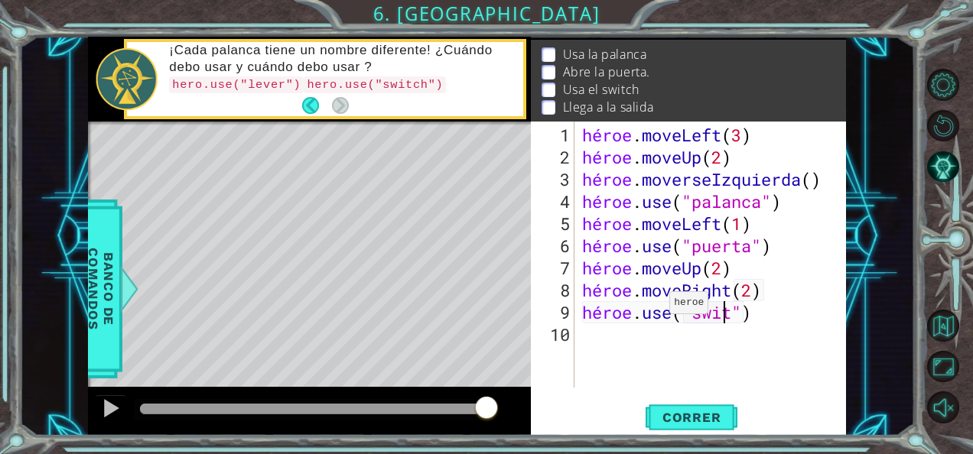
scroll to position [0, 7]
type textarea "hero.use("switch")"
click at [674, 415] on span "Correr" at bounding box center [691, 417] width 89 height 15
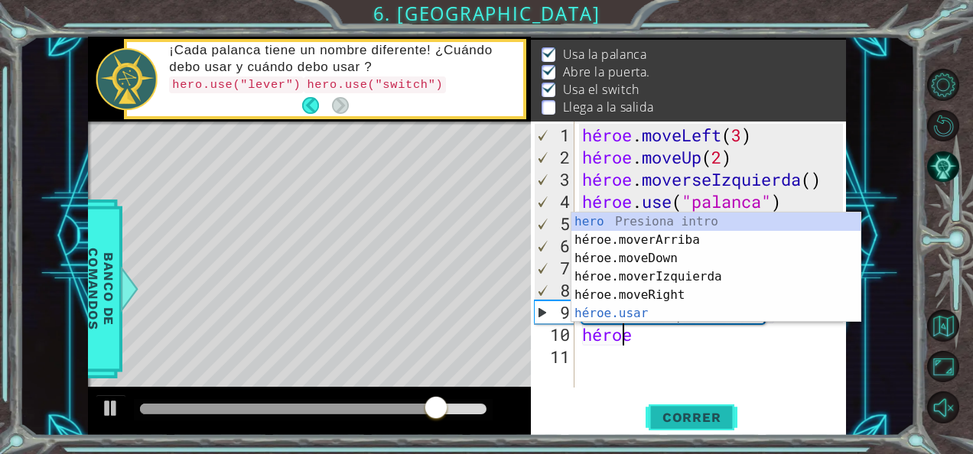
scroll to position [0, 1]
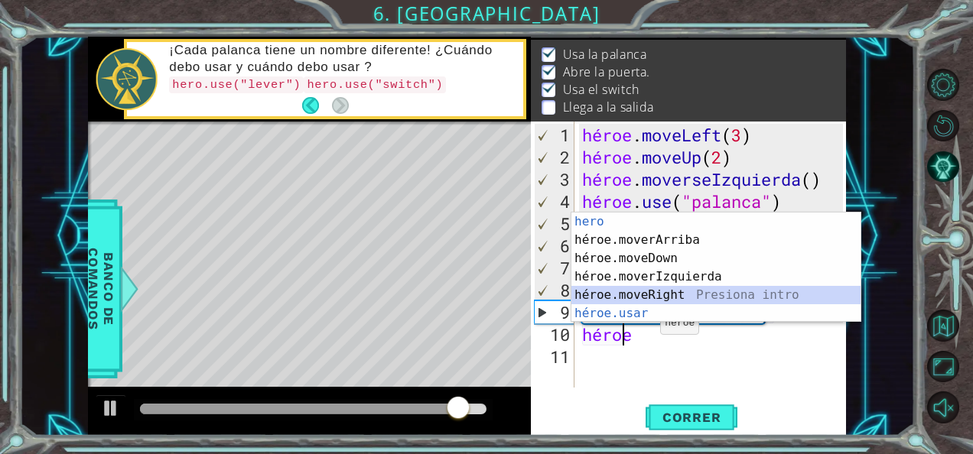
click at [675, 292] on div "hero Presiona intro héroe.moverArriba Presiona intro héroe.moveDown Presiona in…" at bounding box center [716, 286] width 290 height 147
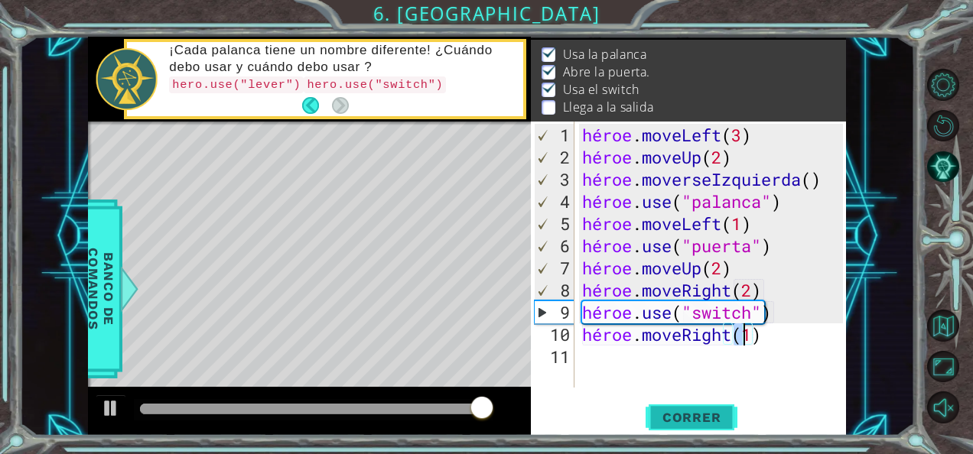
type textarea "hero.moveRight(1)"
click at [711, 420] on span "Correr" at bounding box center [691, 417] width 89 height 15
